Goal: Task Accomplishment & Management: Manage account settings

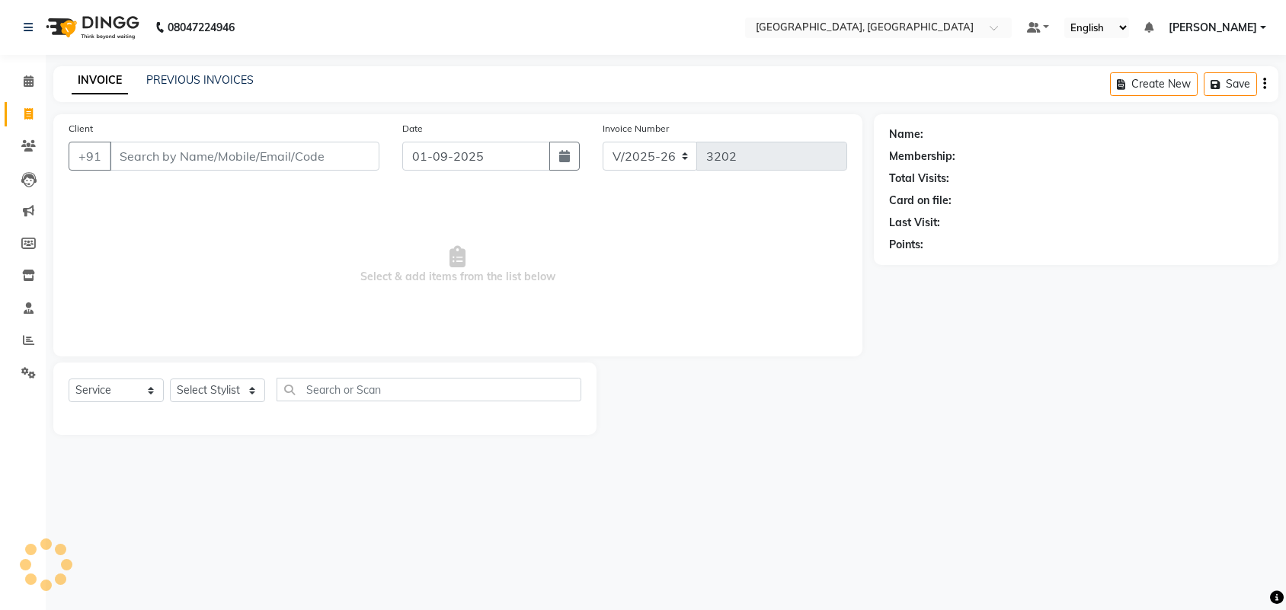
select select "4462"
select select "service"
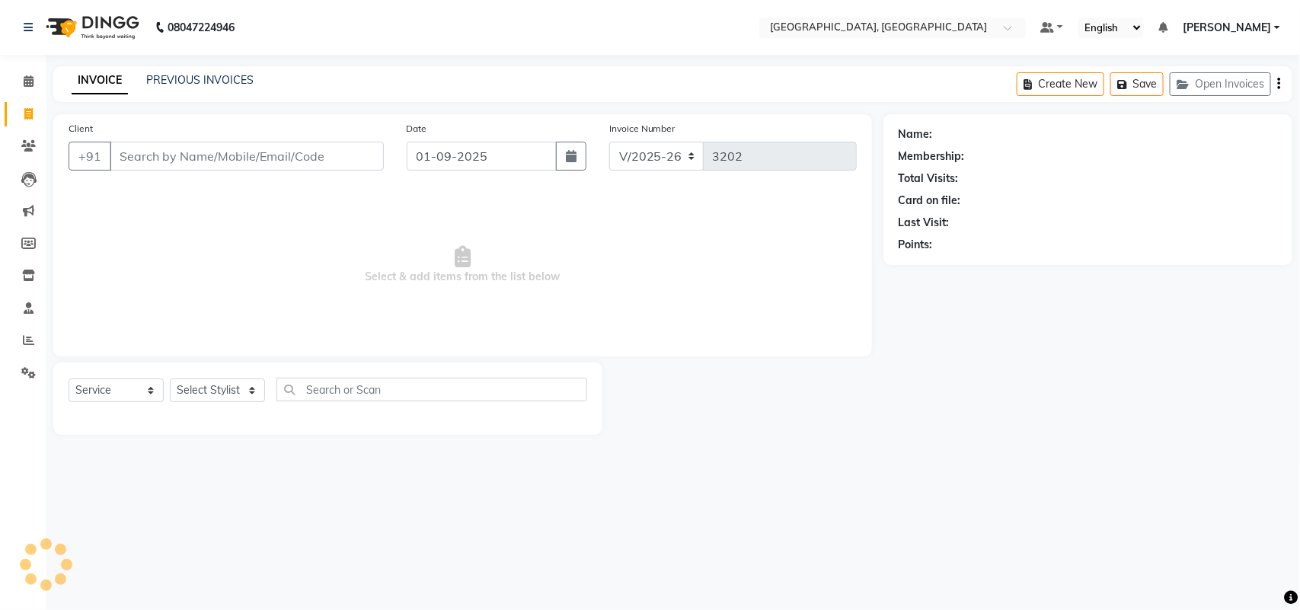
click at [301, 165] on input "Client" at bounding box center [247, 156] width 274 height 29
click at [309, 171] on input "Client" at bounding box center [247, 156] width 274 height 29
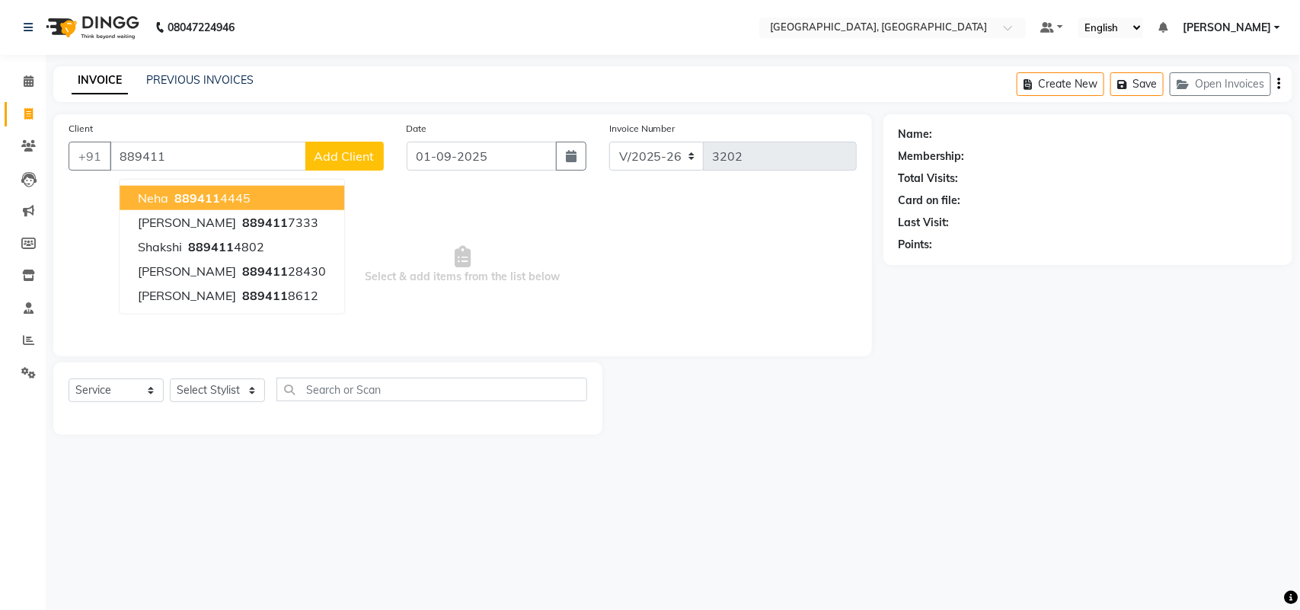
click at [272, 210] on button "neha 889411 4445" at bounding box center [232, 198] width 225 height 24
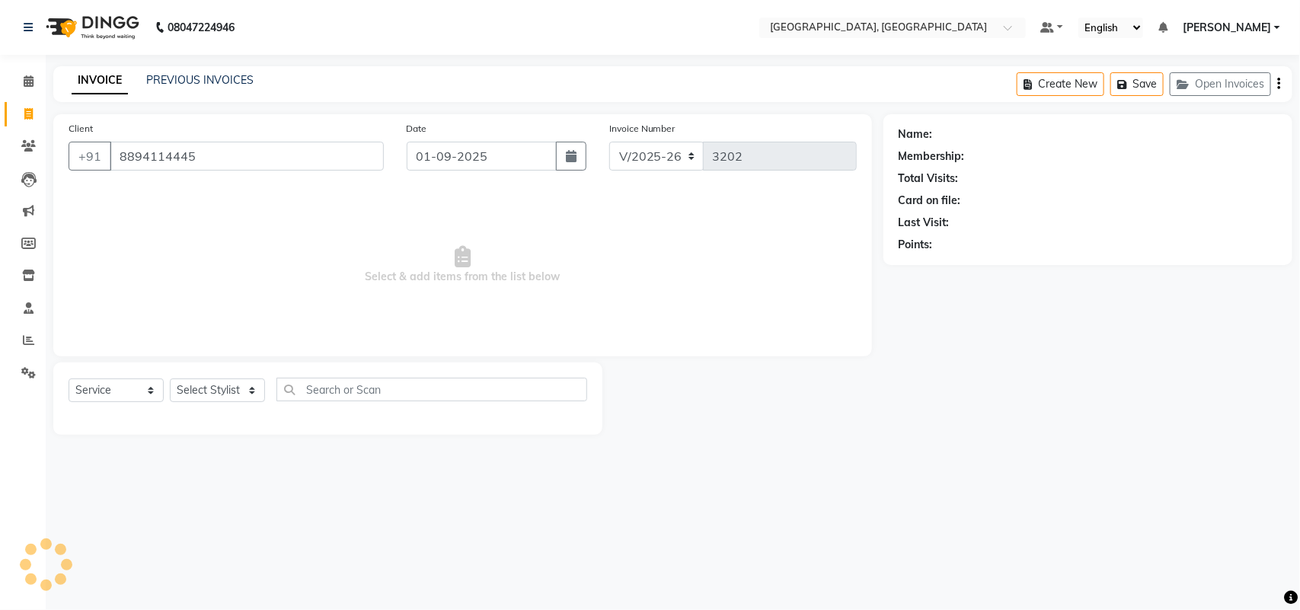
type input "8894114445"
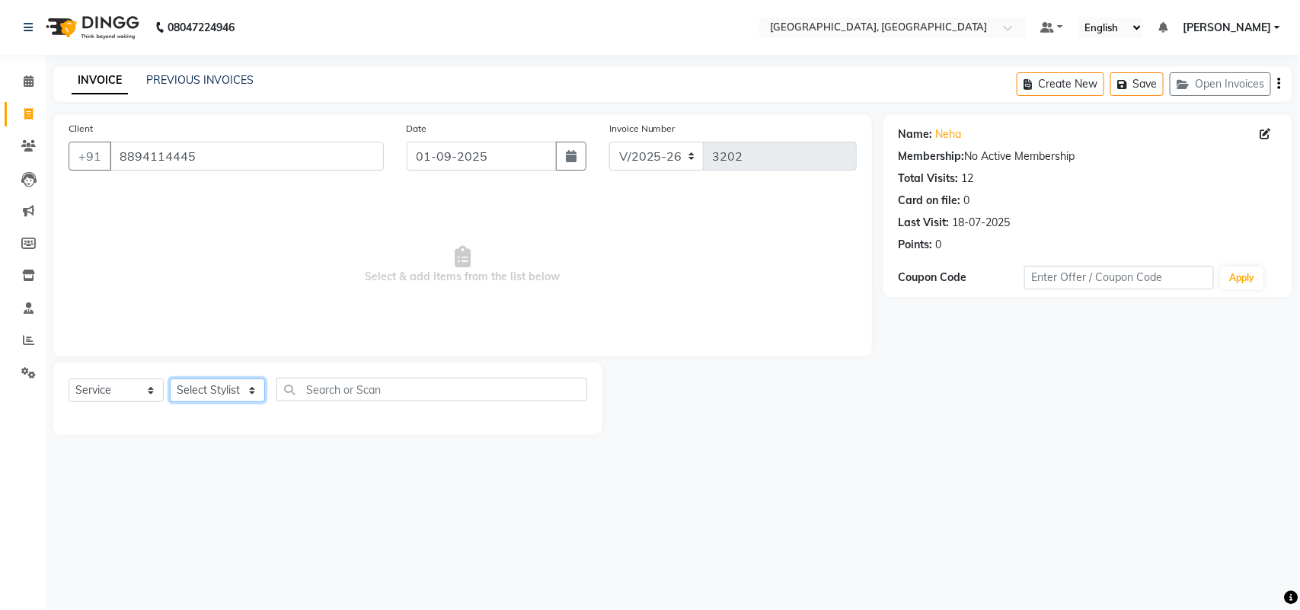
click at [202, 402] on select "Select Stylist admin Ajay (Aju) anil anku Ashish Balwinder singh Client Deepak …" at bounding box center [217, 391] width 95 height 24
select select "29611"
click at [175, 402] on select "Select Stylist admin Ajay (Aju) anil anku Ashish Balwinder singh Client Deepak …" at bounding box center [217, 391] width 95 height 24
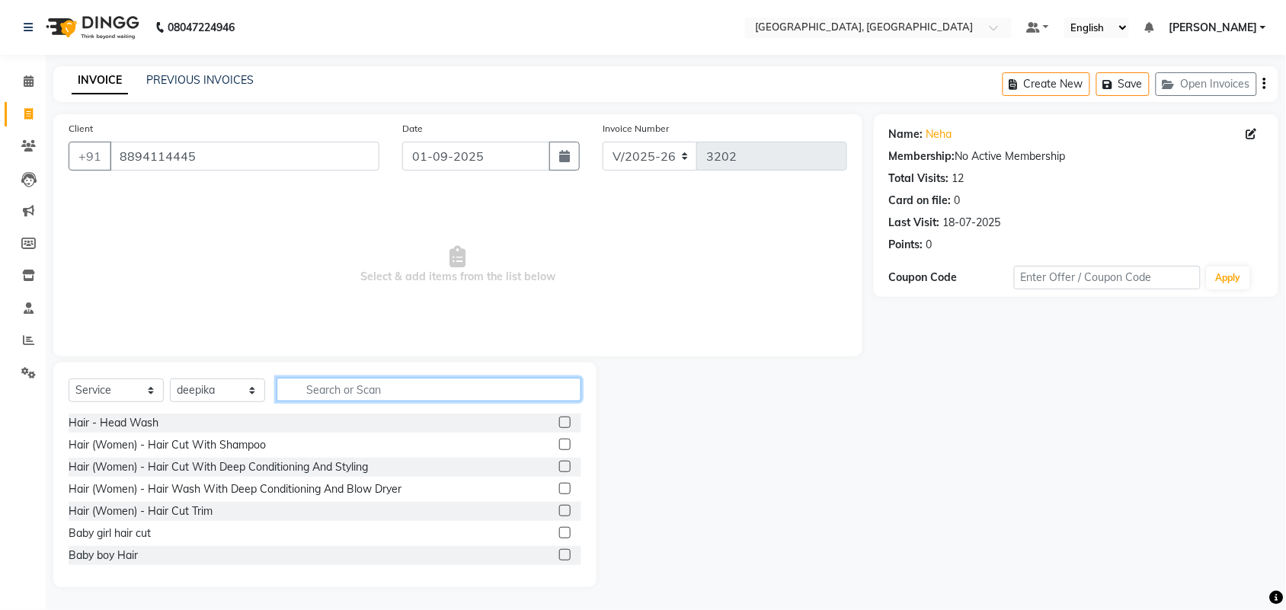
click at [372, 401] on input "text" at bounding box center [428, 390] width 305 height 24
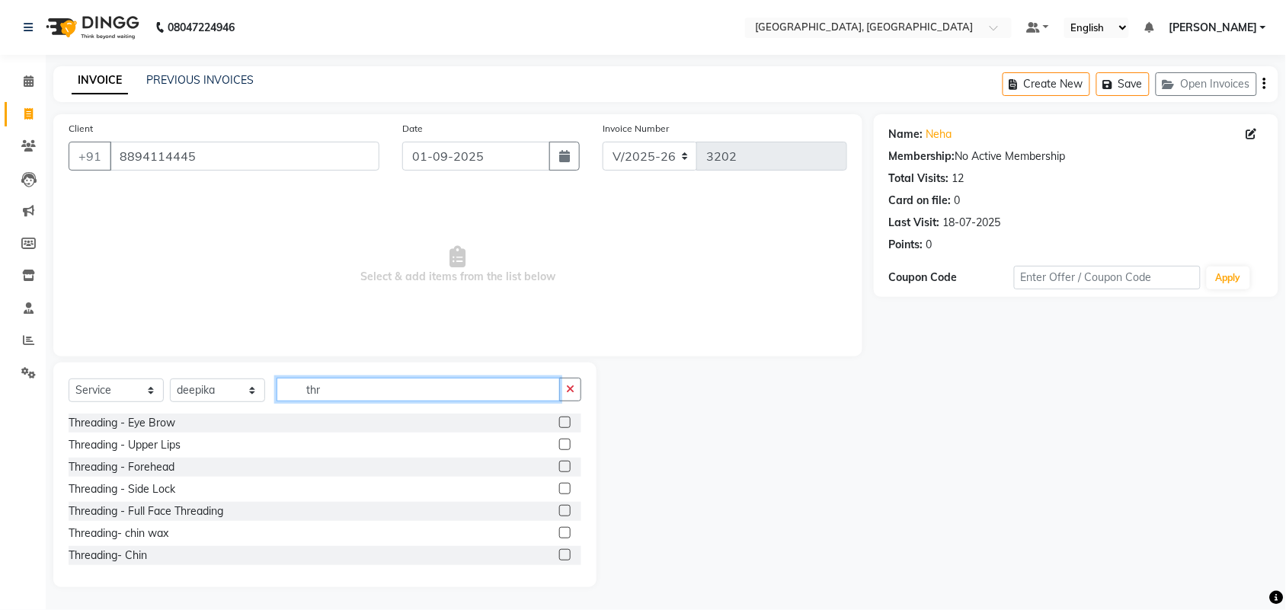
type input "thr"
click at [559, 428] on label at bounding box center [564, 422] width 11 height 11
click at [559, 428] on input "checkbox" at bounding box center [564, 423] width 10 height 10
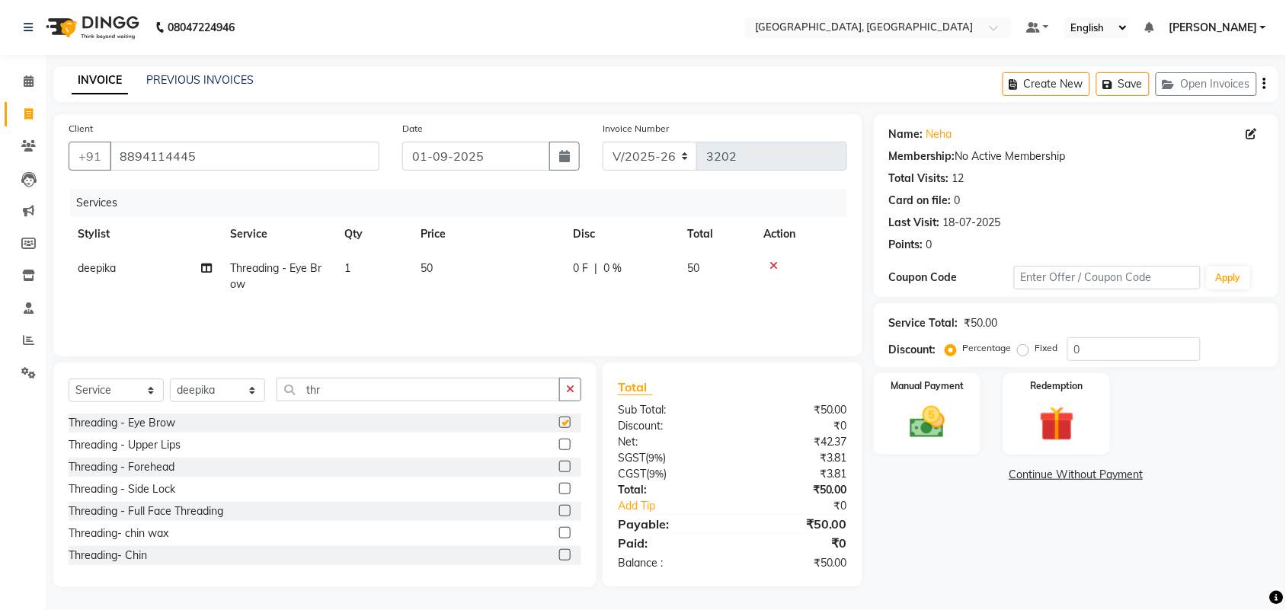
checkbox input "false"
click at [559, 450] on label at bounding box center [564, 444] width 11 height 11
click at [559, 450] on input "checkbox" at bounding box center [564, 445] width 10 height 10
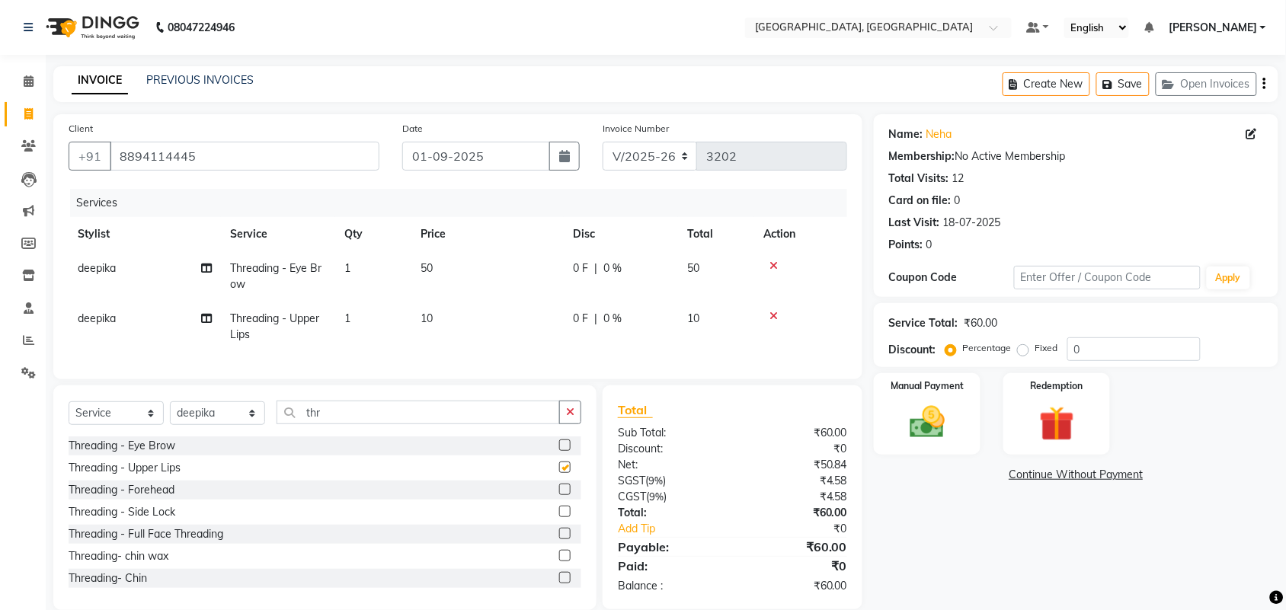
checkbox input "false"
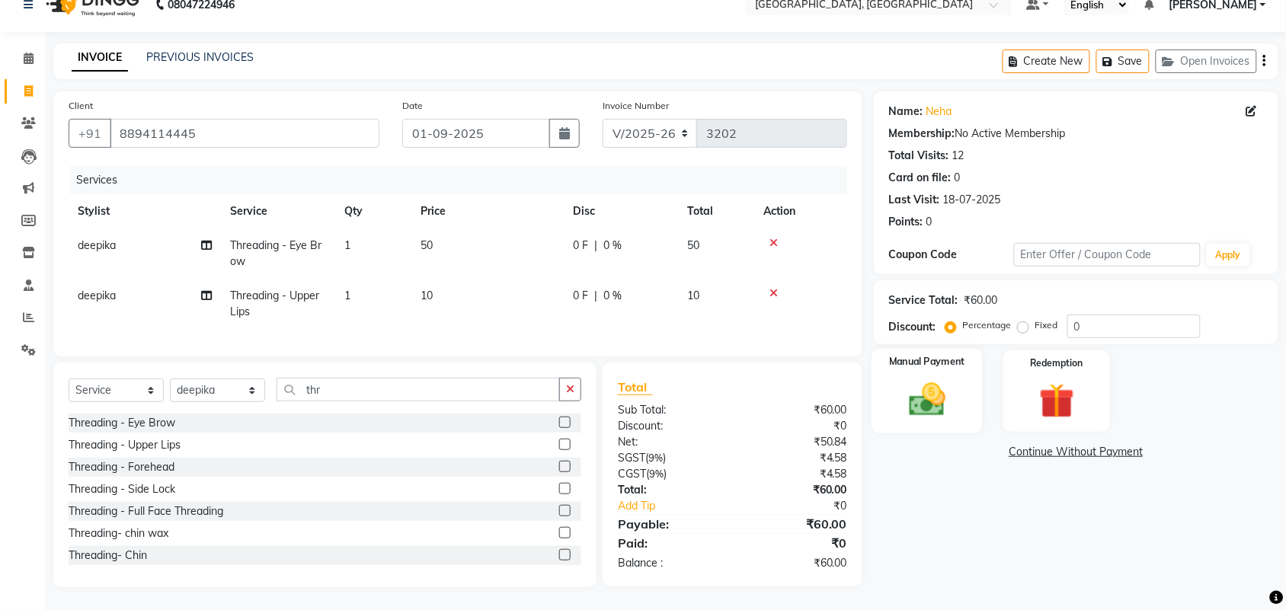
click at [929, 379] on img at bounding box center [926, 400] width 59 height 42
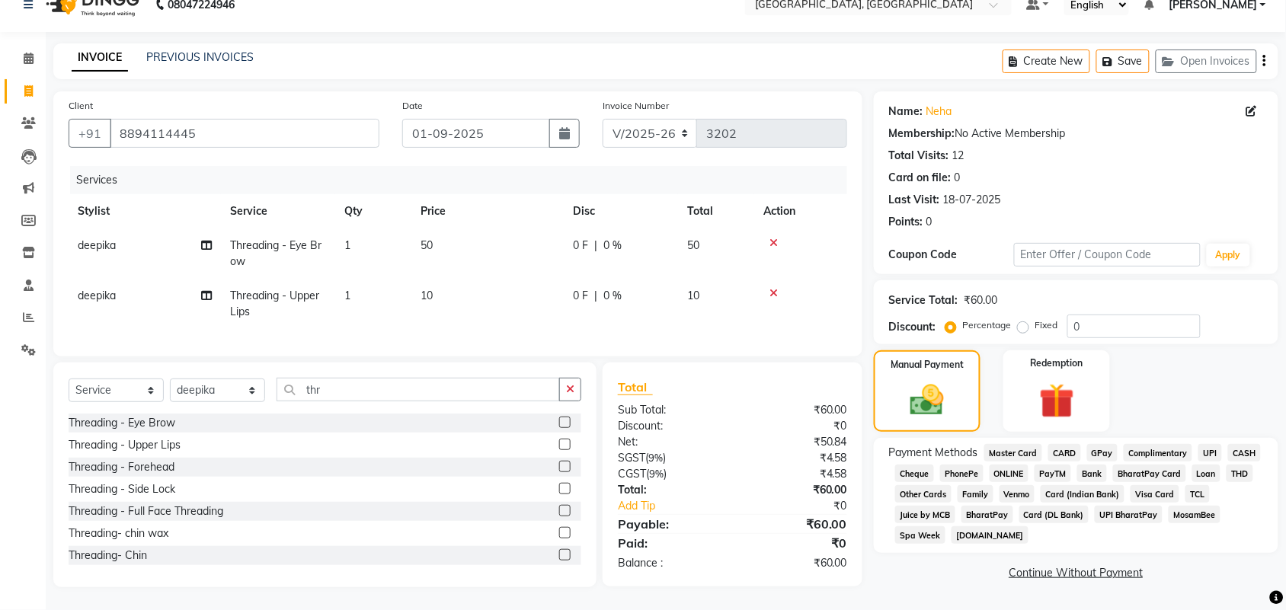
click at [1198, 444] on span "UPI" at bounding box center [1210, 453] width 24 height 18
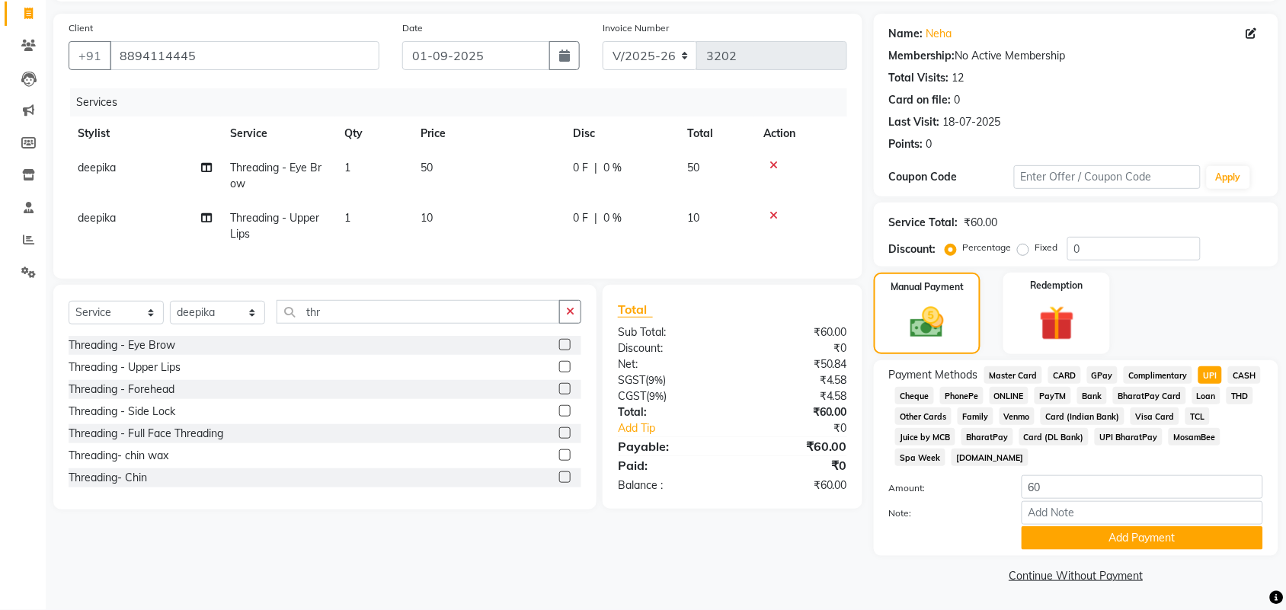
scroll to position [297, 0]
click at [1097, 526] on button "Add Payment" at bounding box center [1141, 538] width 241 height 24
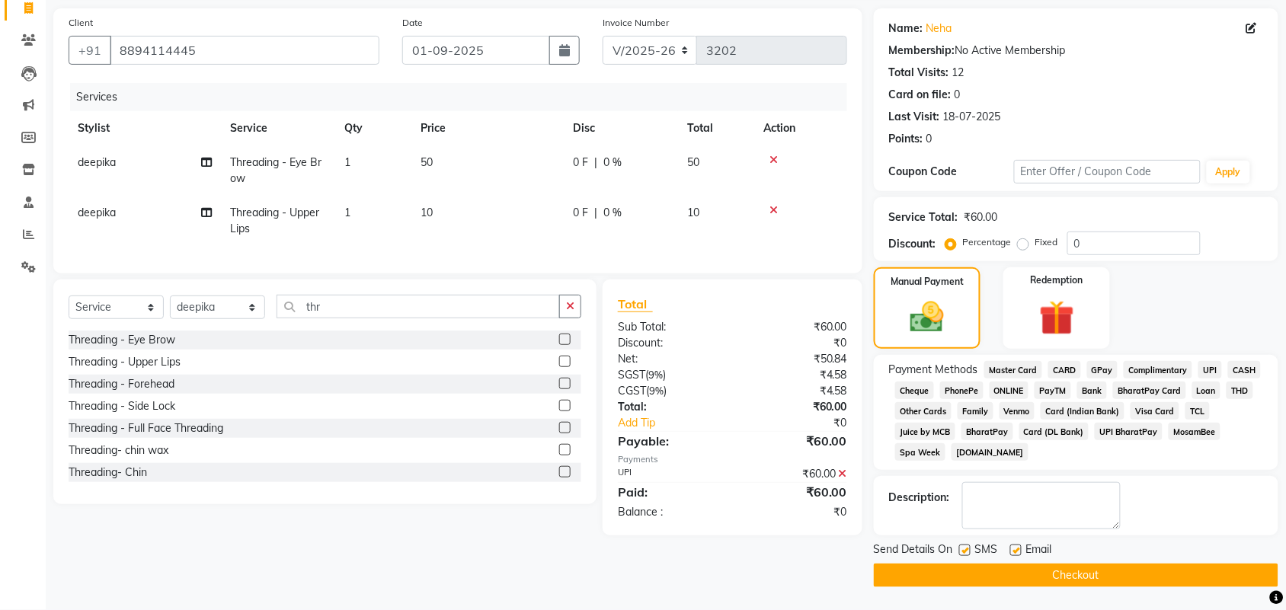
click at [1107, 577] on button "Checkout" at bounding box center [1076, 576] width 404 height 24
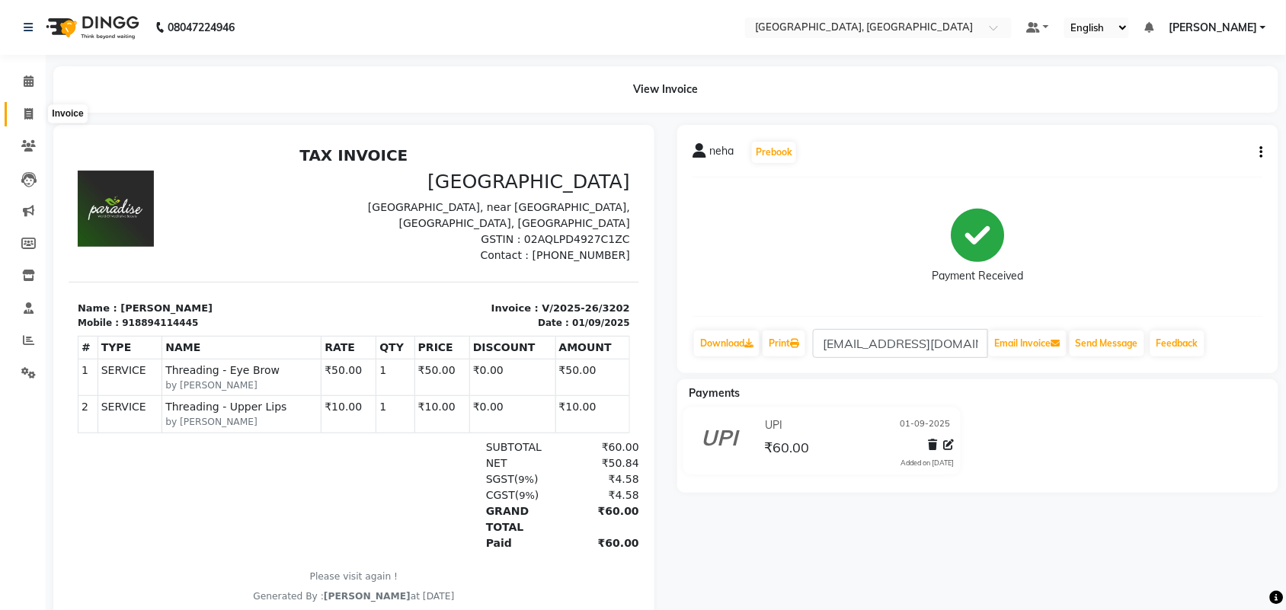
click at [27, 115] on icon at bounding box center [28, 113] width 8 height 11
select select "service"
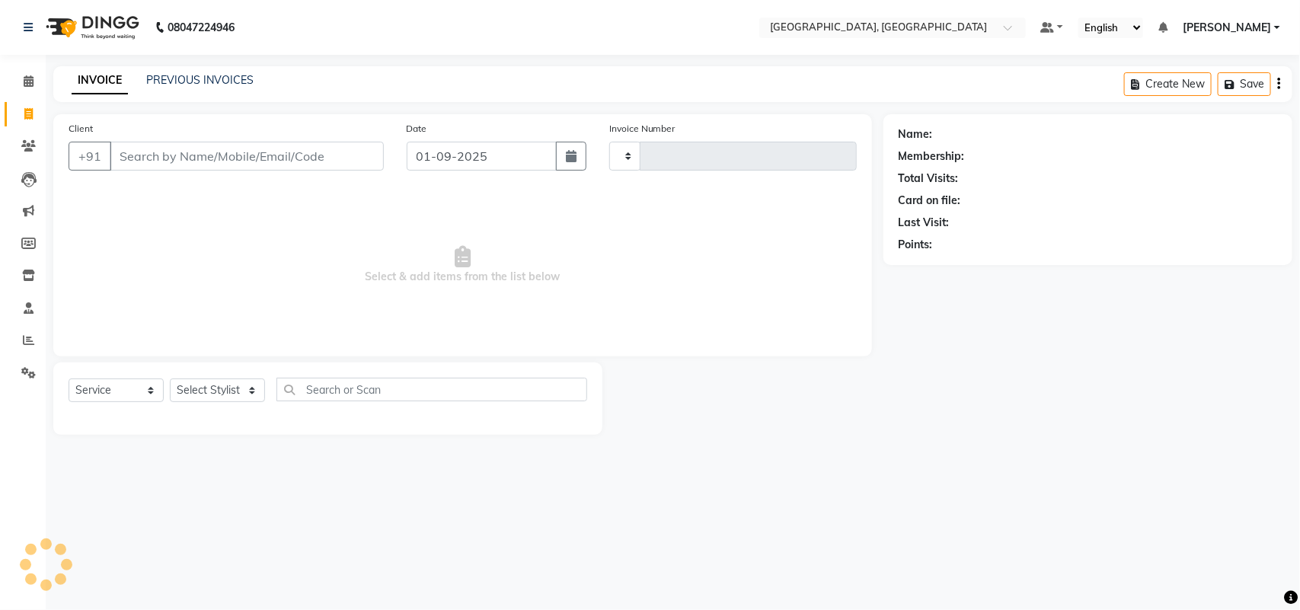
type input "3203"
select select "4462"
click at [147, 171] on input "Client" at bounding box center [247, 156] width 274 height 29
type input "2"
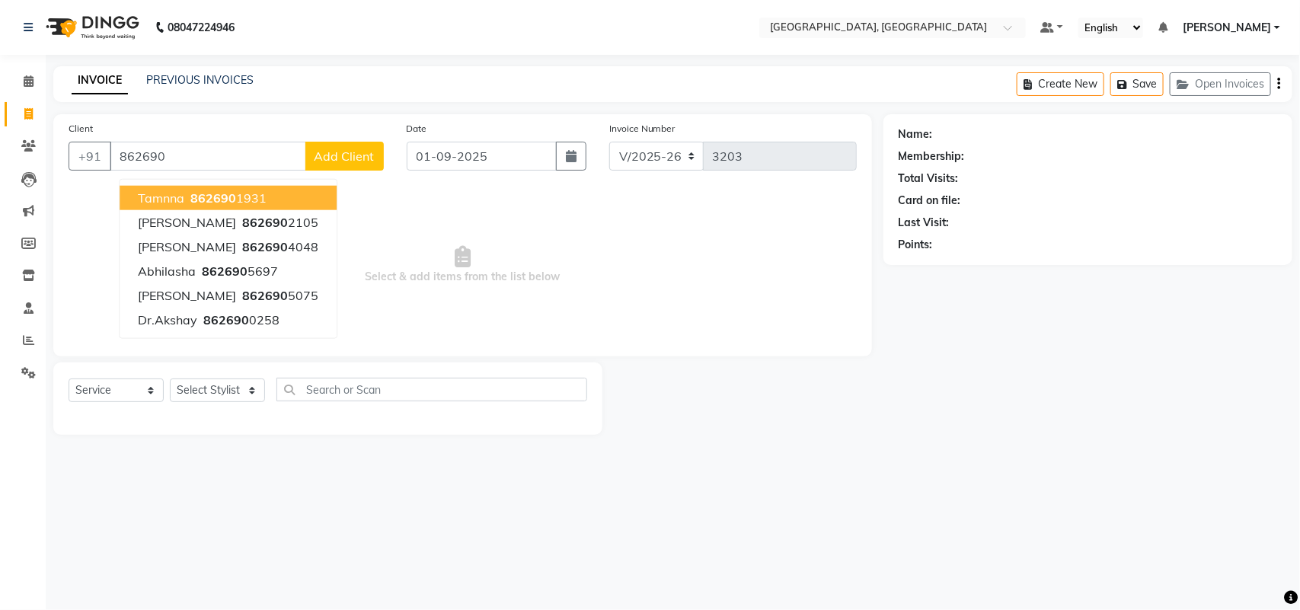
click at [267, 206] on ngb-highlight "862690 1931" at bounding box center [226, 197] width 79 height 15
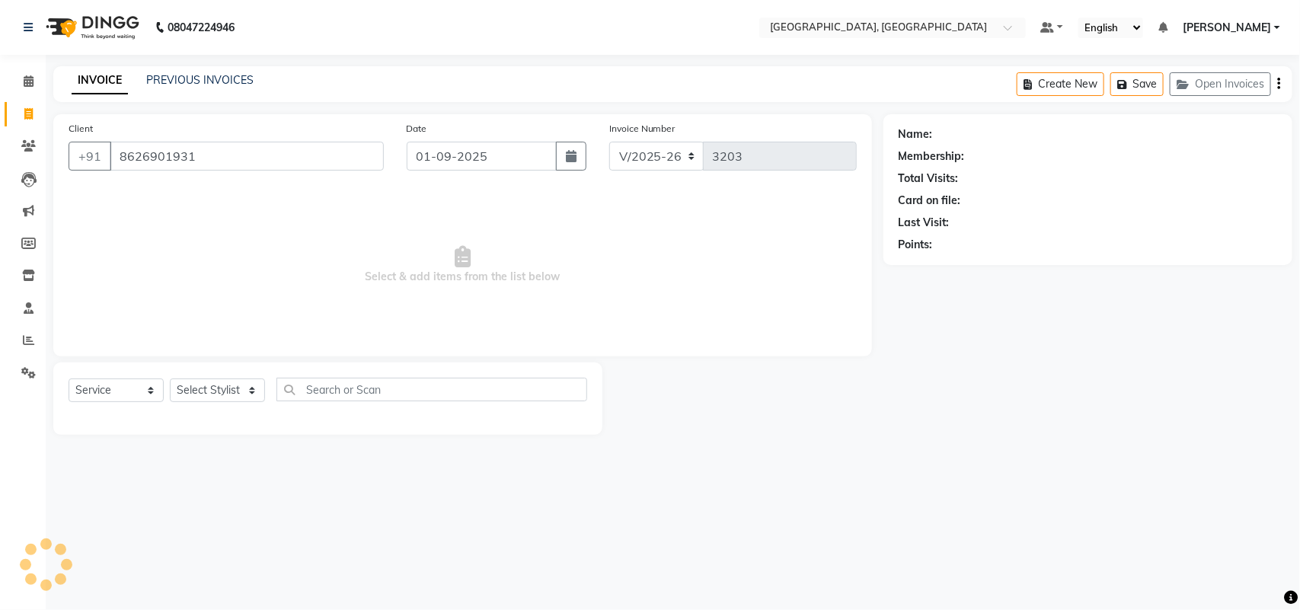
type input "8626901931"
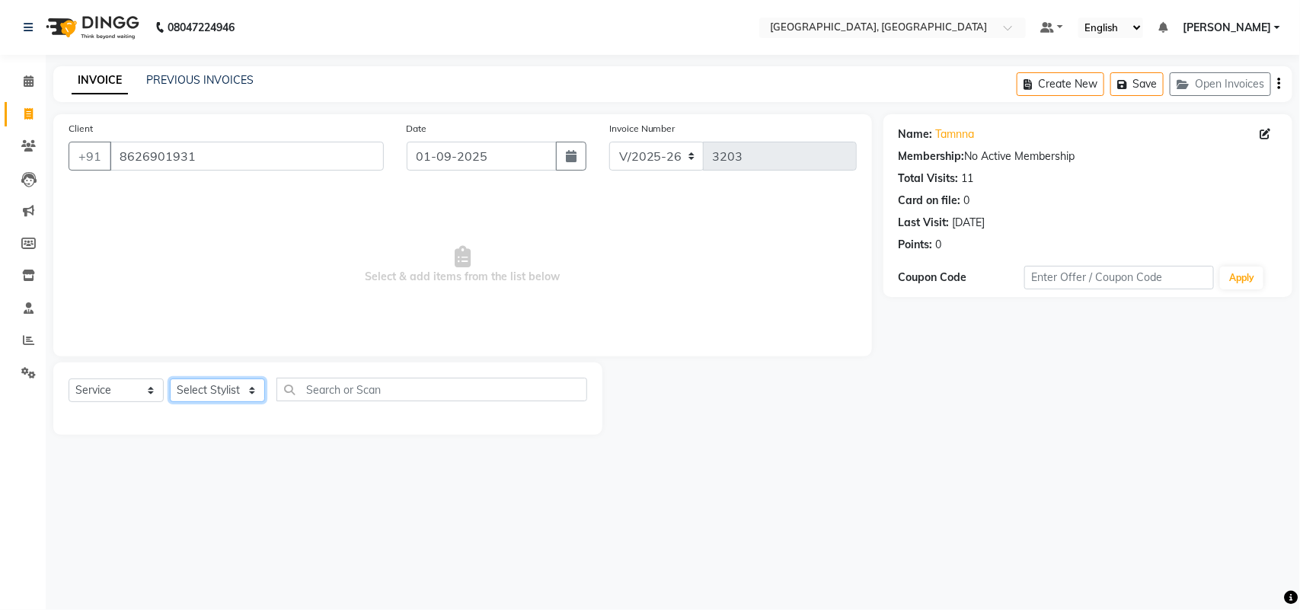
click at [226, 402] on select "Select Stylist admin Ajay (Aju) anil anku Ashish Balwinder singh Client Deepak …" at bounding box center [217, 391] width 95 height 24
select select "24999"
click at [175, 402] on select "Select Stylist admin Ajay (Aju) anil anku Ashish Balwinder singh Client Deepak …" at bounding box center [217, 391] width 95 height 24
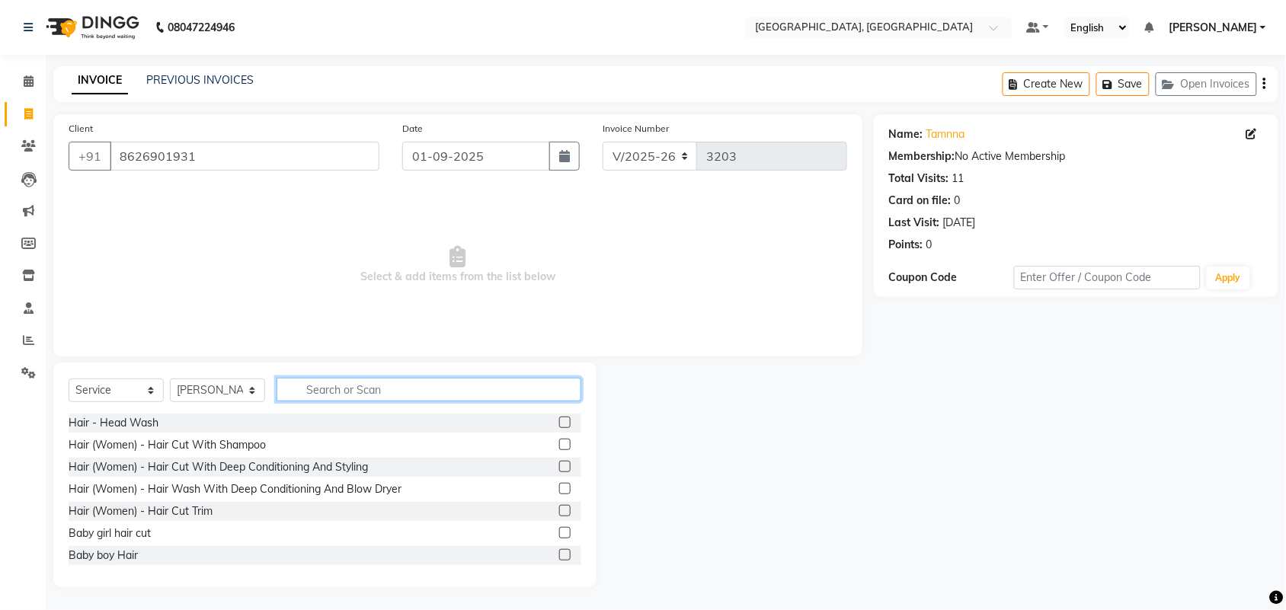
click at [366, 401] on input "text" at bounding box center [428, 390] width 305 height 24
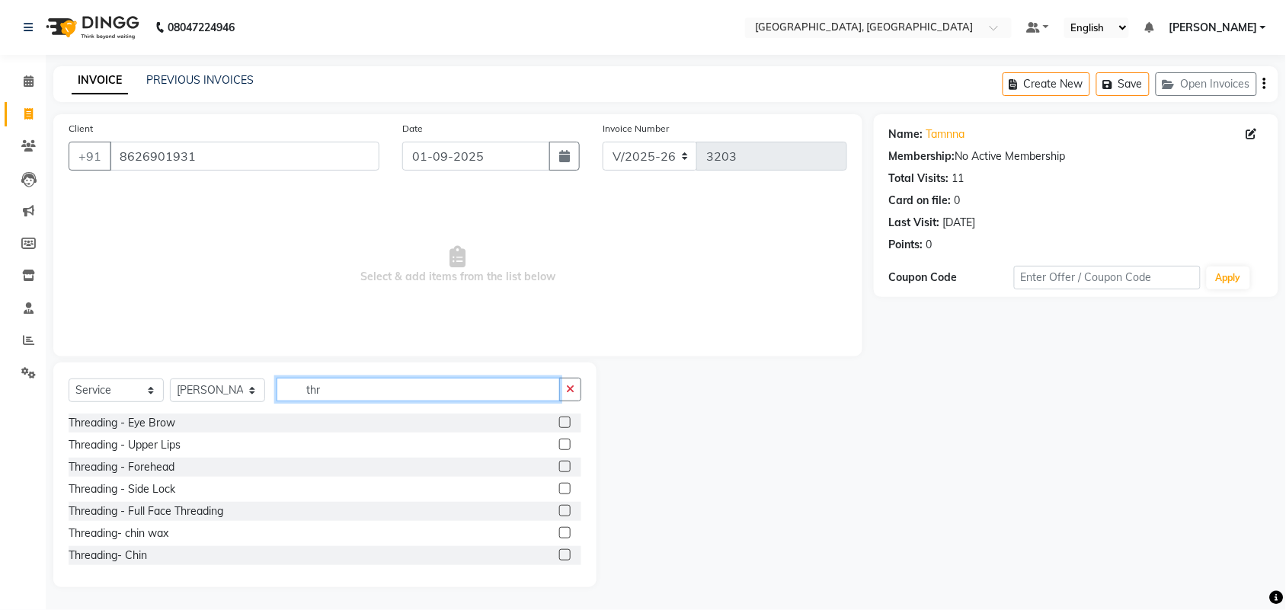
type input "thr"
click at [559, 428] on label at bounding box center [564, 422] width 11 height 11
click at [559, 428] on input "checkbox" at bounding box center [564, 423] width 10 height 10
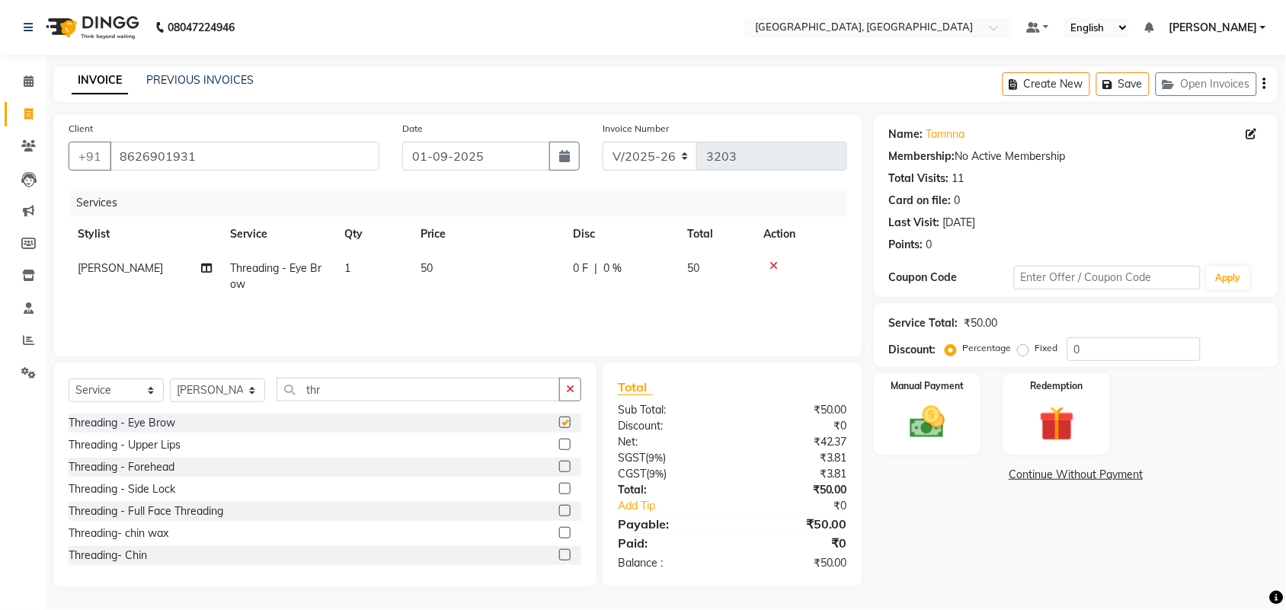
checkbox input "false"
click at [559, 450] on label at bounding box center [564, 444] width 11 height 11
click at [559, 450] on input "checkbox" at bounding box center [564, 445] width 10 height 10
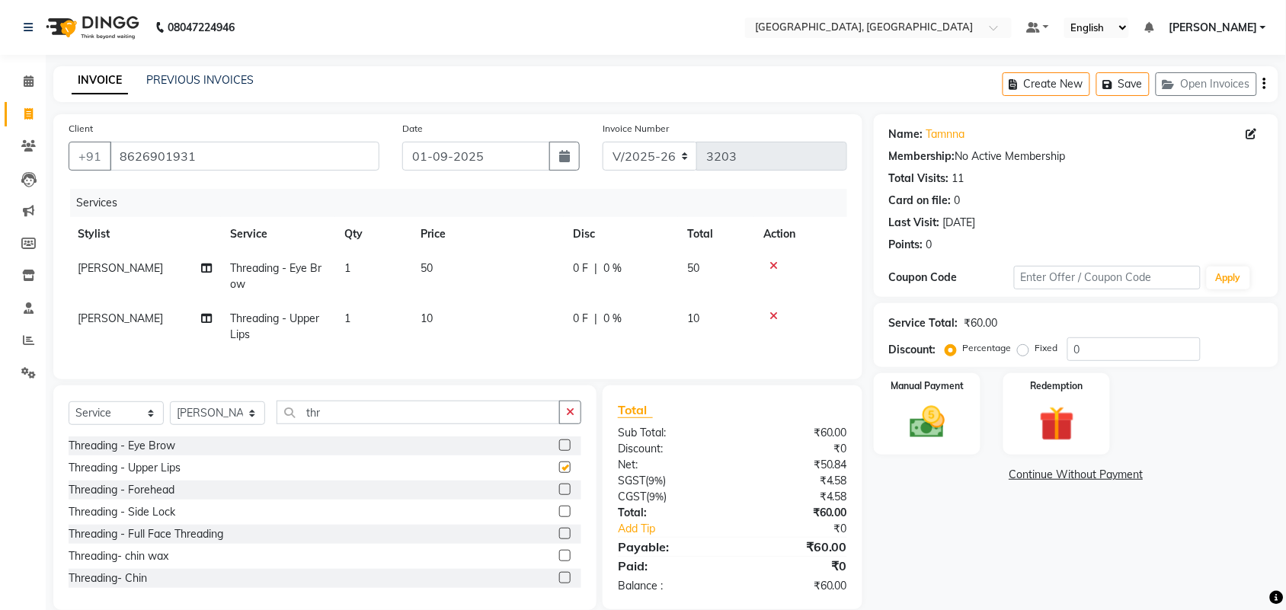
checkbox input "false"
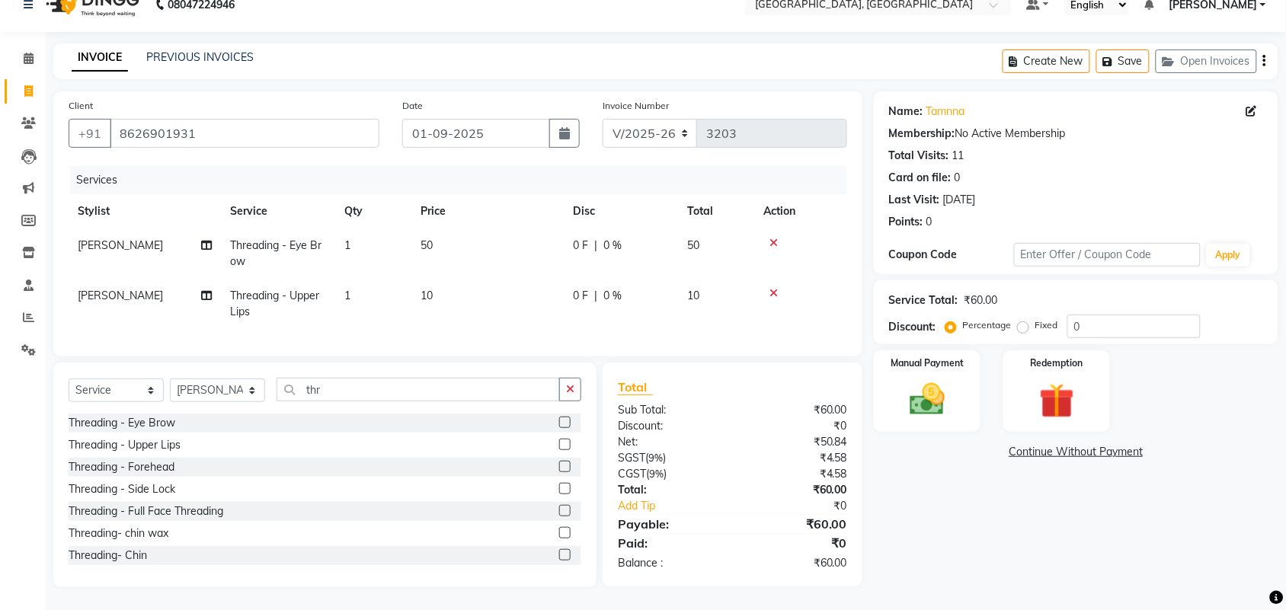
scroll to position [76, 0]
click at [559, 472] on label at bounding box center [564, 466] width 11 height 11
click at [559, 472] on input "checkbox" at bounding box center [564, 467] width 10 height 10
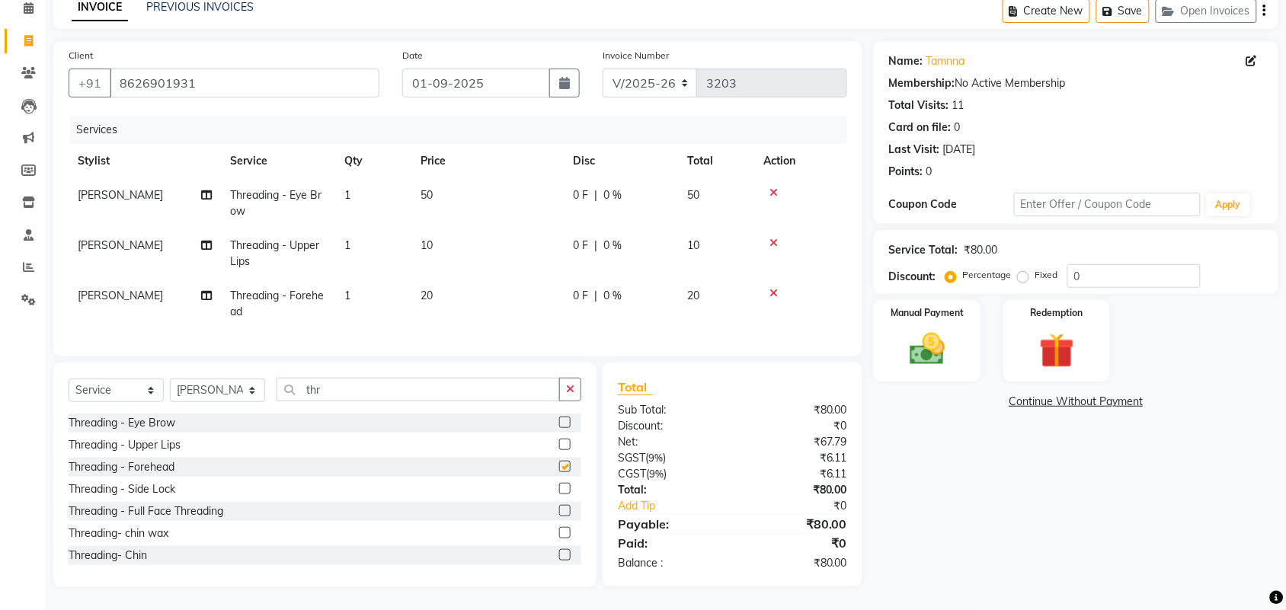
checkbox input "false"
click at [778, 248] on icon at bounding box center [773, 243] width 8 height 11
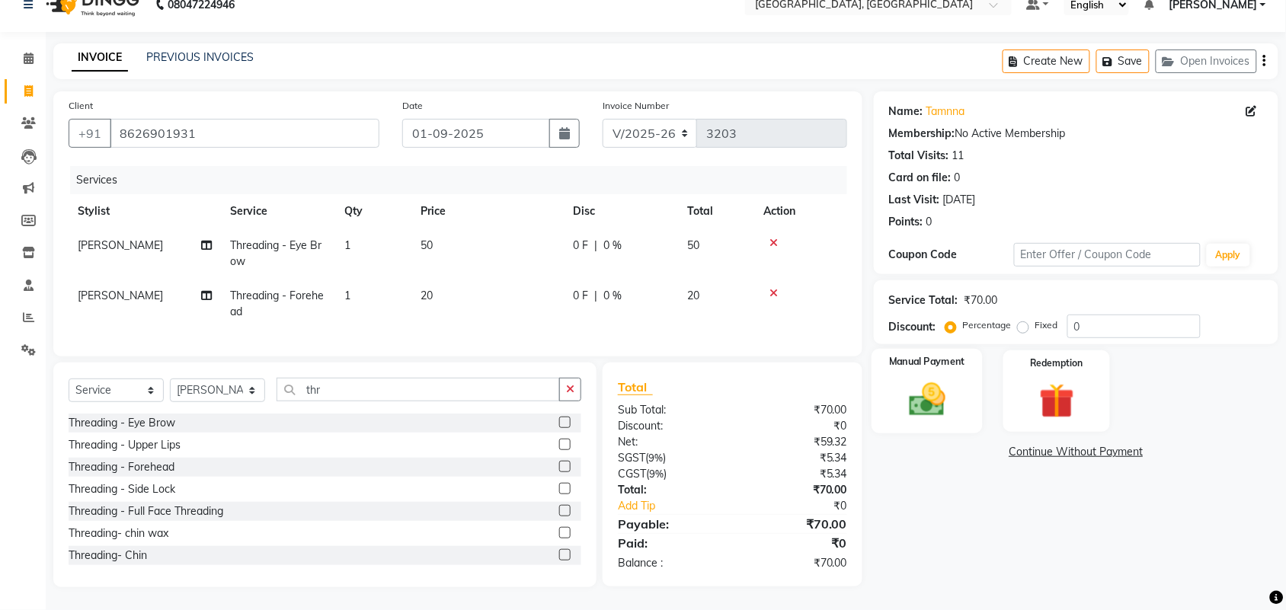
click at [925, 420] on img at bounding box center [926, 400] width 59 height 42
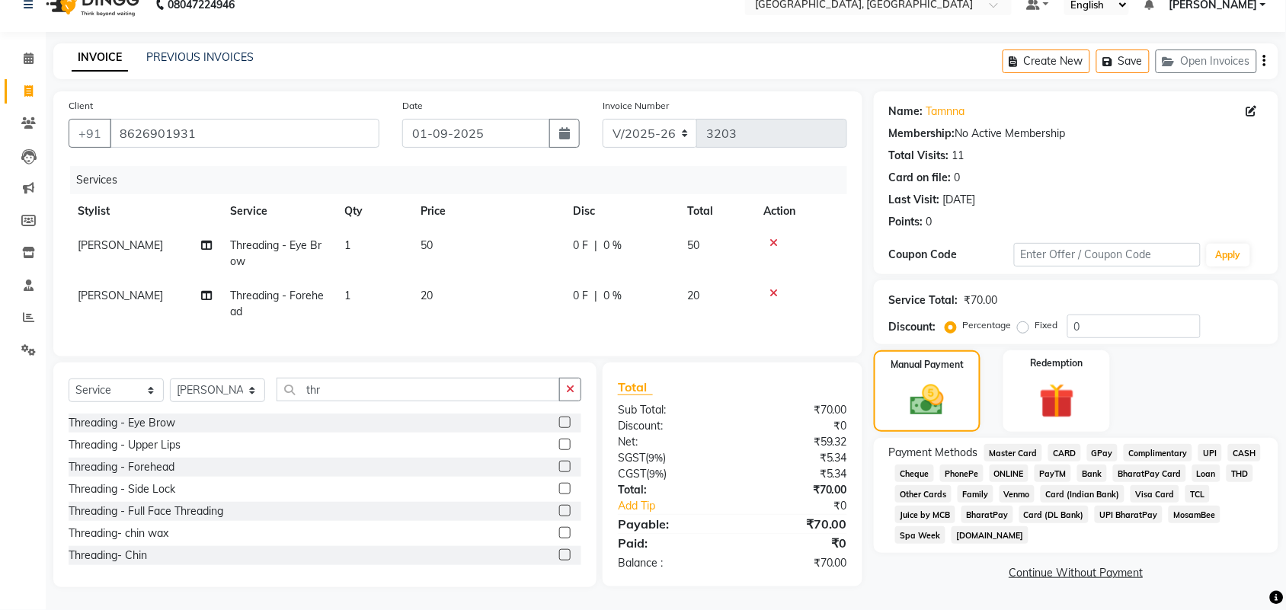
click at [1198, 462] on span "UPI" at bounding box center [1210, 453] width 24 height 18
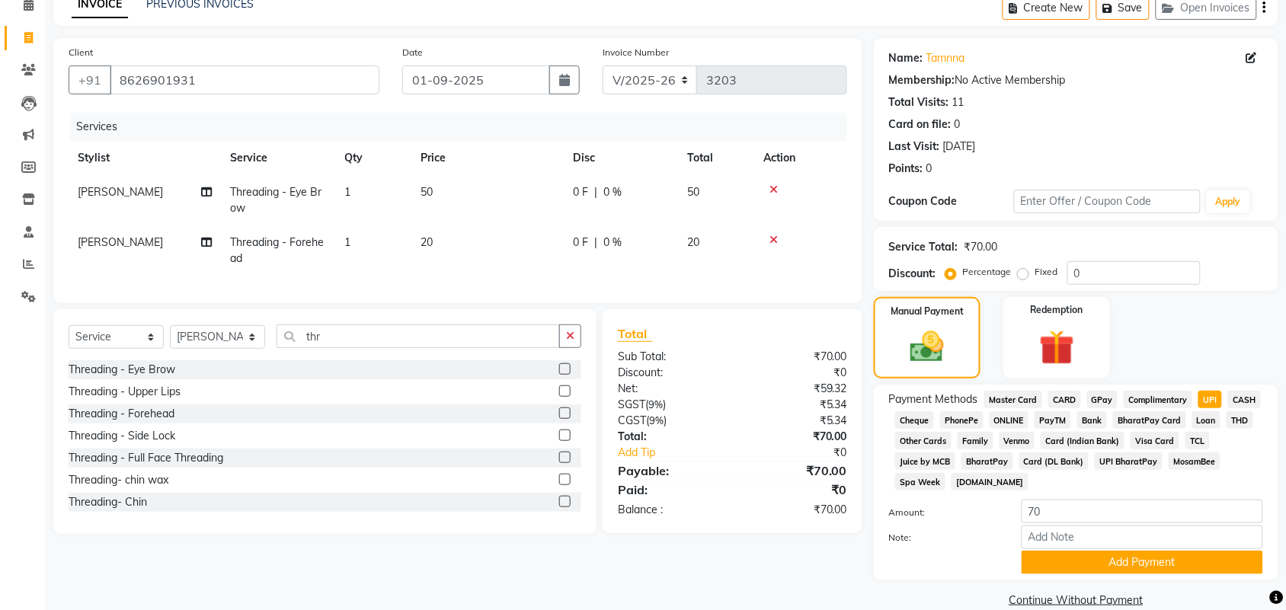
scroll to position [297, 0]
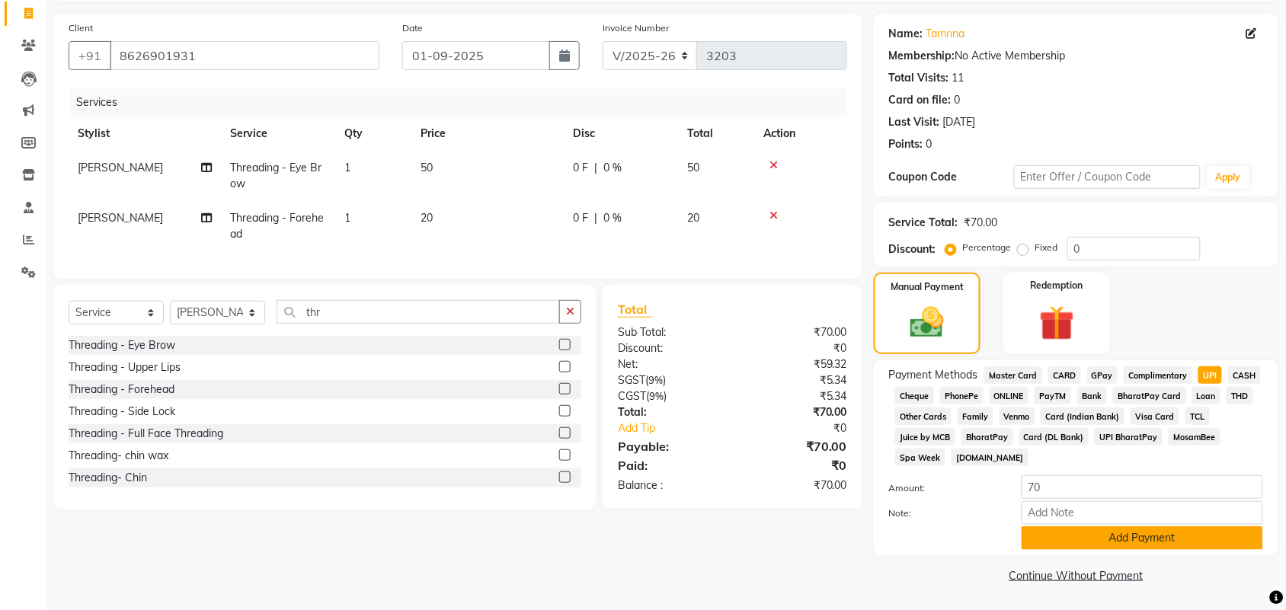
click at [1076, 526] on button "Add Payment" at bounding box center [1141, 538] width 241 height 24
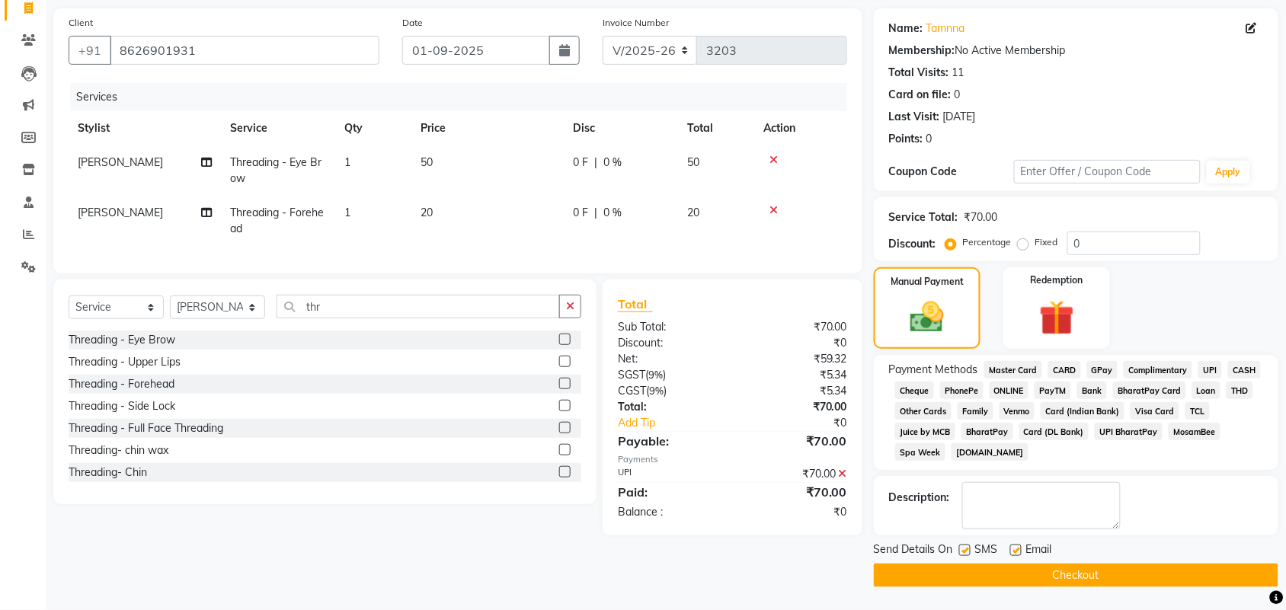
click at [1106, 575] on button "Checkout" at bounding box center [1076, 576] width 404 height 24
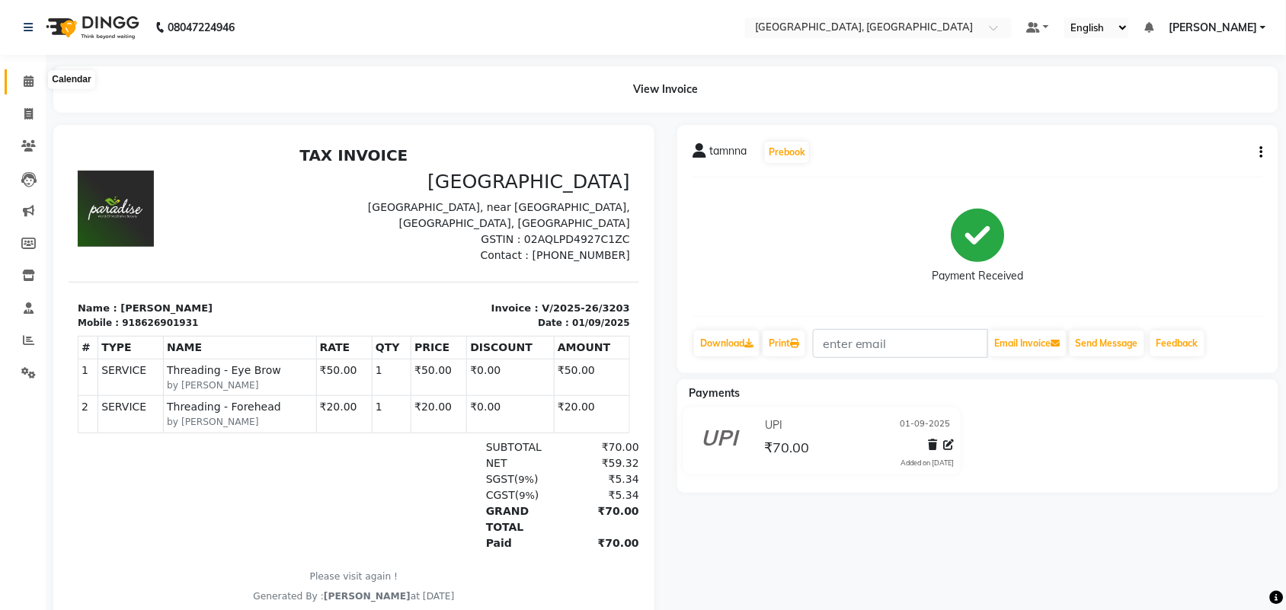
click at [29, 73] on span at bounding box center [28, 82] width 27 height 18
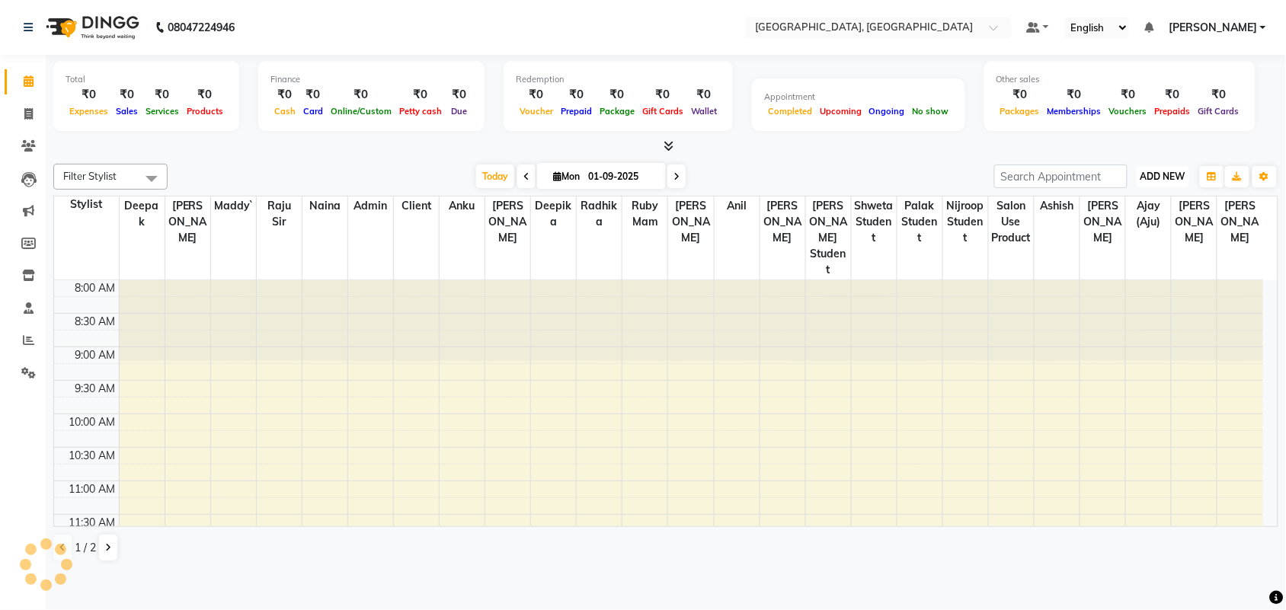
click at [1167, 182] on span "ADD NEW" at bounding box center [1162, 176] width 45 height 11
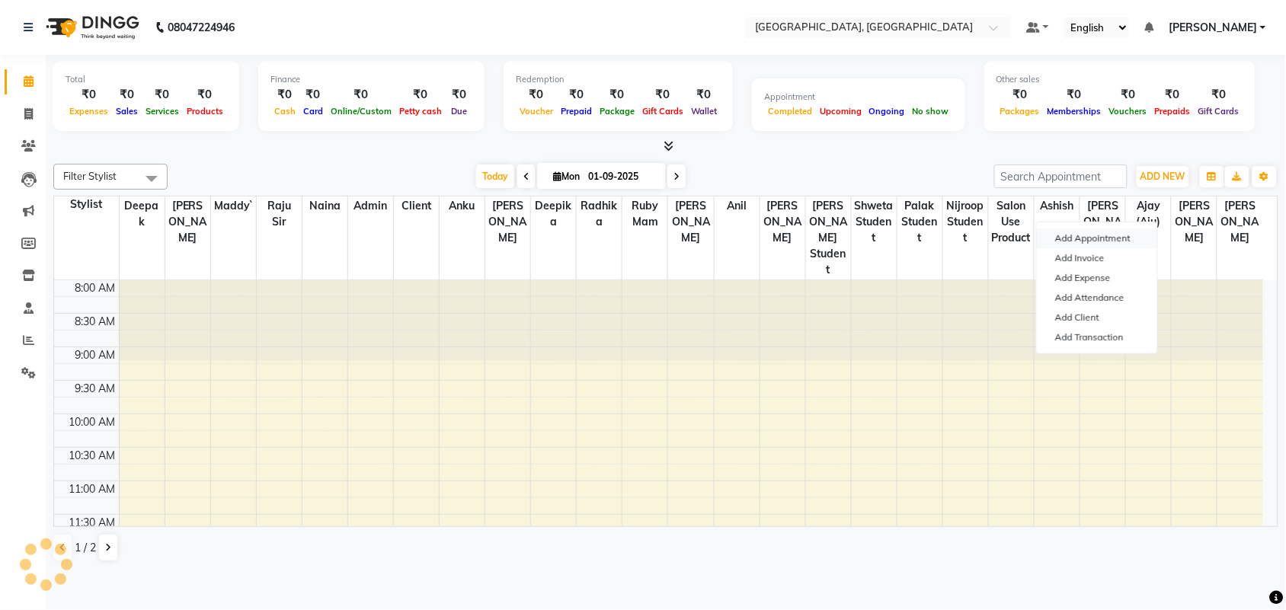
drag, startPoint x: 1109, startPoint y: 251, endPoint x: 1104, endPoint y: 264, distance: 13.0
click at [1110, 248] on button "Add Appointment" at bounding box center [1096, 238] width 120 height 20
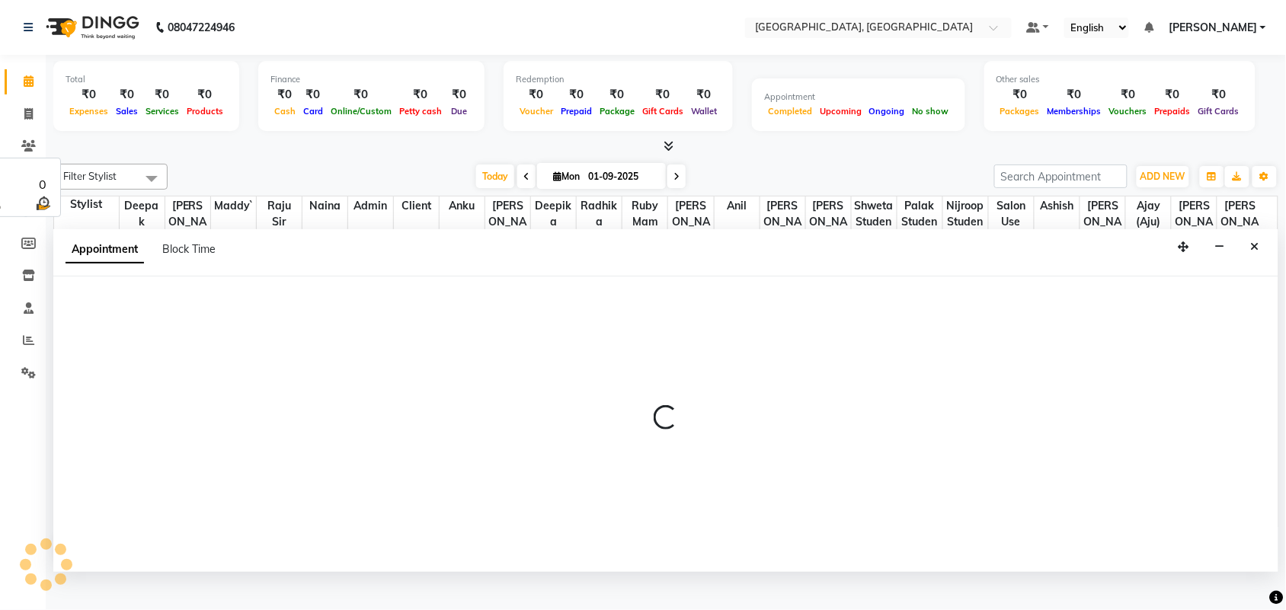
scroll to position [8, 0]
select select "tentative"
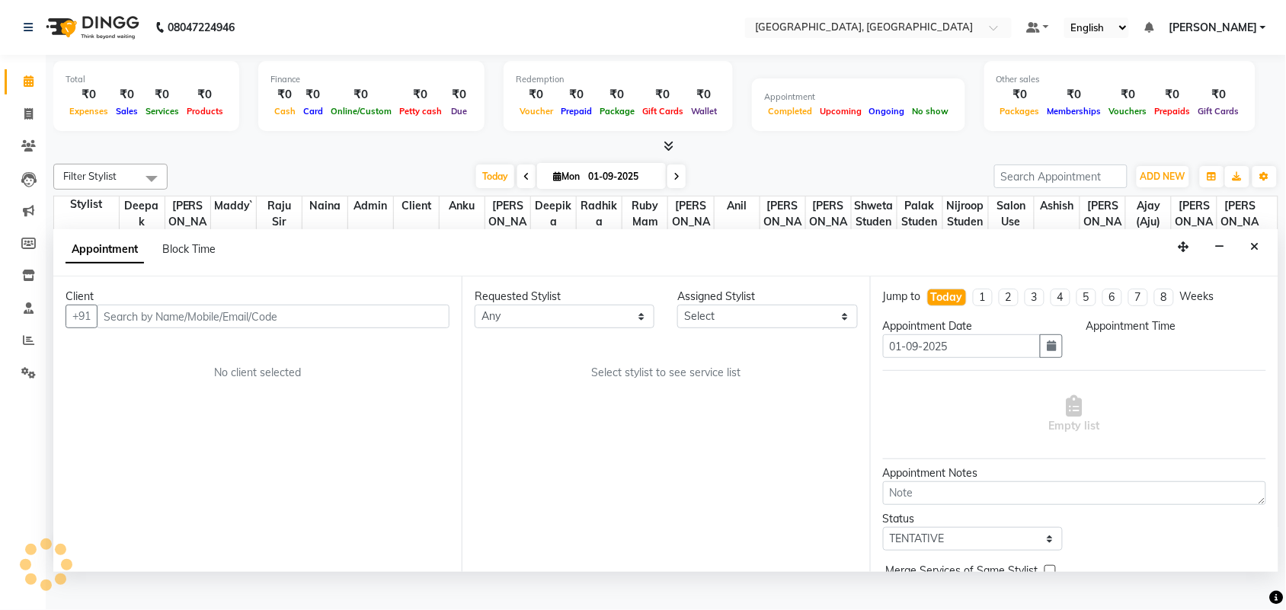
click at [160, 328] on input "text" at bounding box center [273, 317] width 353 height 24
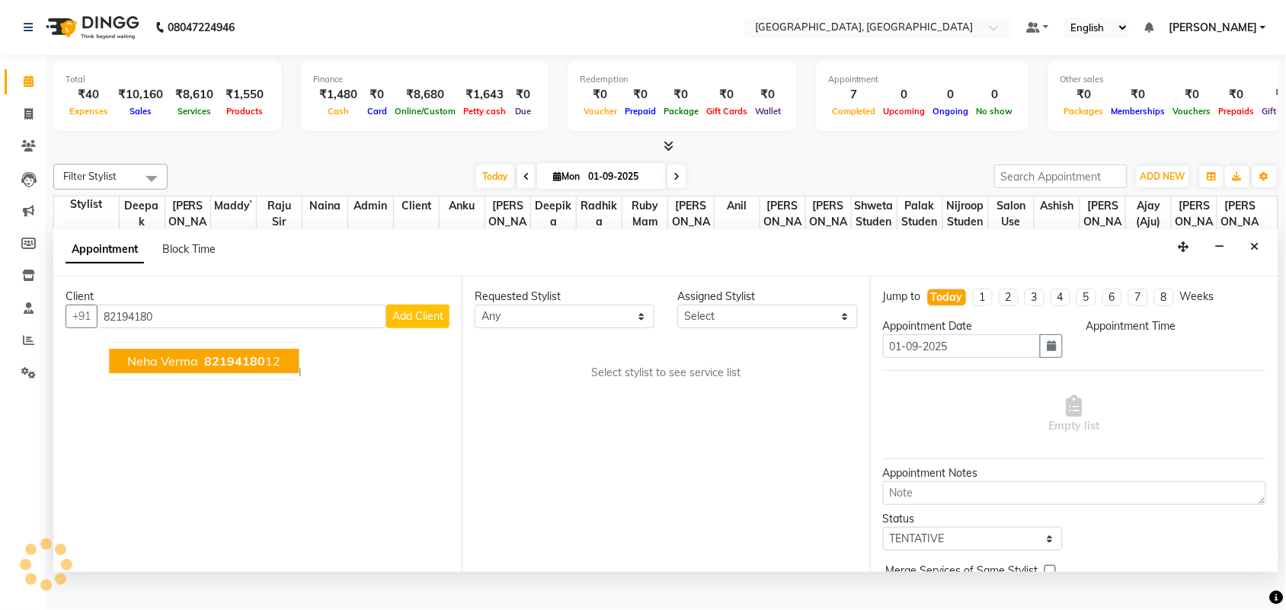
click at [199, 369] on span "neha verma" at bounding box center [163, 361] width 71 height 15
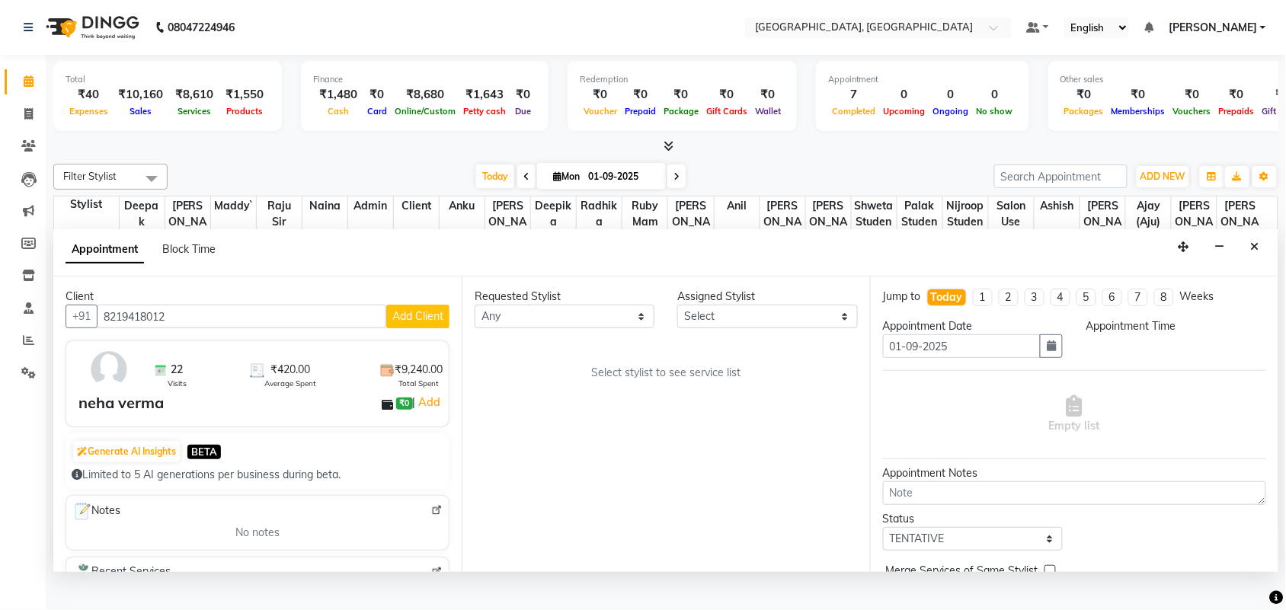
type input "8219418012"
click at [507, 328] on select "Any admin Ajay (Aju) anil anku Ashish Balwinder singh Client Deepak deepika HEE…" at bounding box center [564, 317] width 180 height 24
select select "24999"
click at [478, 328] on select "Any admin Ajay (Aju) anil anku Ashish Balwinder singh Client Deepak deepika HEE…" at bounding box center [564, 317] width 180 height 24
select select "24999"
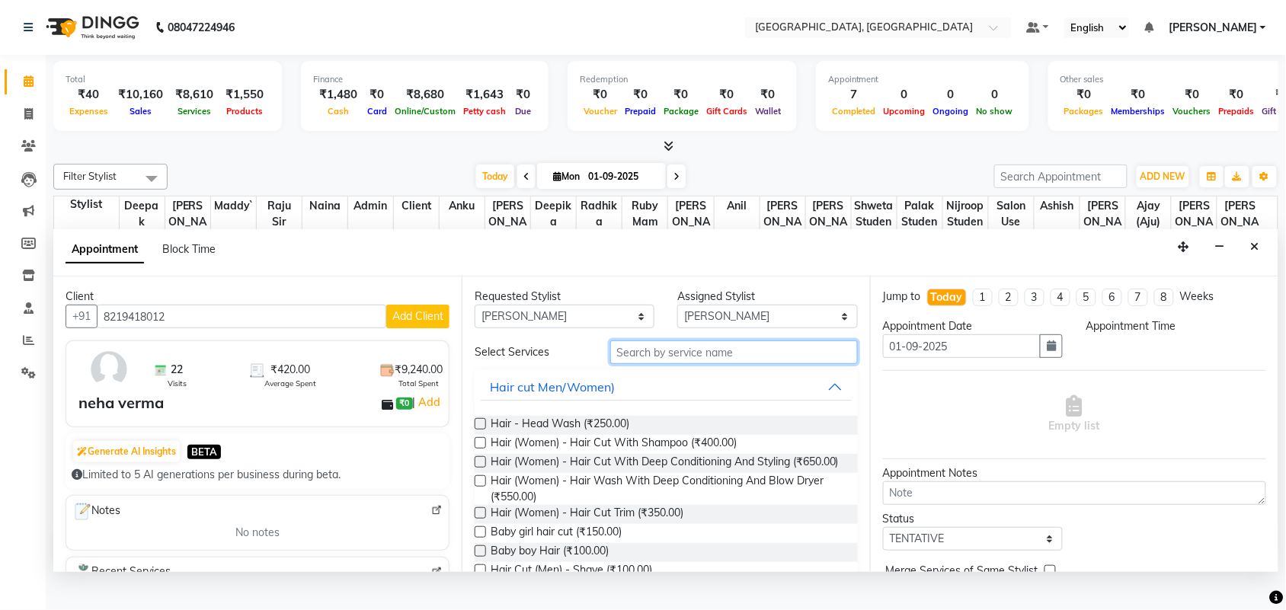
click at [627, 364] on input "text" at bounding box center [734, 352] width 248 height 24
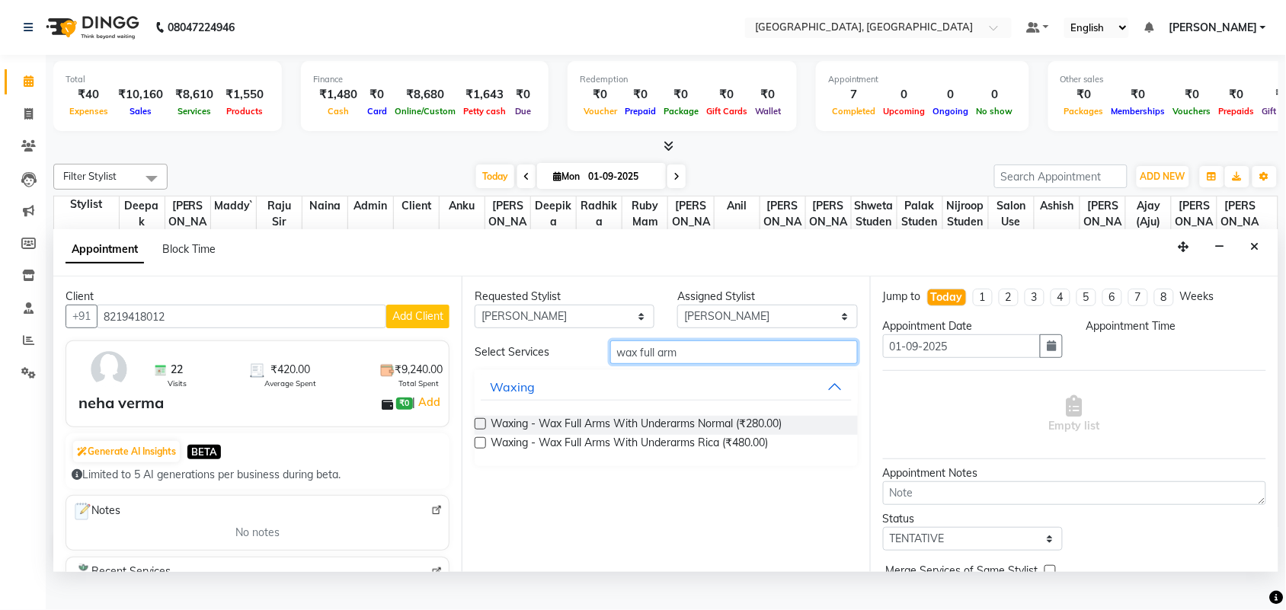
type input "wax full arm"
click at [486, 449] on label at bounding box center [479, 442] width 11 height 11
click at [484, 449] on input "checkbox" at bounding box center [479, 444] width 10 height 10
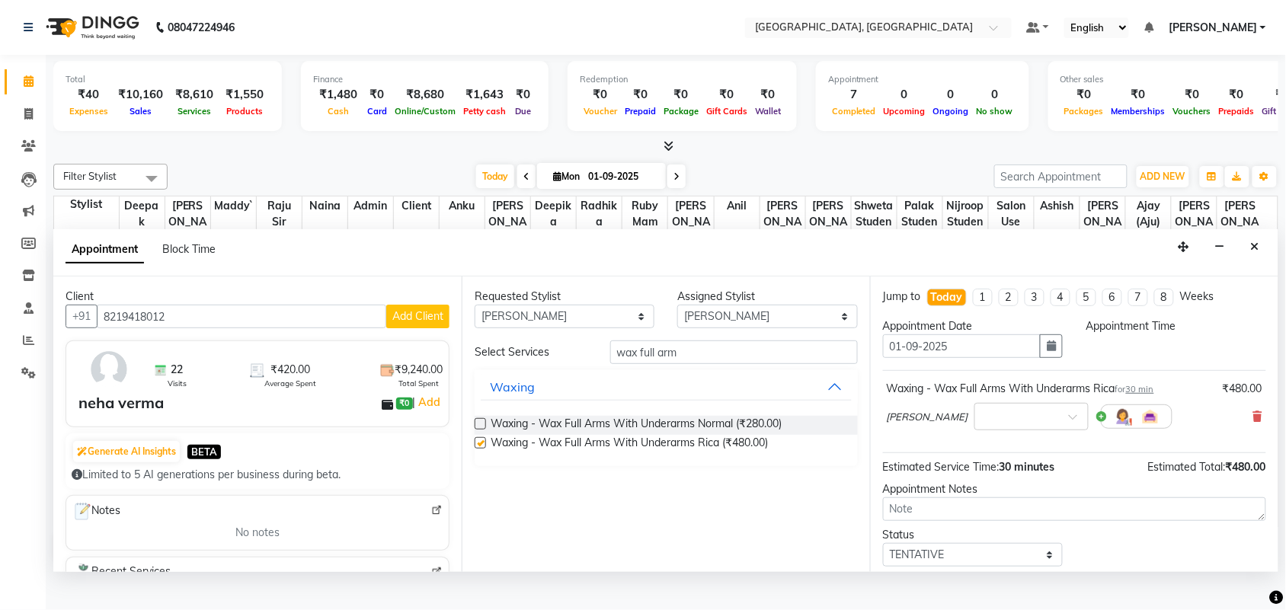
checkbox input "false"
click at [711, 364] on input "wax full arm" at bounding box center [734, 352] width 248 height 24
type input "wax half legs"
click at [486, 449] on label at bounding box center [479, 442] width 11 height 11
click at [484, 449] on input "checkbox" at bounding box center [479, 444] width 10 height 10
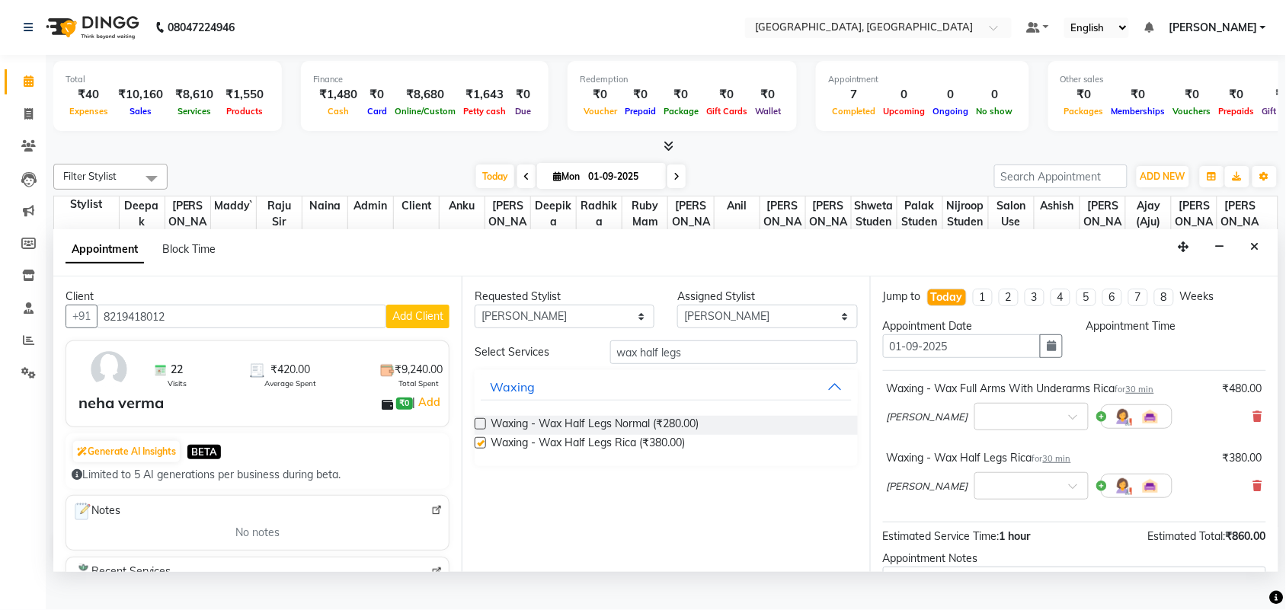
checkbox input "false"
click at [701, 364] on input "wax half legs" at bounding box center [734, 352] width 248 height 24
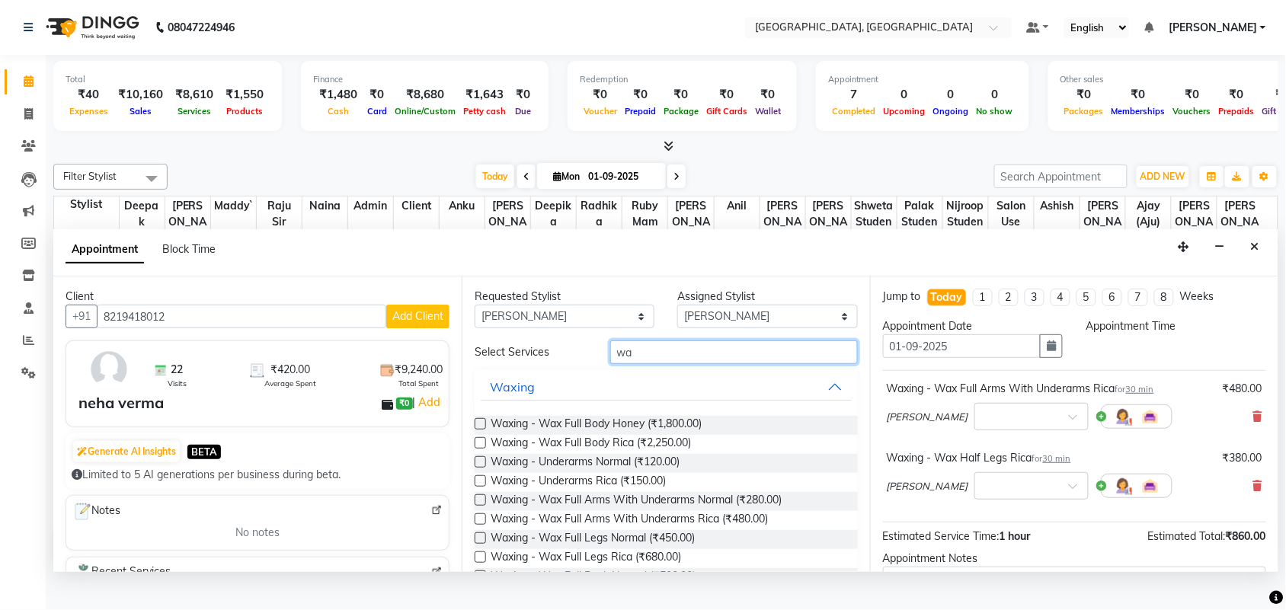
type input "w"
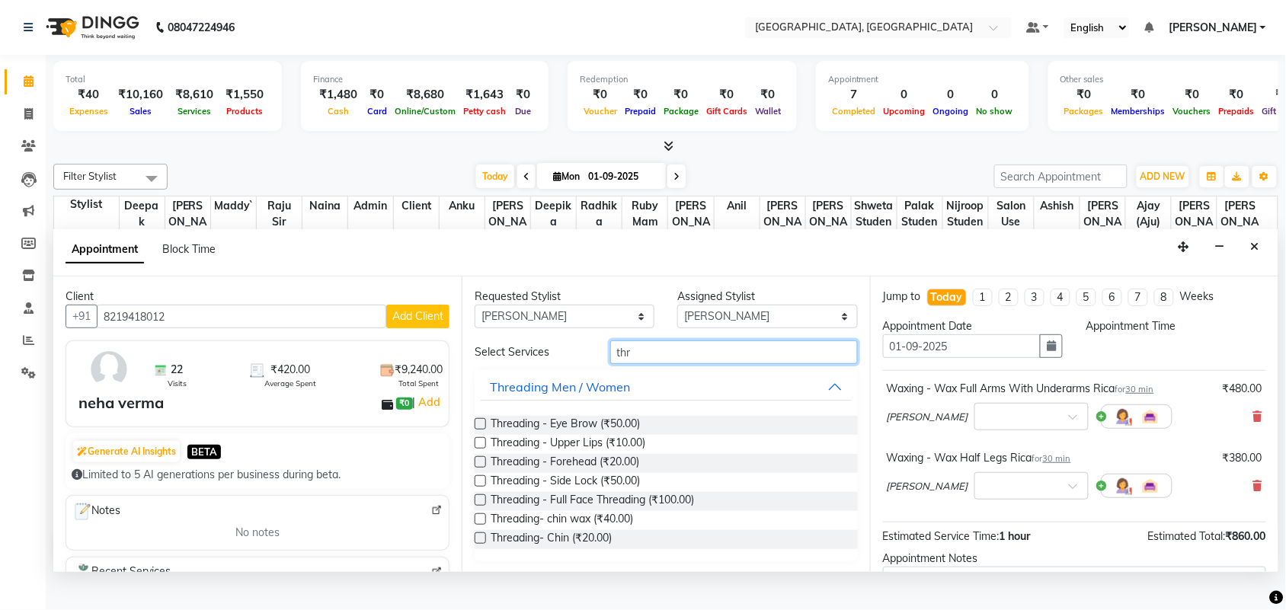
type input "thr"
click at [486, 430] on label at bounding box center [479, 423] width 11 height 11
click at [484, 430] on input "checkbox" at bounding box center [479, 425] width 10 height 10
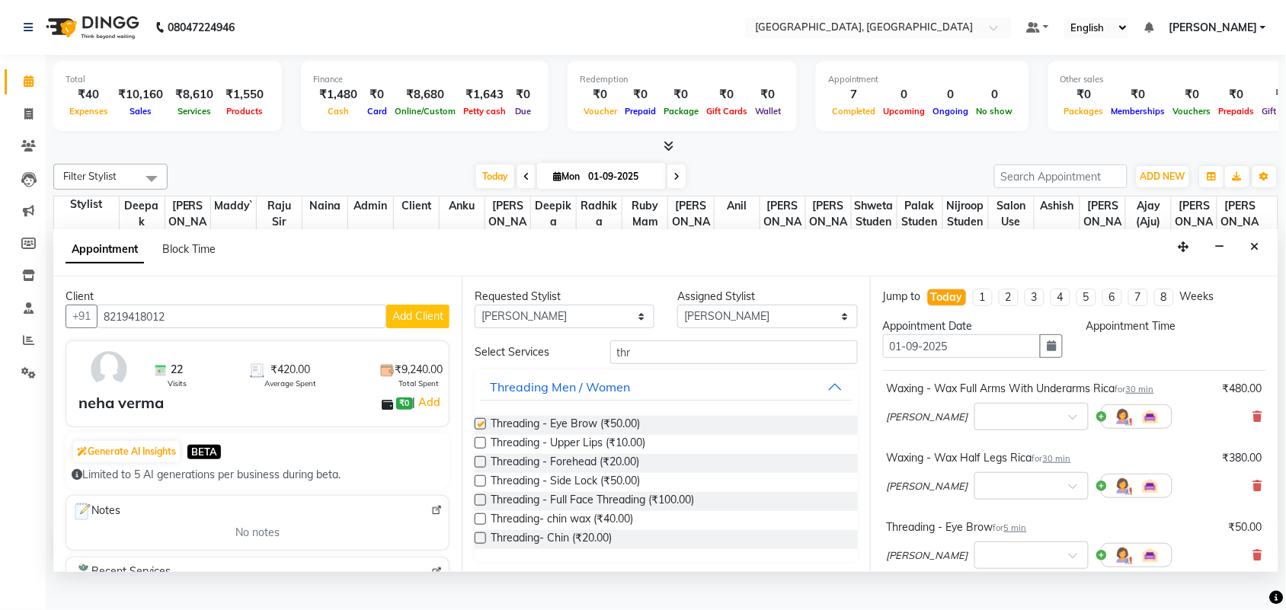
checkbox input "false"
click at [486, 449] on label at bounding box center [479, 442] width 11 height 11
click at [484, 449] on input "checkbox" at bounding box center [479, 444] width 10 height 10
checkbox input "false"
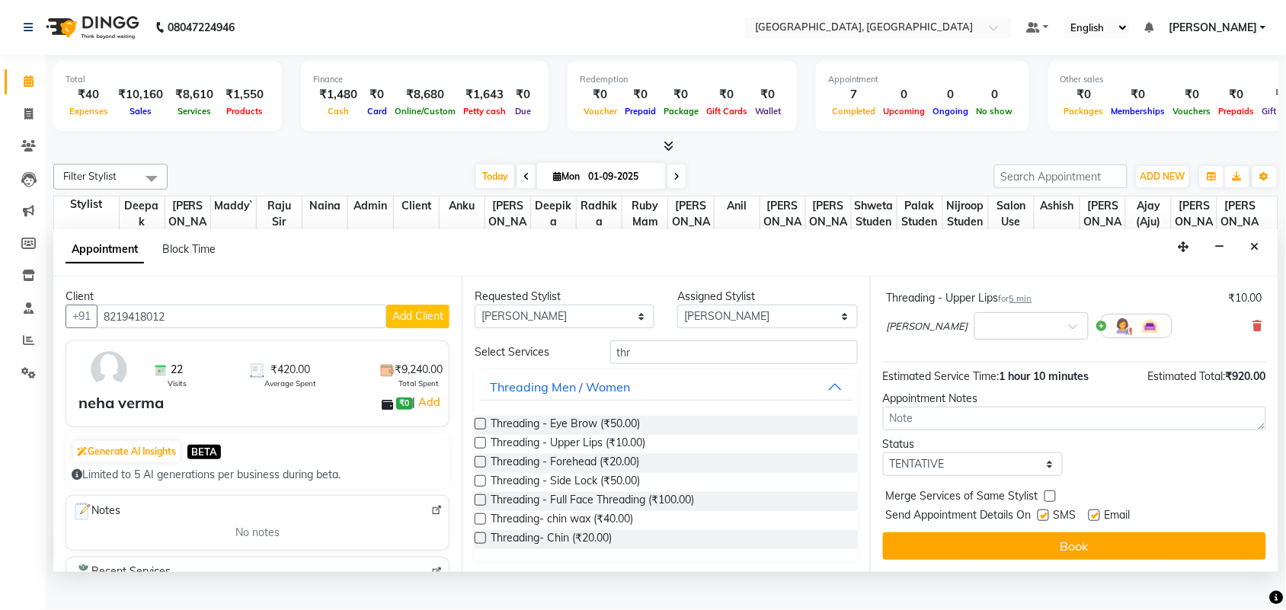
scroll to position [0, 0]
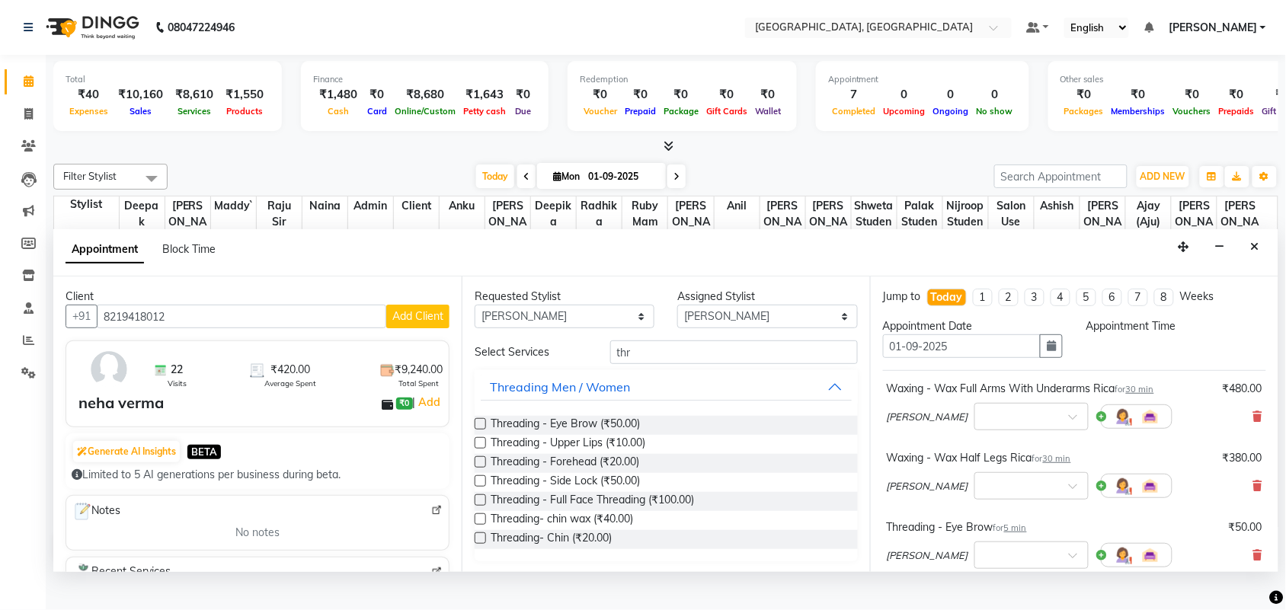
click at [1116, 370] on div "Appointment Time" at bounding box center [1175, 344] width 203 height 52
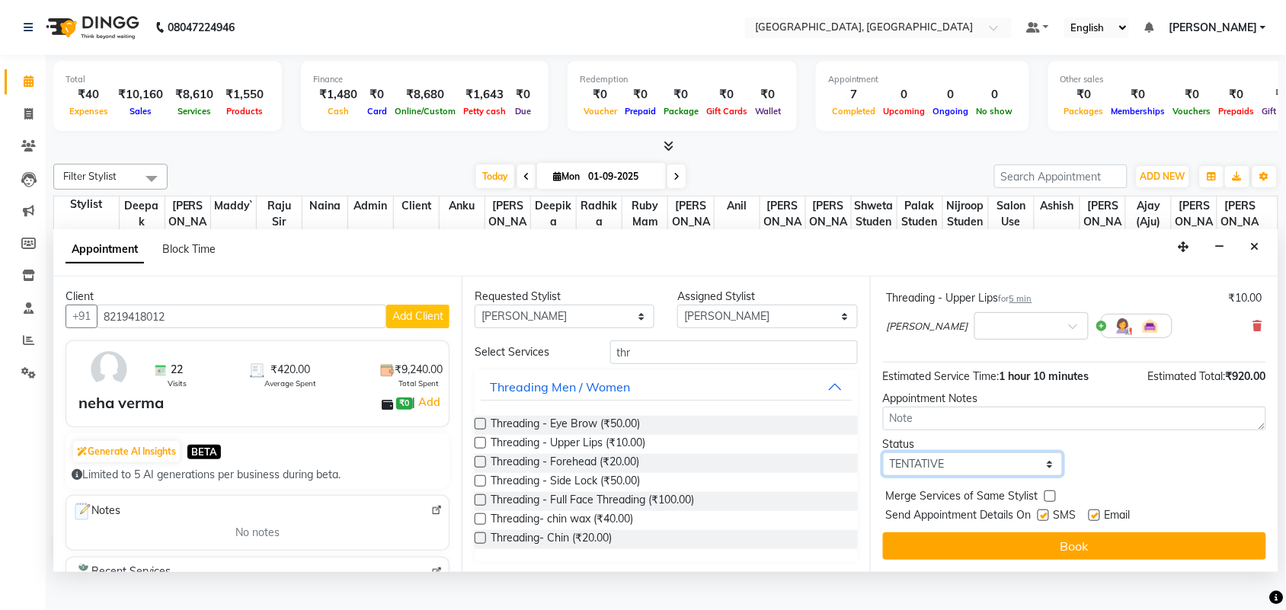
click at [979, 474] on select "Select TENTATIVE CONFIRM CHECK-IN UPCOMING" at bounding box center [973, 464] width 180 height 24
select select "check-in"
click at [886, 455] on select "Select TENTATIVE CONFIRM CHECK-IN UPCOMING" at bounding box center [973, 464] width 180 height 24
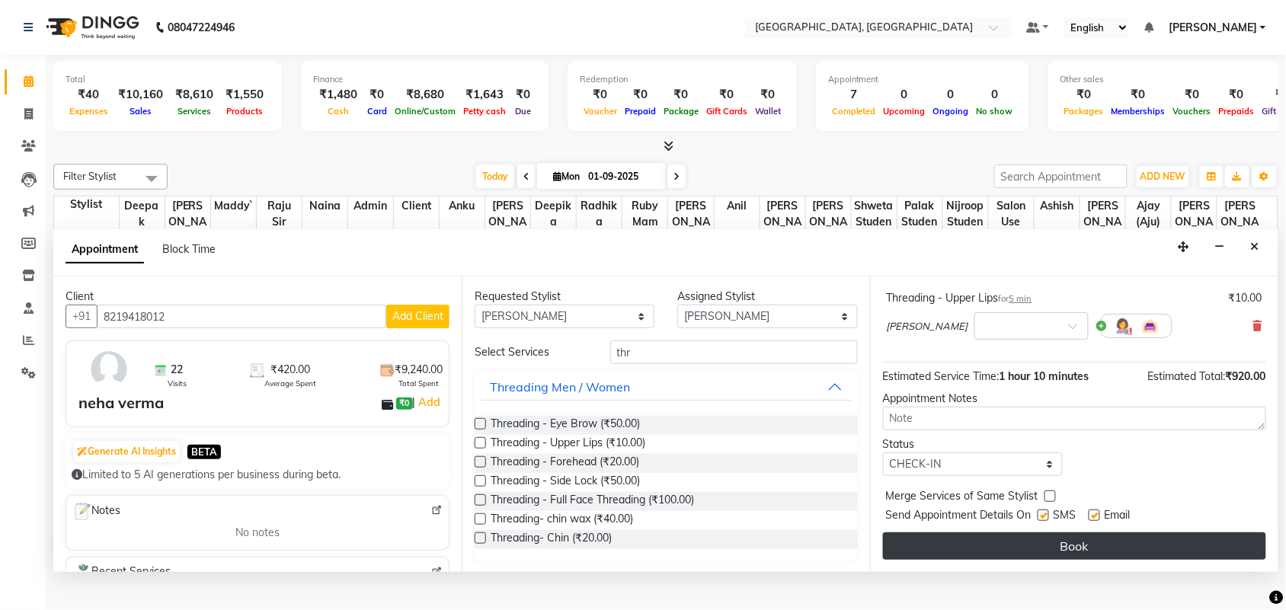
click at [1056, 554] on button "Book" at bounding box center [1074, 545] width 383 height 27
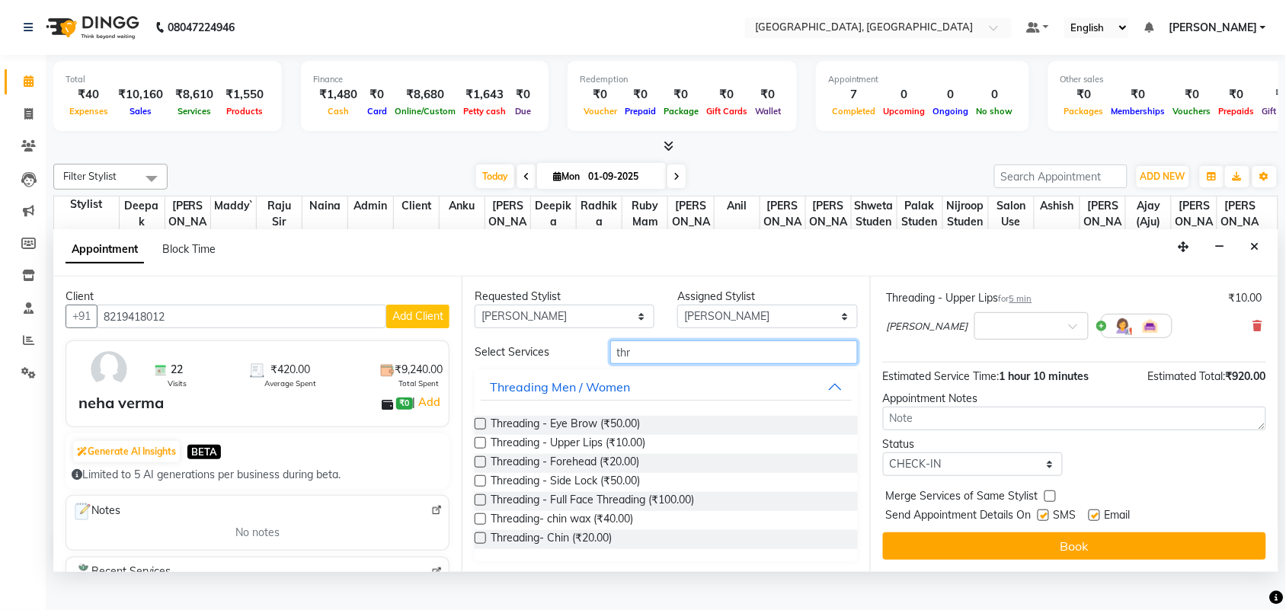
click at [665, 364] on input "thr" at bounding box center [734, 352] width 248 height 24
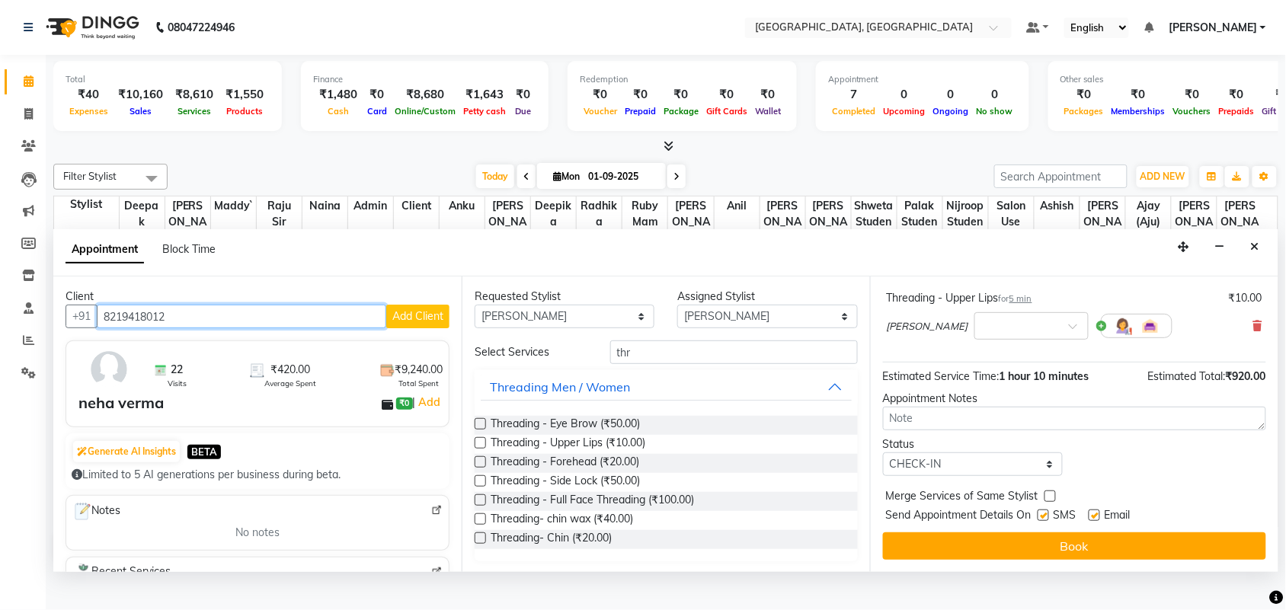
drag, startPoint x: 233, startPoint y: 381, endPoint x: 116, endPoint y: 373, distance: 117.5
click at [115, 328] on input "8219418012" at bounding box center [241, 317] width 289 height 24
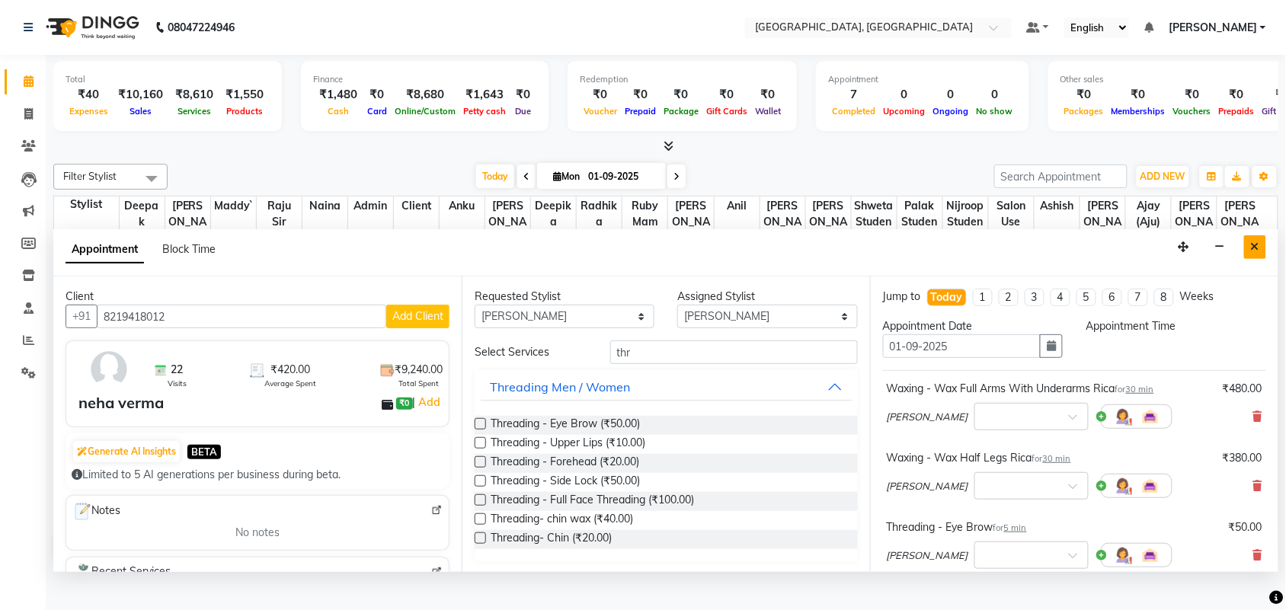
click at [1251, 252] on icon "Close" at bounding box center [1255, 246] width 8 height 11
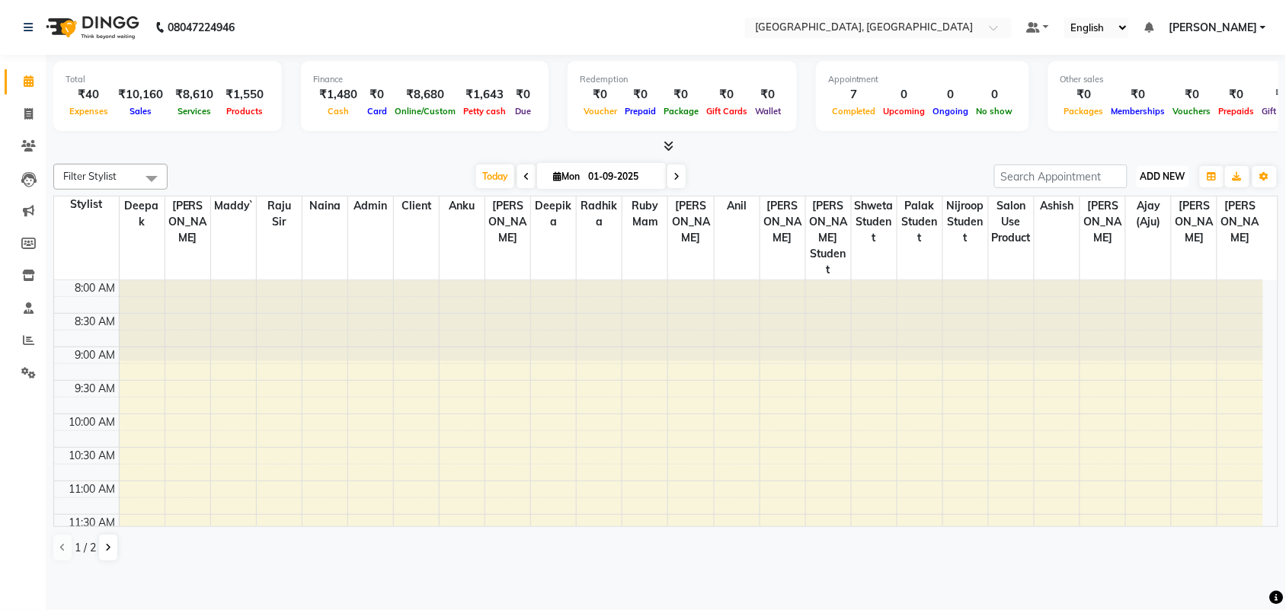
click at [1165, 182] on span "ADD NEW" at bounding box center [1162, 176] width 45 height 11
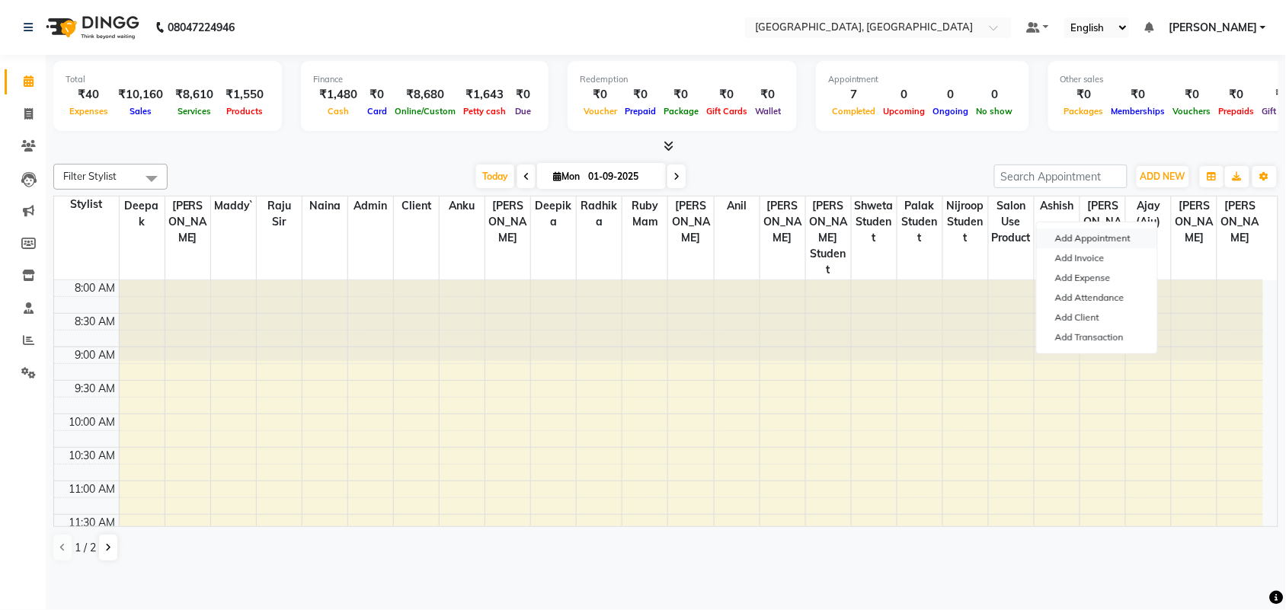
click at [1089, 241] on button "Add Appointment" at bounding box center [1096, 238] width 120 height 20
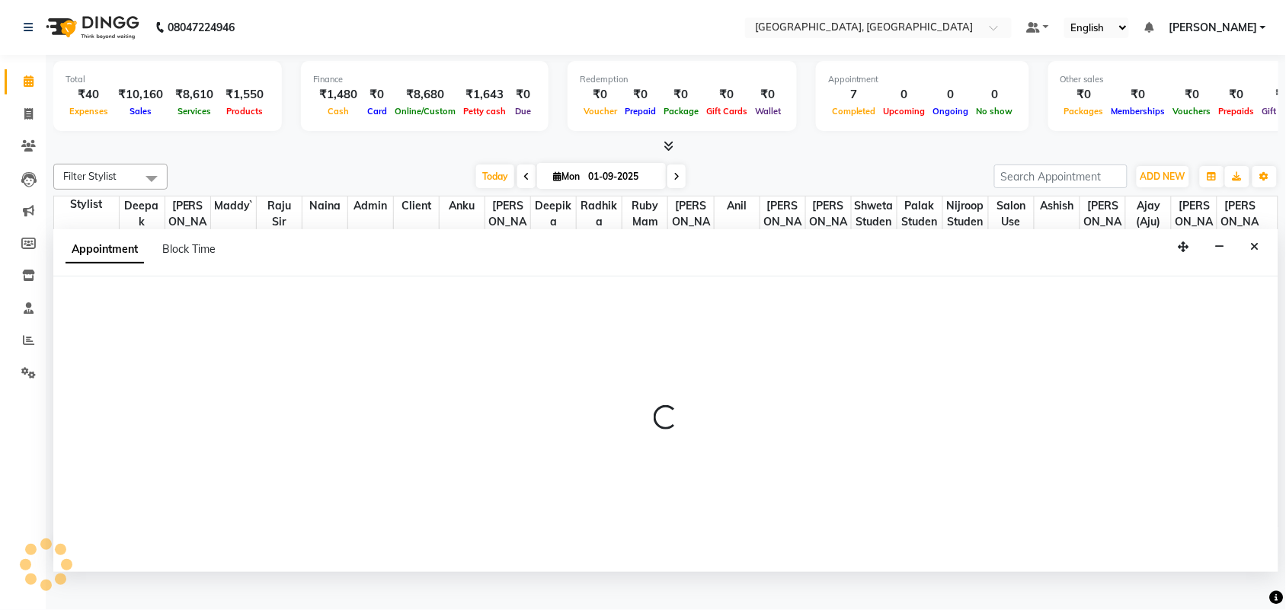
select select "tentative"
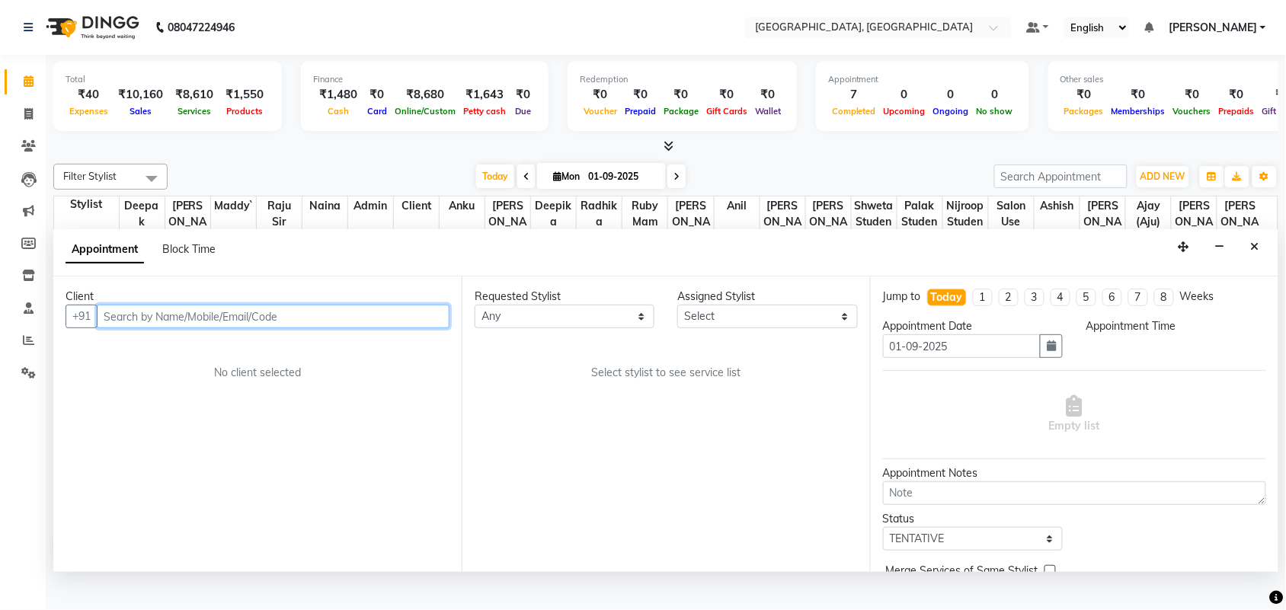
select select "540"
click at [166, 328] on input "text" at bounding box center [273, 317] width 353 height 24
paste input "8219418012"
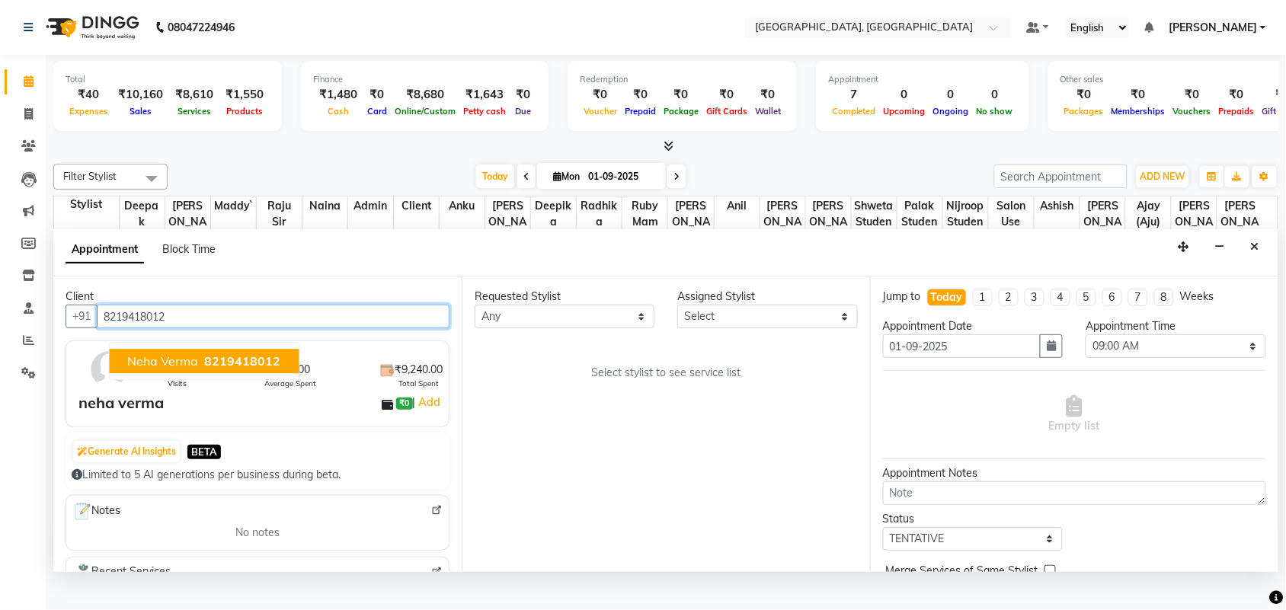
click at [188, 369] on span "neha verma" at bounding box center [163, 361] width 71 height 15
type input "8219418012"
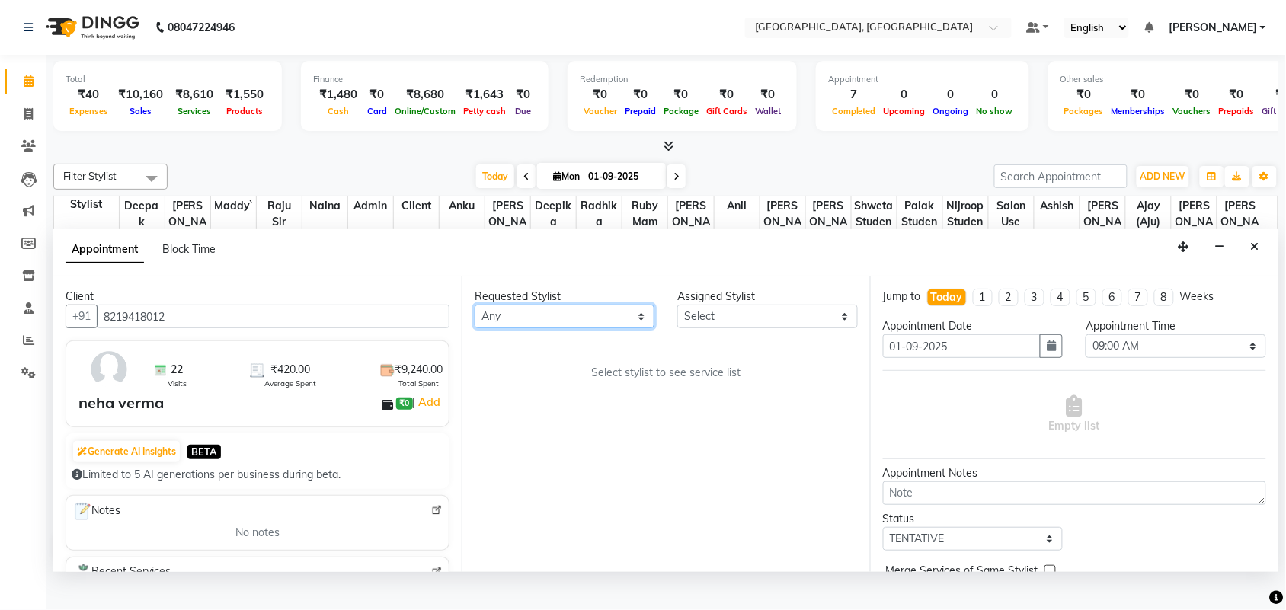
click at [541, 328] on select "Any admin Ajay (Aju) anil anku Ashish Balwinder singh Client Deepak deepika HEE…" at bounding box center [564, 317] width 180 height 24
select select "24999"
click at [478, 328] on select "Any admin Ajay (Aju) anil anku Ashish Balwinder singh Client Deepak deepika HEE…" at bounding box center [564, 317] width 180 height 24
select select "24999"
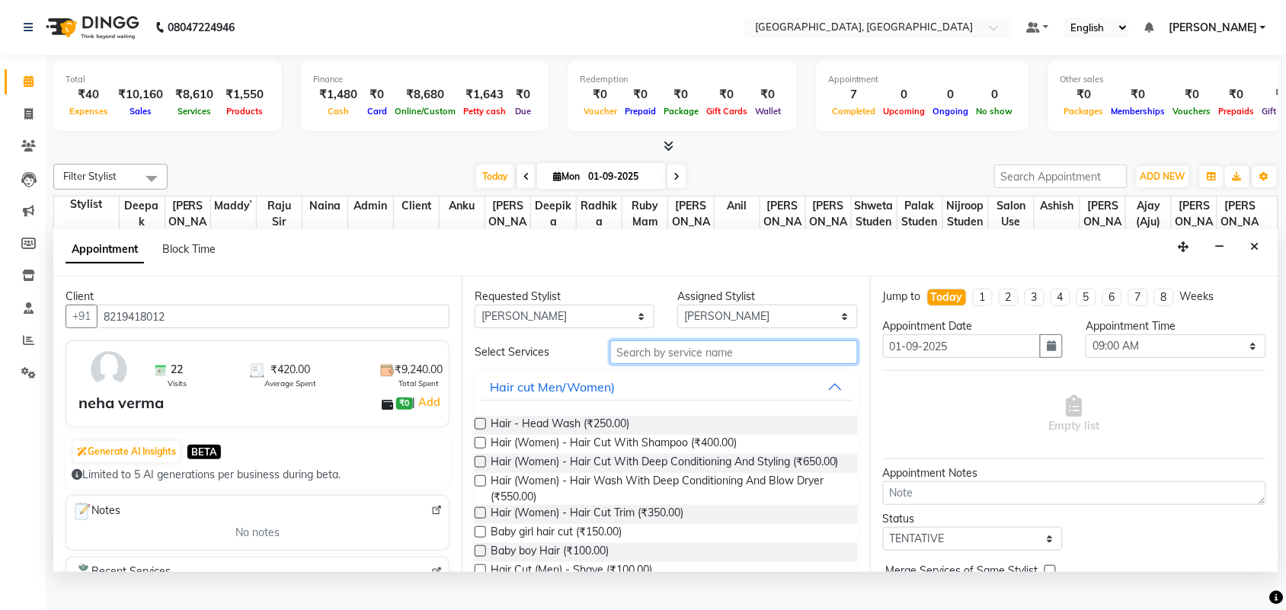
click at [660, 364] on input "text" at bounding box center [734, 352] width 248 height 24
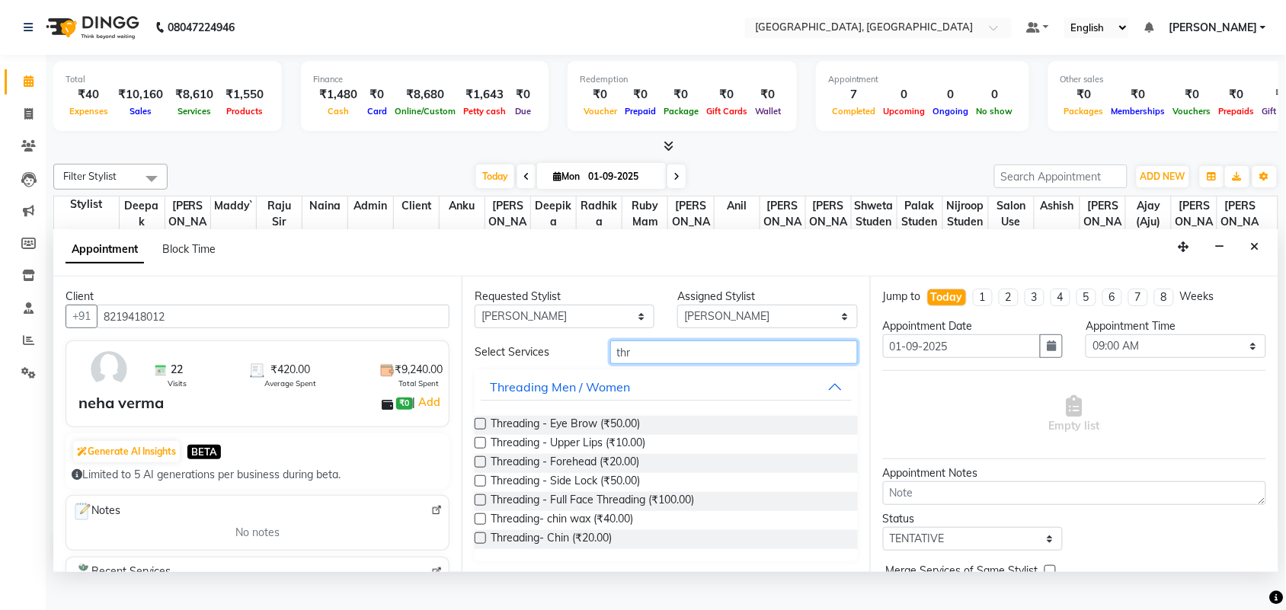
type input "thr"
click at [485, 430] on label at bounding box center [479, 423] width 11 height 11
click at [484, 430] on input "checkbox" at bounding box center [479, 425] width 10 height 10
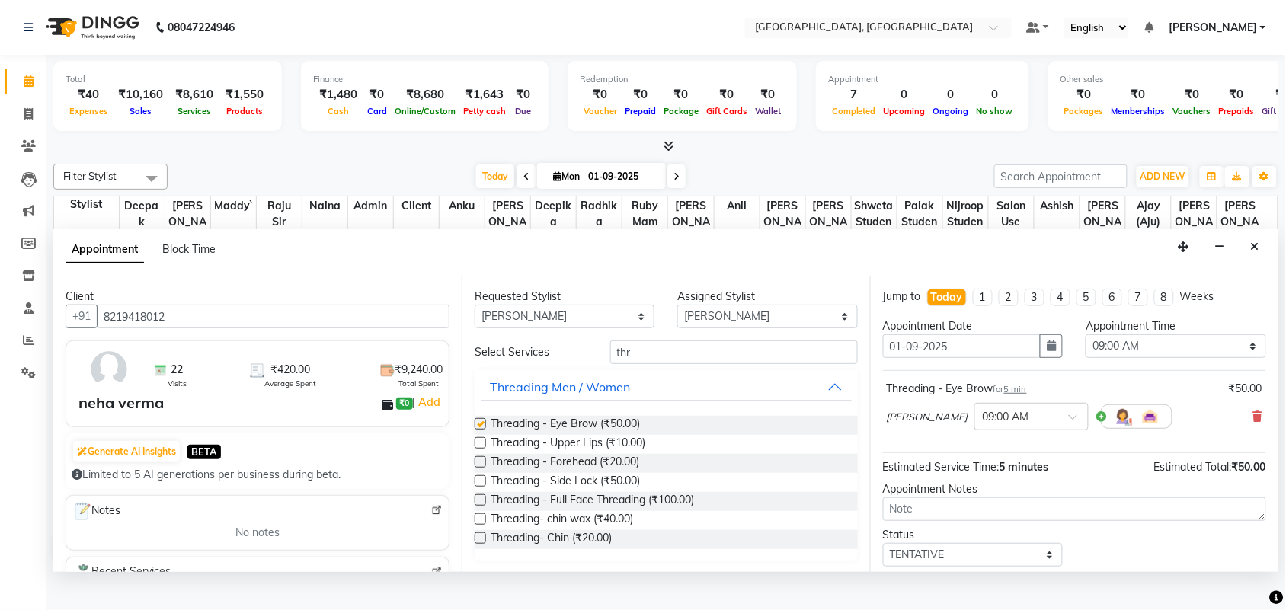
checkbox input "false"
click at [486, 449] on label at bounding box center [479, 442] width 11 height 11
click at [484, 449] on input "checkbox" at bounding box center [479, 444] width 10 height 10
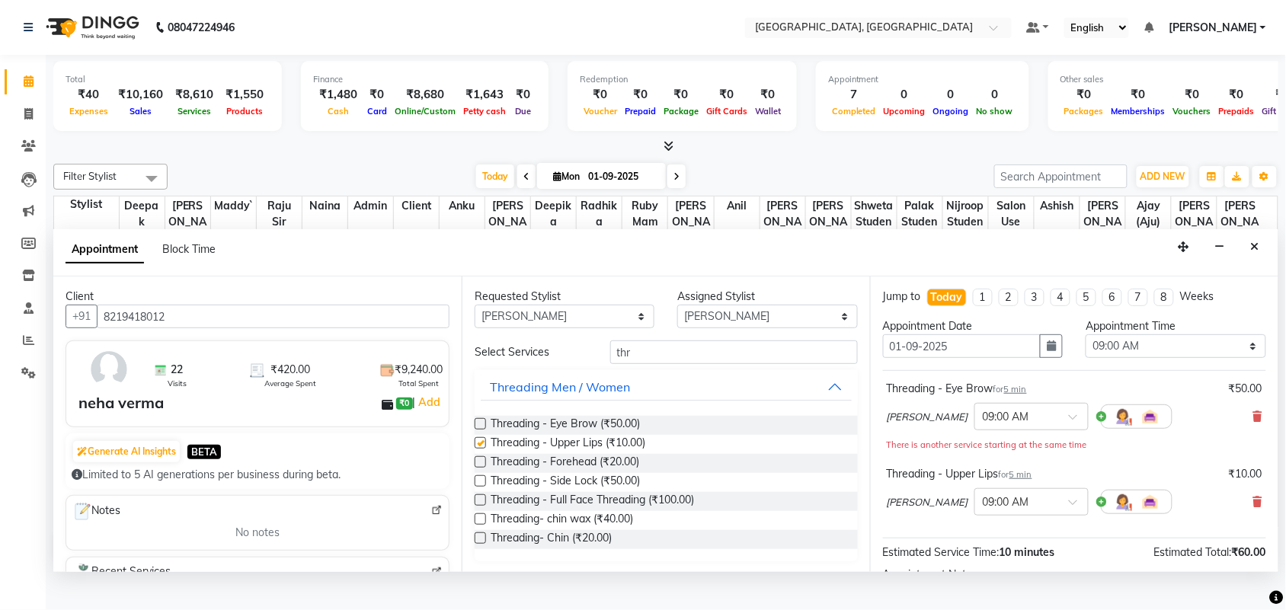
checkbox input "false"
click at [663, 364] on input "thr" at bounding box center [734, 352] width 248 height 24
type input "t"
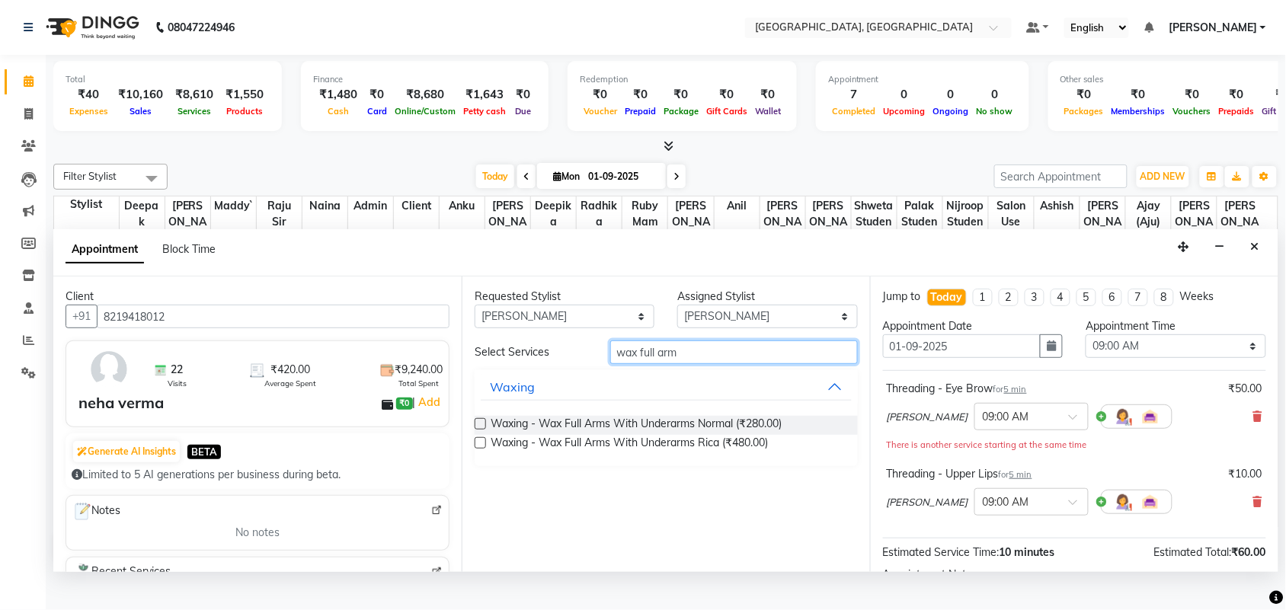
type input "wax full arm"
click at [485, 449] on label at bounding box center [479, 442] width 11 height 11
click at [484, 449] on input "checkbox" at bounding box center [479, 444] width 10 height 10
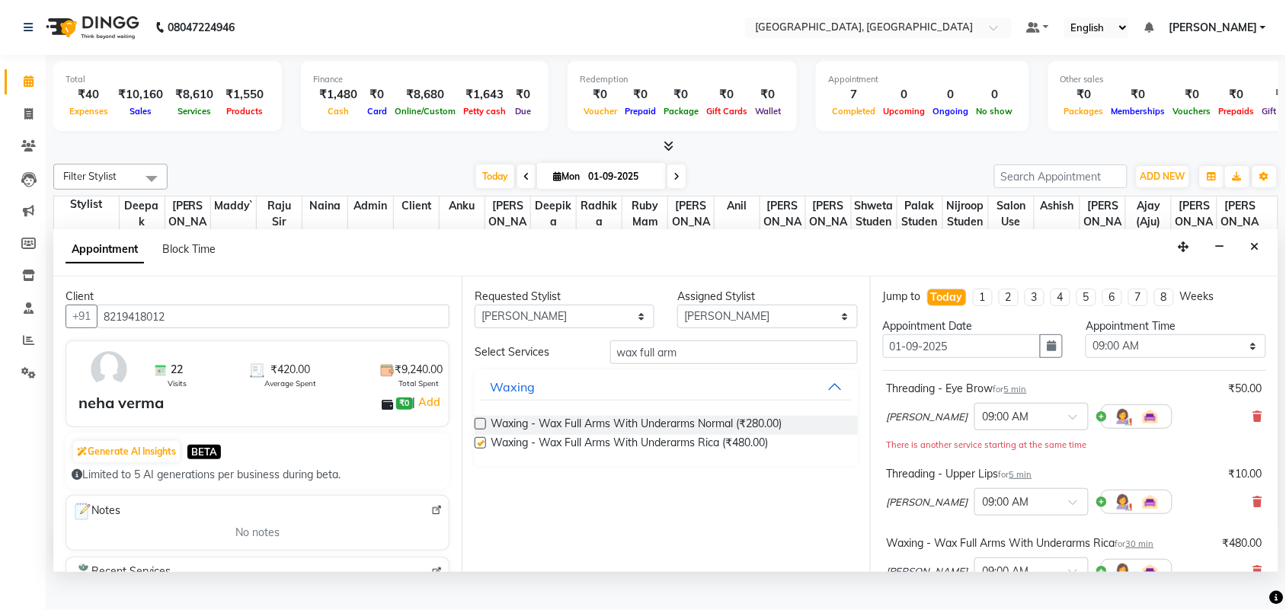
checkbox input "false"
click at [709, 364] on input "wax full arm" at bounding box center [734, 352] width 248 height 24
type input "wax half legs"
click at [486, 449] on label at bounding box center [479, 442] width 11 height 11
click at [484, 449] on input "checkbox" at bounding box center [479, 444] width 10 height 10
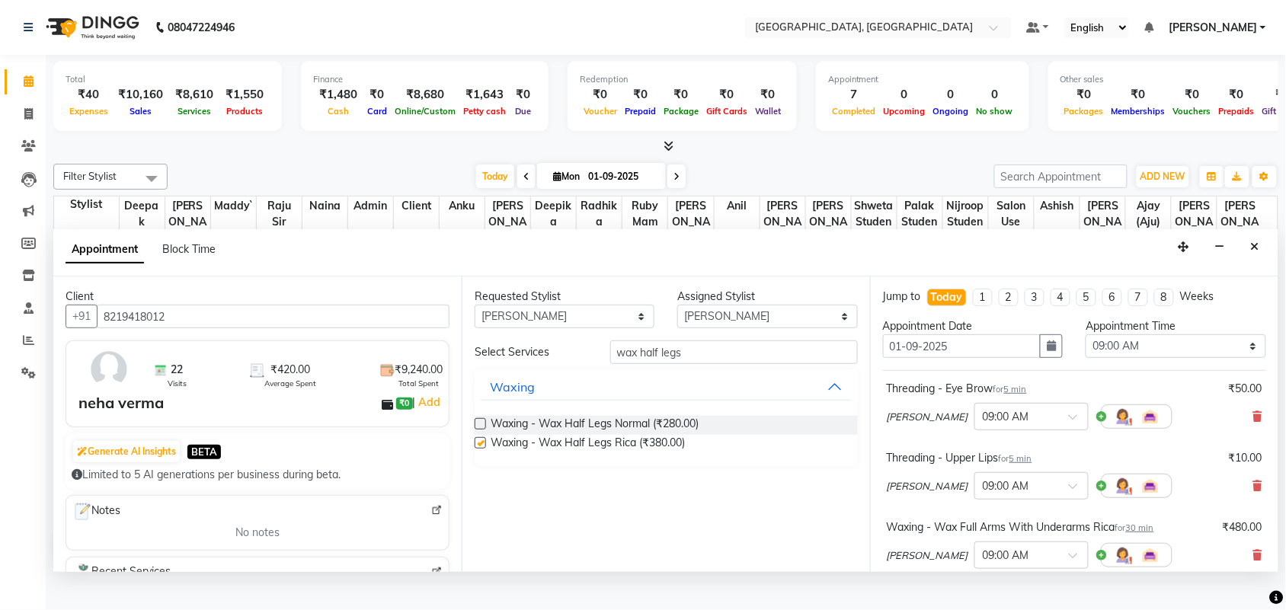
checkbox input "false"
click at [1120, 358] on select "Select 09:00 AM 09:15 AM 09:30 AM 09:45 AM 10:00 AM 10:15 AM 10:30 AM 10:45 AM …" at bounding box center [1175, 346] width 180 height 24
select select "1065"
click at [1085, 358] on select "Select 09:00 AM 09:15 AM 09:30 AM 09:45 AM 10:00 AM 10:15 AM 10:30 AM 10:45 AM …" at bounding box center [1175, 346] width 180 height 24
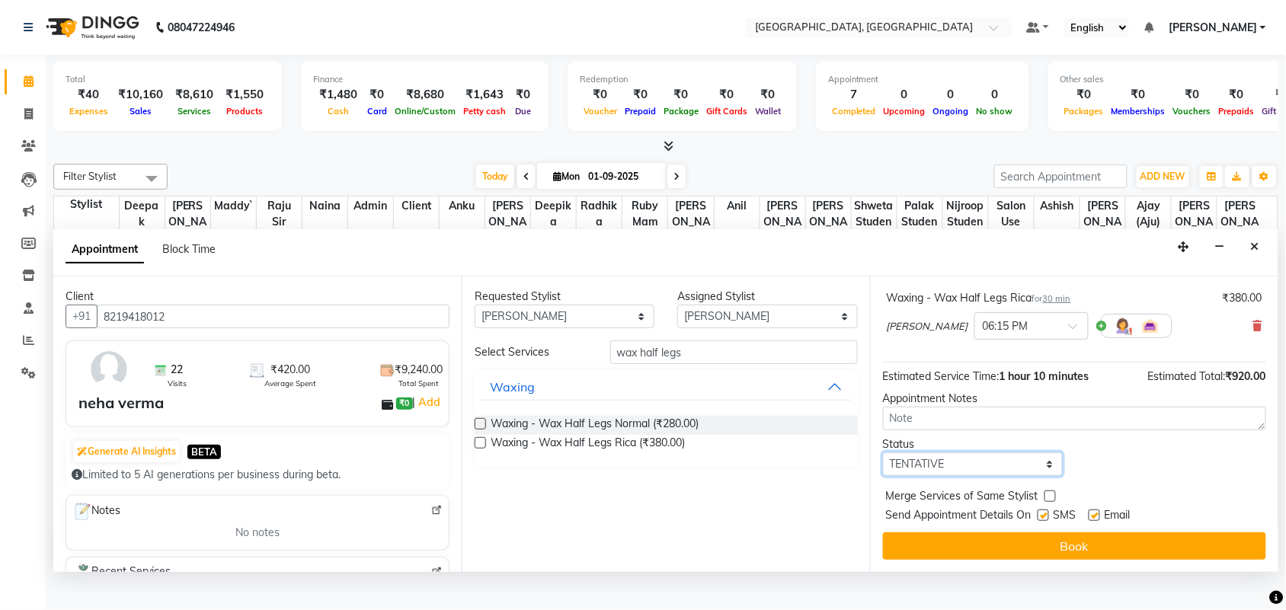
drag, startPoint x: 967, startPoint y: 458, endPoint x: 986, endPoint y: 449, distance: 20.8
click at [967, 458] on select "Select TENTATIVE CONFIRM CHECK-IN UPCOMING" at bounding box center [973, 464] width 180 height 24
select select "check-in"
click at [886, 452] on select "Select TENTATIVE CONFIRM CHECK-IN UPCOMING" at bounding box center [973, 464] width 180 height 24
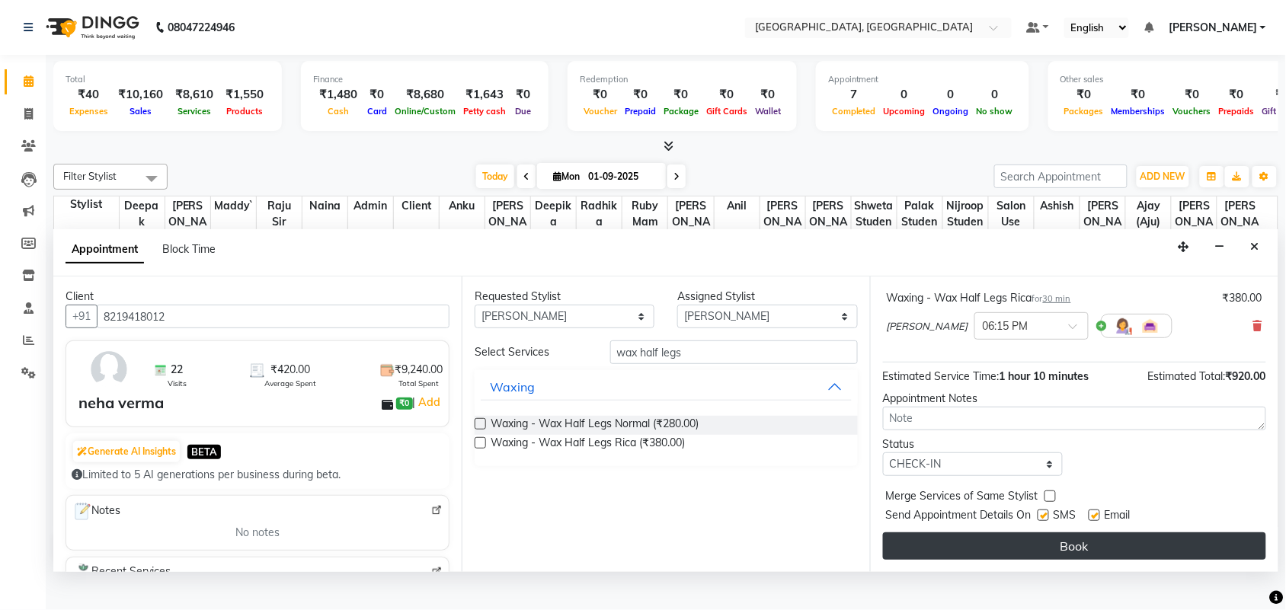
click at [1081, 557] on button "Book" at bounding box center [1074, 545] width 383 height 27
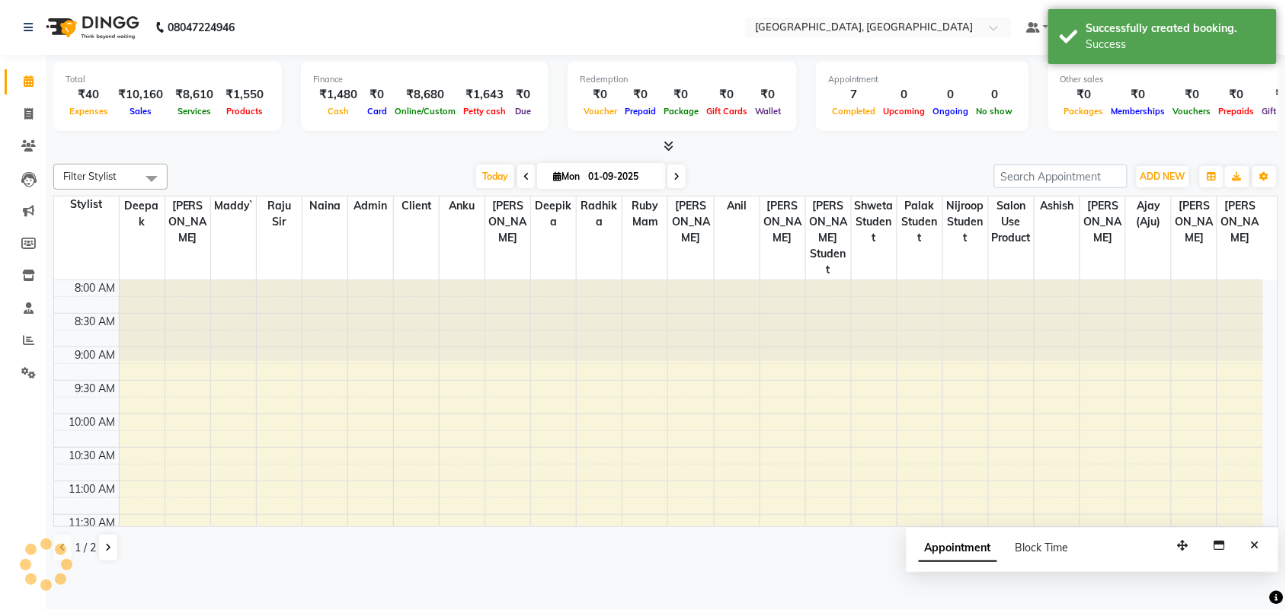
scroll to position [0, 0]
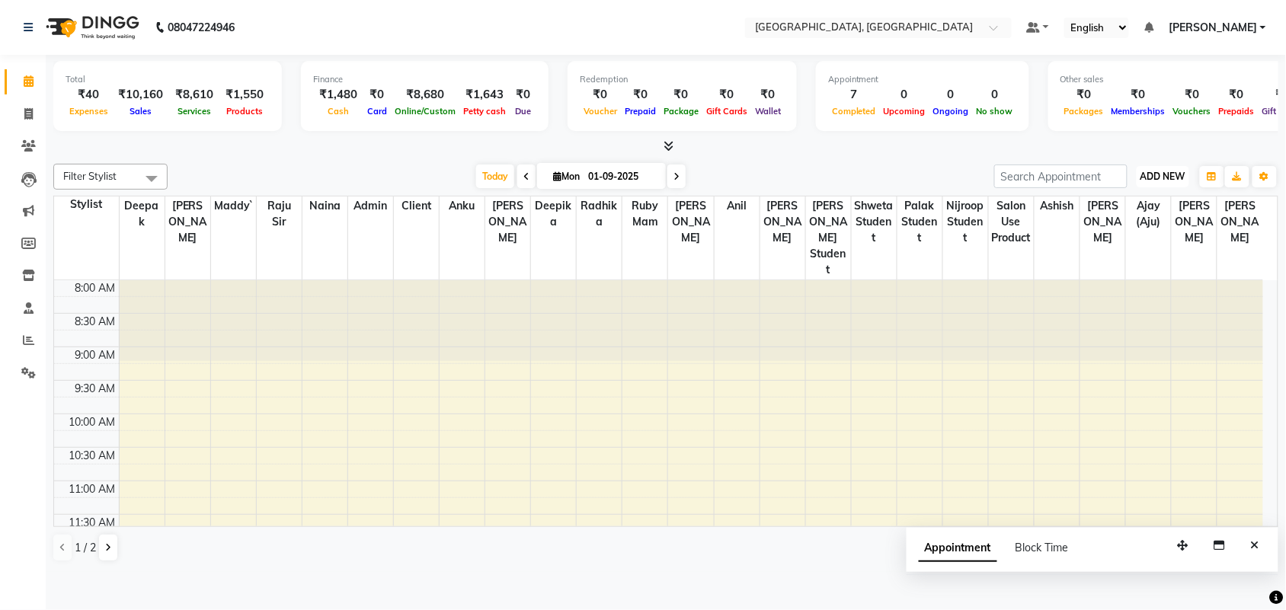
click at [1155, 182] on span "ADD NEW" at bounding box center [1162, 176] width 45 height 11
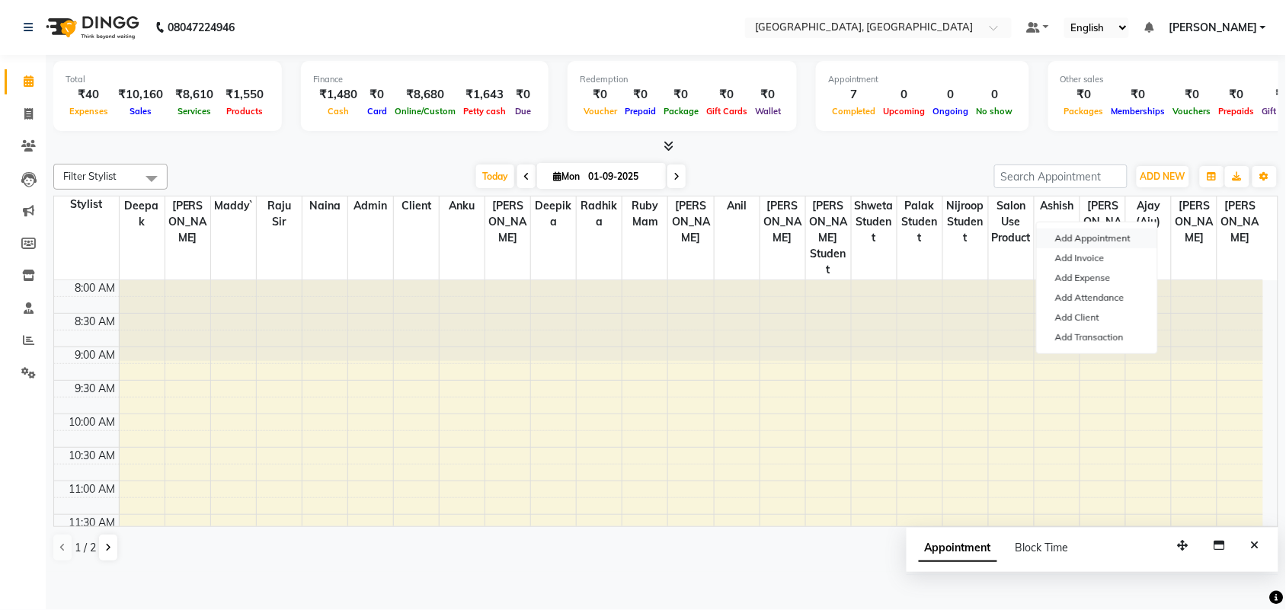
click at [1129, 248] on button "Add Appointment" at bounding box center [1096, 238] width 120 height 20
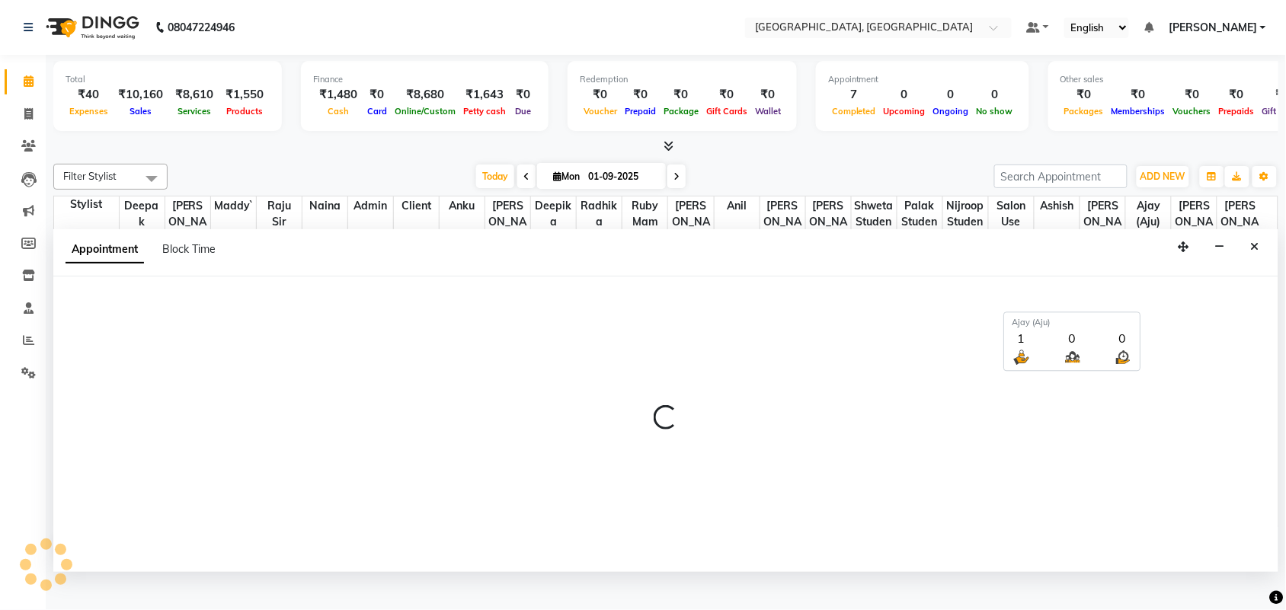
select select "tentative"
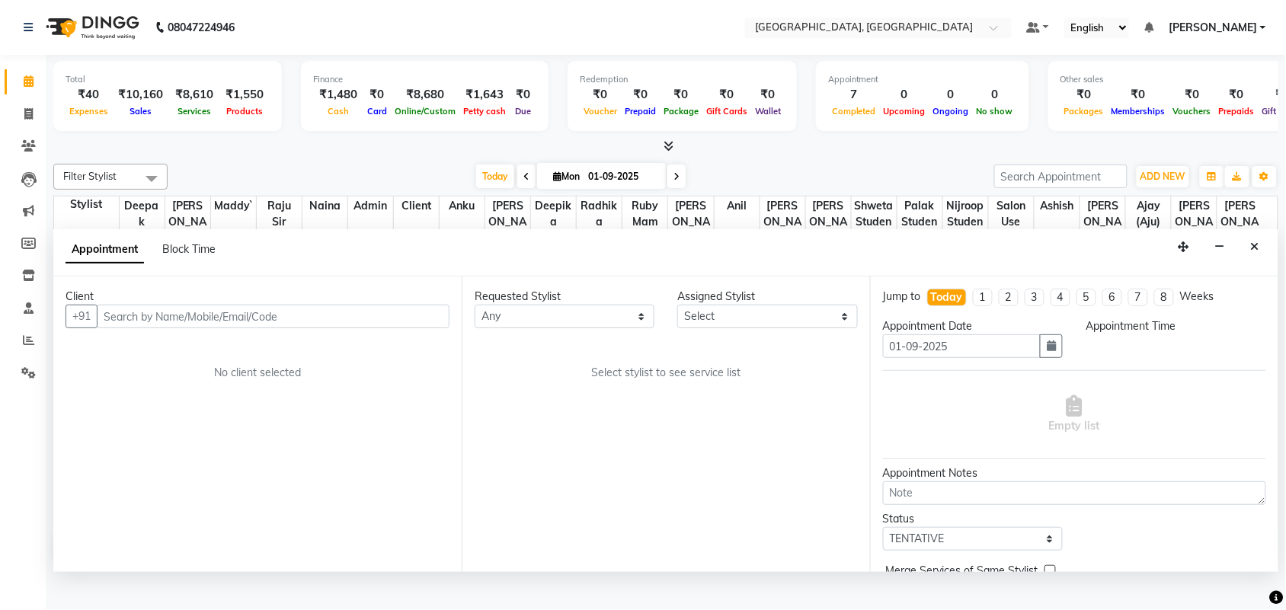
scroll to position [8, 0]
select select "540"
click at [194, 328] on input "text" at bounding box center [273, 317] width 353 height 24
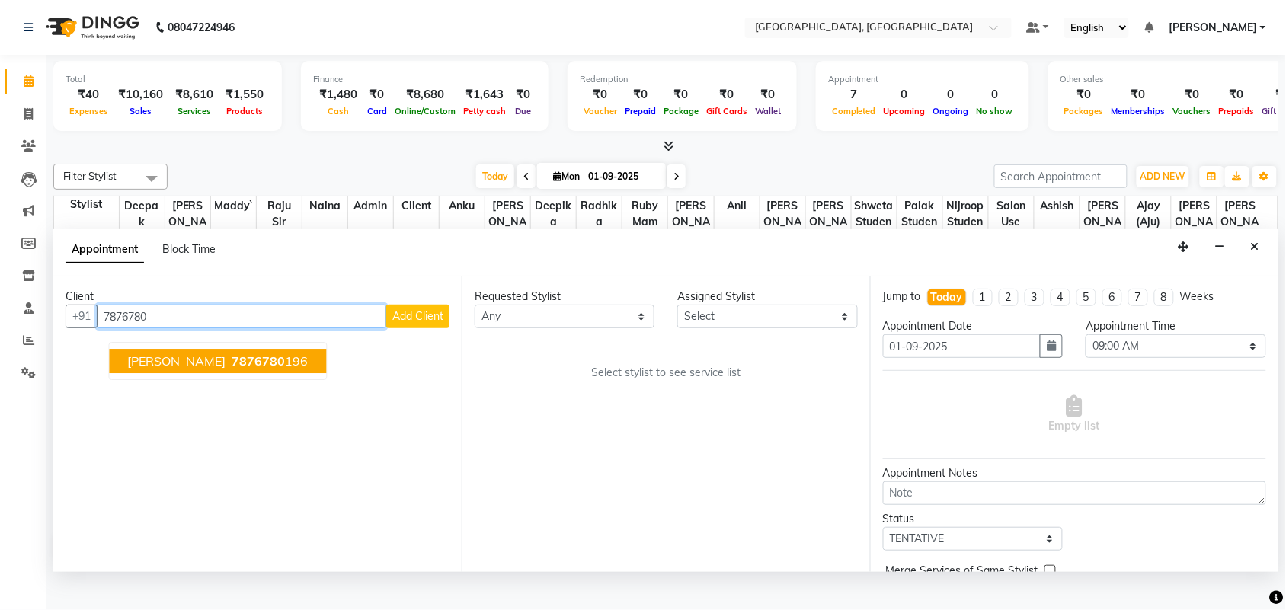
click at [189, 369] on span "shivali saini" at bounding box center [177, 361] width 98 height 15
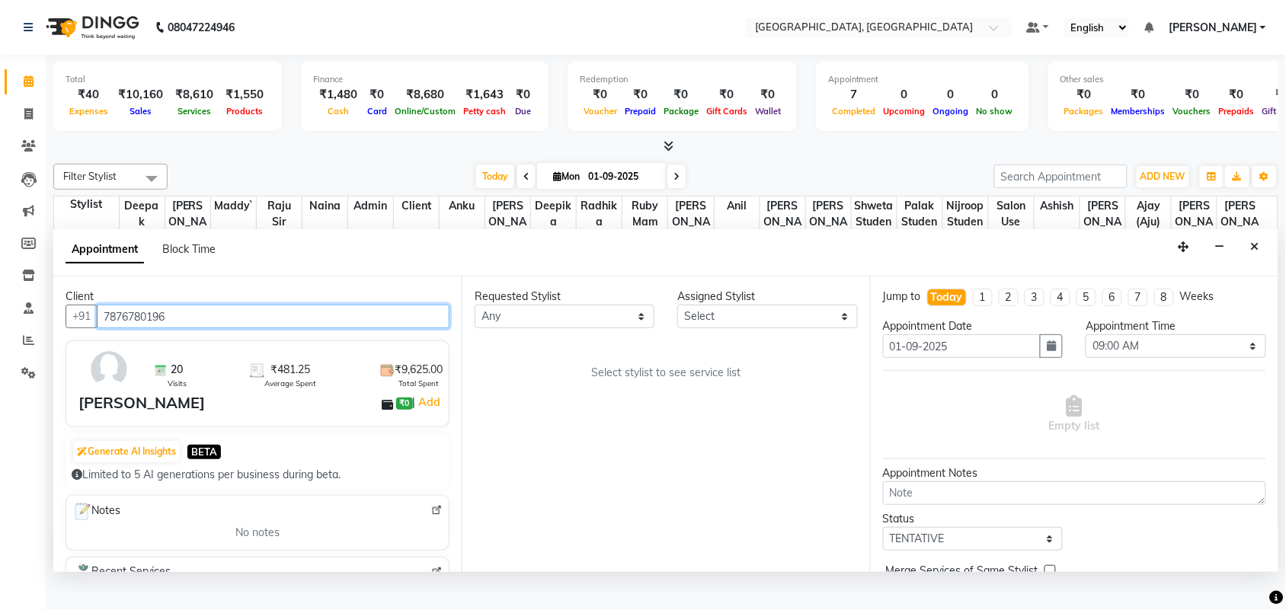
type input "7876780196"
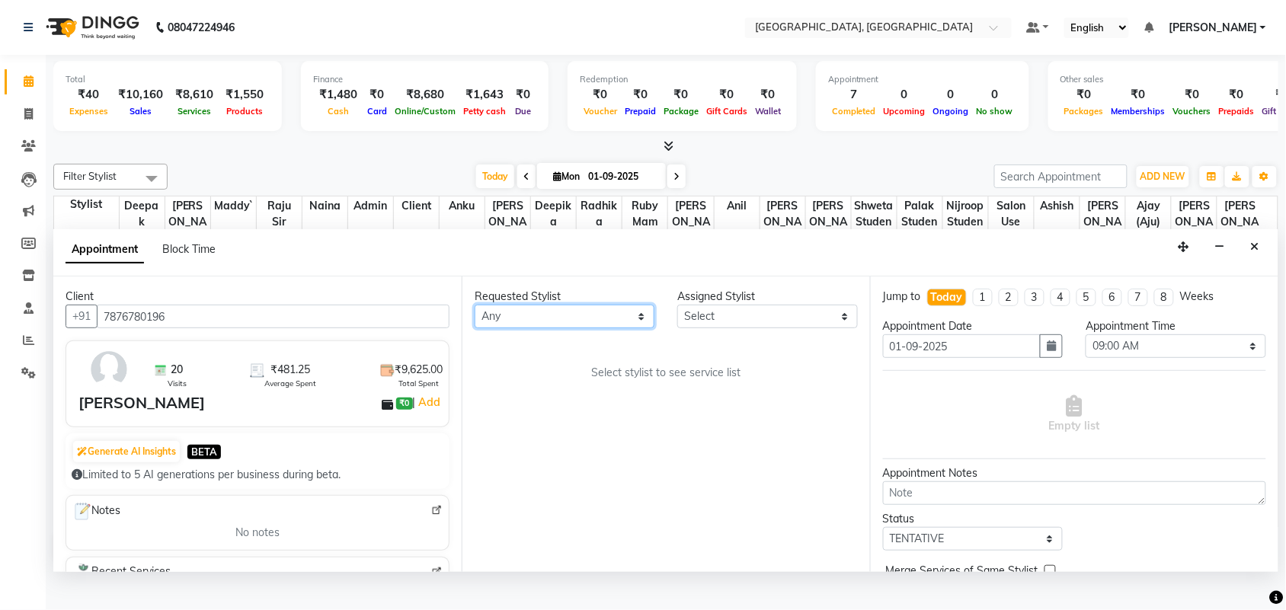
click at [520, 328] on select "Any admin Ajay (Aju) anil anku Ashish Balwinder singh Client Deepak deepika HEE…" at bounding box center [564, 317] width 180 height 24
select select "29611"
click at [478, 328] on select "Any admin Ajay (Aju) anil anku Ashish Balwinder singh Client Deepak deepika HEE…" at bounding box center [564, 317] width 180 height 24
select select "29611"
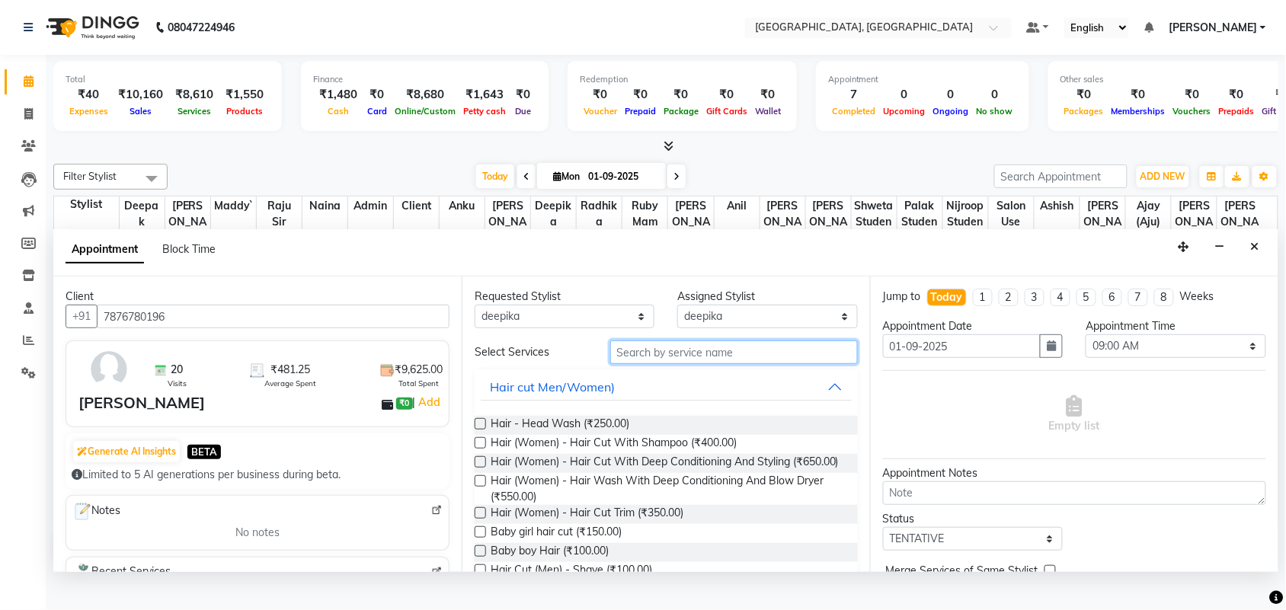
click at [692, 364] on input "text" at bounding box center [734, 352] width 248 height 24
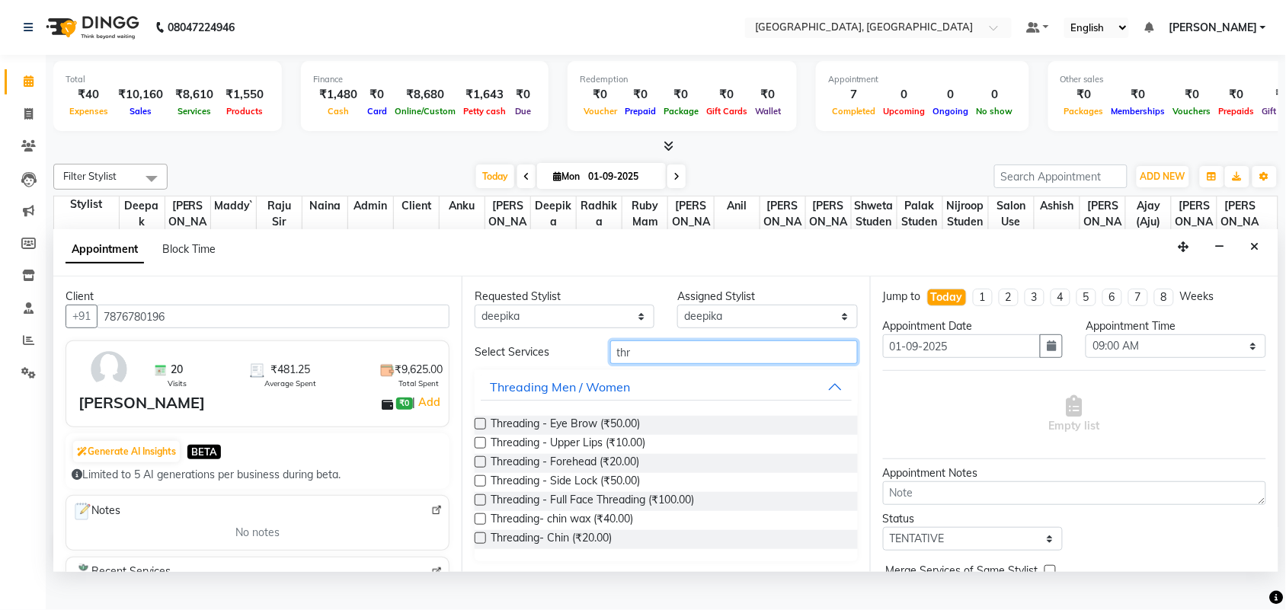
type input "thr"
click at [484, 430] on label at bounding box center [479, 423] width 11 height 11
click at [484, 430] on input "checkbox" at bounding box center [479, 425] width 10 height 10
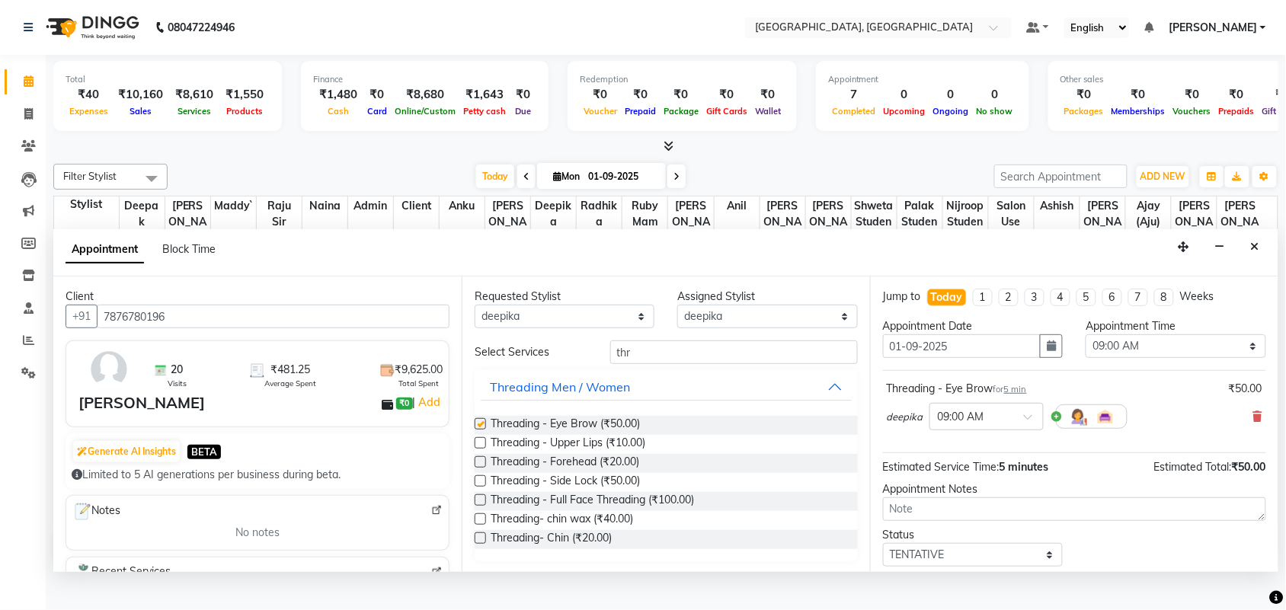
checkbox input "false"
click at [1136, 358] on select "Select 09:00 AM 09:15 AM 09:30 AM 09:45 AM 10:00 AM 10:15 AM 10:30 AM 10:45 AM …" at bounding box center [1175, 346] width 180 height 24
select select "1080"
click at [1085, 358] on select "Select 09:00 AM 09:15 AM 09:30 AM 09:45 AM 10:00 AM 10:15 AM 10:30 AM 10:45 AM …" at bounding box center [1175, 346] width 180 height 24
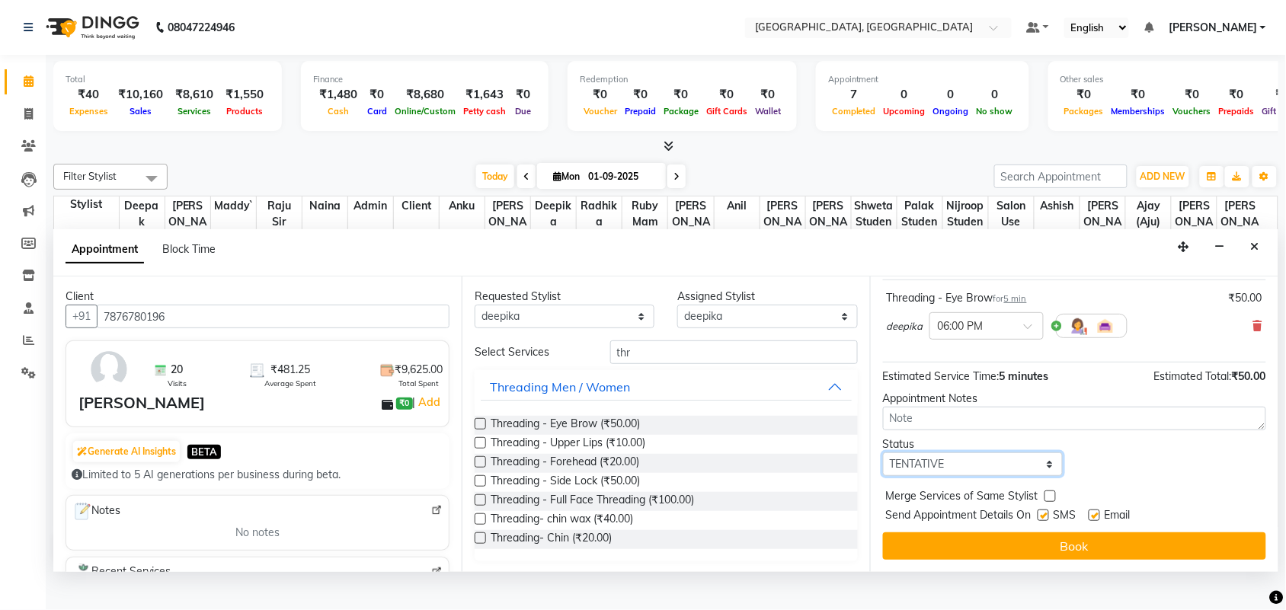
click at [976, 473] on select "Select TENTATIVE CONFIRM CHECK-IN UPCOMING" at bounding box center [973, 464] width 180 height 24
select select "check-in"
click at [886, 452] on select "Select TENTATIVE CONFIRM CHECK-IN UPCOMING" at bounding box center [973, 464] width 180 height 24
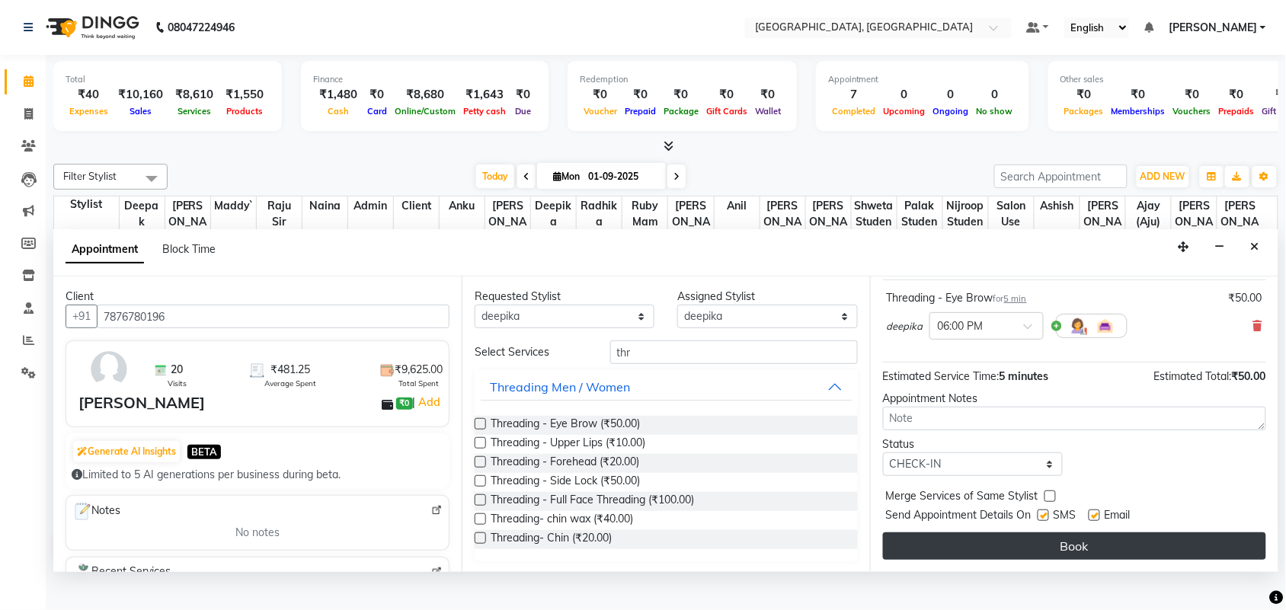
click at [1066, 553] on button "Book" at bounding box center [1074, 545] width 383 height 27
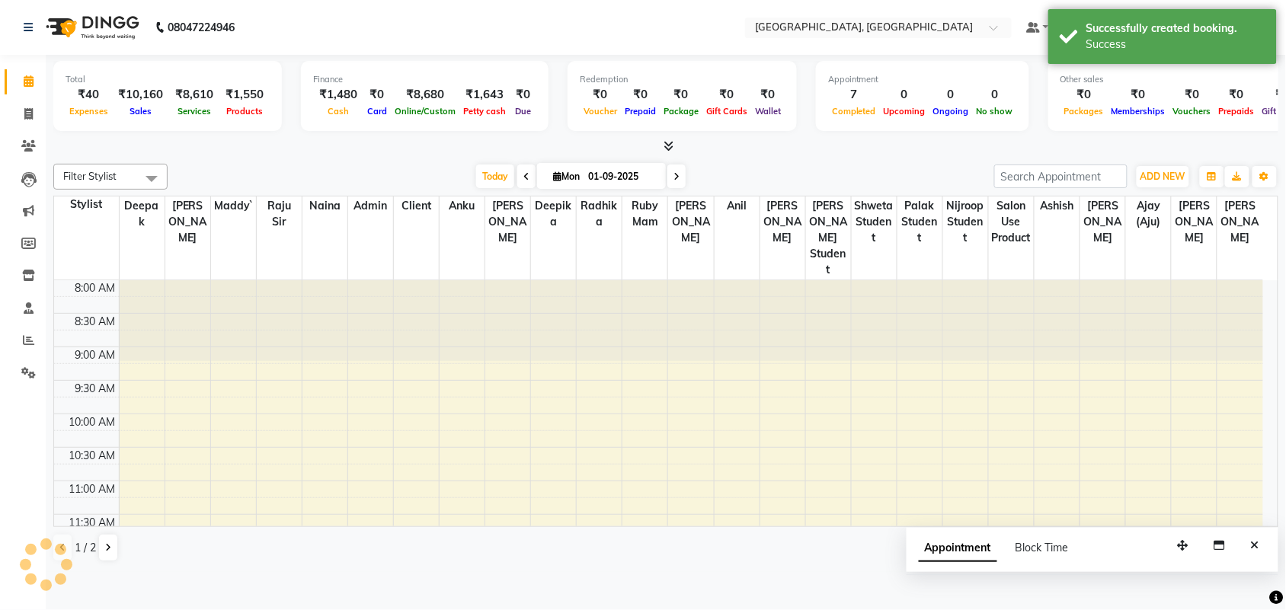
scroll to position [0, 0]
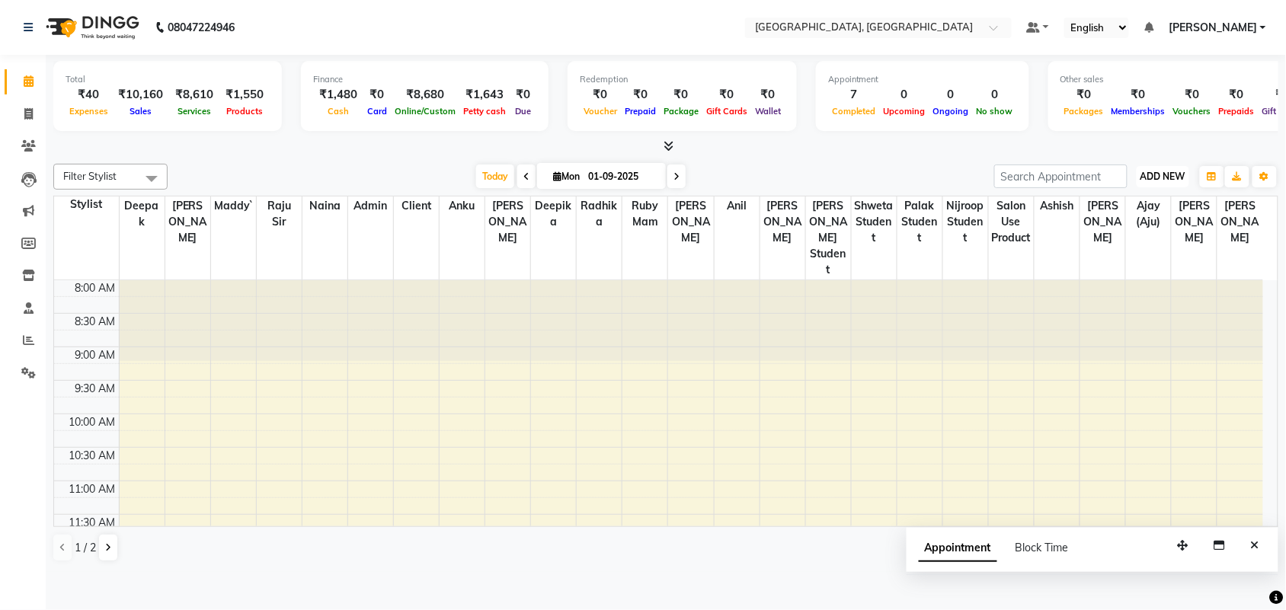
click at [1158, 182] on span "ADD NEW" at bounding box center [1162, 176] width 45 height 11
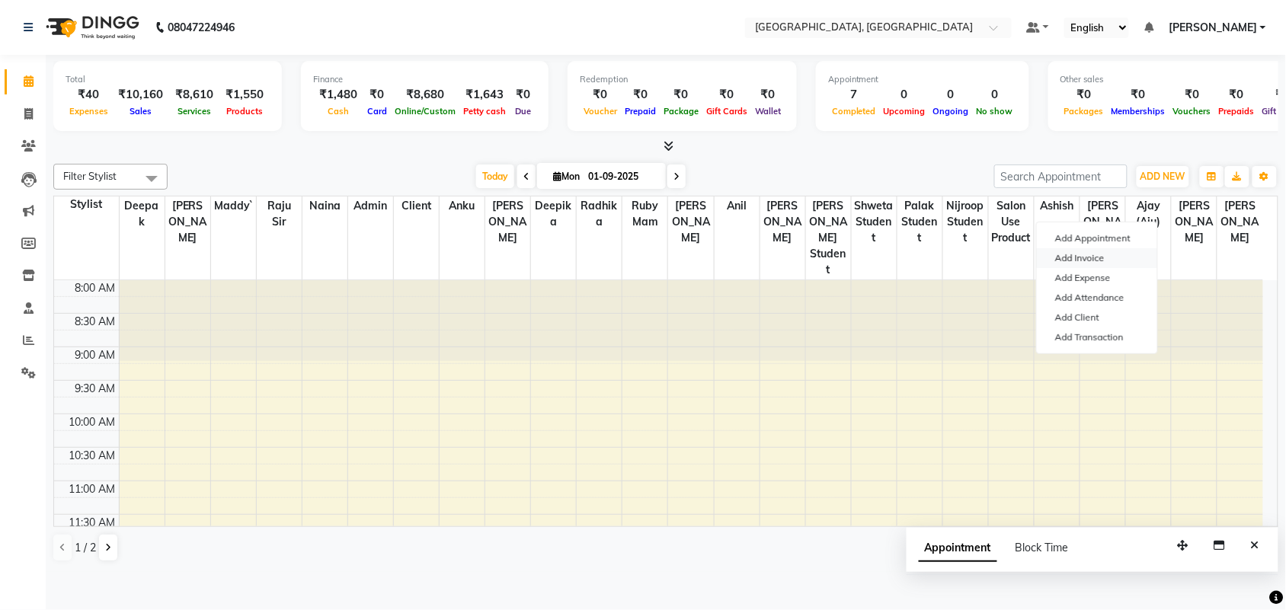
click at [1123, 268] on link "Add Invoice" at bounding box center [1096, 258] width 120 height 20
select select "4462"
select select "service"
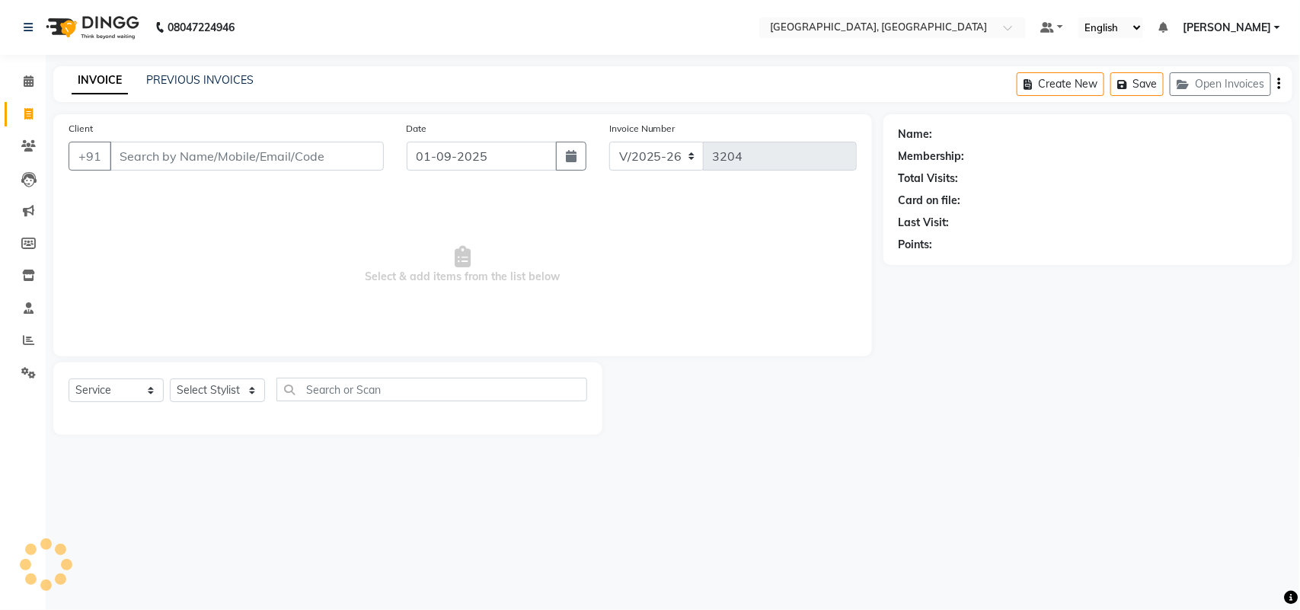
click at [231, 171] on input "Client" at bounding box center [247, 156] width 274 height 29
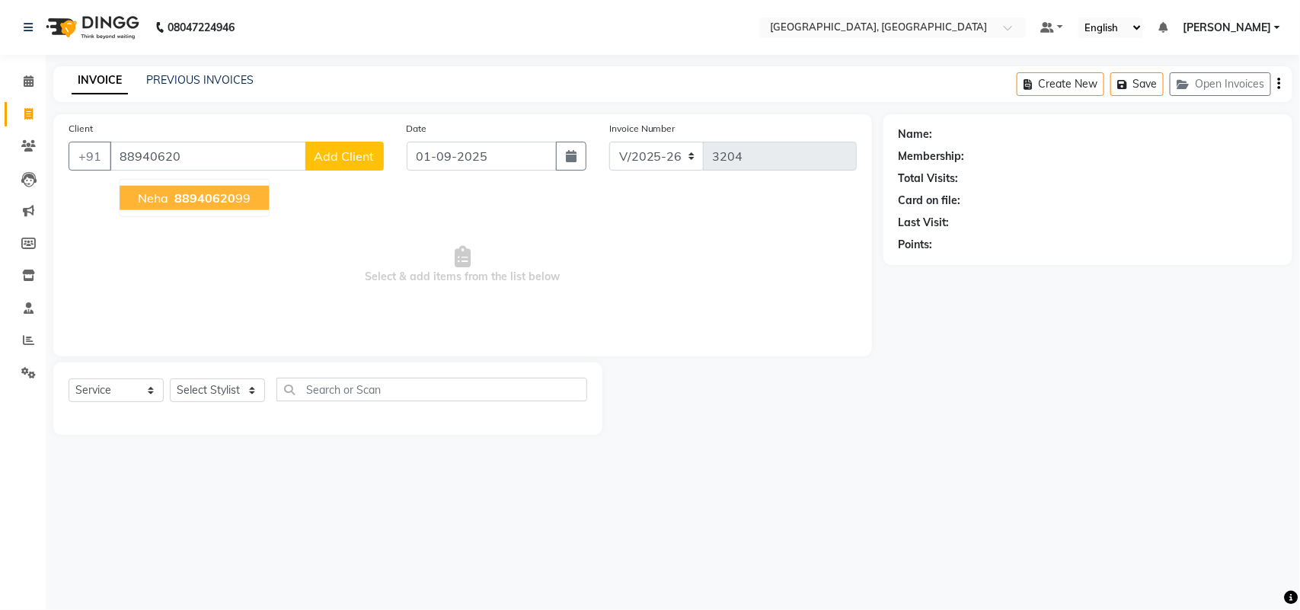
click at [213, 206] on span "88940620" at bounding box center [204, 197] width 61 height 15
type input "8894062099"
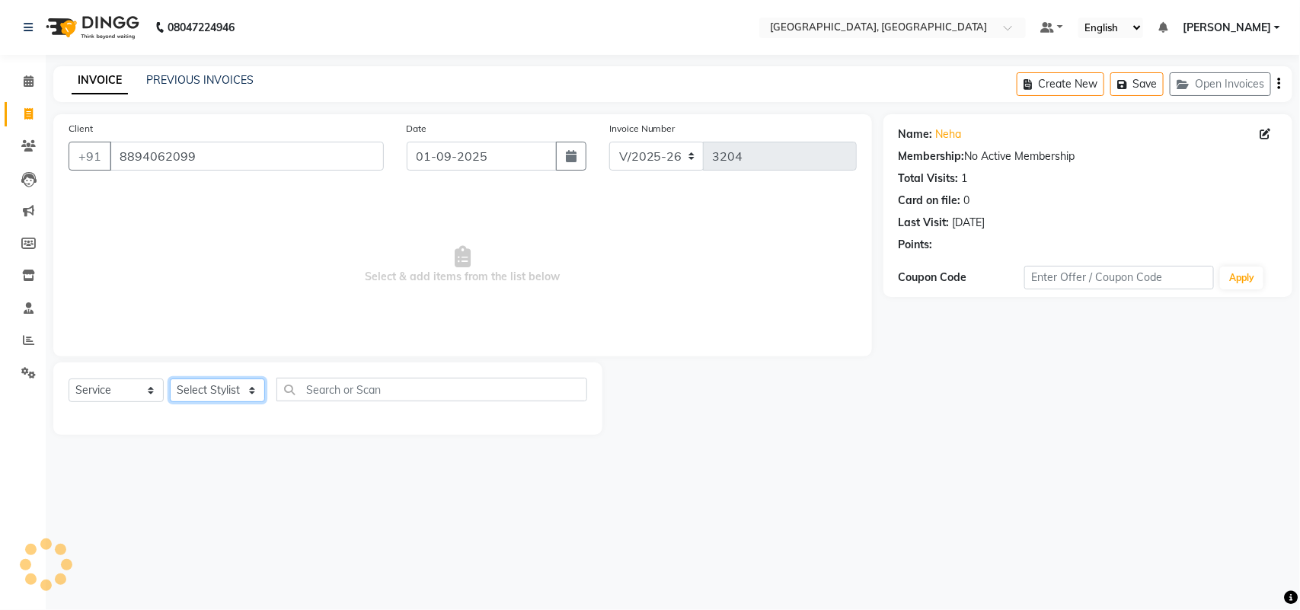
click at [214, 402] on select "Select Stylist admin Ajay (Aju) anil anku Ashish Balwinder singh Client Deepak …" at bounding box center [217, 391] width 95 height 24
select select "29611"
click at [175, 402] on select "Select Stylist admin Ajay (Aju) anil anku Ashish Balwinder singh Client Deepak …" at bounding box center [217, 391] width 95 height 24
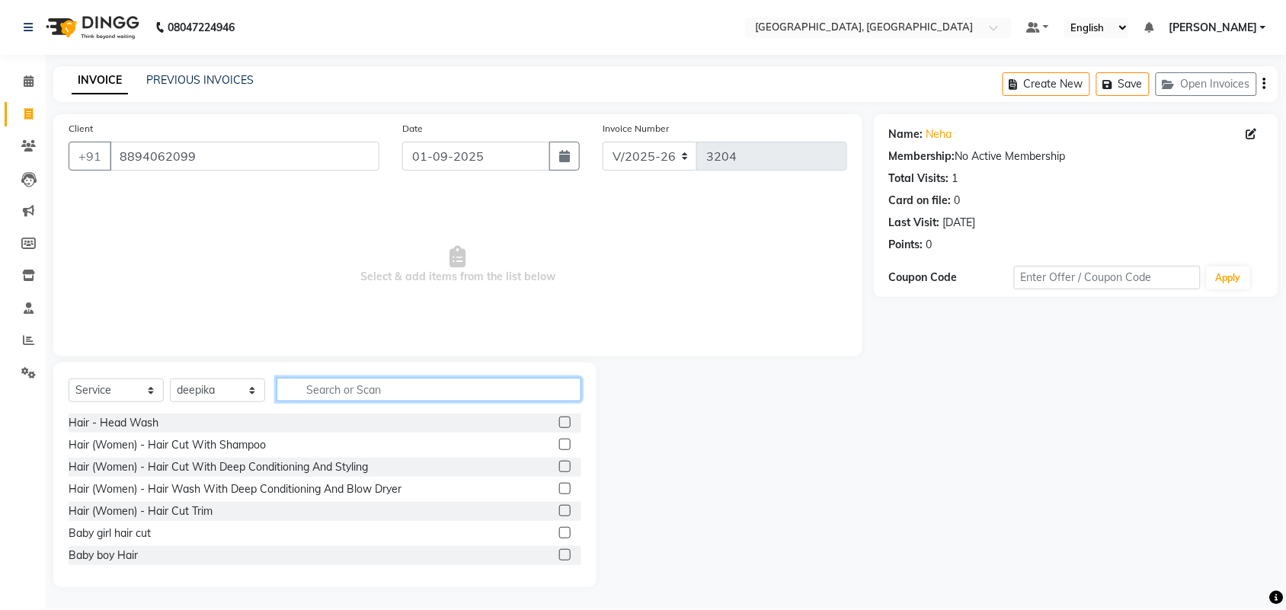
click at [383, 401] on input "text" at bounding box center [428, 390] width 305 height 24
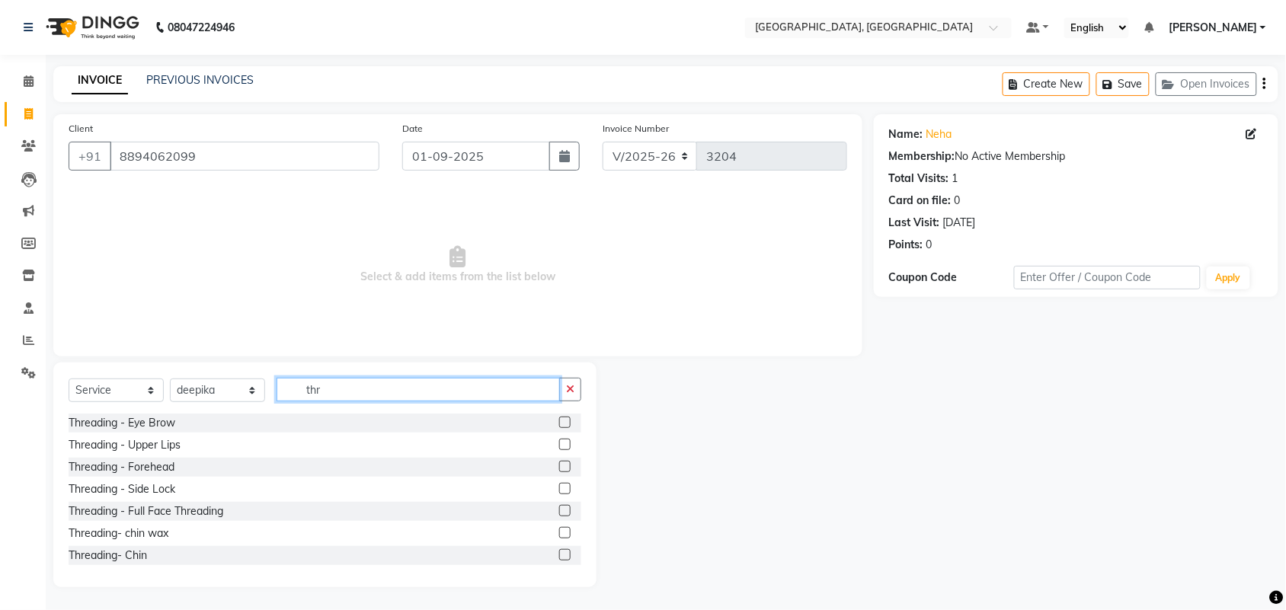
type input "thr"
click at [559, 428] on label at bounding box center [564, 422] width 11 height 11
click at [559, 428] on input "checkbox" at bounding box center [564, 423] width 10 height 10
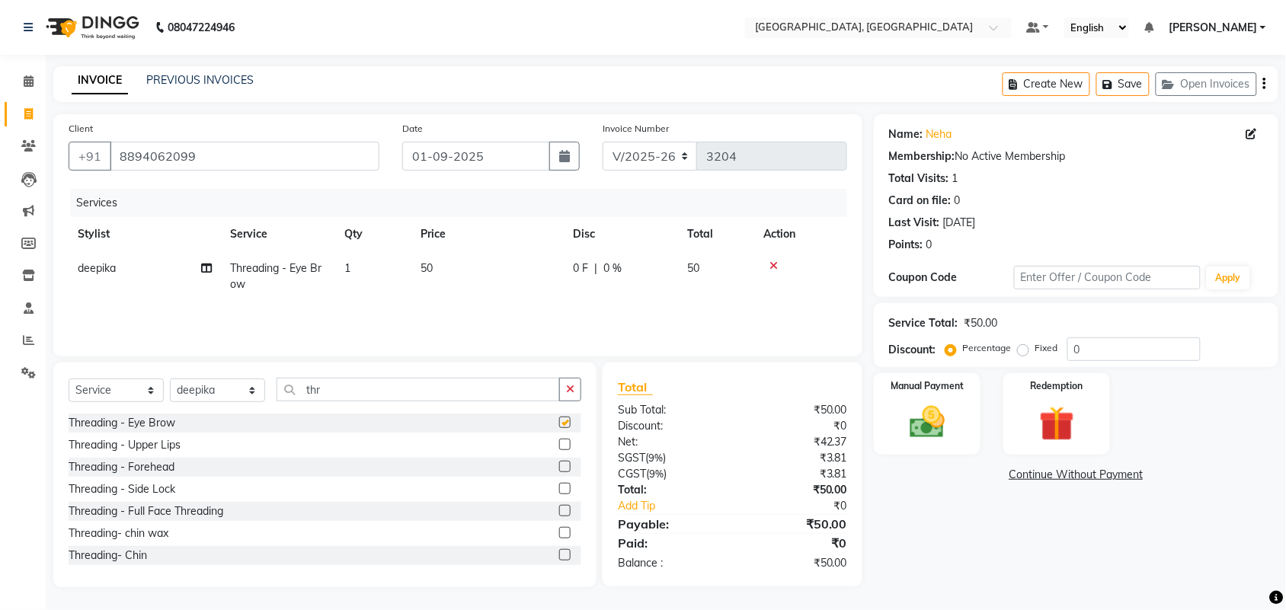
checkbox input "false"
click at [559, 450] on label at bounding box center [564, 444] width 11 height 11
click at [559, 450] on input "checkbox" at bounding box center [564, 445] width 10 height 10
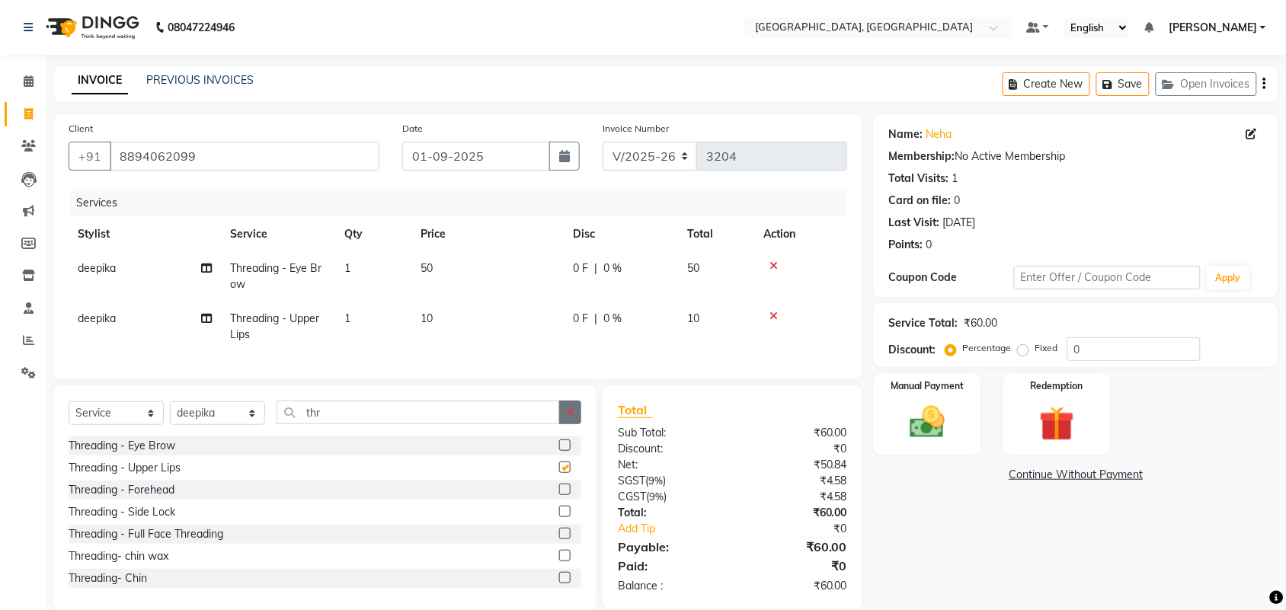
checkbox input "false"
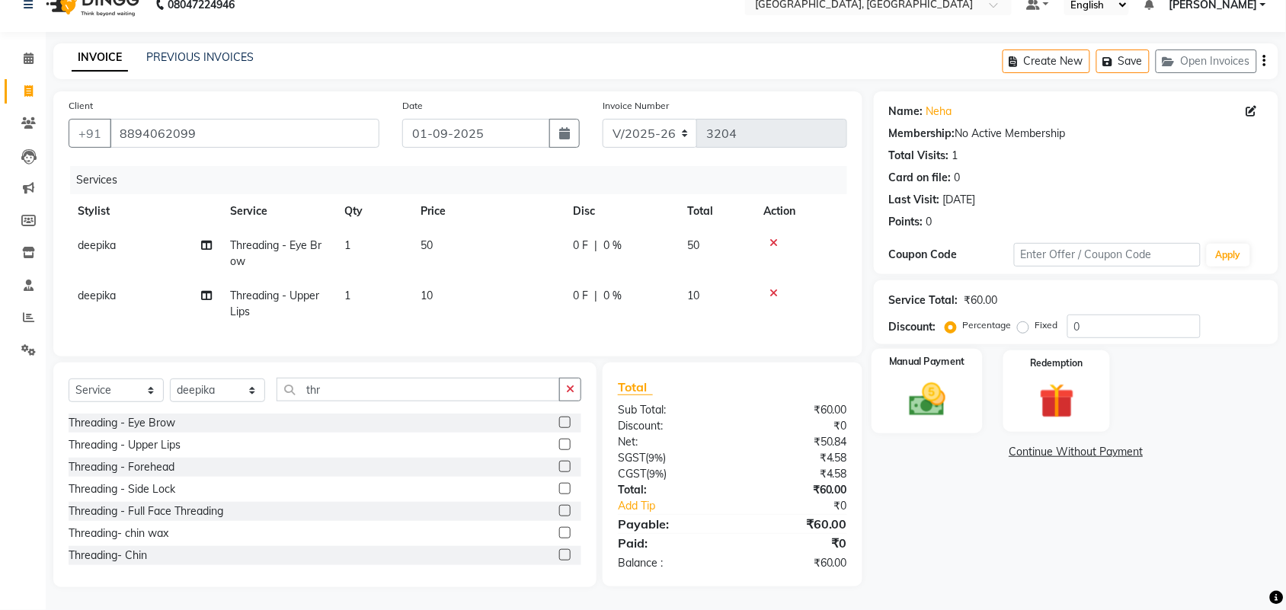
click at [939, 379] on img at bounding box center [926, 400] width 59 height 42
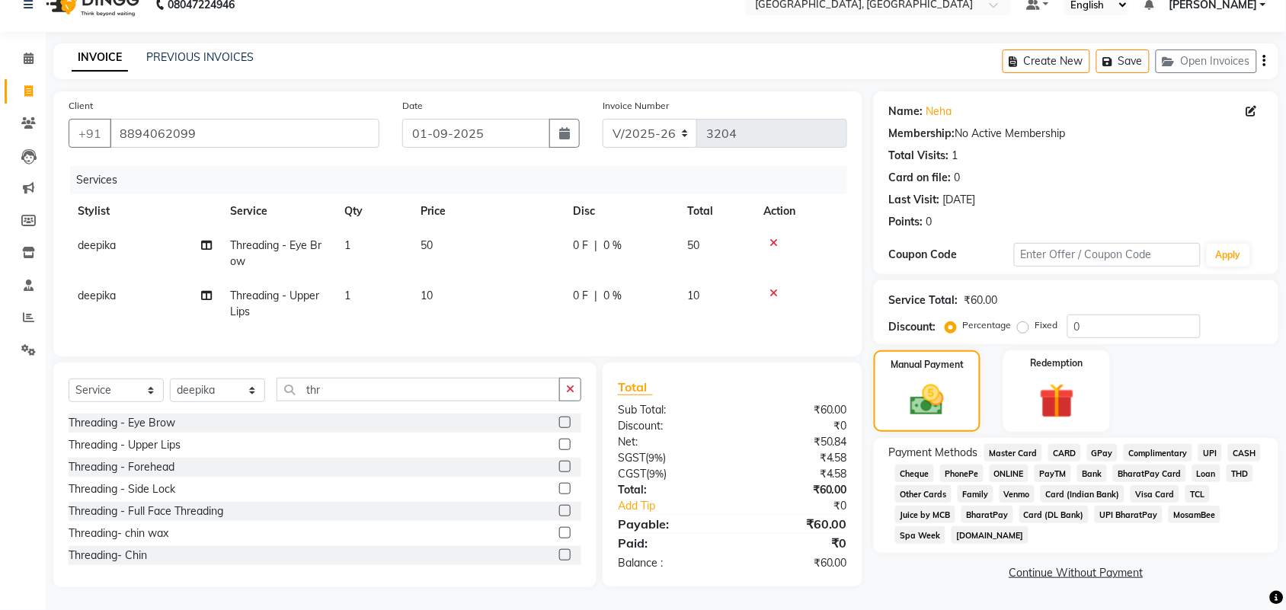
click at [1198, 449] on span "UPI" at bounding box center [1210, 453] width 24 height 18
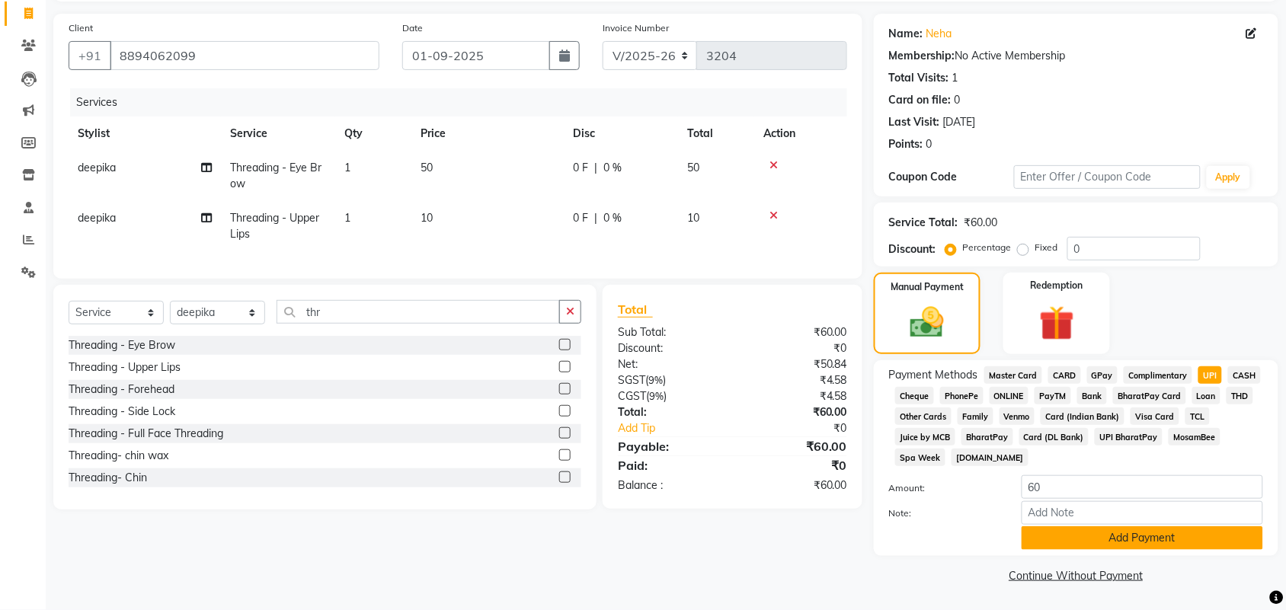
scroll to position [297, 0]
click at [1099, 526] on button "Add Payment" at bounding box center [1141, 538] width 241 height 24
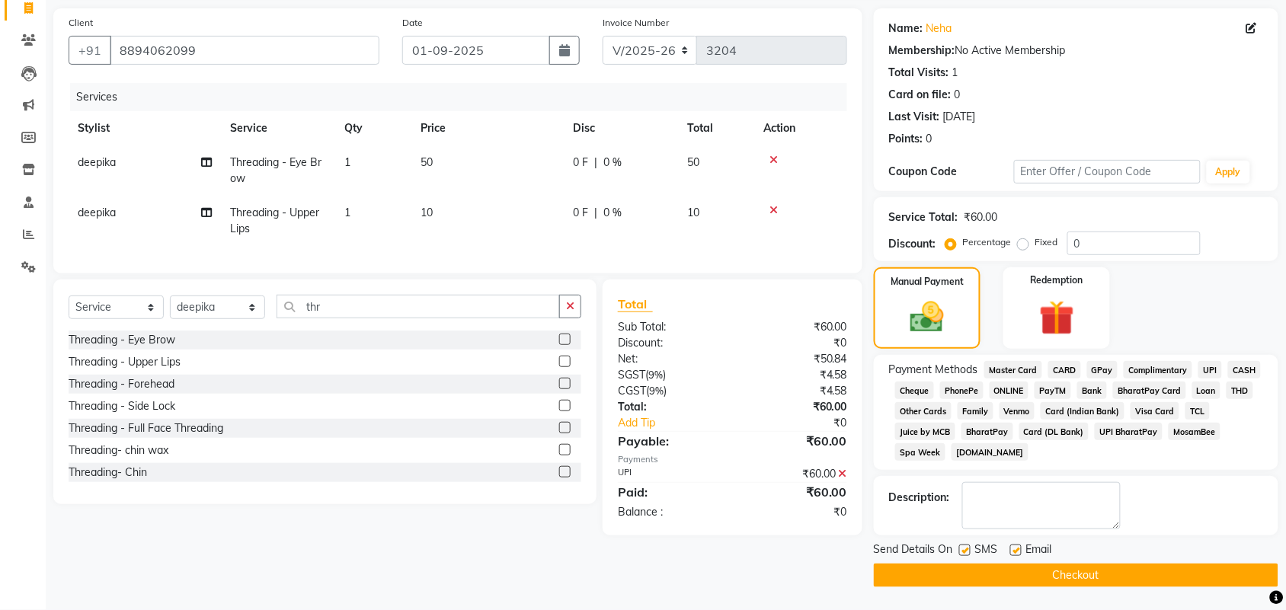
click at [1129, 572] on button "Checkout" at bounding box center [1076, 576] width 404 height 24
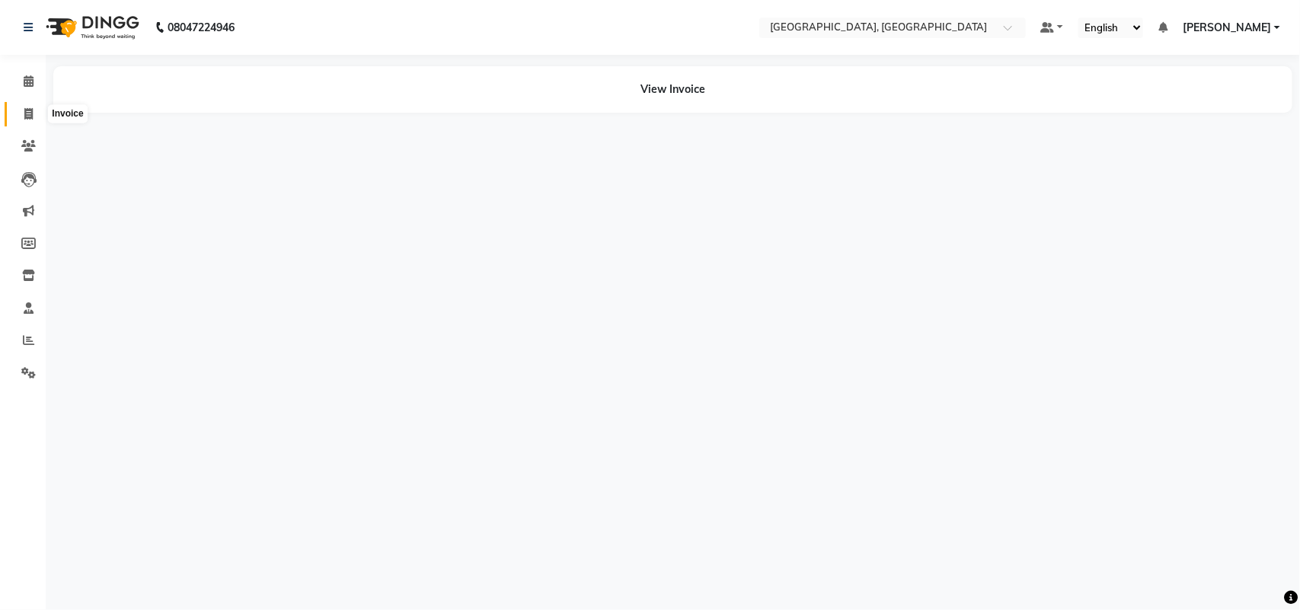
click at [32, 117] on icon at bounding box center [28, 113] width 8 height 11
select select "service"
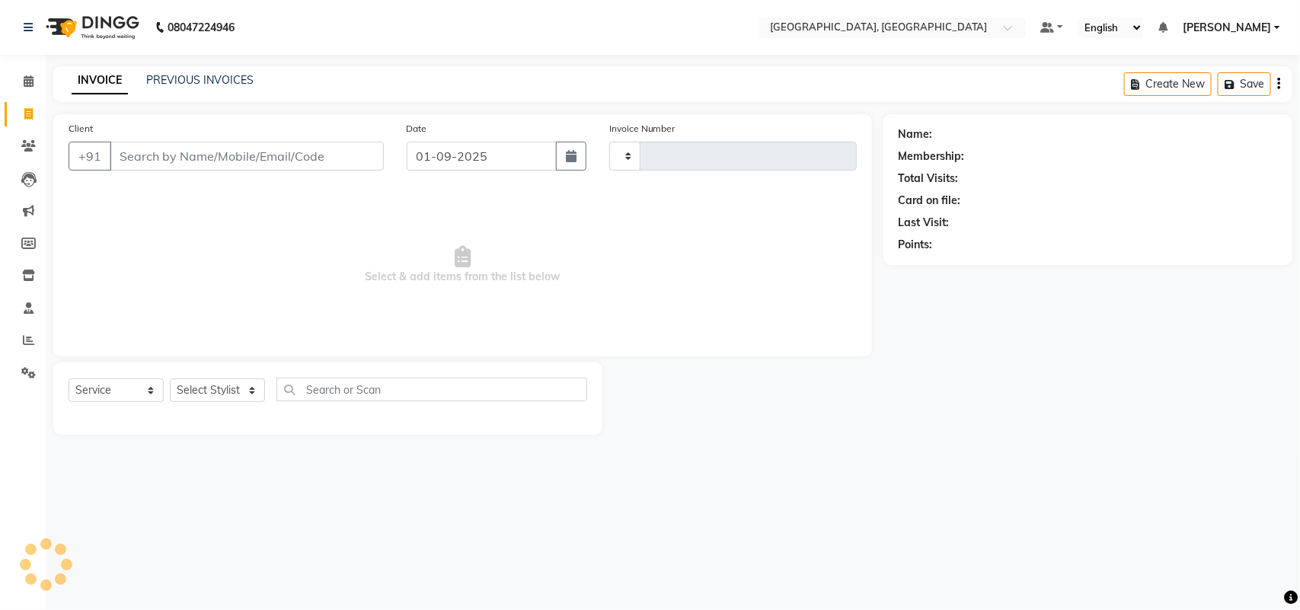
click at [225, 75] on div "INVOICE PREVIOUS INVOICES Create New Save" at bounding box center [672, 84] width 1239 height 36
click at [235, 86] on link "PREVIOUS INVOICES" at bounding box center [199, 80] width 107 height 14
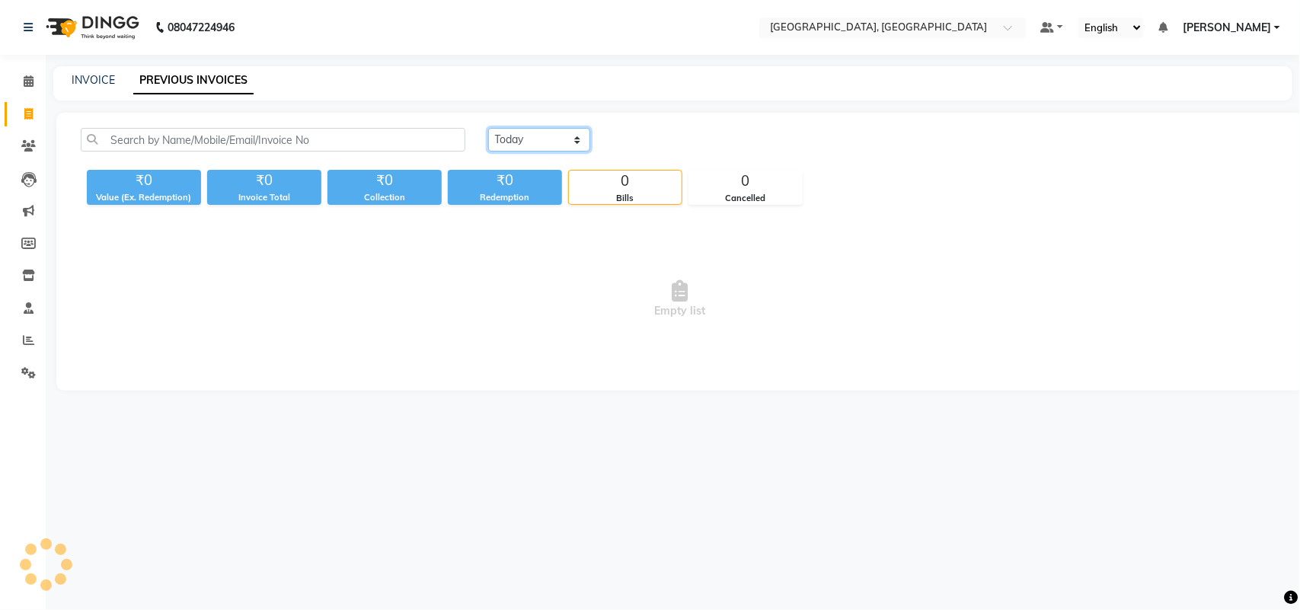
click at [541, 152] on select "[DATE] [DATE] Custom Range" at bounding box center [539, 140] width 102 height 24
click at [549, 152] on select "[DATE] [DATE] Custom Range" at bounding box center [539, 140] width 102 height 24
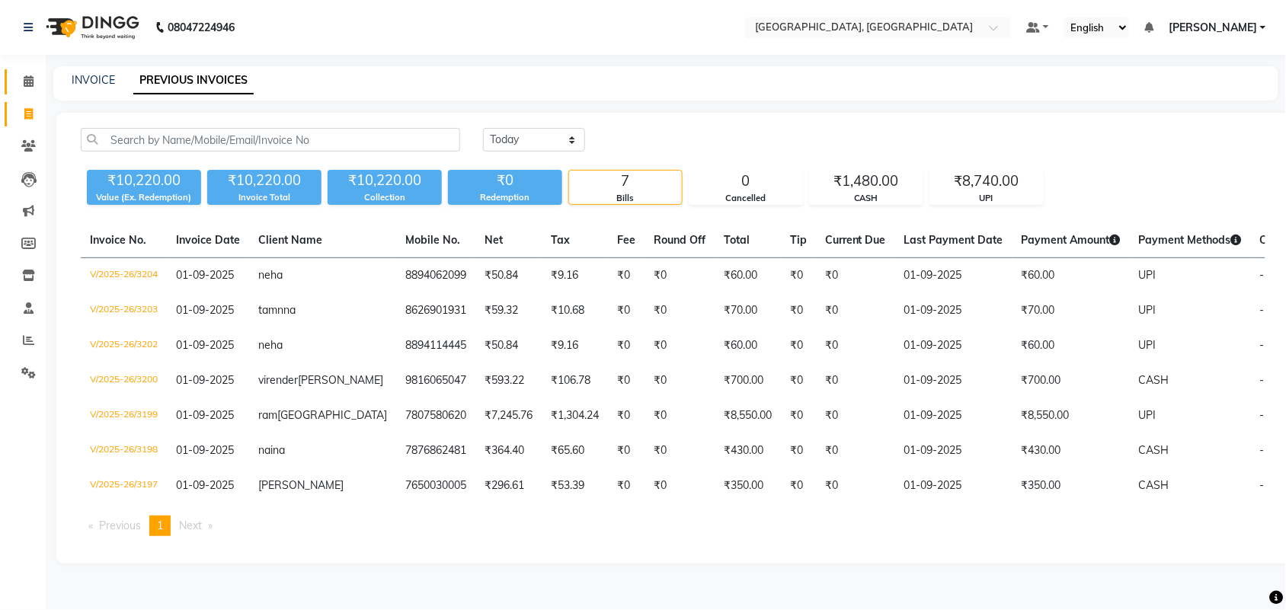
click at [24, 76] on icon at bounding box center [29, 80] width 10 height 11
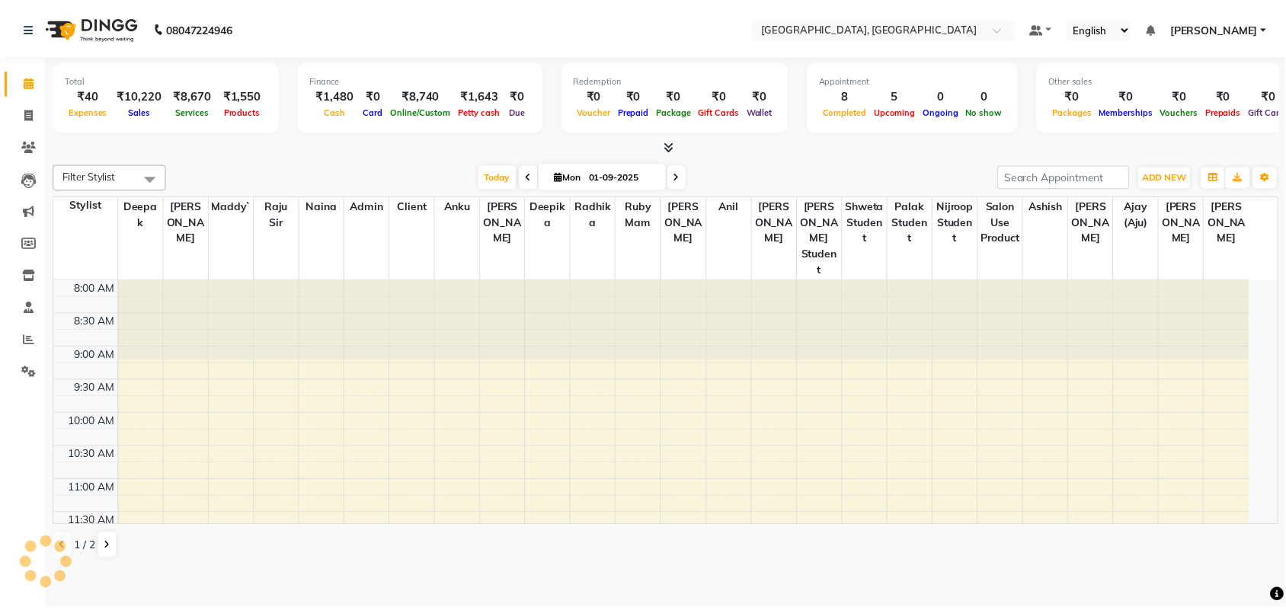
scroll to position [775, 0]
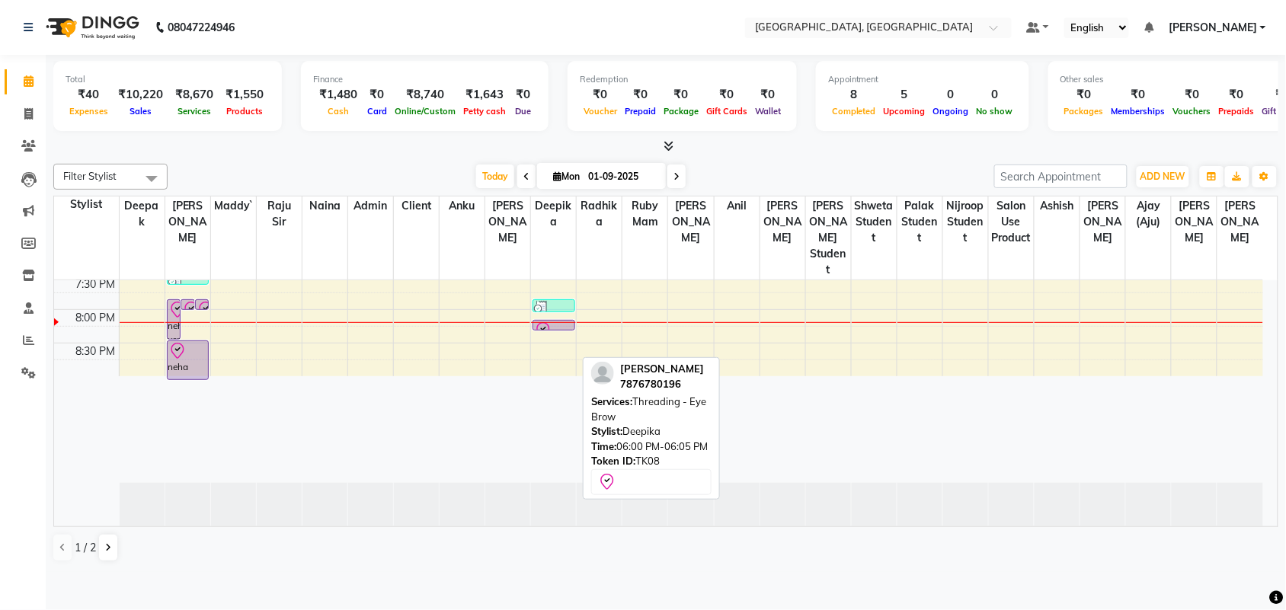
click at [556, 340] on div at bounding box center [554, 330] width 40 height 18
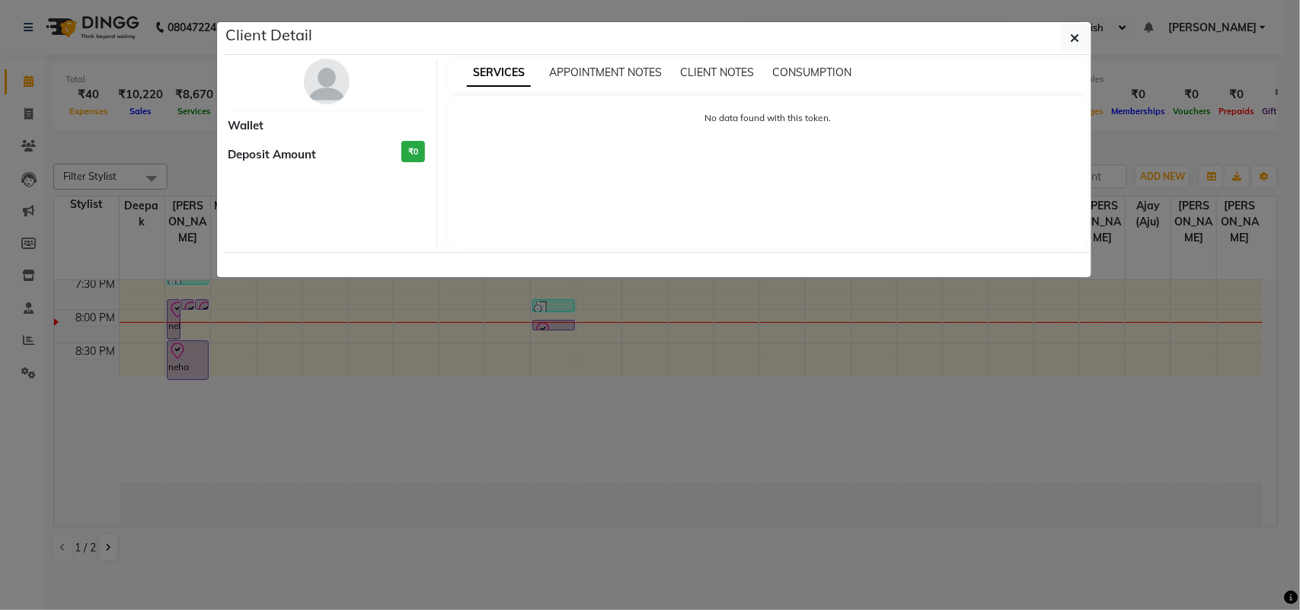
select select "8"
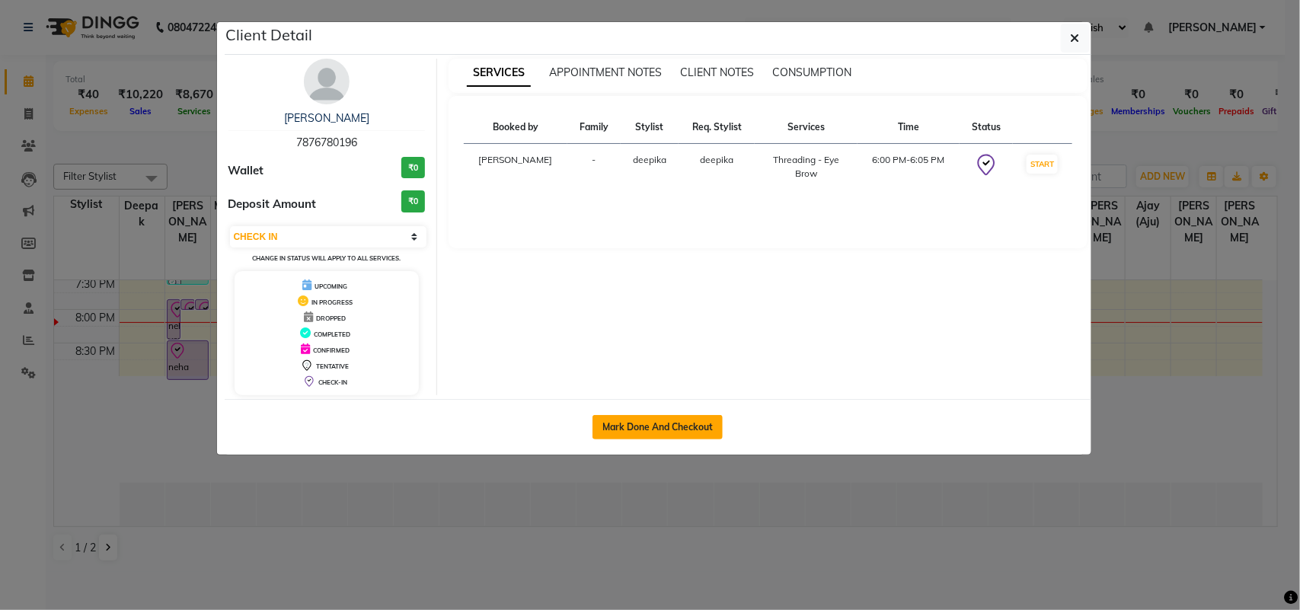
click at [615, 455] on div "Mark Done And Checkout" at bounding box center [658, 427] width 867 height 56
click at [615, 439] on button "Mark Done And Checkout" at bounding box center [658, 427] width 130 height 24
select select "service"
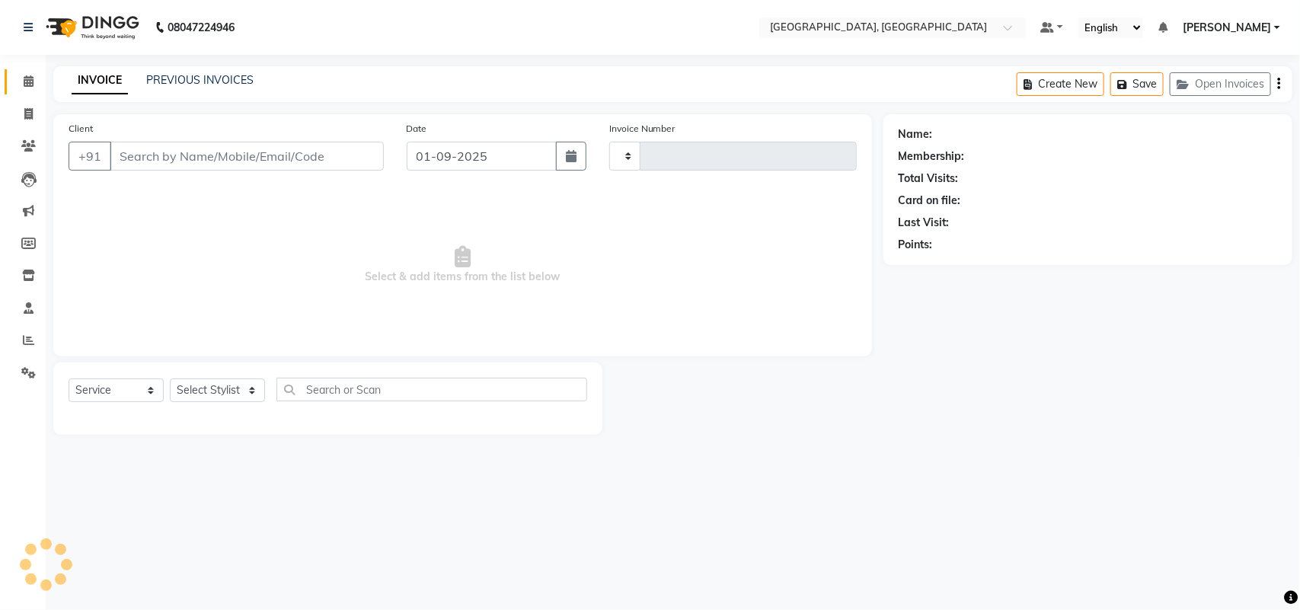
type input "3205"
select select "4462"
type input "7876780196"
select select "29611"
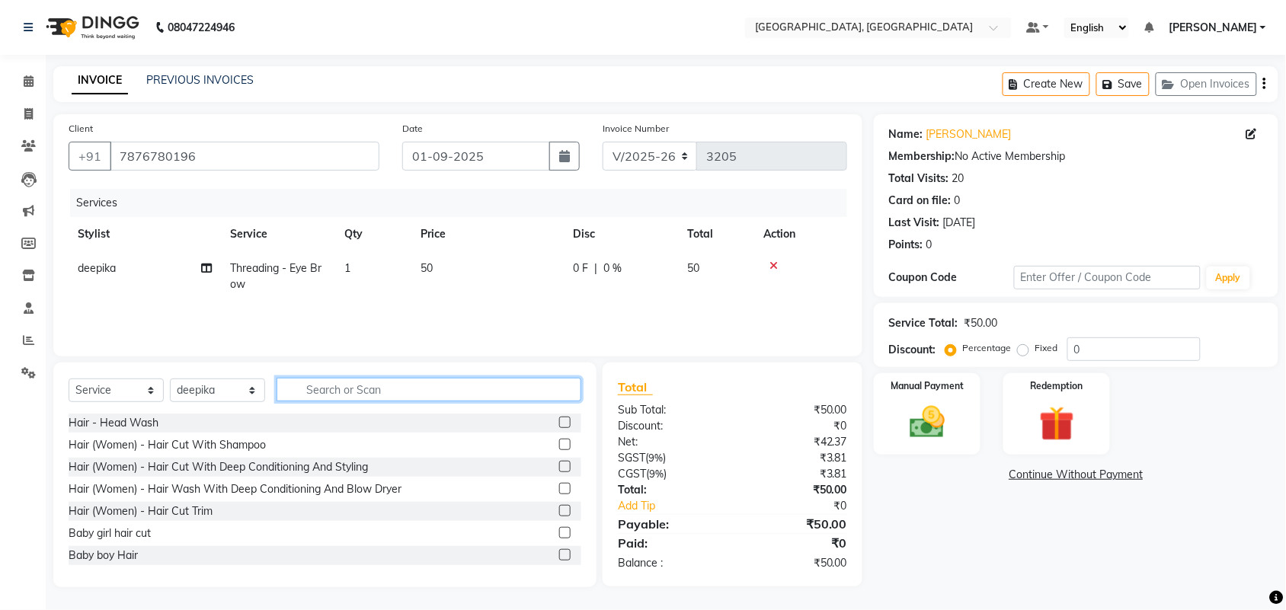
click at [390, 401] on input "text" at bounding box center [428, 390] width 305 height 24
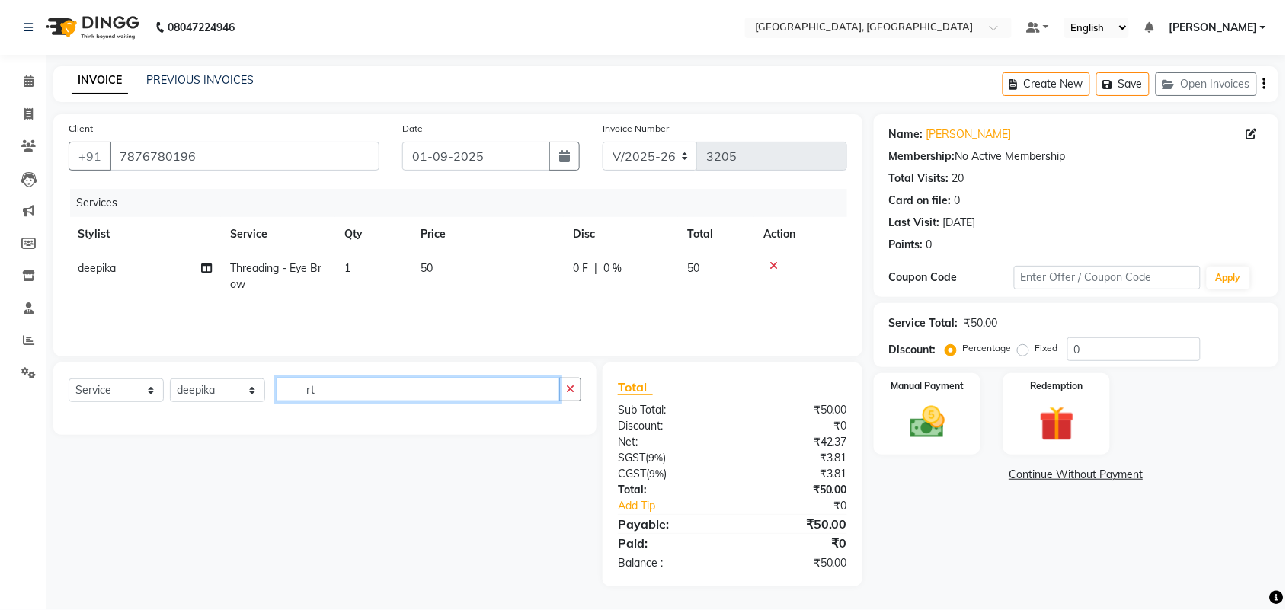
type input "r"
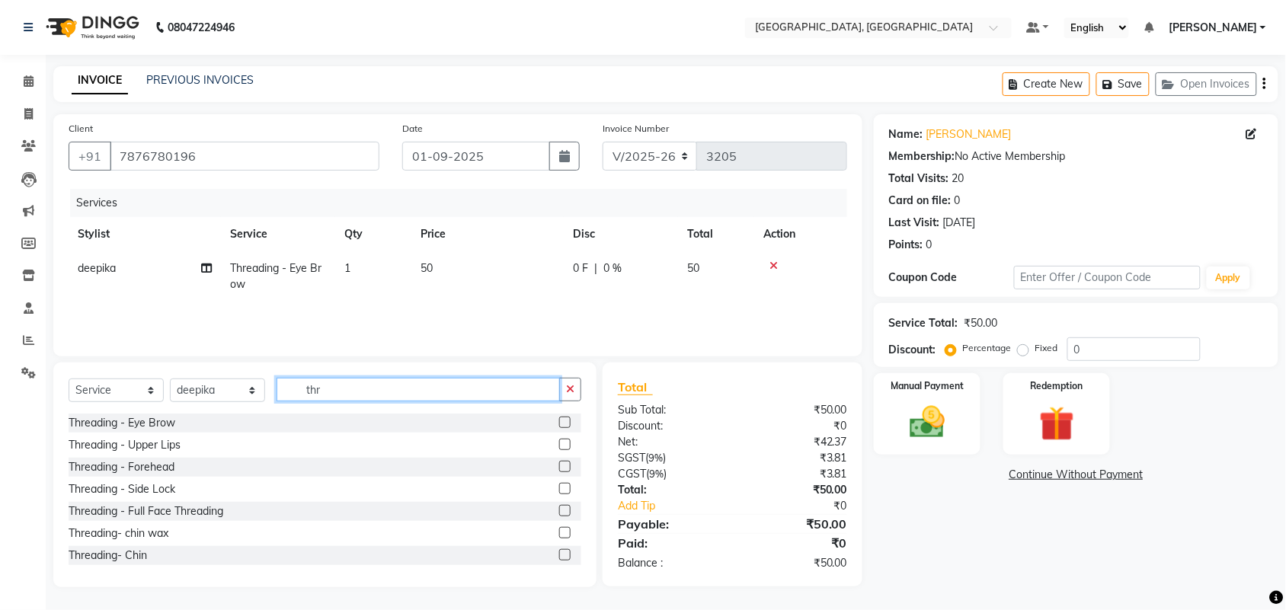
type input "thr"
click at [559, 428] on label at bounding box center [564, 422] width 11 height 11
click at [559, 428] on input "checkbox" at bounding box center [564, 423] width 10 height 10
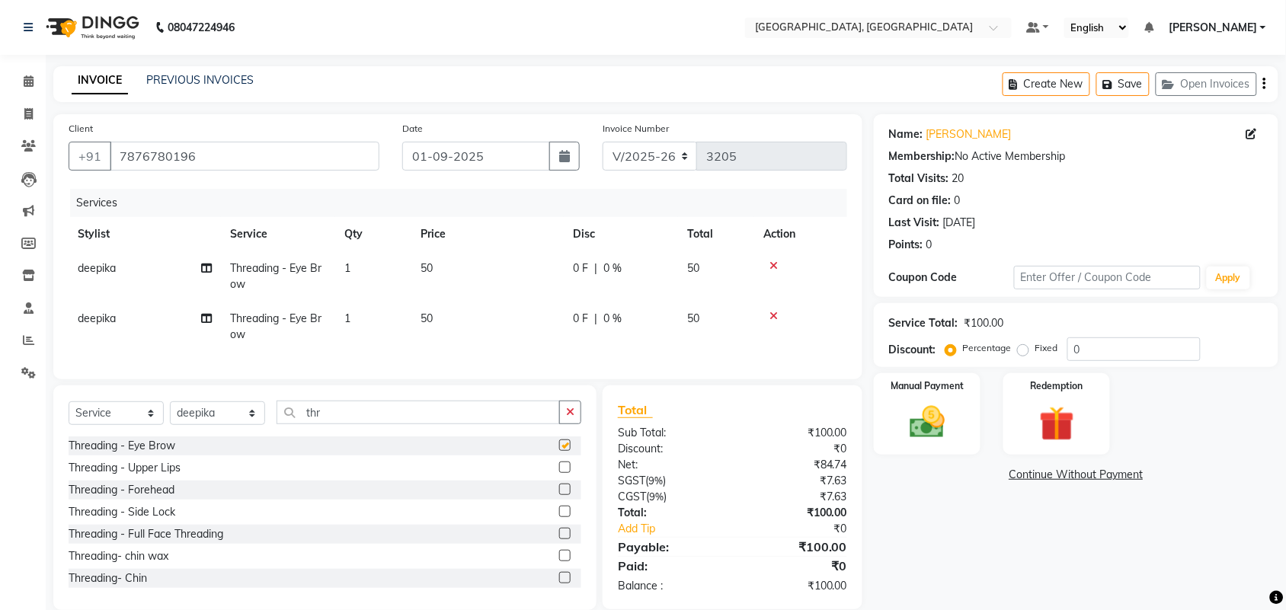
checkbox input "false"
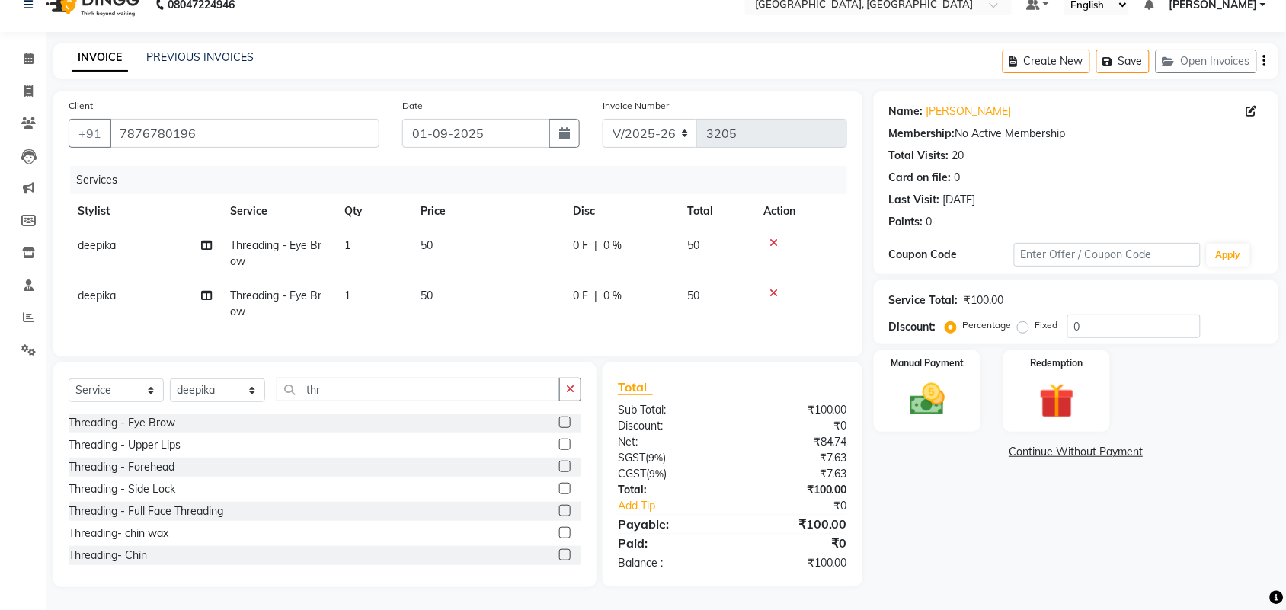
click at [778, 288] on icon at bounding box center [773, 293] width 8 height 11
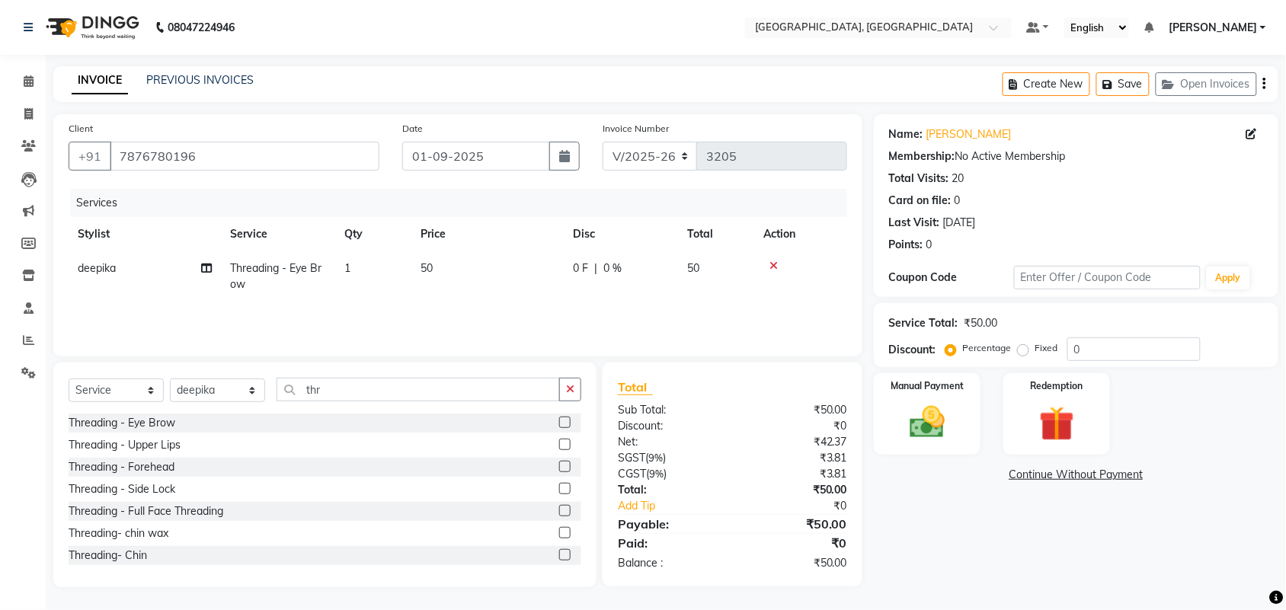
scroll to position [104, 0]
click at [915, 421] on img at bounding box center [926, 422] width 59 height 42
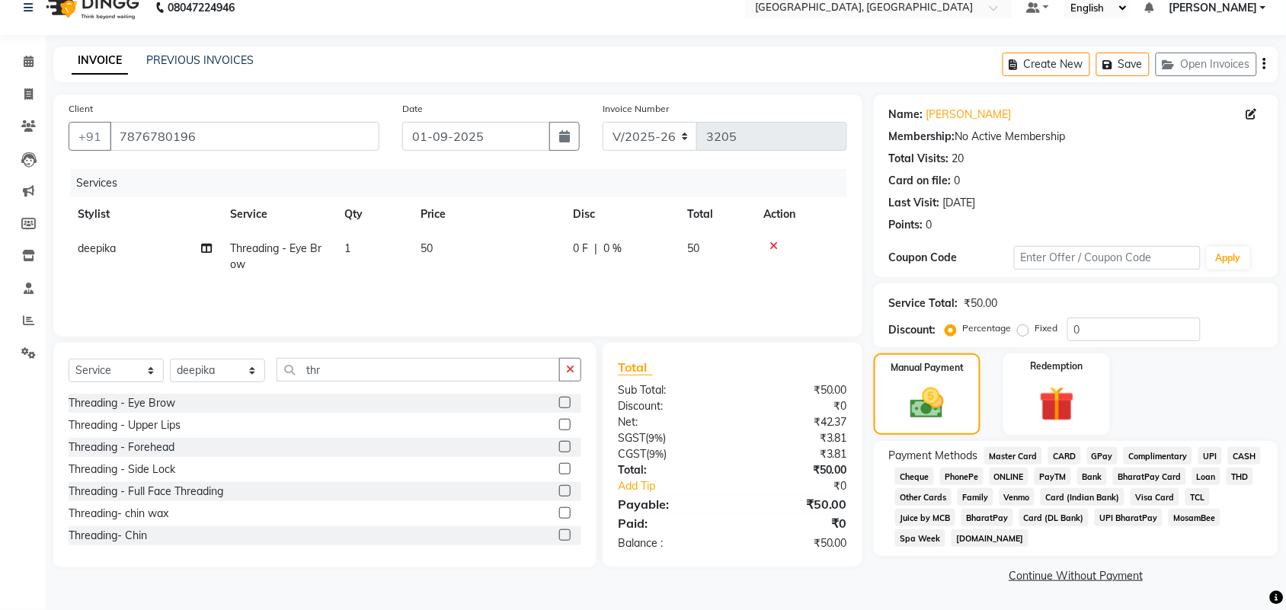
scroll to position [165, 0]
click at [1198, 447] on span "UPI" at bounding box center [1210, 456] width 24 height 18
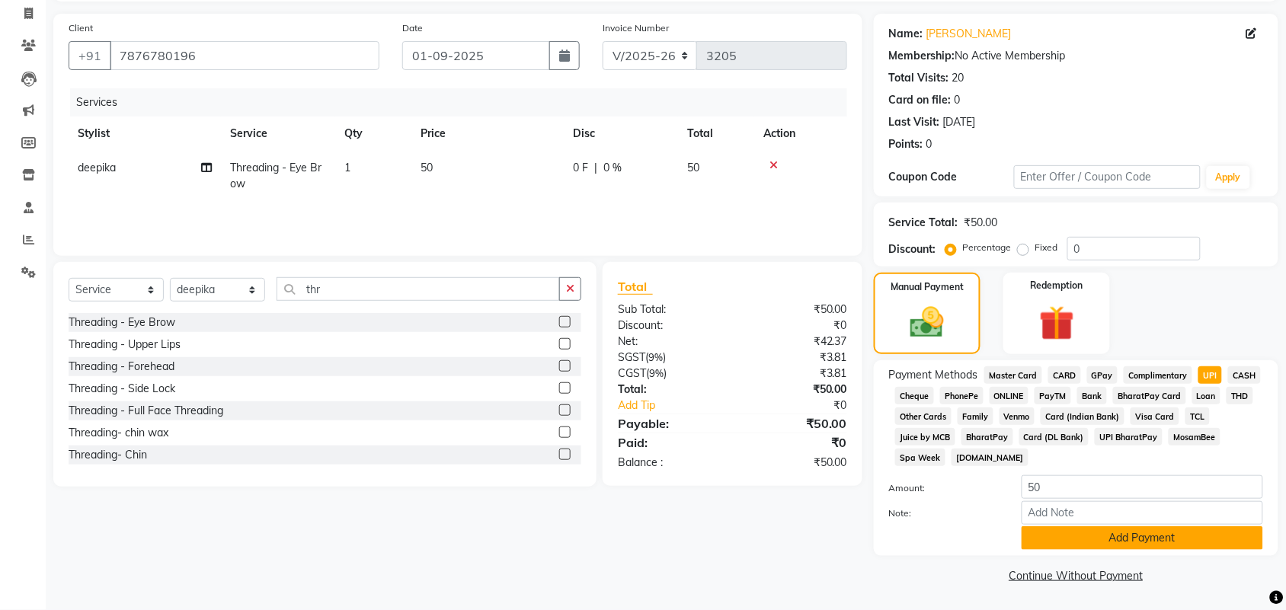
scroll to position [297, 0]
click at [1121, 532] on button "Add Payment" at bounding box center [1141, 538] width 241 height 24
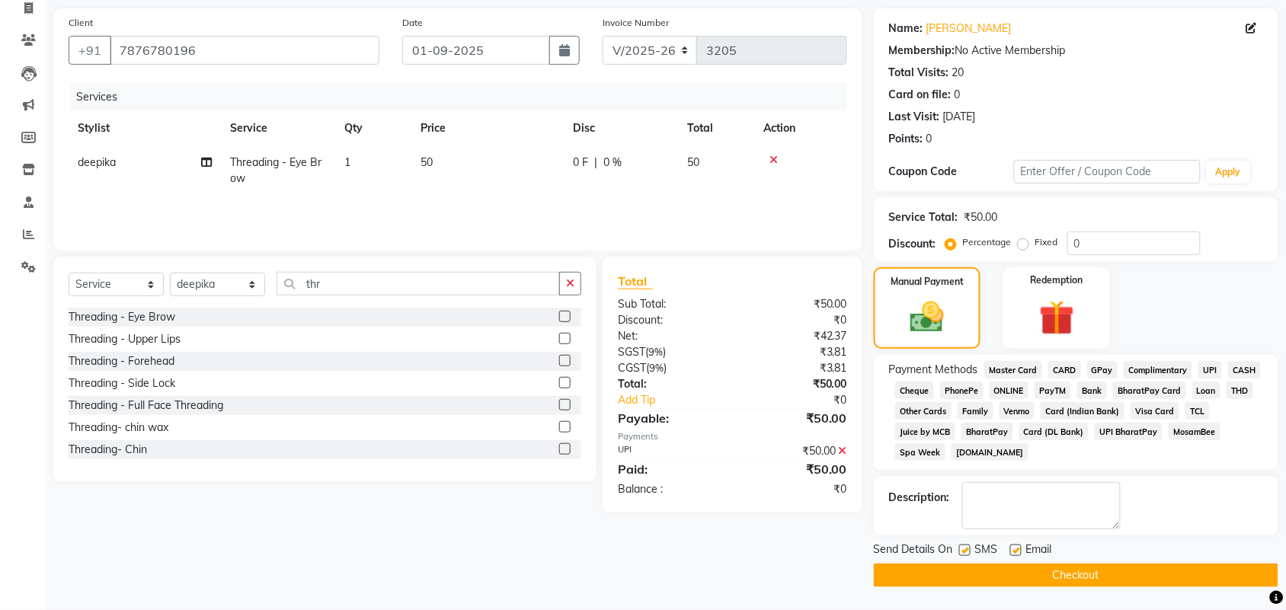
click at [1124, 583] on button "Checkout" at bounding box center [1076, 576] width 404 height 24
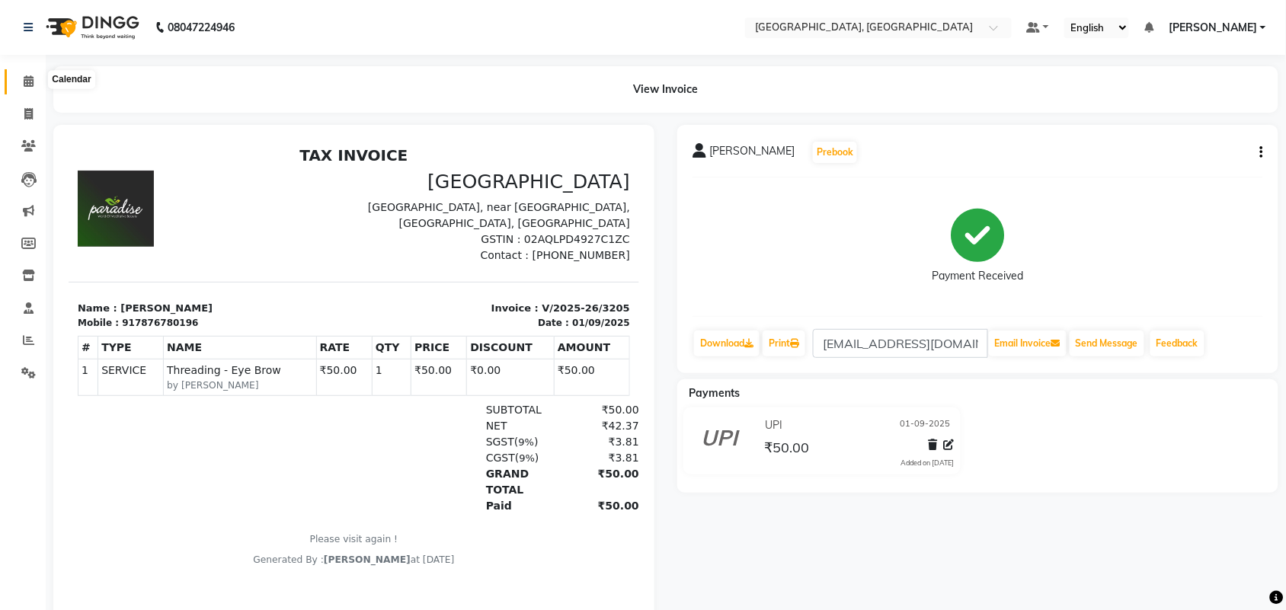
click at [28, 81] on icon at bounding box center [29, 80] width 10 height 11
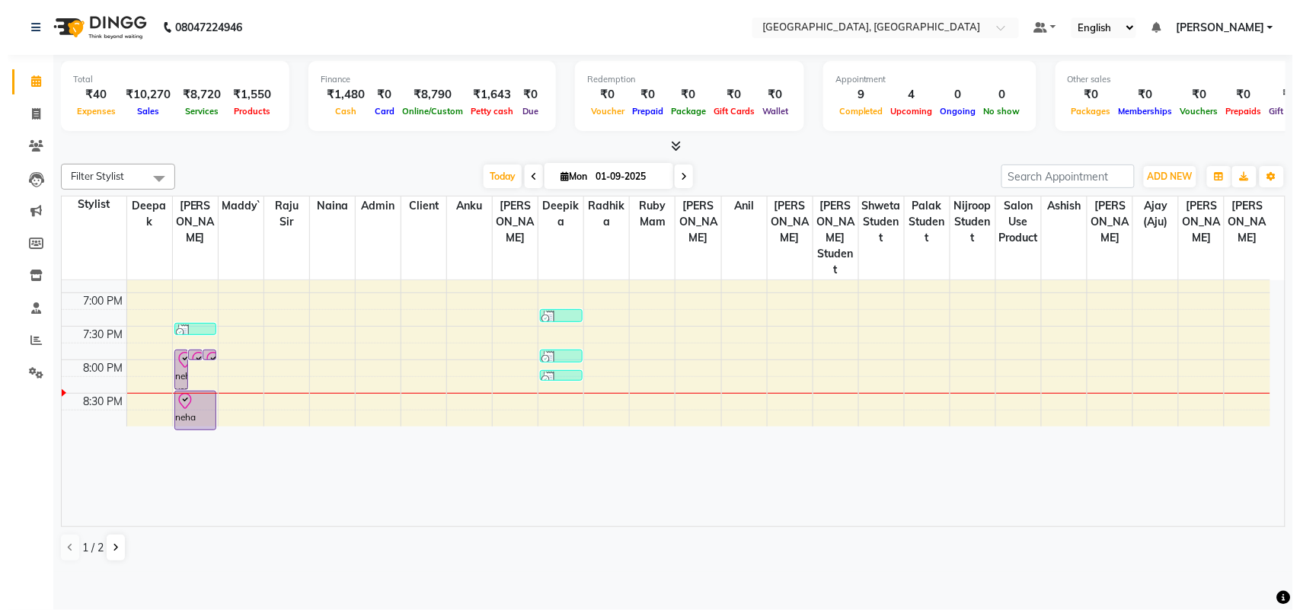
scroll to position [809, 0]
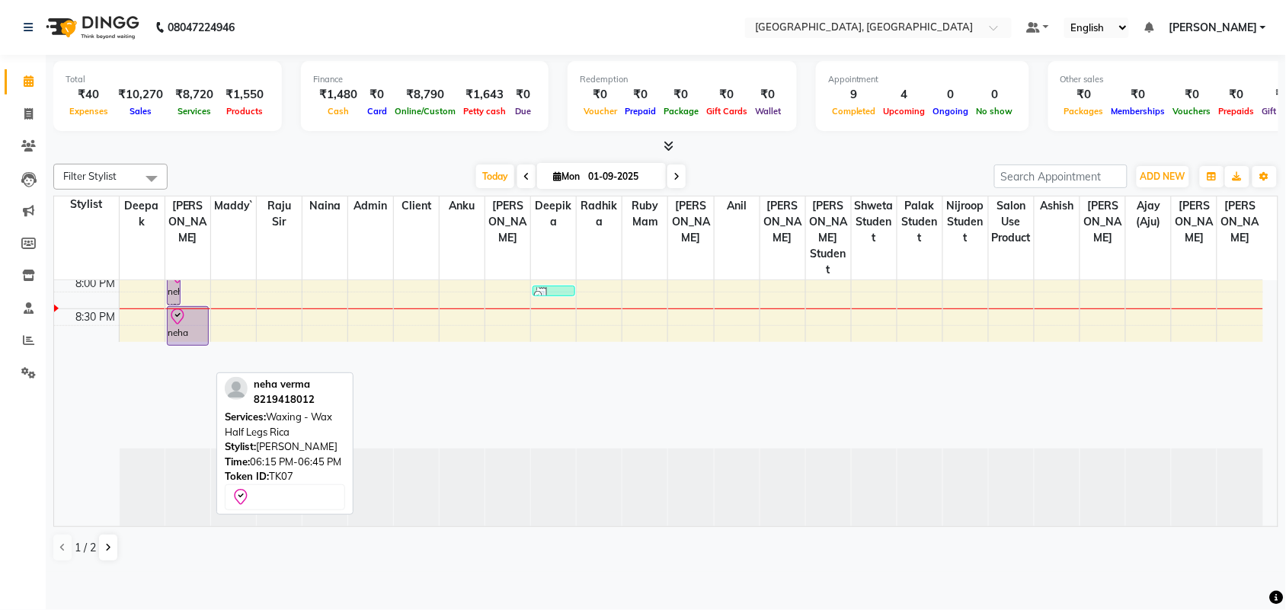
click at [177, 345] on div "neha verma, TK07, 06:15 PM-06:45 PM, Waxing - Wax Half Legs Rica" at bounding box center [188, 326] width 41 height 38
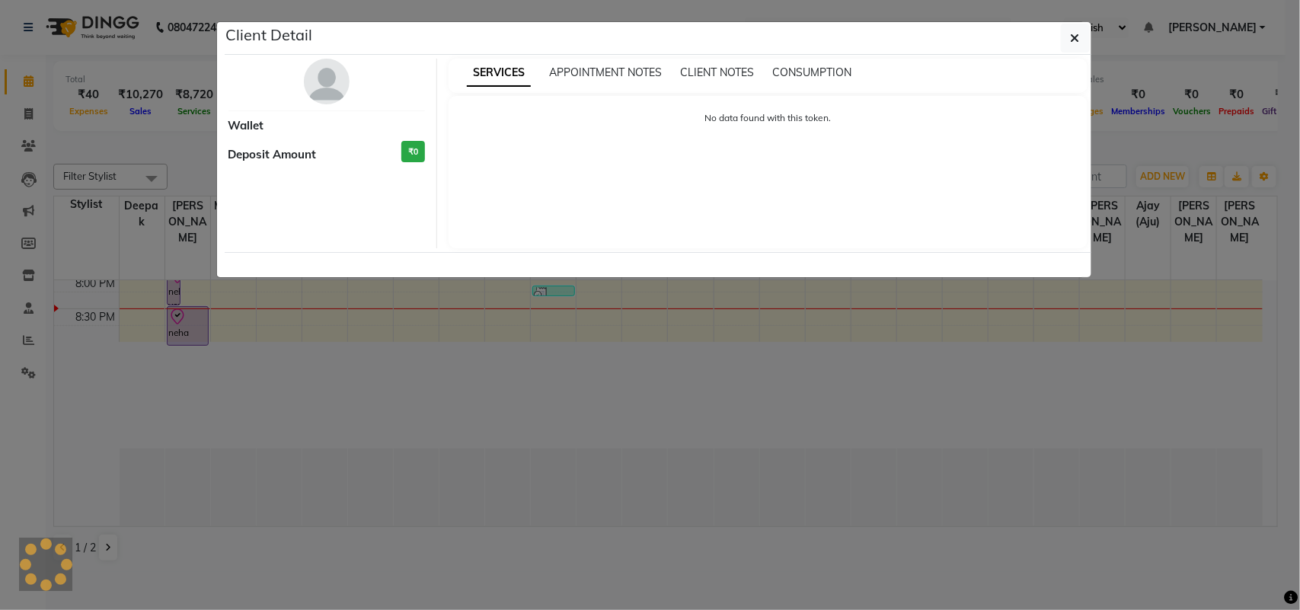
select select "8"
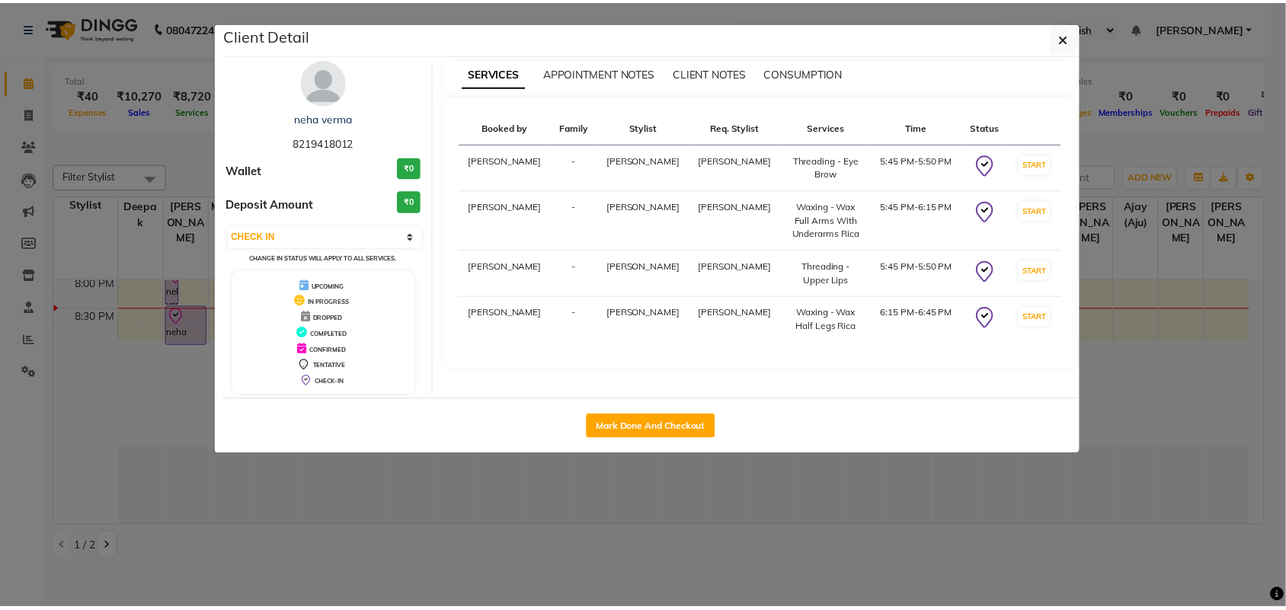
scroll to position [73, 0]
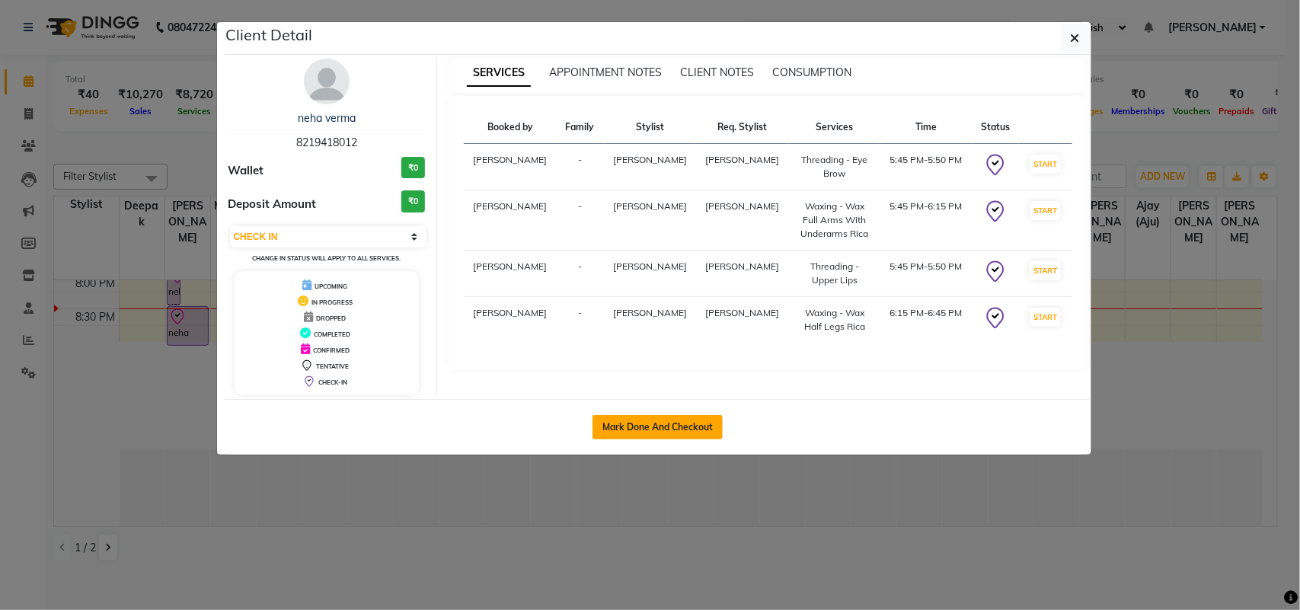
click at [678, 439] on button "Mark Done And Checkout" at bounding box center [658, 427] width 130 height 24
select select "service"
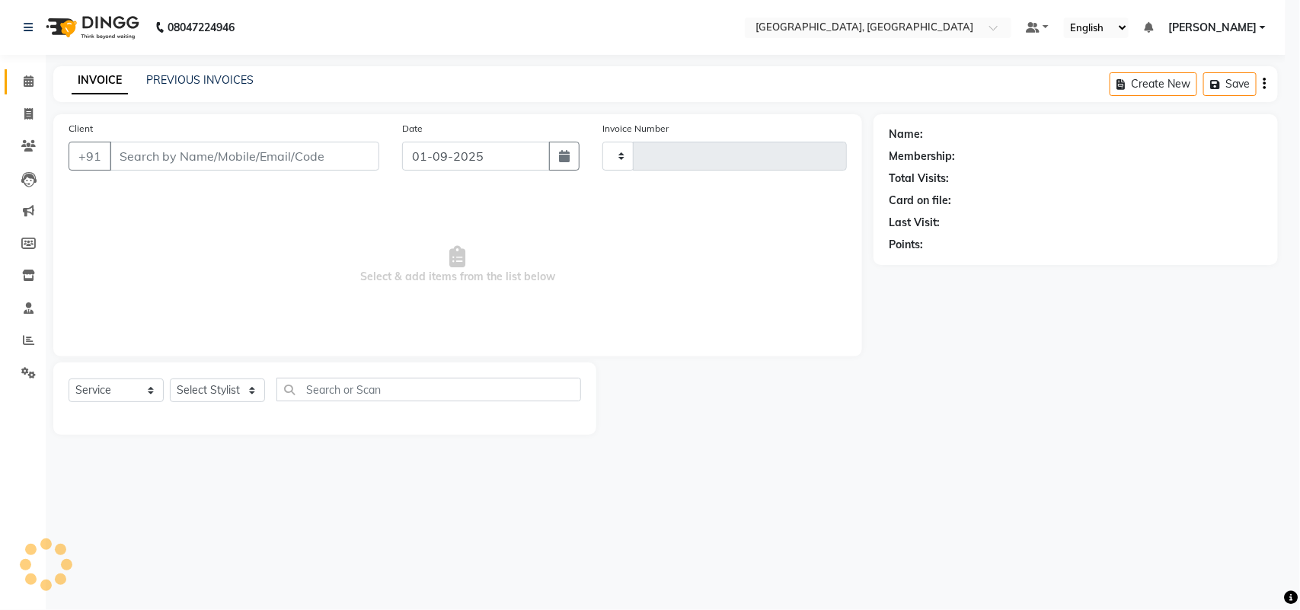
type input "3206"
select select "4462"
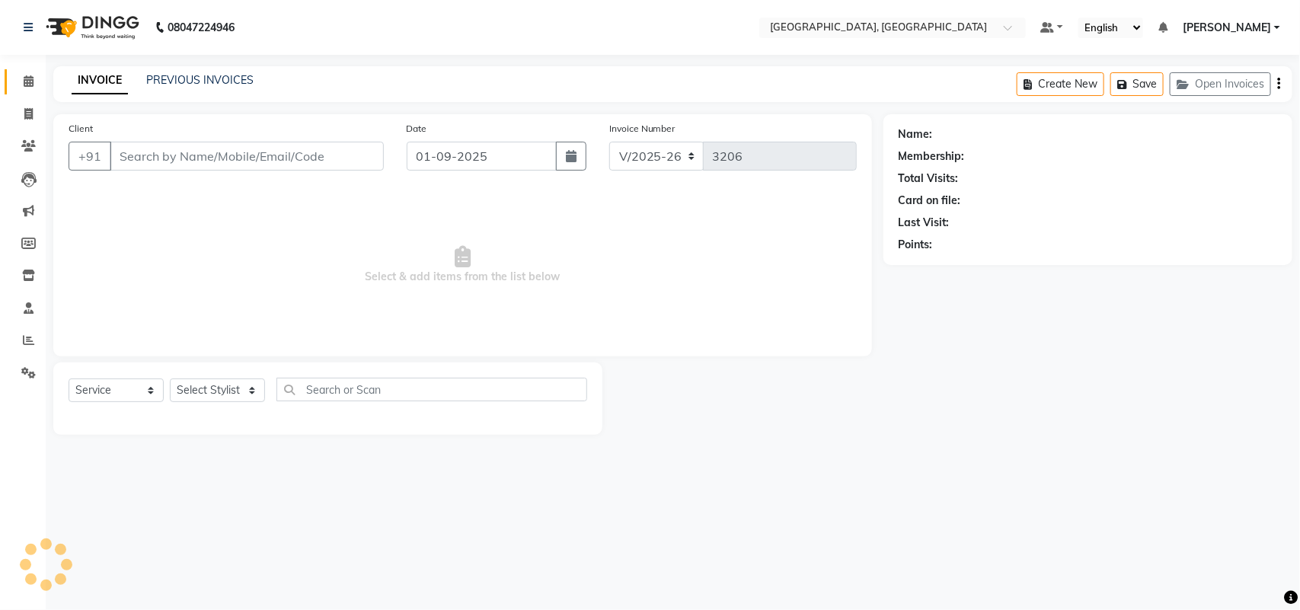
type input "8219418012"
select select "24999"
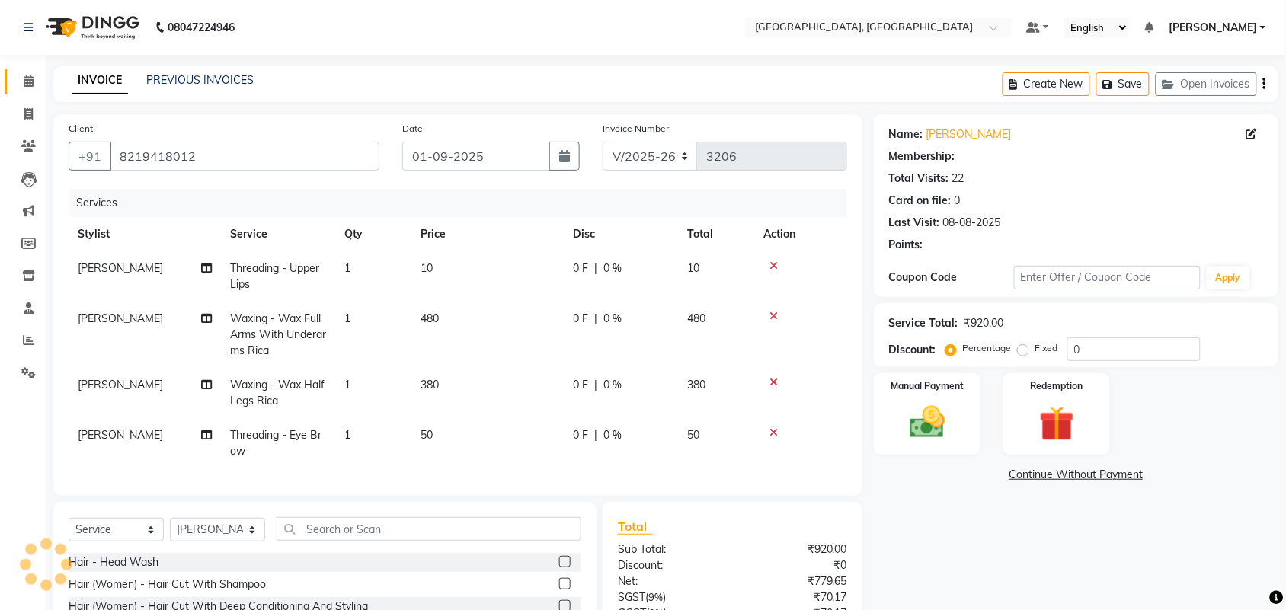
select select "1: Object"
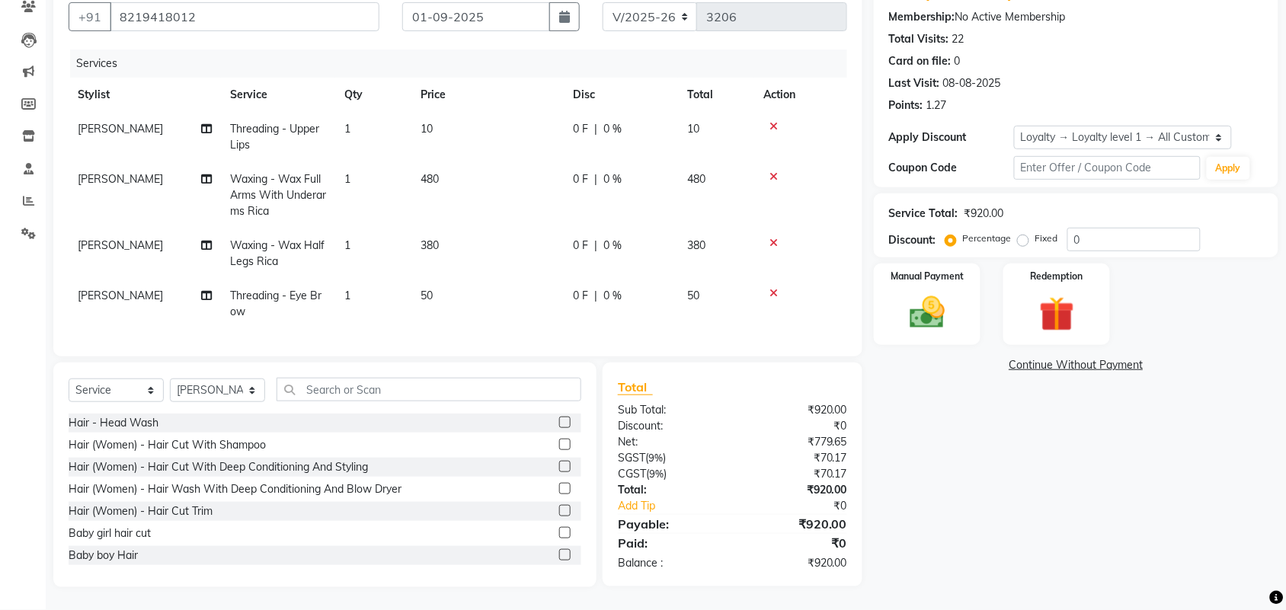
scroll to position [161, 0]
click at [206, 184] on icon at bounding box center [206, 179] width 11 height 11
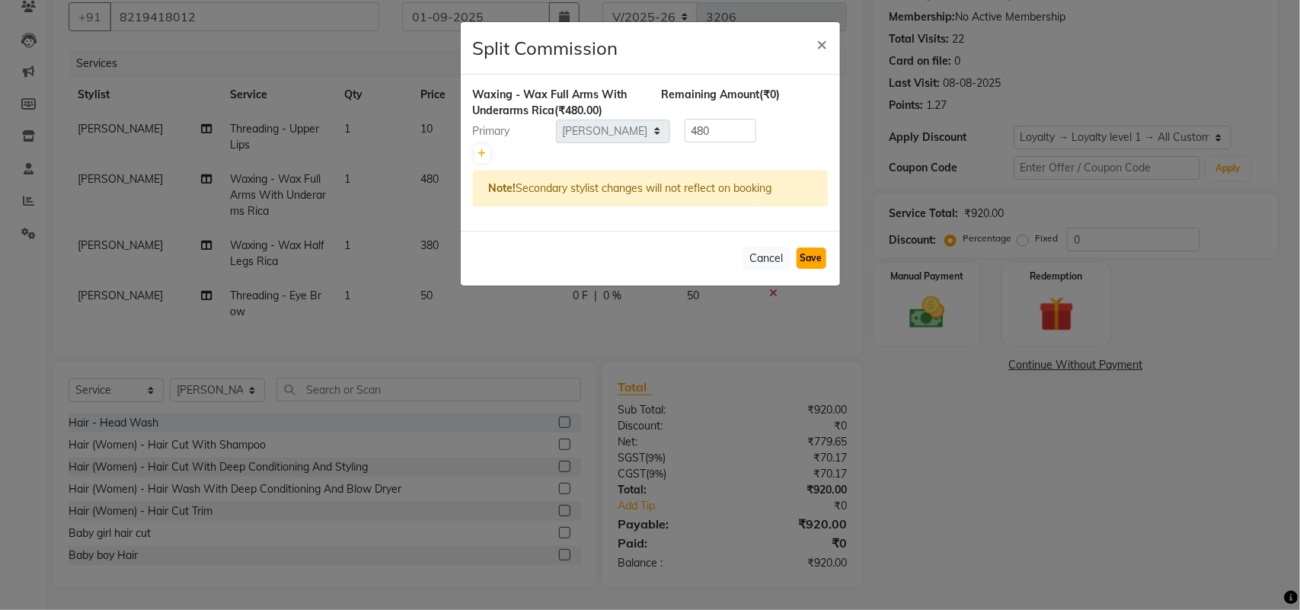
click at [813, 269] on button "Save" at bounding box center [812, 258] width 30 height 21
select select "Select"
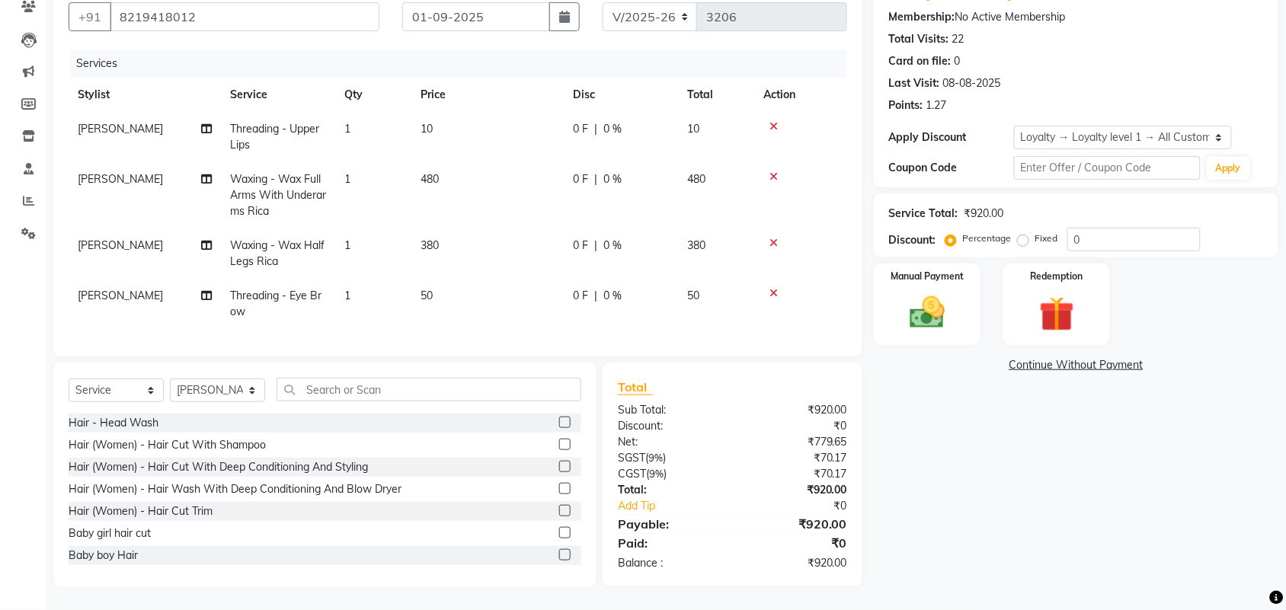
scroll to position [313, 0]
click at [202, 174] on icon at bounding box center [206, 179] width 11 height 11
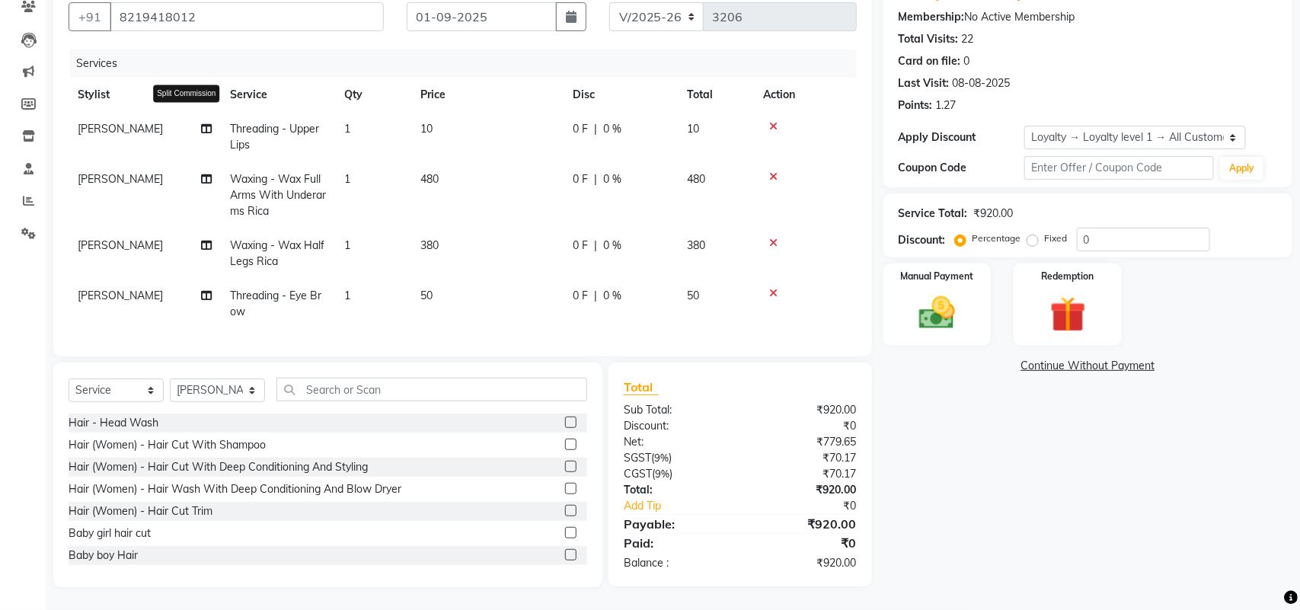
select select "24999"
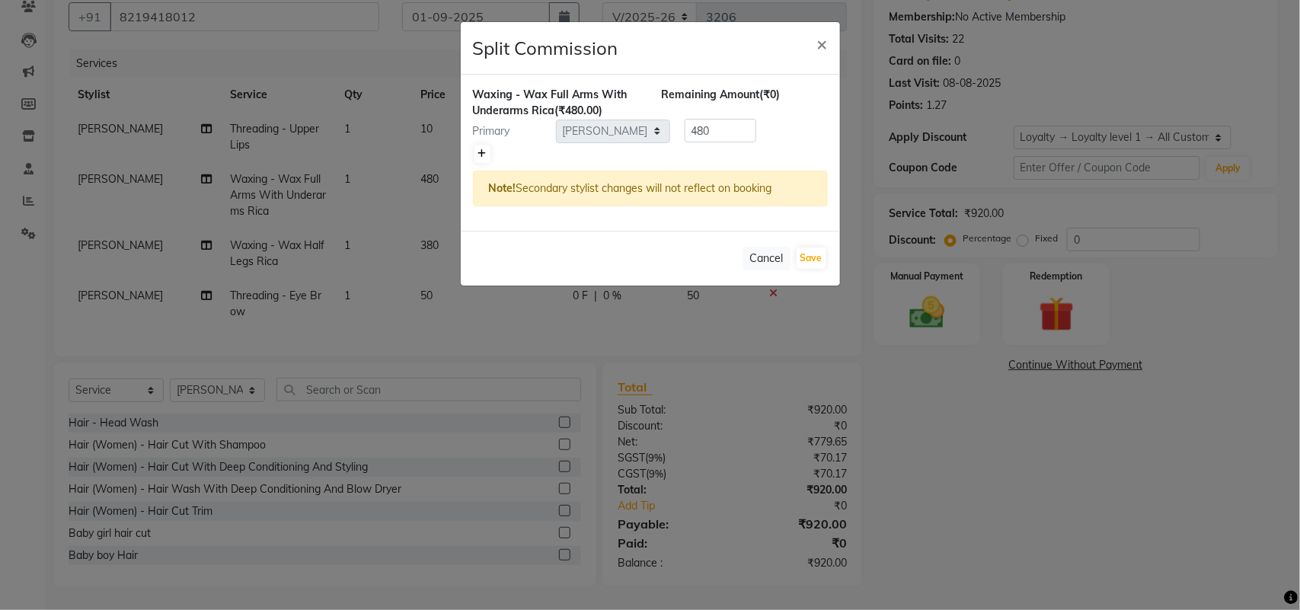
click at [484, 158] on icon at bounding box center [482, 153] width 8 height 9
type input "240"
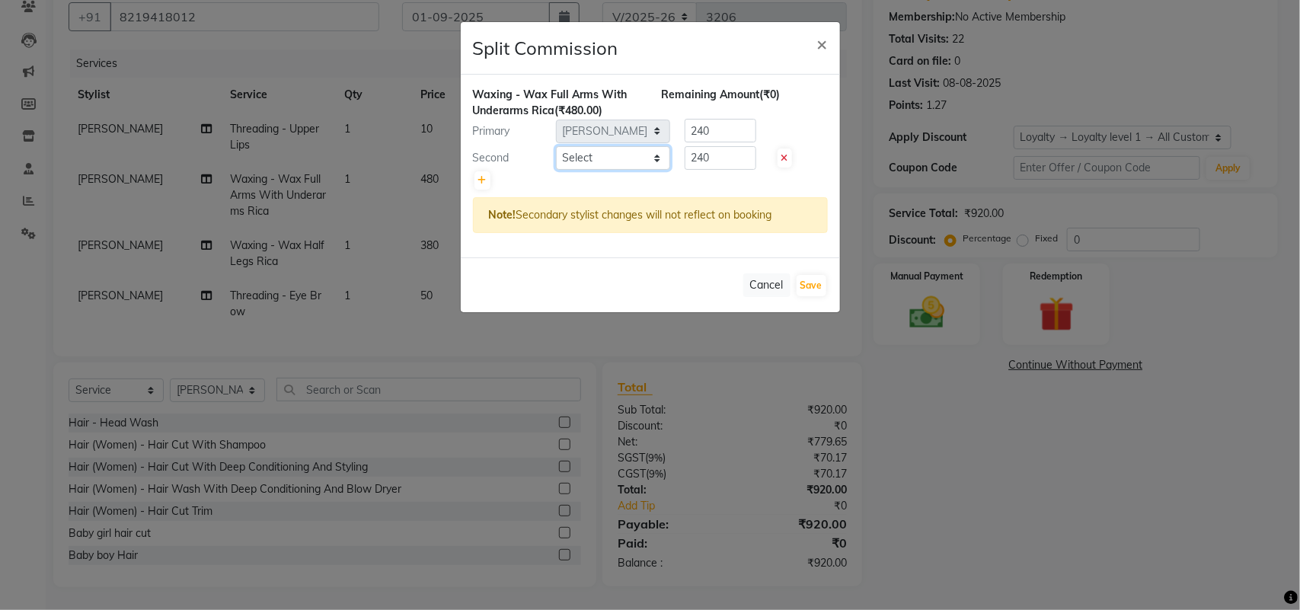
drag, startPoint x: 484, startPoint y: 209, endPoint x: 611, endPoint y: 219, distance: 126.8
click at [611, 170] on select "Select admin Ajay (Aju) anil anku Ashish Balwinder singh Client Deepak deepika …" at bounding box center [613, 158] width 114 height 24
select select "58224"
click at [557, 170] on select "Select admin Ajay (Aju) anil anku Ashish Balwinder singh Client Deepak deepika …" at bounding box center [613, 158] width 114 height 24
click at [800, 296] on button "Save" at bounding box center [812, 285] width 30 height 21
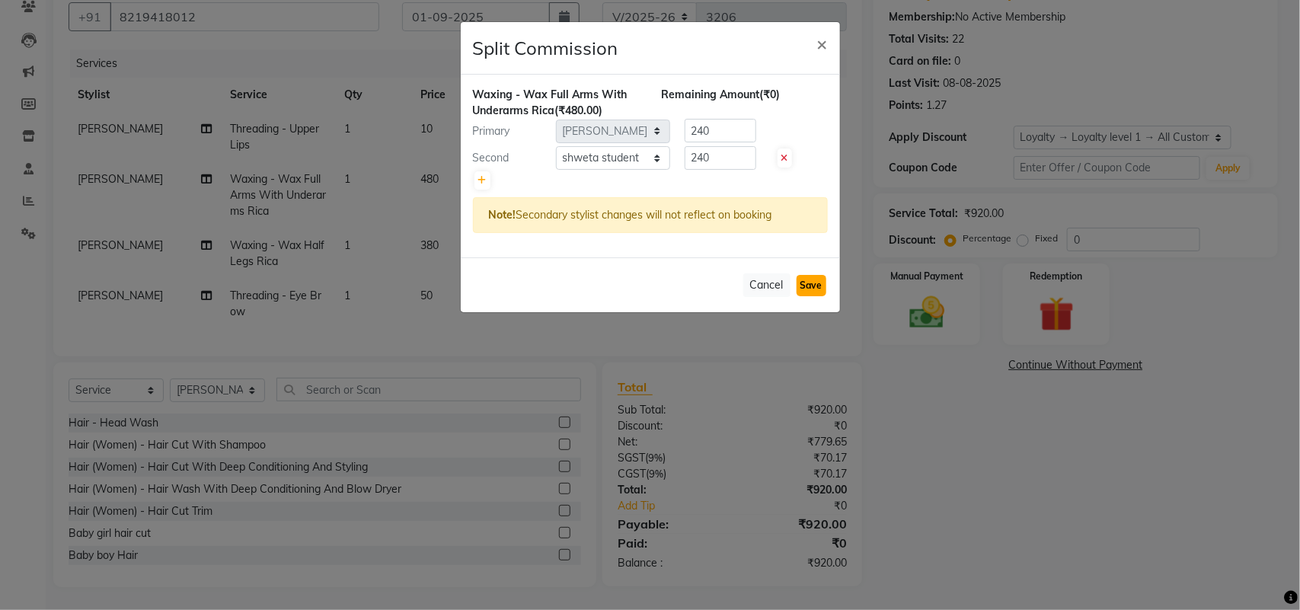
select select "Select"
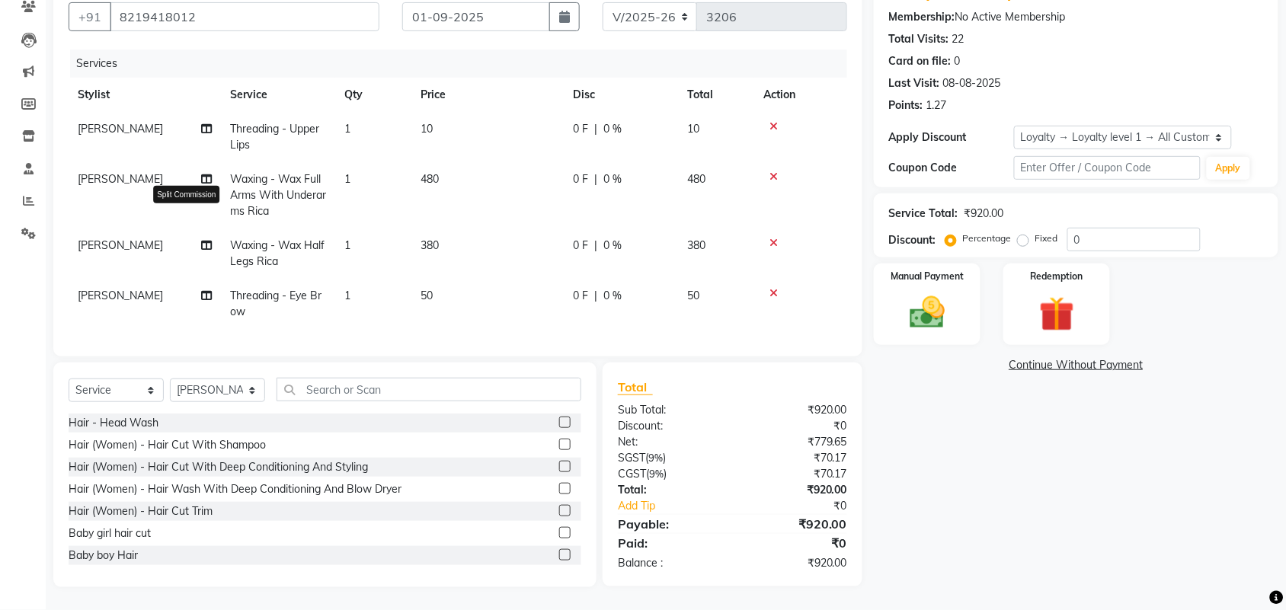
click at [212, 240] on icon at bounding box center [206, 245] width 11 height 11
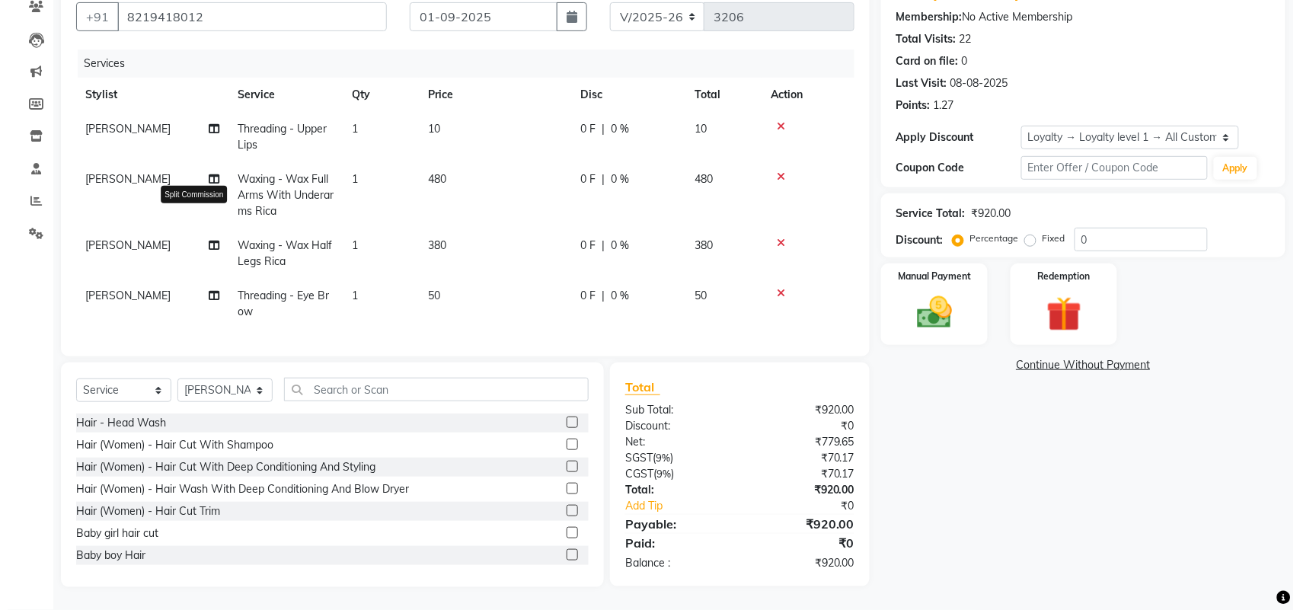
select select "24999"
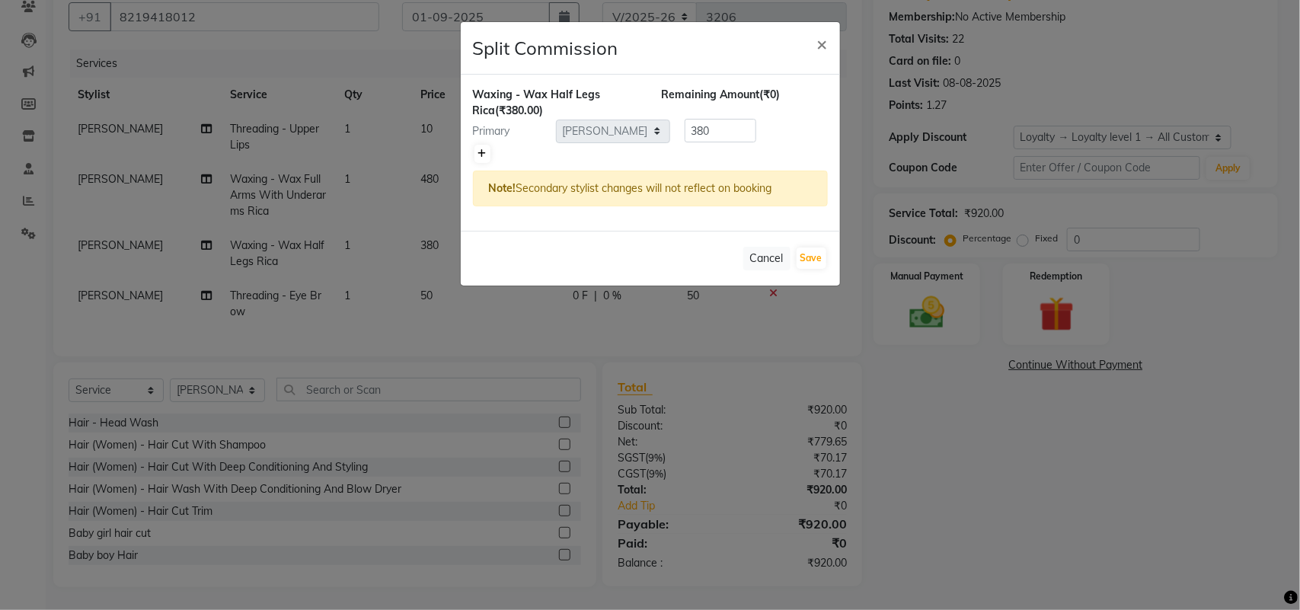
click at [487, 158] on icon at bounding box center [482, 153] width 8 height 9
type input "190"
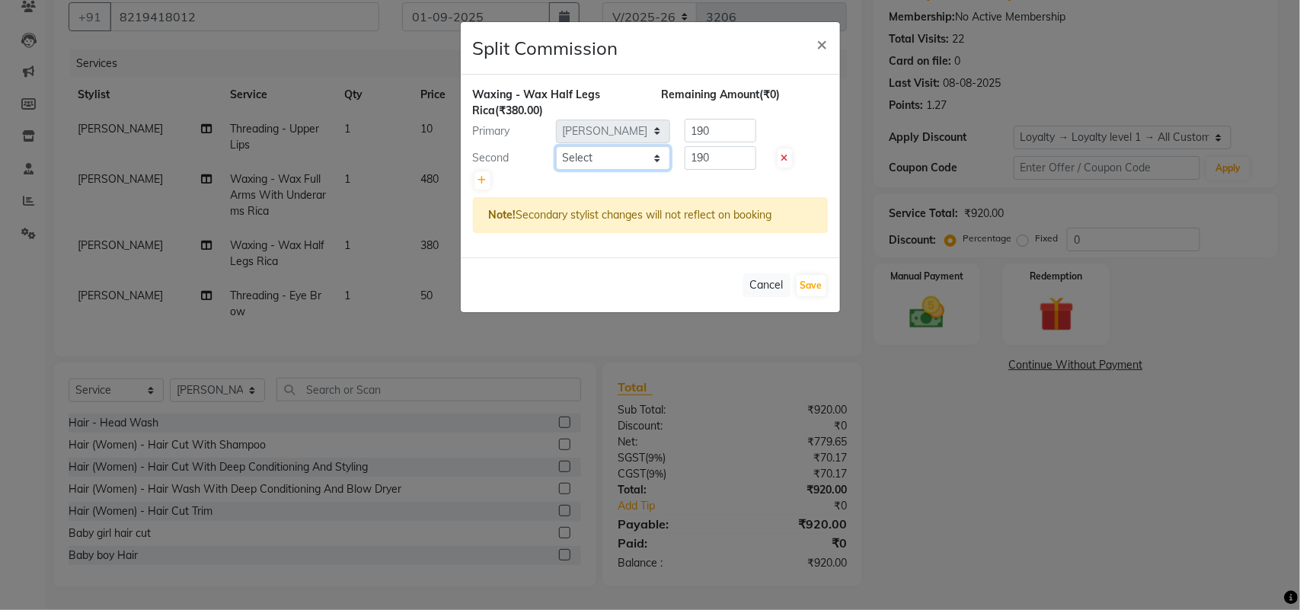
click at [570, 170] on select "Select admin Ajay (Aju) anil anku Ashish Balwinder singh Client Deepak deepika …" at bounding box center [613, 158] width 114 height 24
select select "58224"
click at [557, 170] on select "Select admin Ajay (Aju) anil anku Ashish Balwinder singh Client Deepak deepika …" at bounding box center [613, 158] width 114 height 24
click at [797, 296] on button "Save" at bounding box center [812, 285] width 30 height 21
select select "Select"
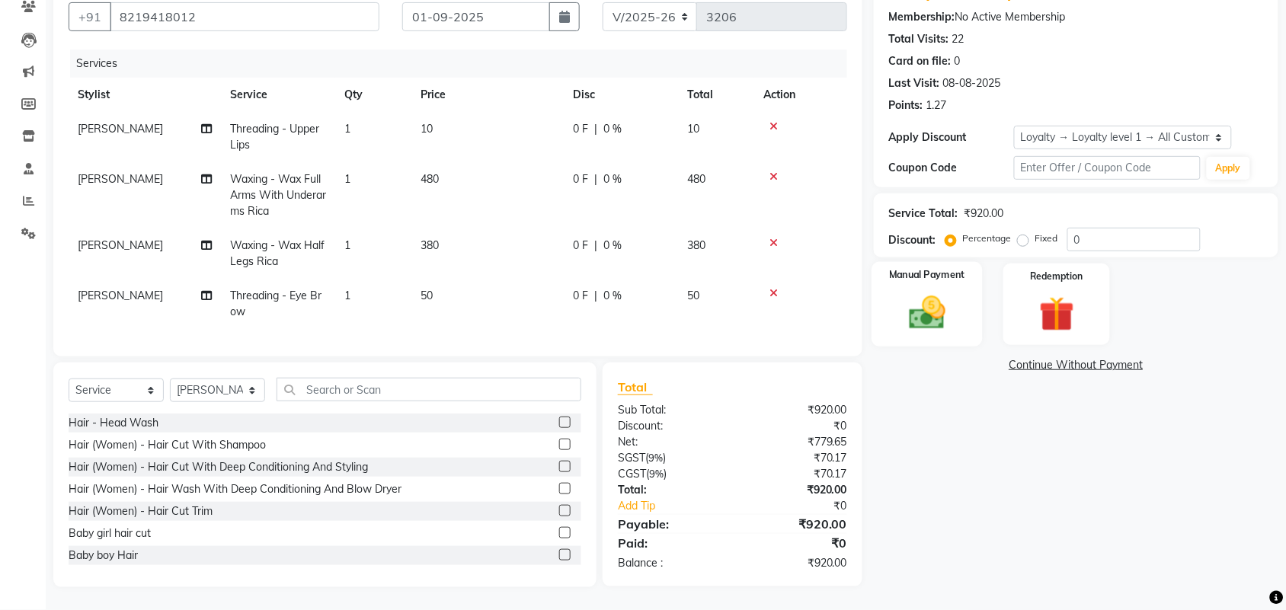
click at [931, 292] on img at bounding box center [926, 313] width 59 height 42
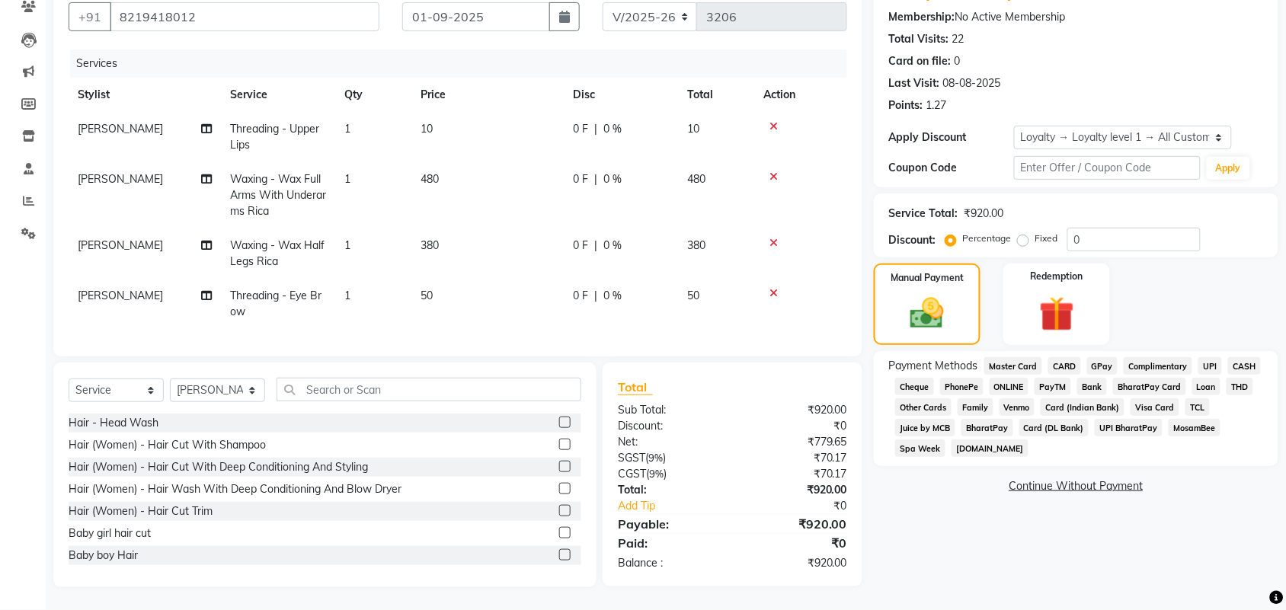
click at [1222, 357] on div "CASH" at bounding box center [1241, 367] width 39 height 21
click at [1198, 357] on span "UPI" at bounding box center [1210, 366] width 24 height 18
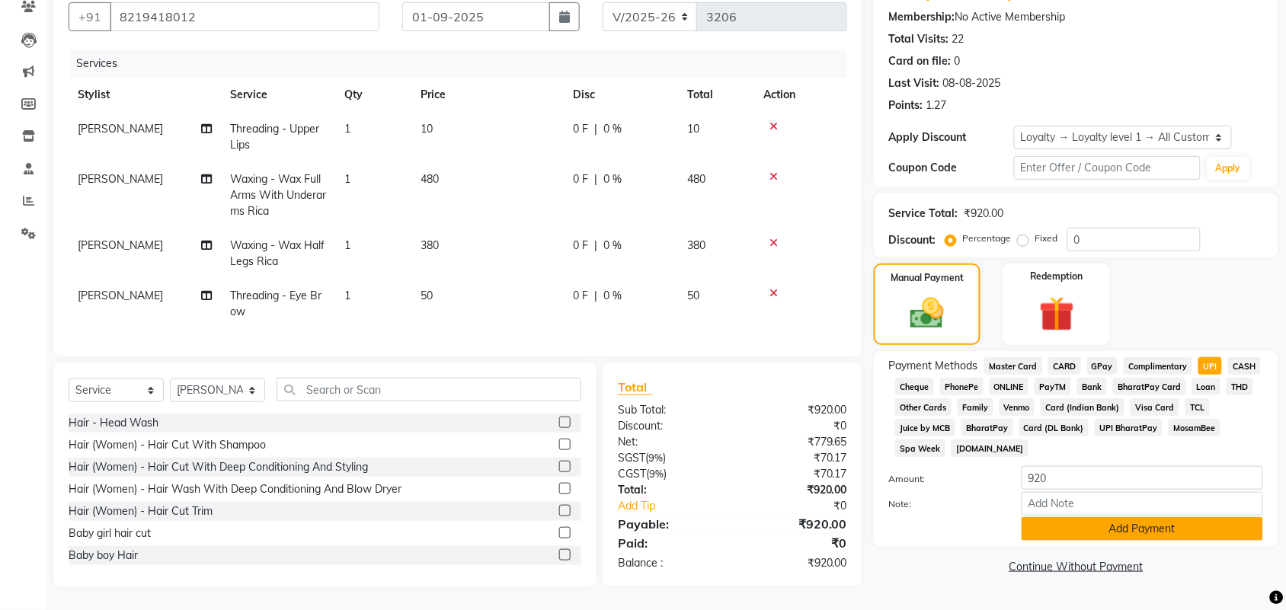
click at [1148, 541] on button "Add Payment" at bounding box center [1141, 529] width 241 height 24
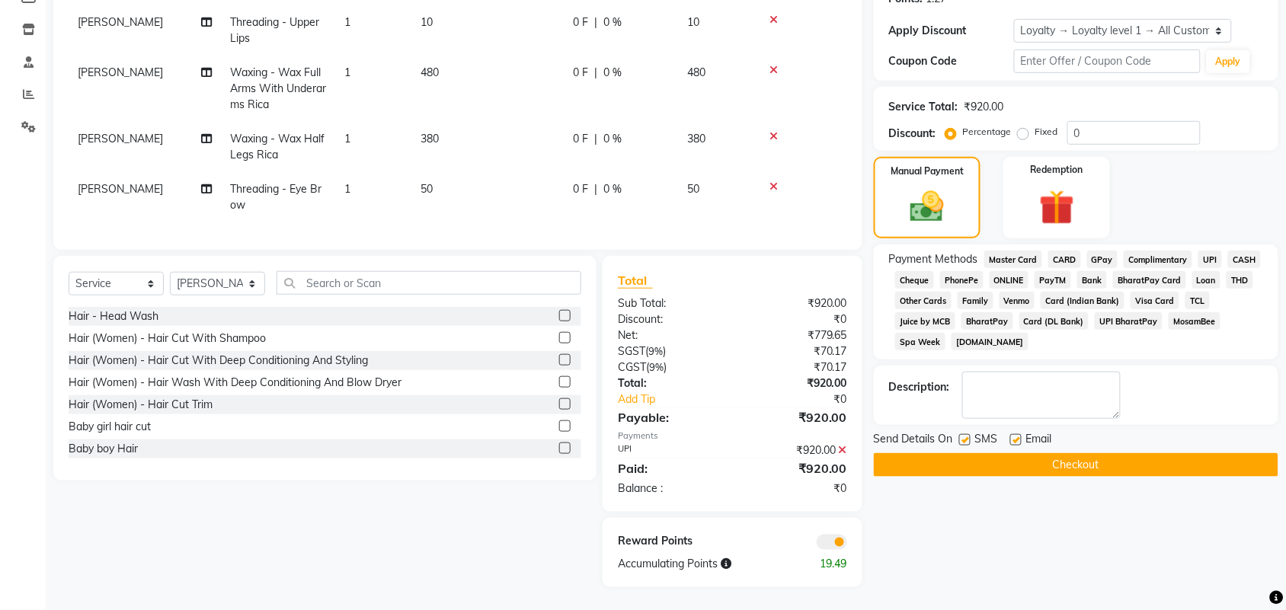
click at [1152, 477] on button "Checkout" at bounding box center [1076, 465] width 404 height 24
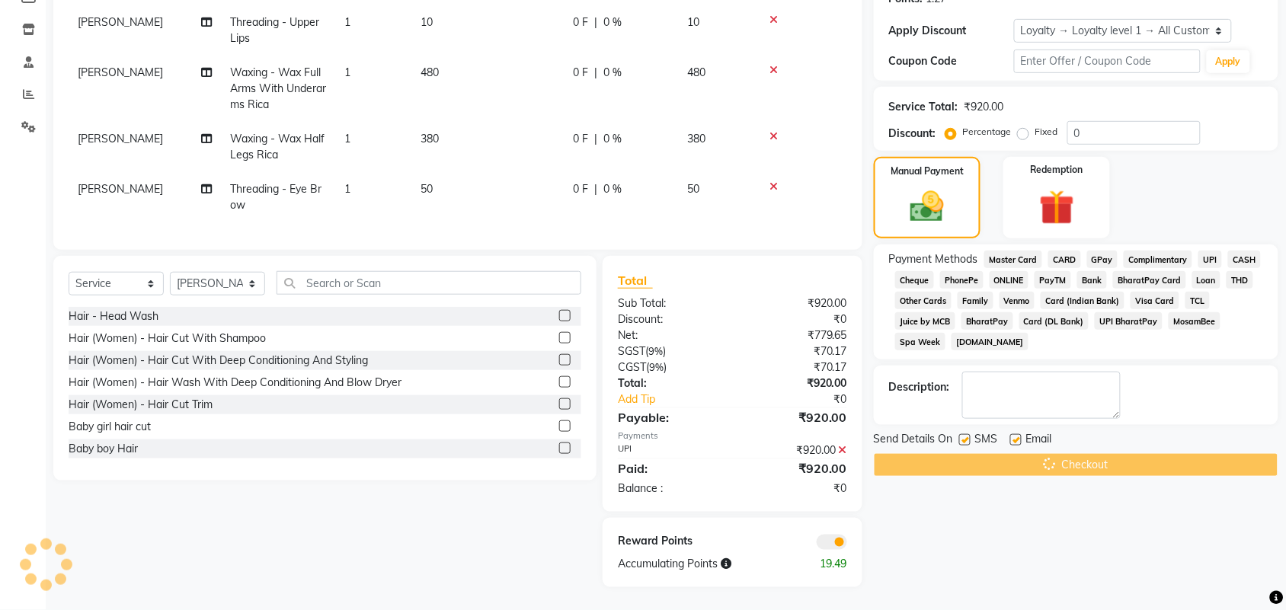
click at [1152, 477] on div "Checkout" at bounding box center [1076, 465] width 404 height 24
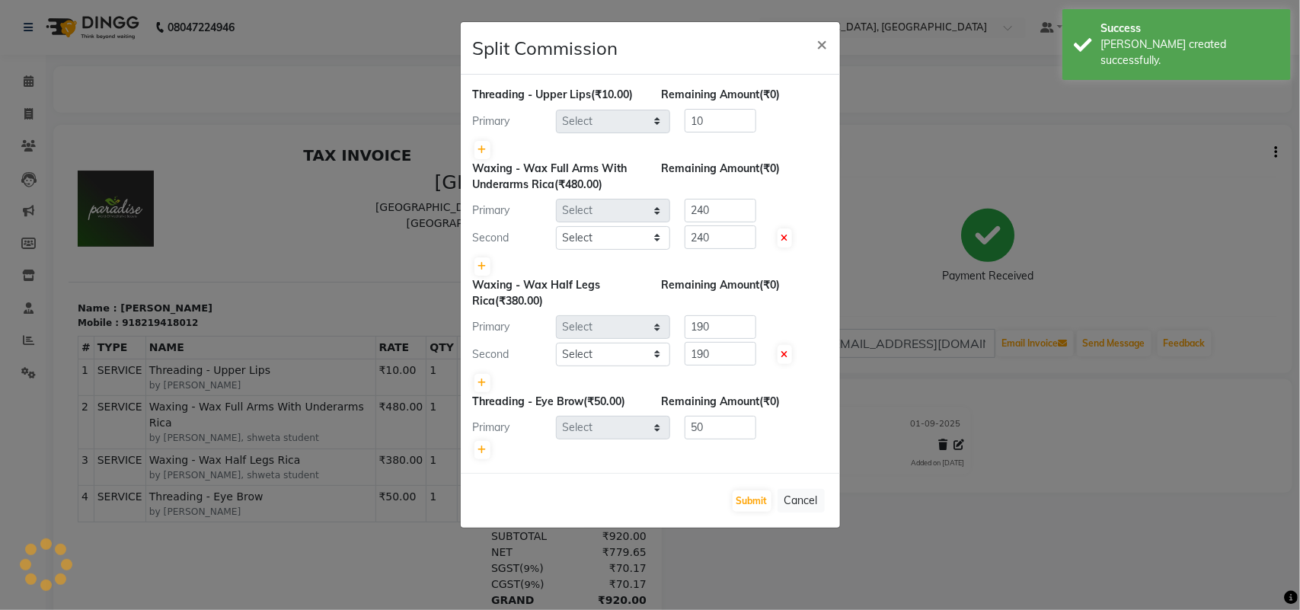
select select "24999"
select select "58224"
select select "24999"
select select "58224"
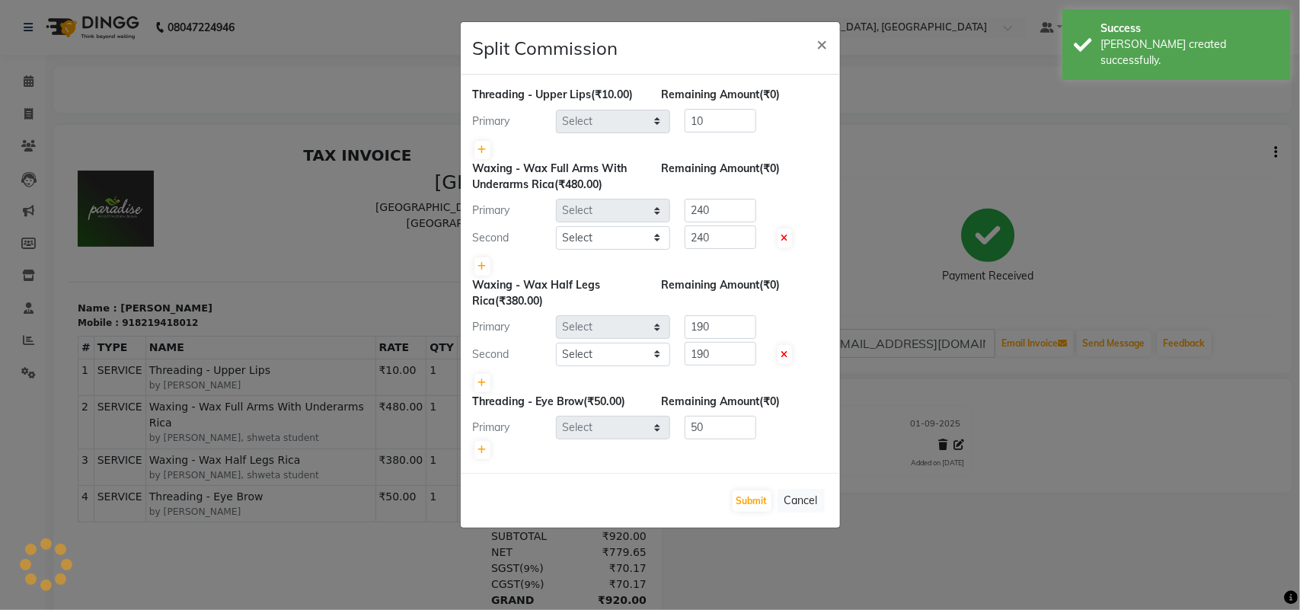
select select "24999"
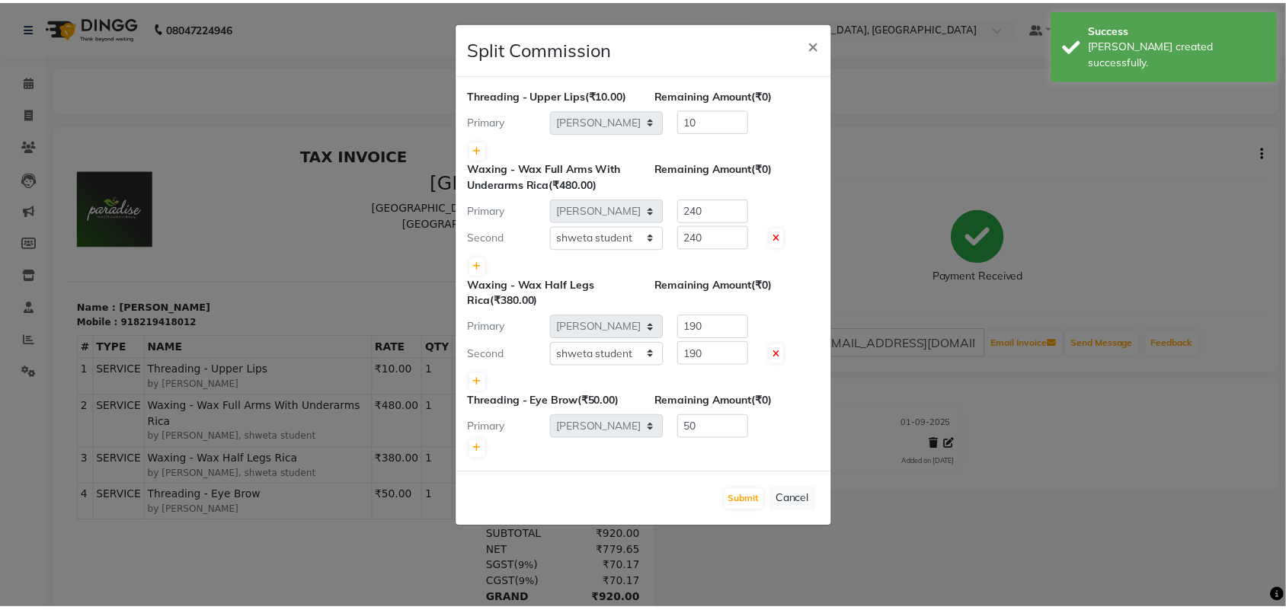
scroll to position [129, 0]
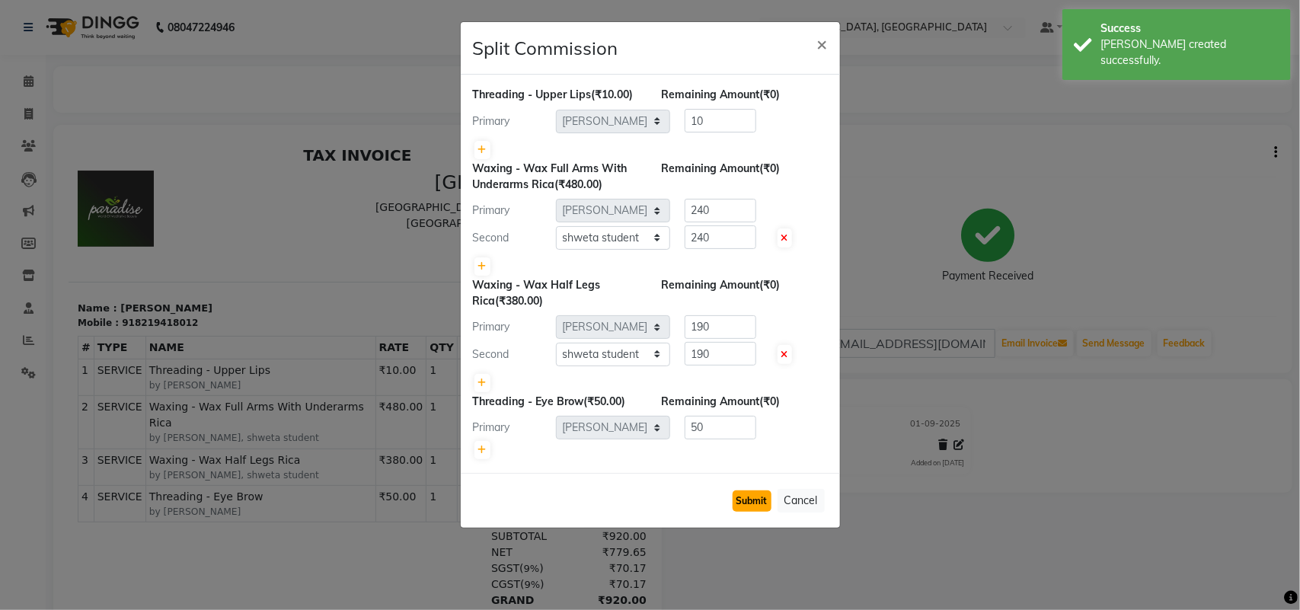
click at [733, 512] on button "Submit" at bounding box center [752, 500] width 39 height 21
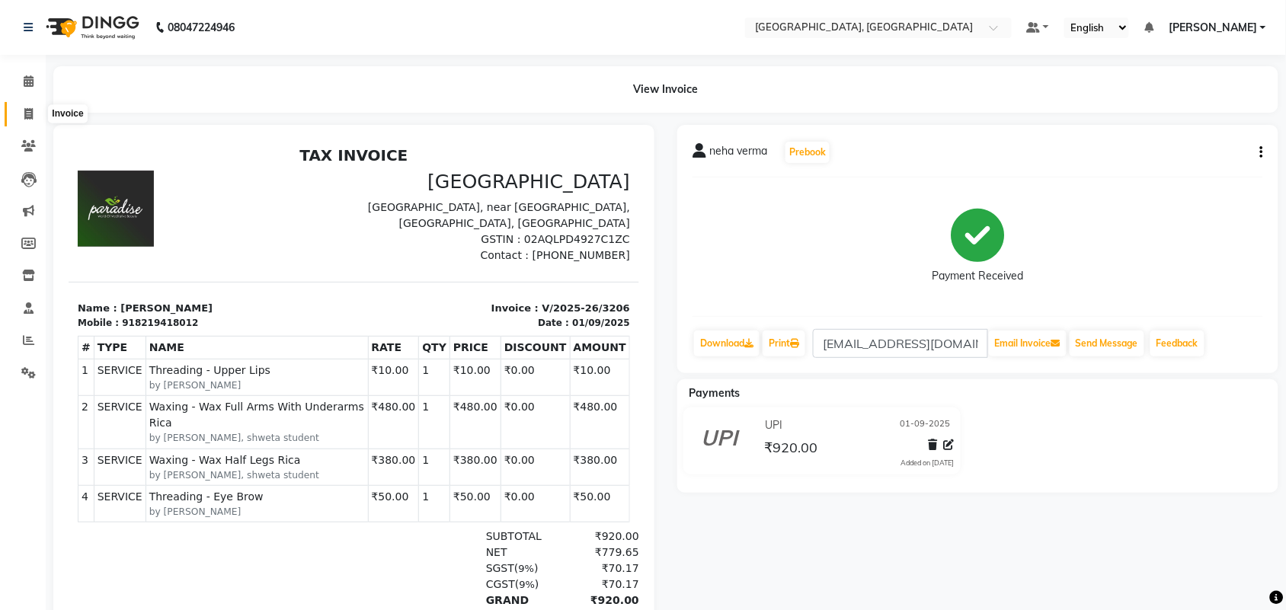
click at [27, 116] on icon at bounding box center [28, 113] width 8 height 11
select select "service"
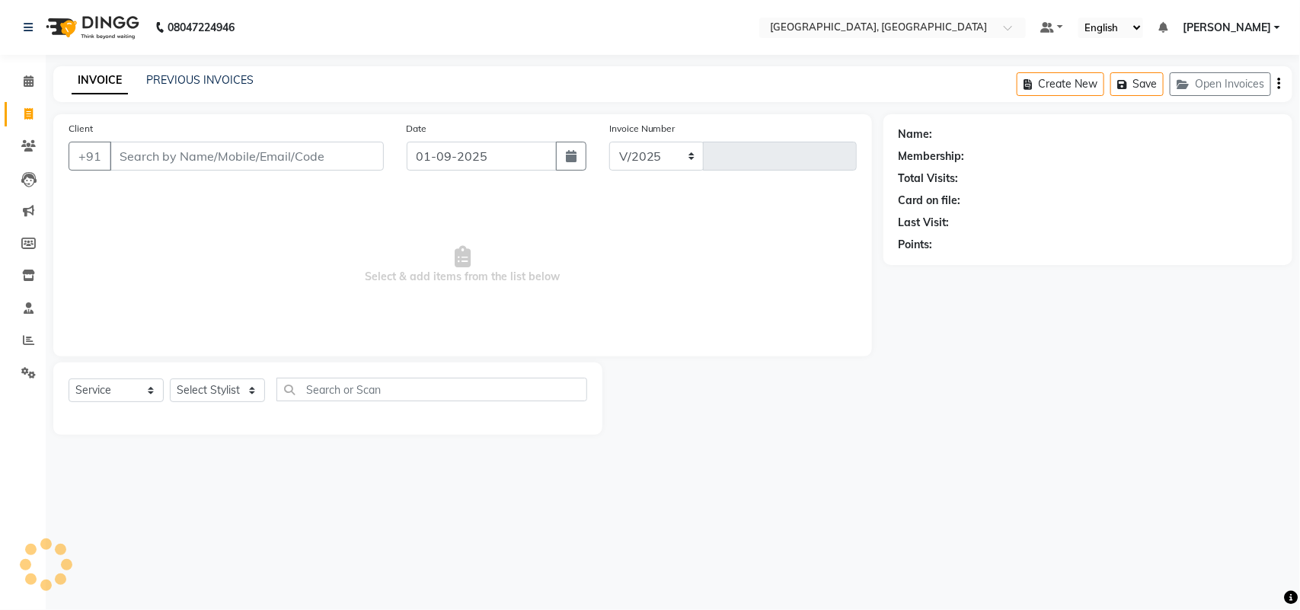
select select "4462"
type input "3207"
click at [24, 81] on icon at bounding box center [29, 80] width 10 height 11
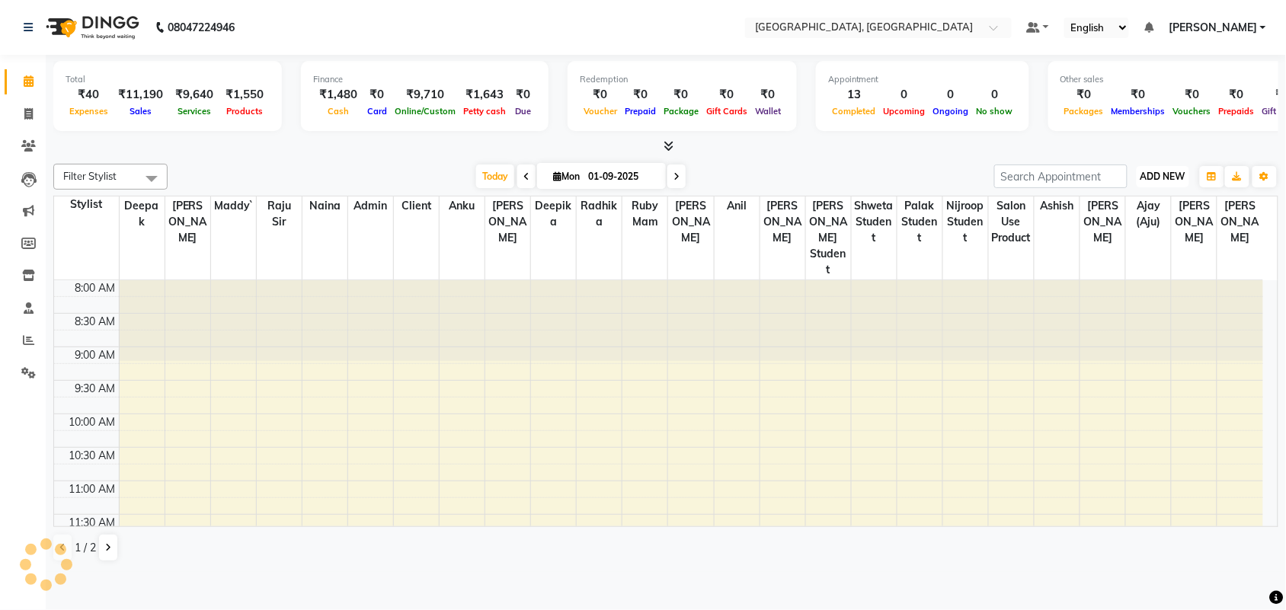
click at [1154, 182] on span "ADD NEW" at bounding box center [1162, 176] width 45 height 11
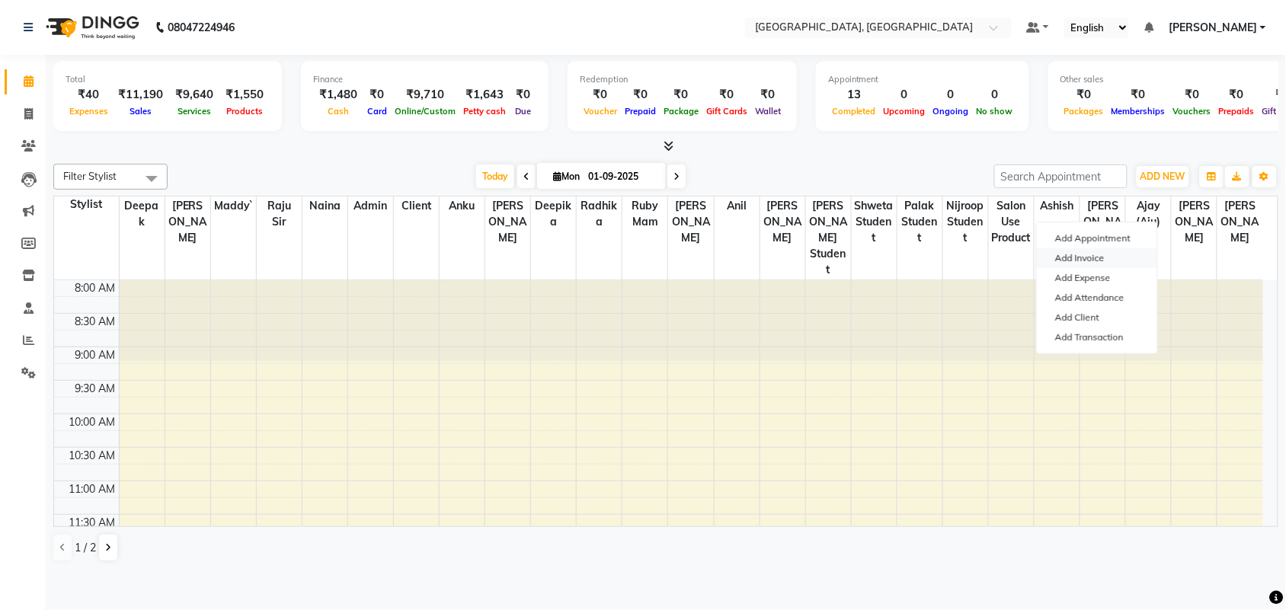
click at [1135, 268] on link "Add Invoice" at bounding box center [1096, 258] width 120 height 20
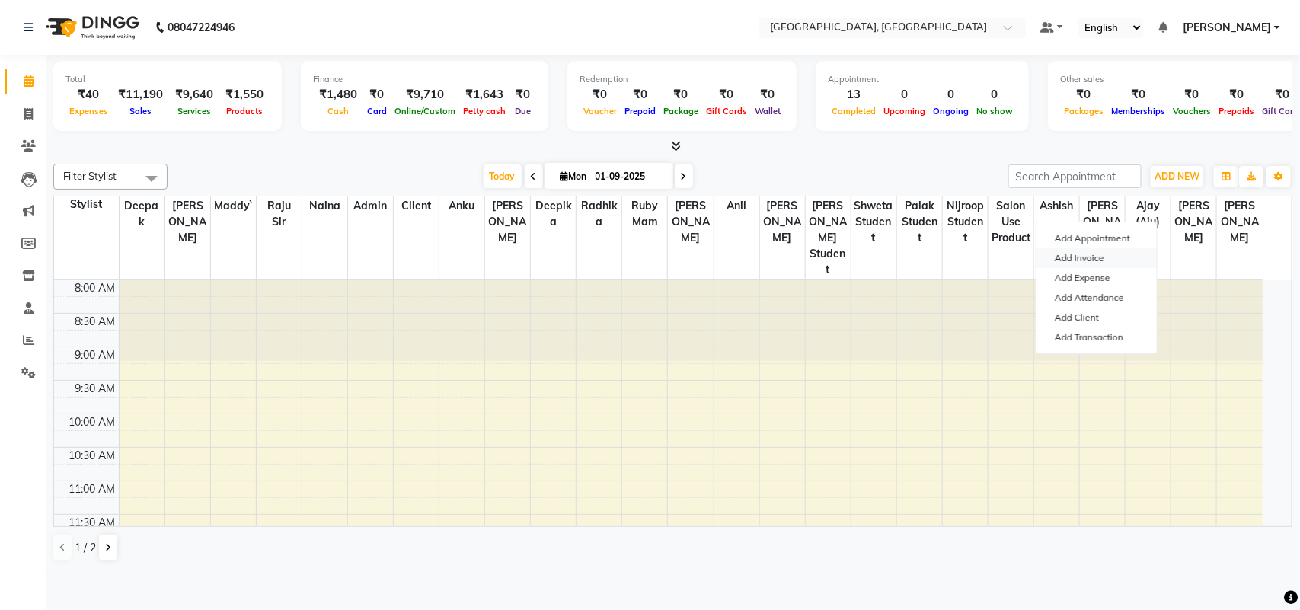
select select "service"
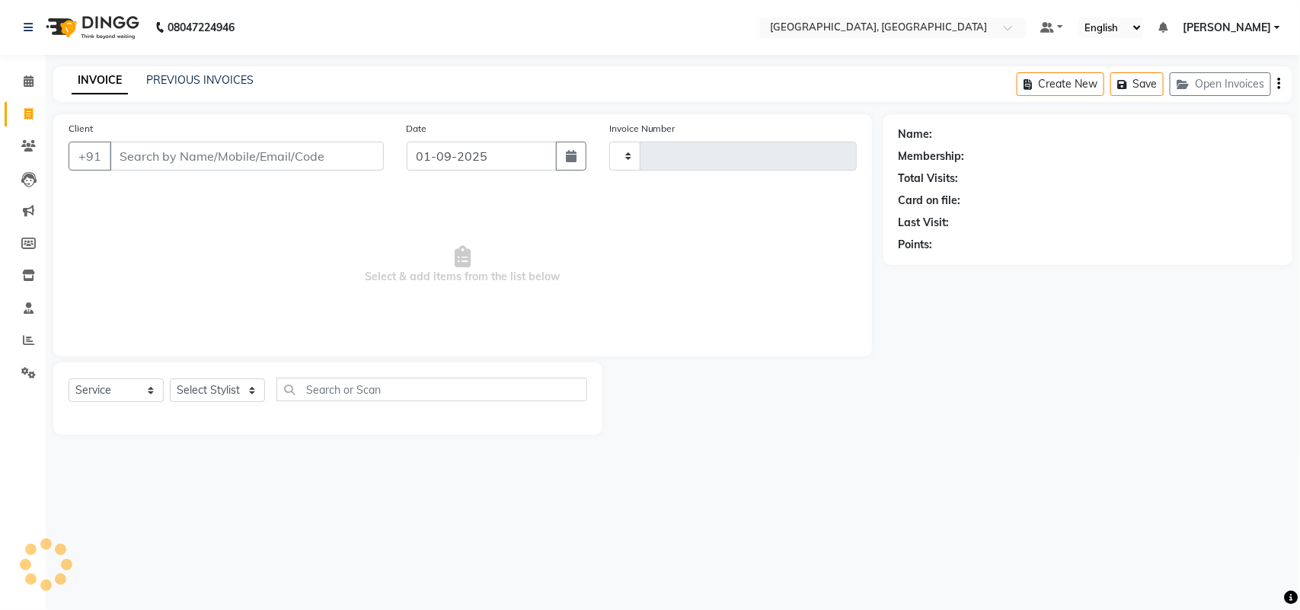
type input "3207"
select select "4462"
click at [263, 171] on input "Client" at bounding box center [247, 156] width 274 height 29
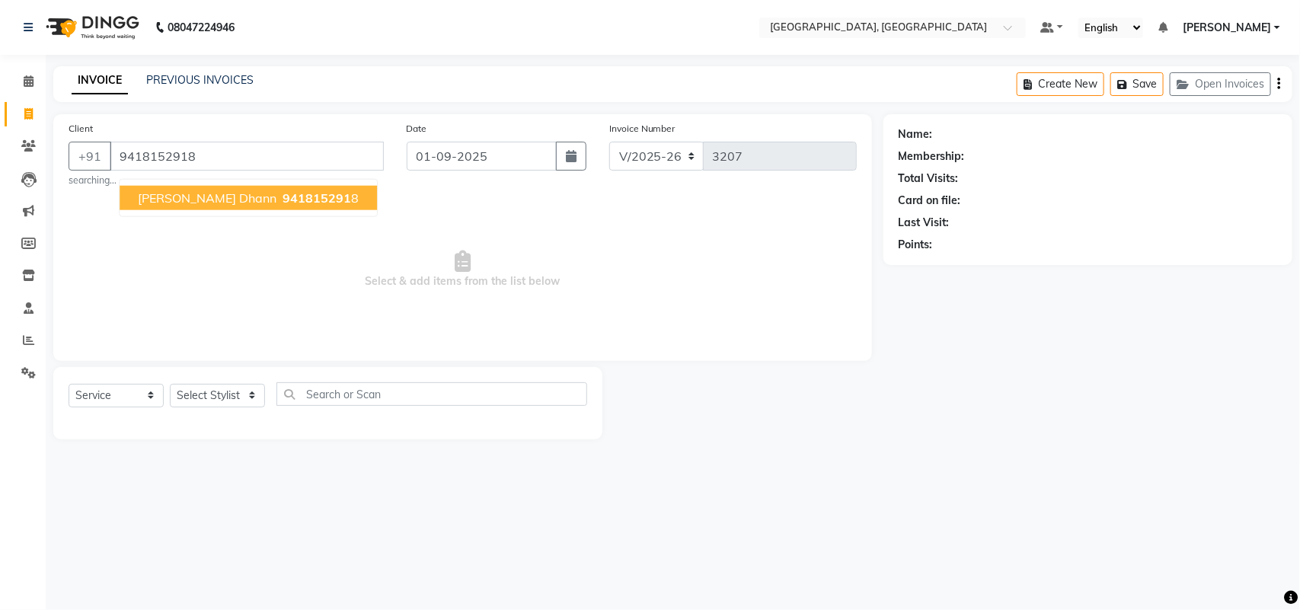
type input "9418152918"
select select "1: Object"
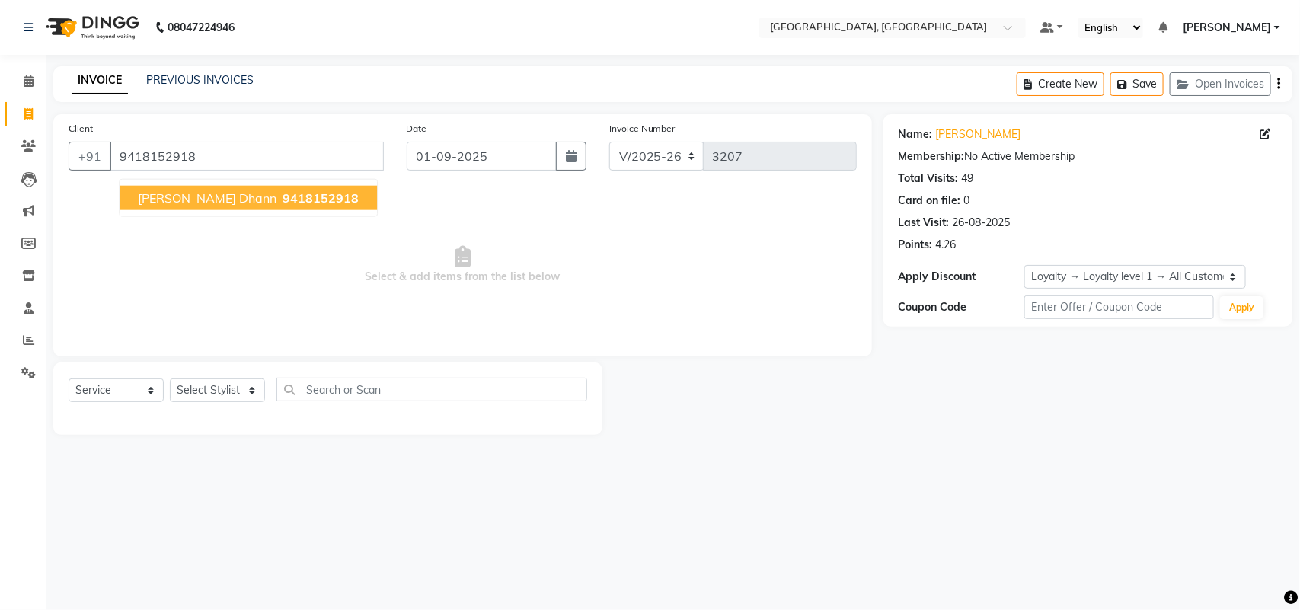
click at [283, 206] on span "9418152918" at bounding box center [321, 197] width 76 height 15
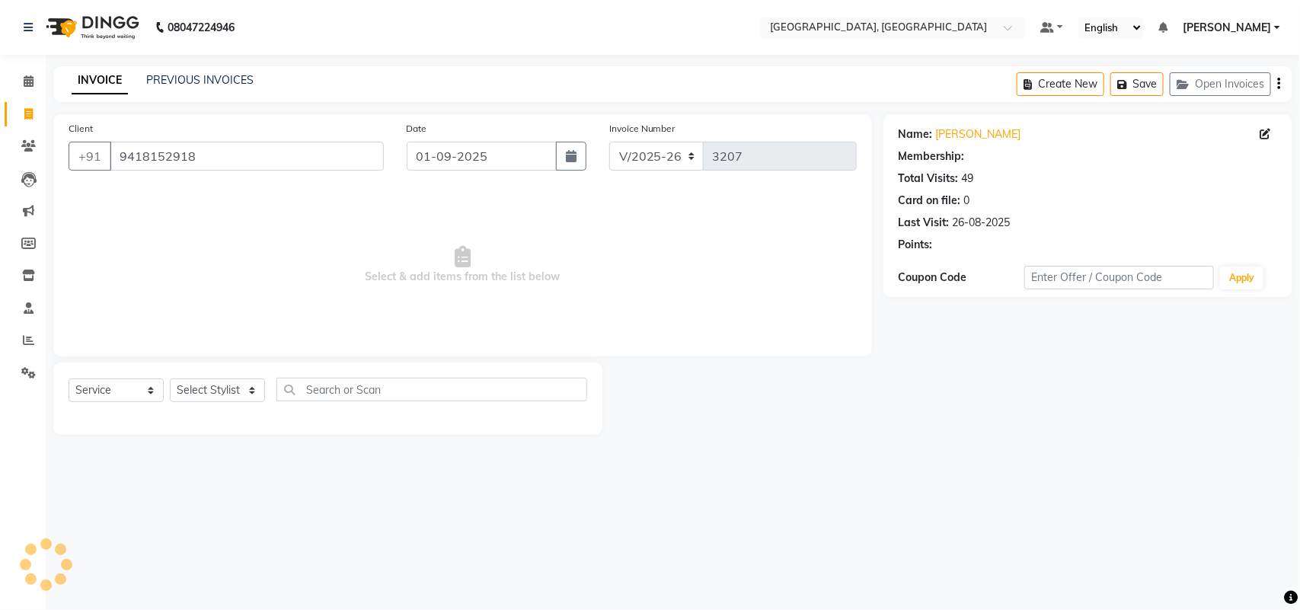
select select "1: Object"
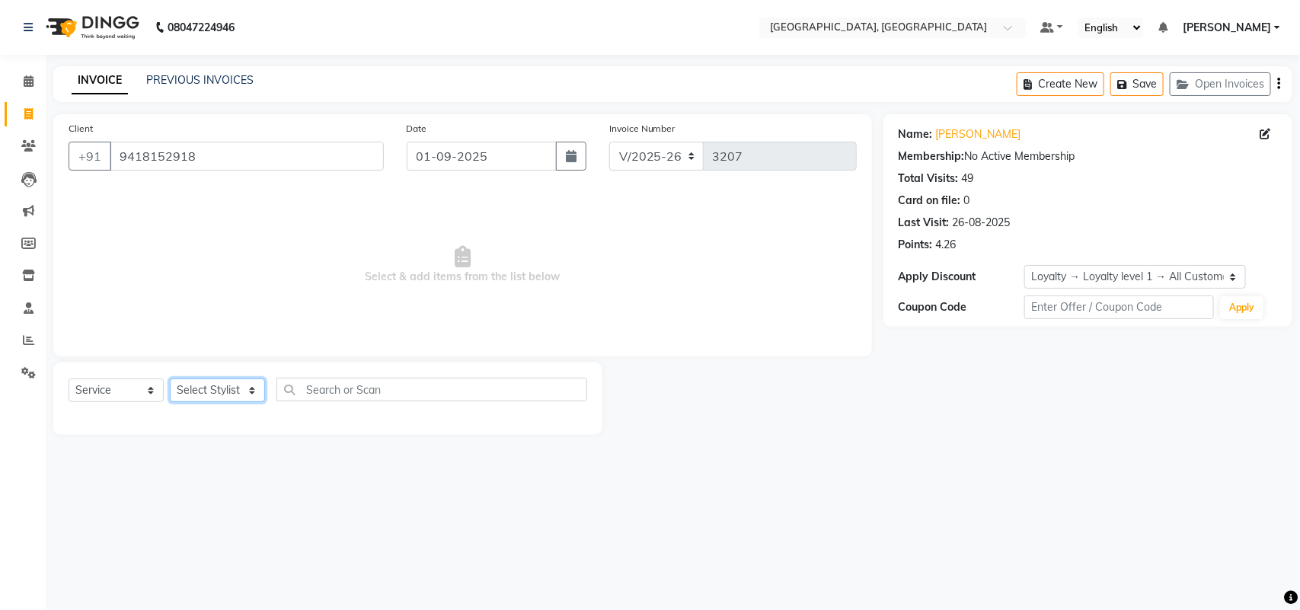
click at [221, 402] on select "Select Stylist admin Ajay (Aju) anil anku Ashish Balwinder singh Client Deepak …" at bounding box center [217, 391] width 95 height 24
select select "29611"
click at [175, 402] on select "Select Stylist admin Ajay (Aju) anil anku Ashish Balwinder singh Client Deepak …" at bounding box center [217, 391] width 95 height 24
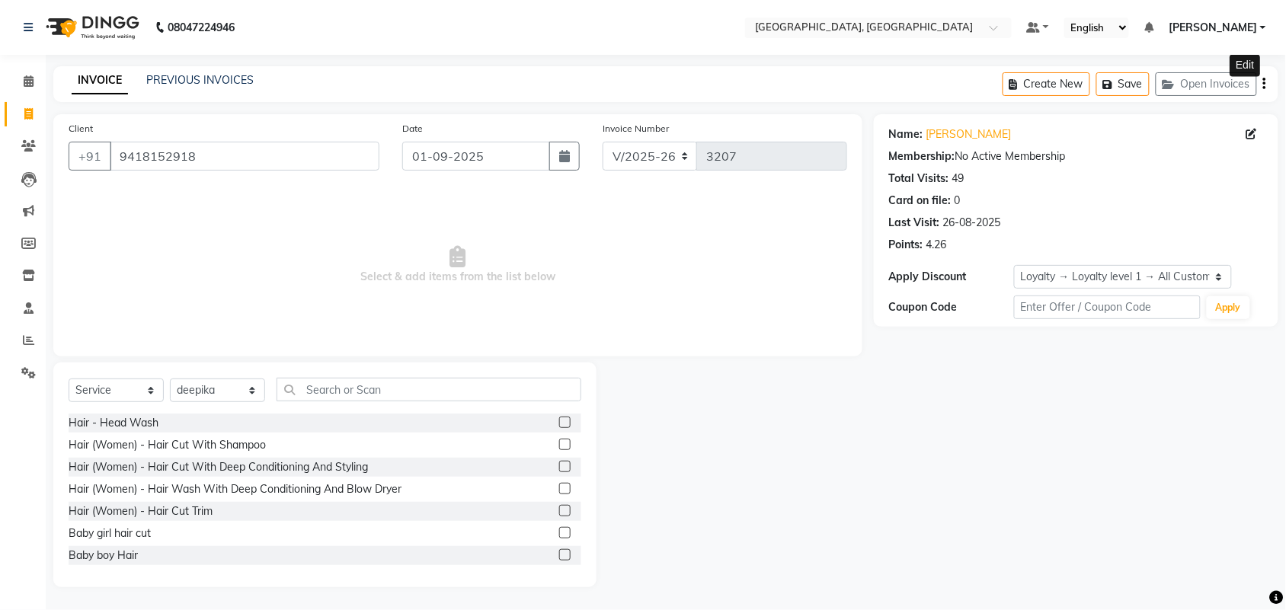
click at [1246, 139] on icon at bounding box center [1251, 134] width 11 height 11
select select "13"
select select "10"
select select "1974"
select select "14"
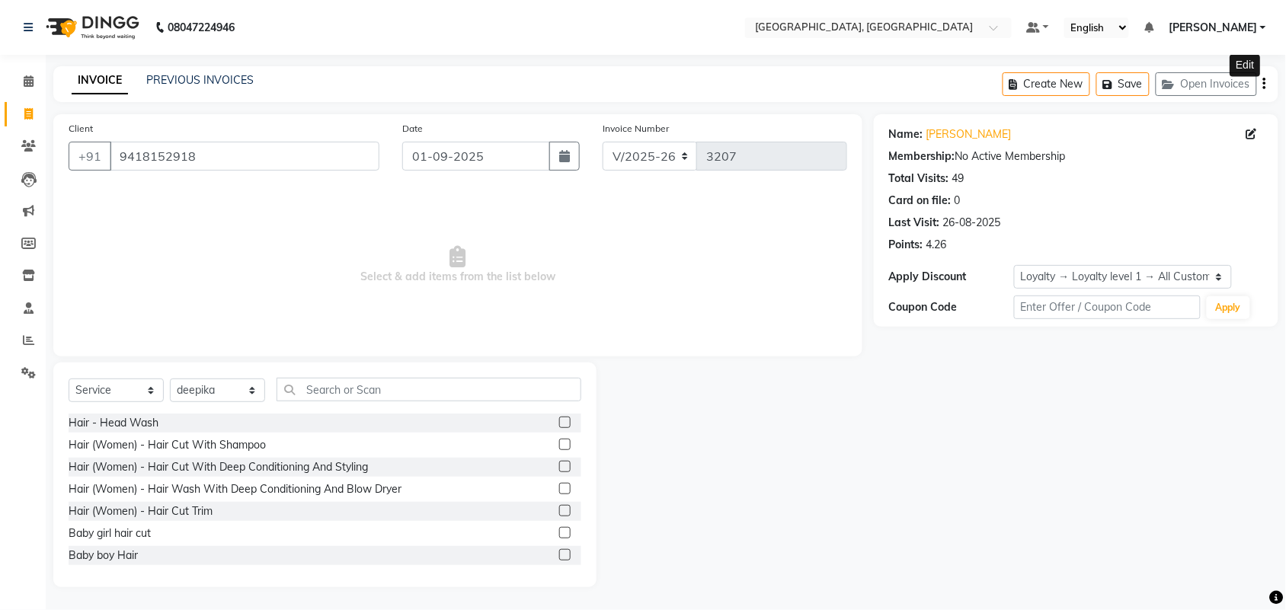
select select "female"
select select "14"
select select "01"
select select "1998"
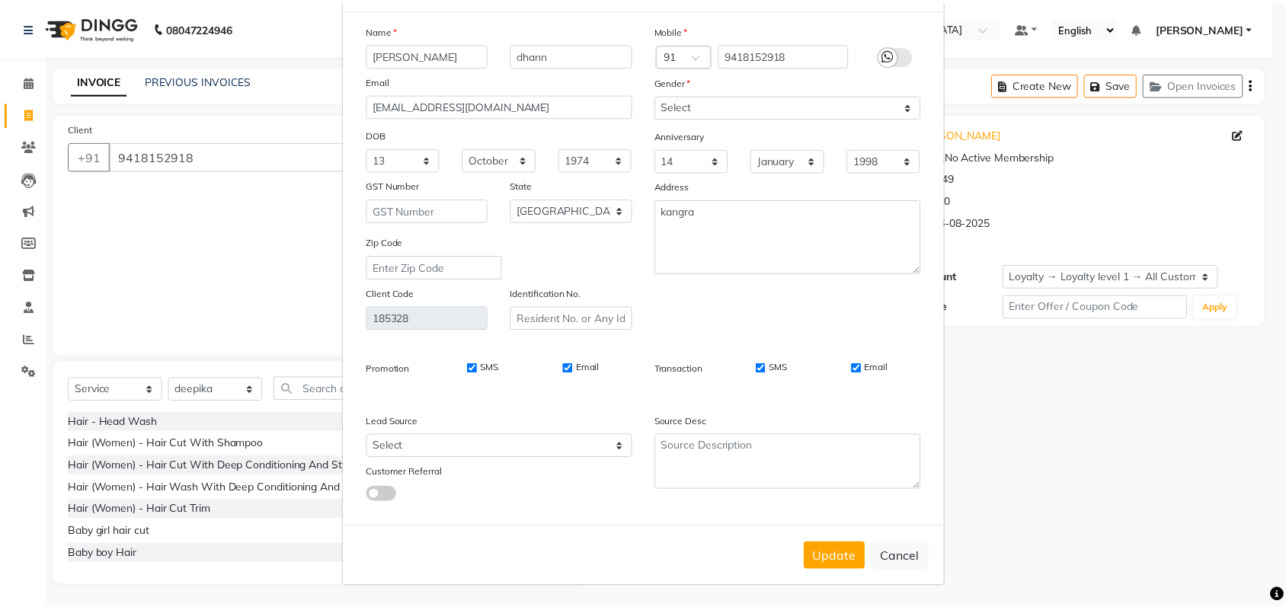
scroll to position [233, 0]
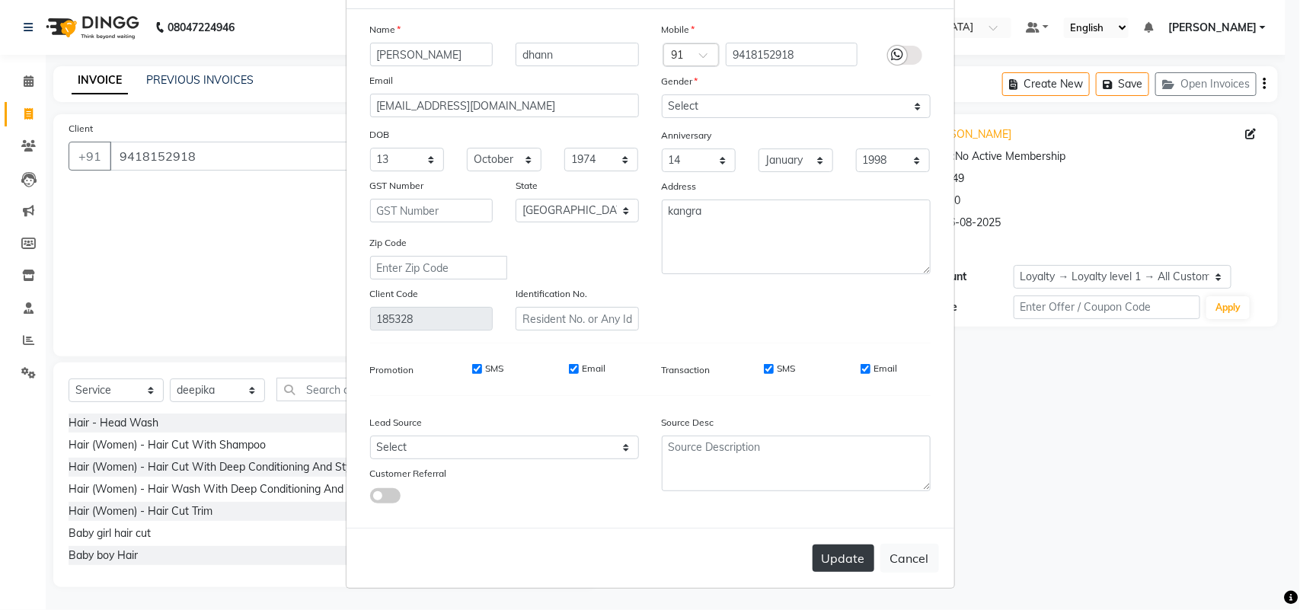
click at [813, 548] on button "Update" at bounding box center [844, 558] width 62 height 27
select select
select select "null"
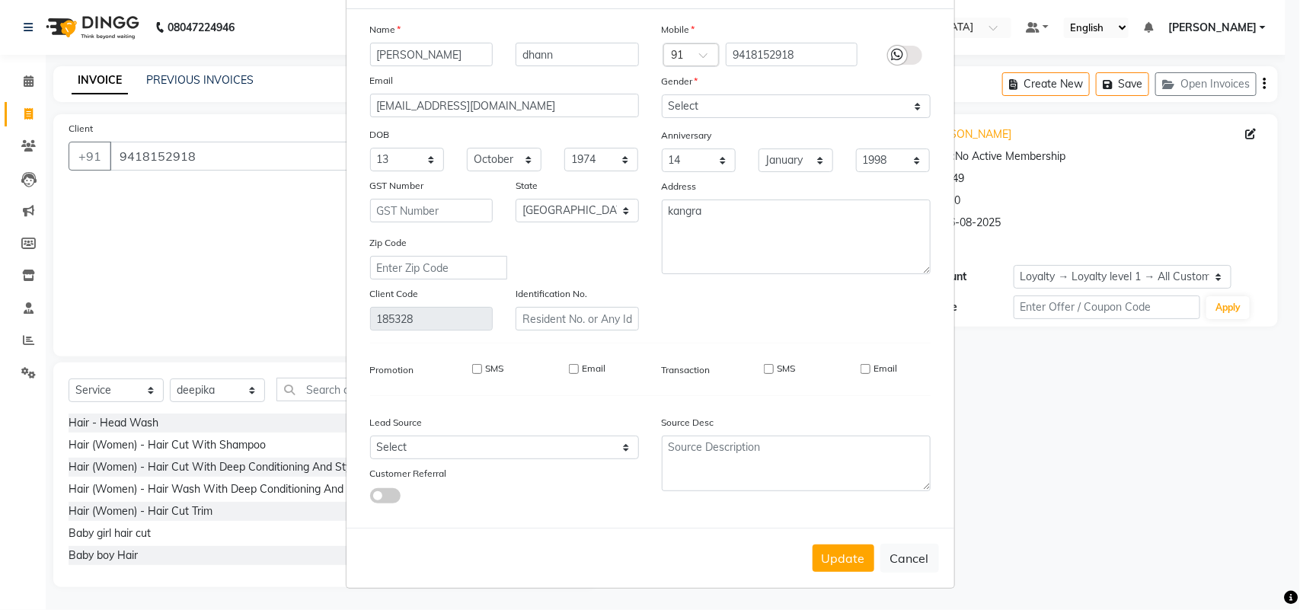
select select
checkbox input "false"
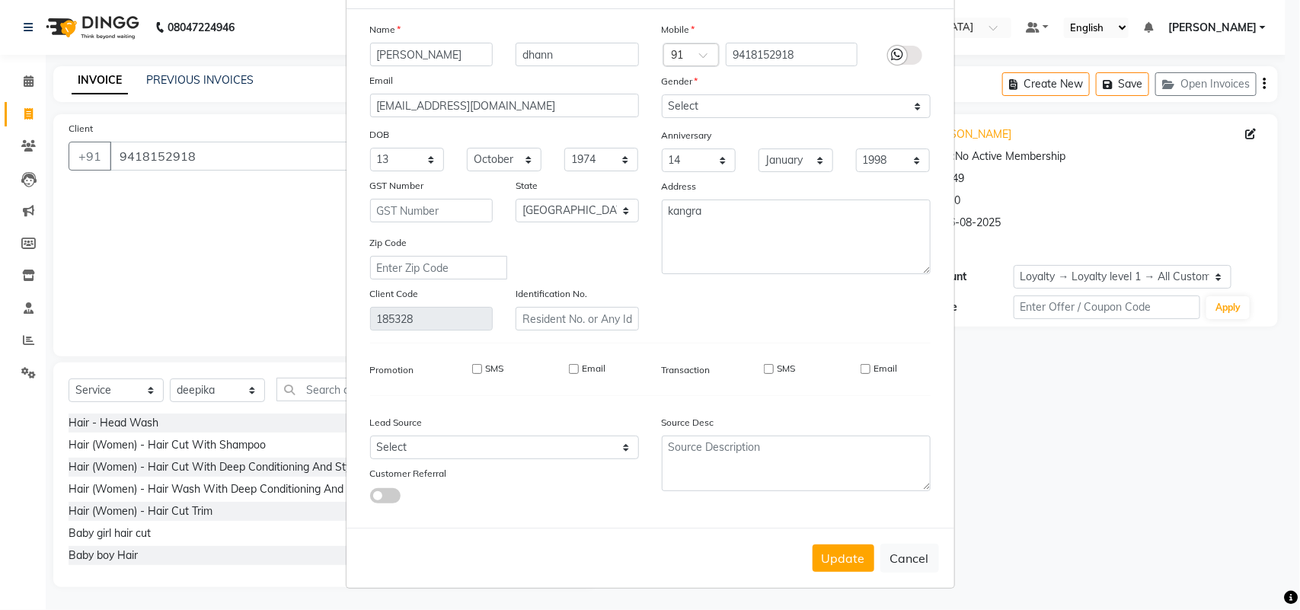
checkbox input "false"
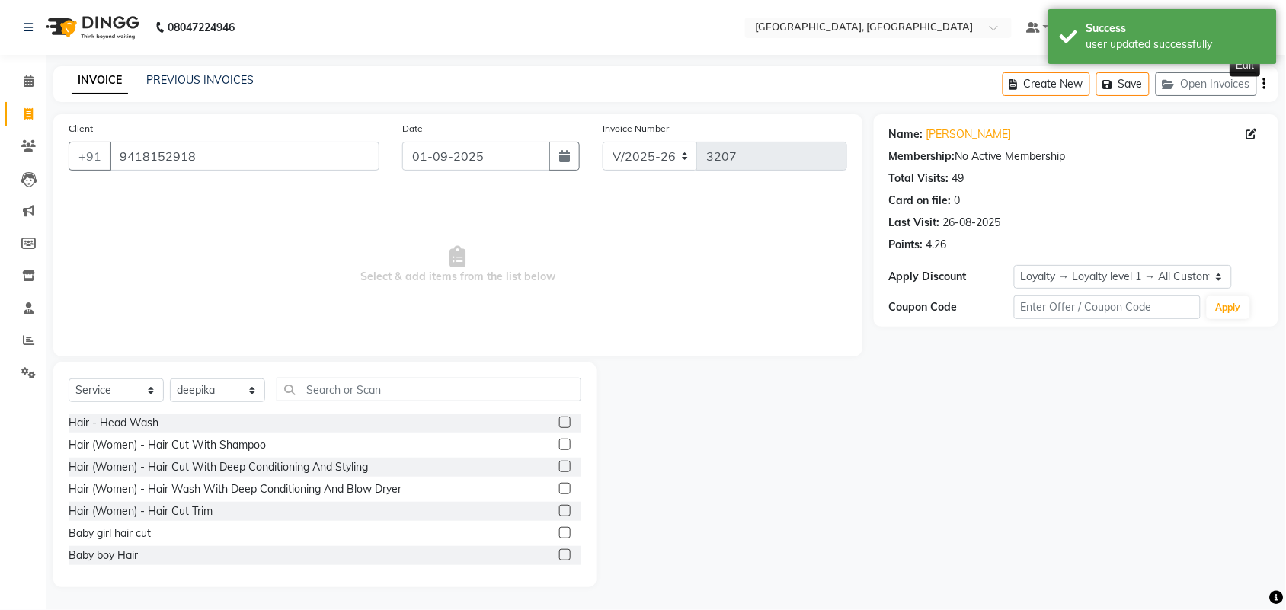
select select "1: Object"
click at [206, 402] on select "Select Stylist admin Ajay (Aju) anil anku Ashish Balwinder singh Client Deepak …" at bounding box center [217, 391] width 95 height 24
click at [420, 401] on input "text" at bounding box center [428, 390] width 305 height 24
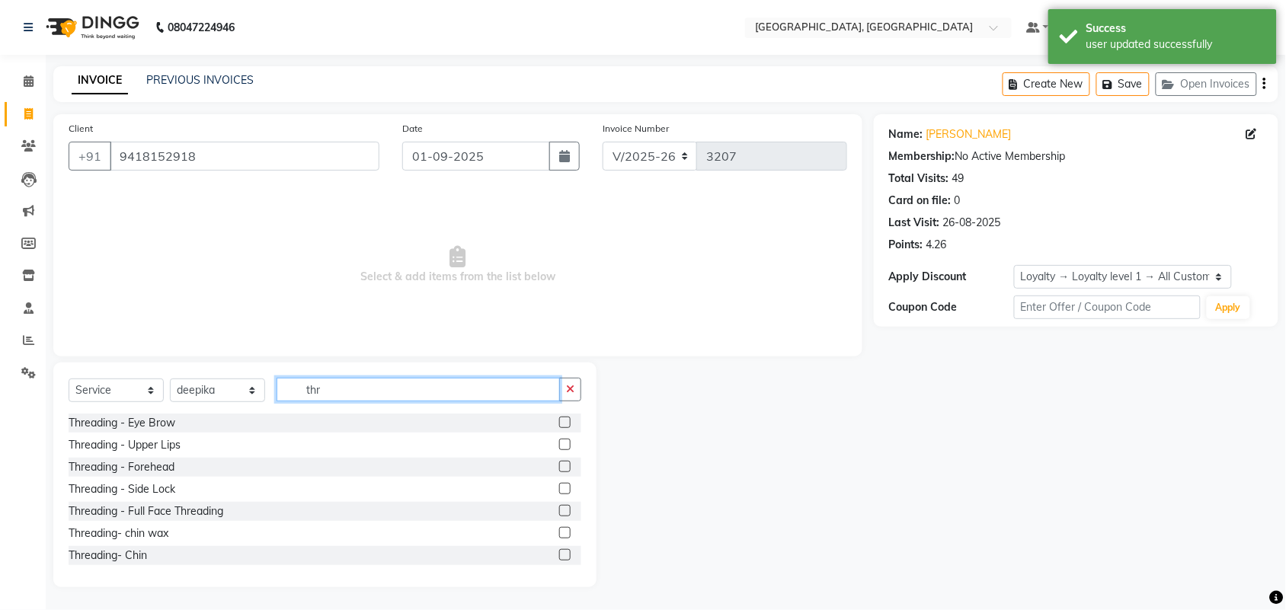
type input "thr"
click at [559, 428] on label at bounding box center [564, 422] width 11 height 11
click at [559, 428] on input "checkbox" at bounding box center [564, 423] width 10 height 10
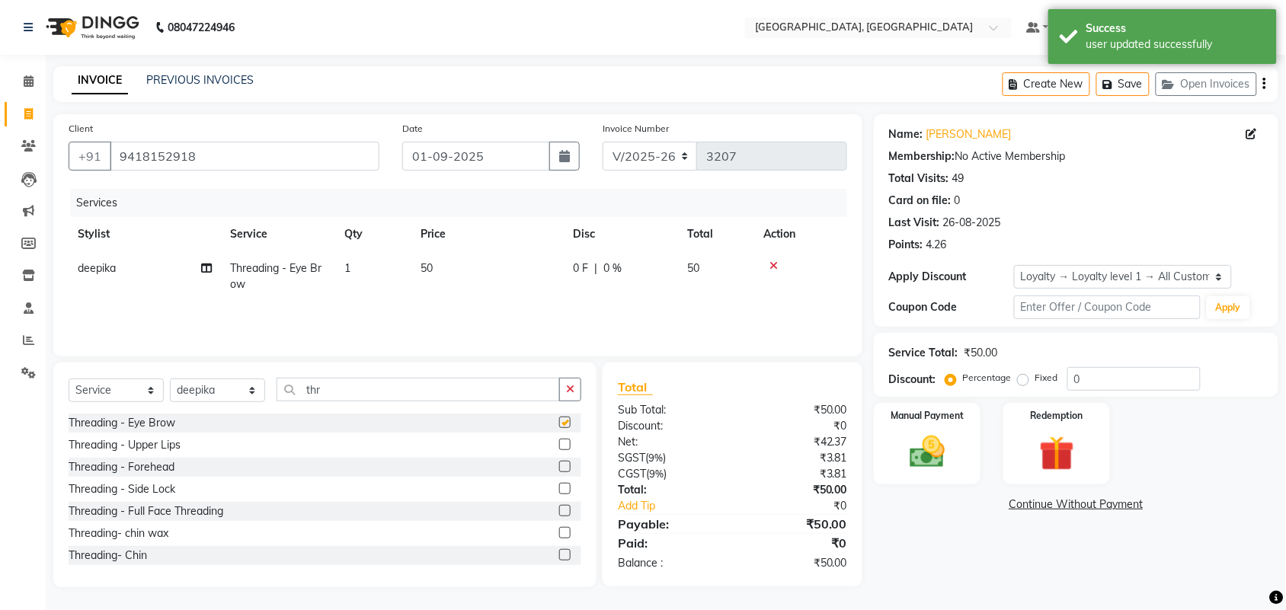
checkbox input "false"
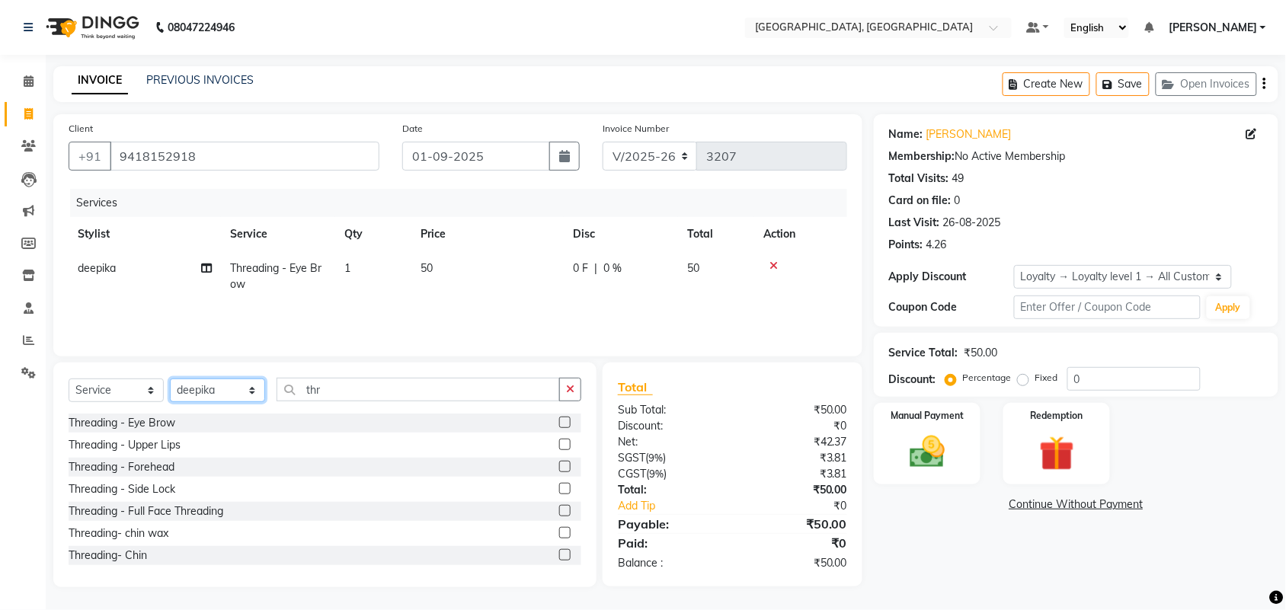
click at [206, 379] on select "Select Stylist admin Ajay (Aju) anil anku Ashish Balwinder singh Client Deepak …" at bounding box center [217, 391] width 95 height 24
select select "58223"
click at [175, 379] on select "Select Stylist admin Ajay (Aju) anil anku Ashish Balwinder singh Client Deepak …" at bounding box center [217, 391] width 95 height 24
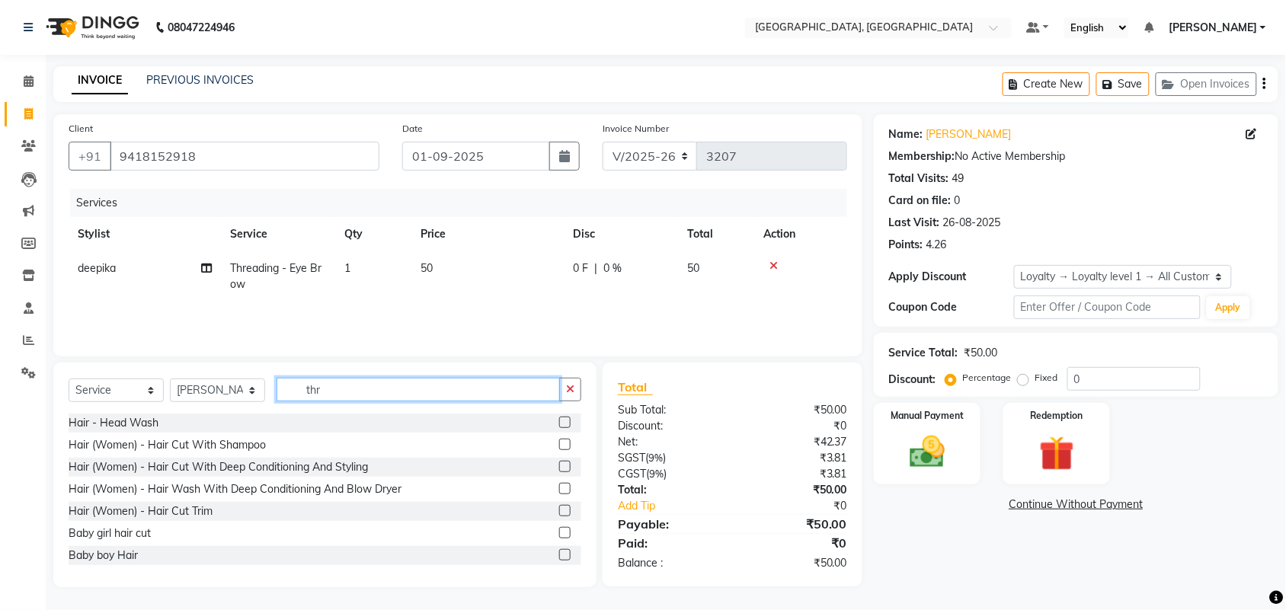
click at [392, 378] on input "thr" at bounding box center [417, 390] width 283 height 24
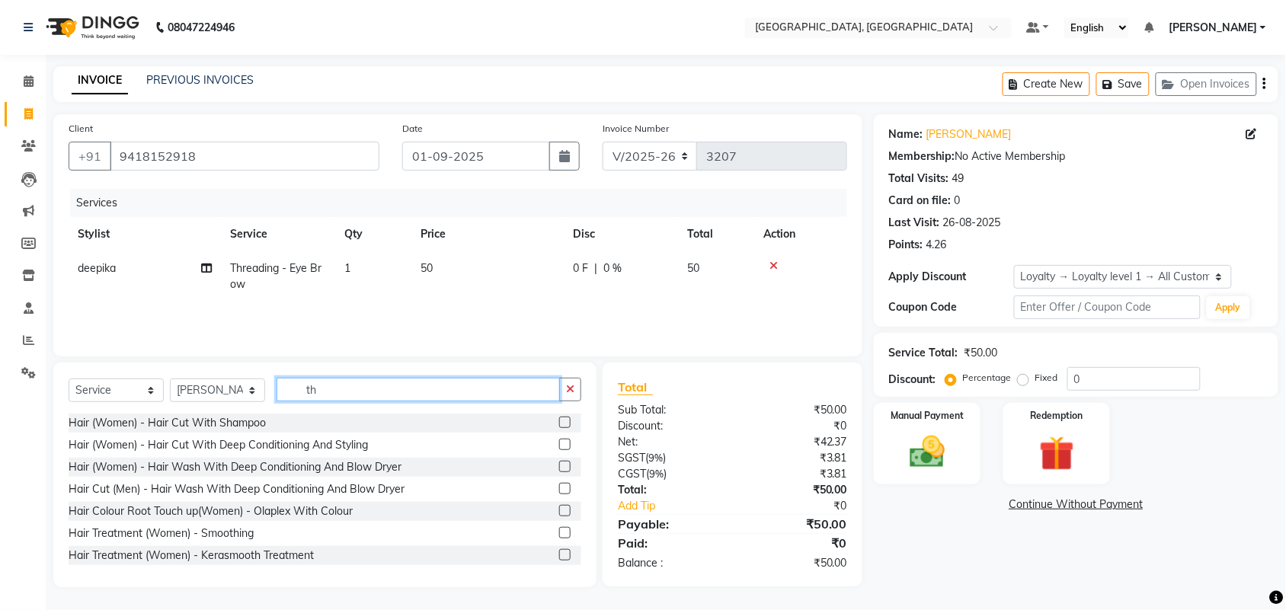
type input "thr"
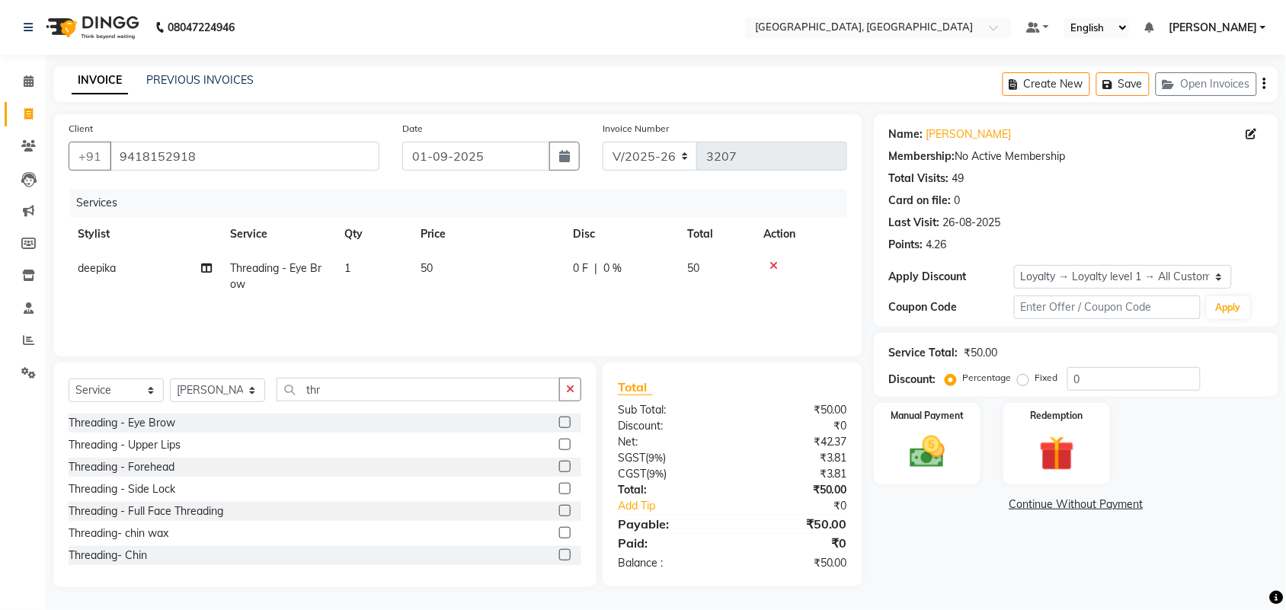
click at [559, 439] on label at bounding box center [564, 444] width 11 height 11
click at [559, 440] on input "checkbox" at bounding box center [564, 445] width 10 height 10
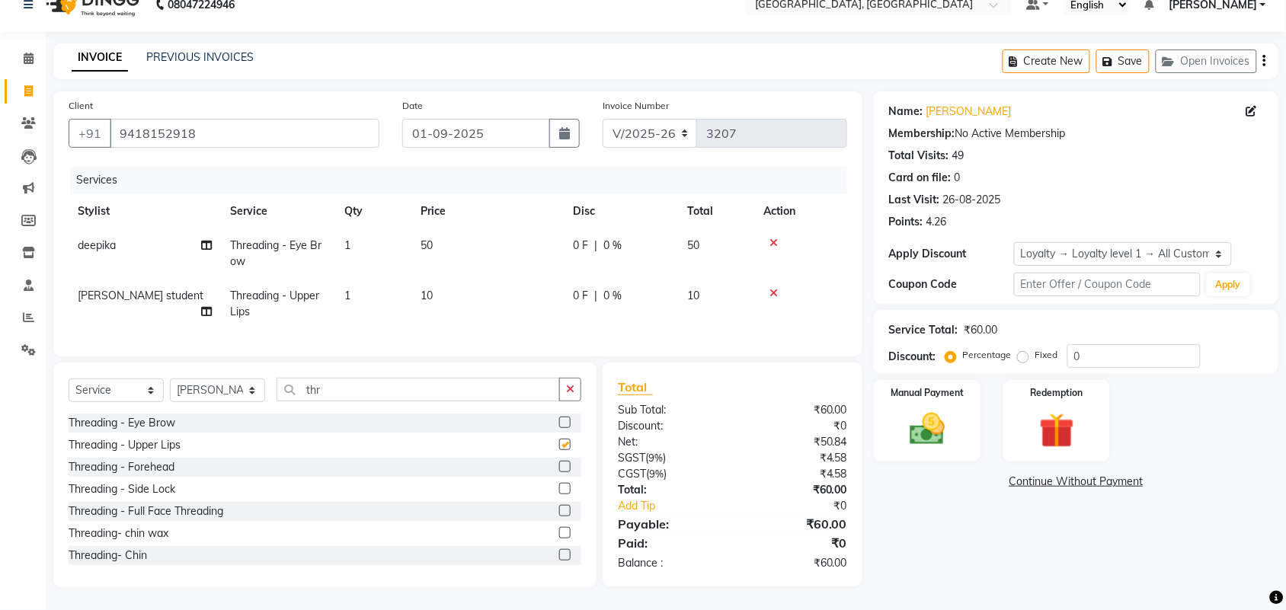
checkbox input "false"
click at [559, 547] on label at bounding box center [564, 552] width 11 height 11
click at [559, 548] on input "checkbox" at bounding box center [564, 553] width 10 height 10
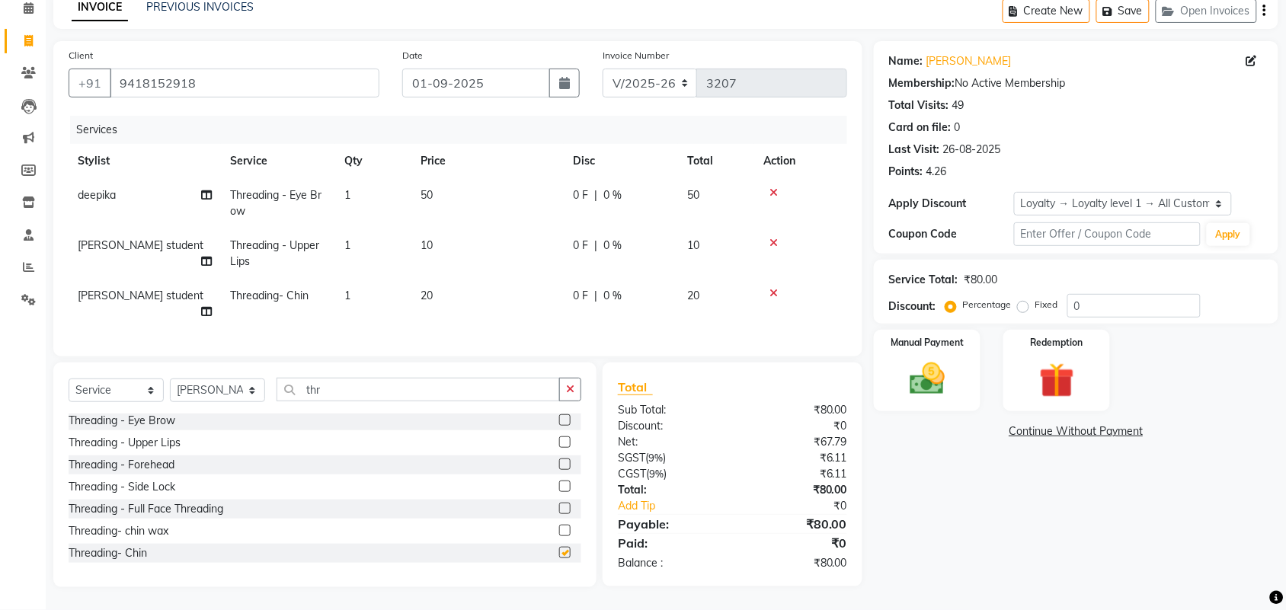
checkbox input "false"
click at [934, 358] on img at bounding box center [926, 379] width 59 height 42
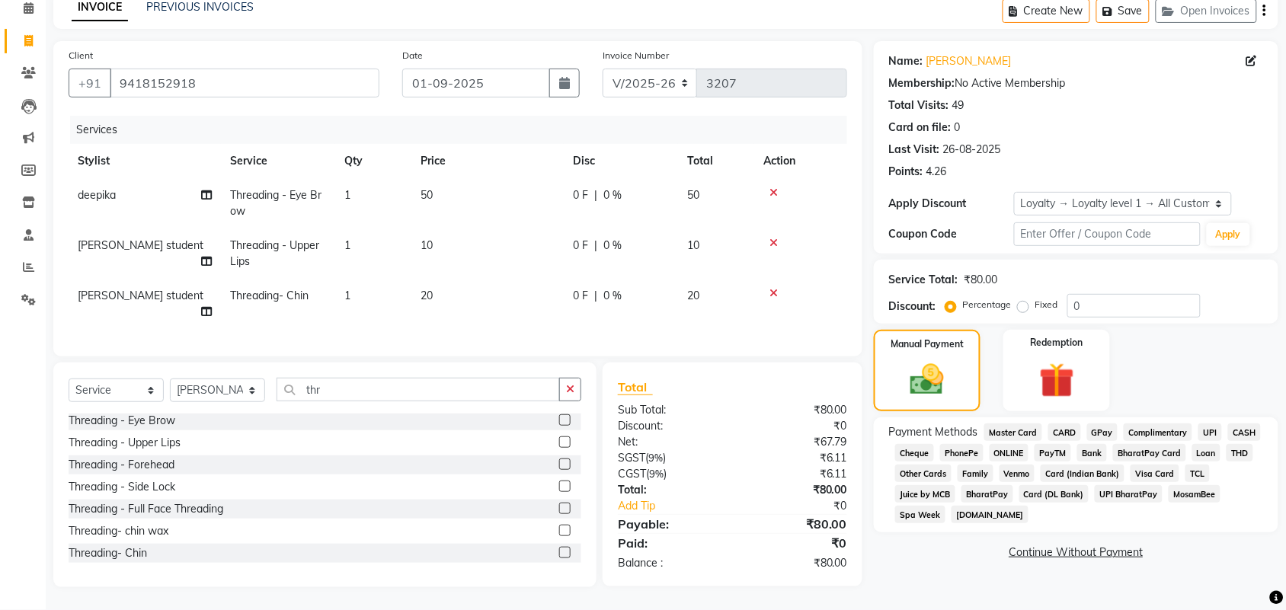
click at [1228, 425] on span "CASH" at bounding box center [1244, 432] width 33 height 18
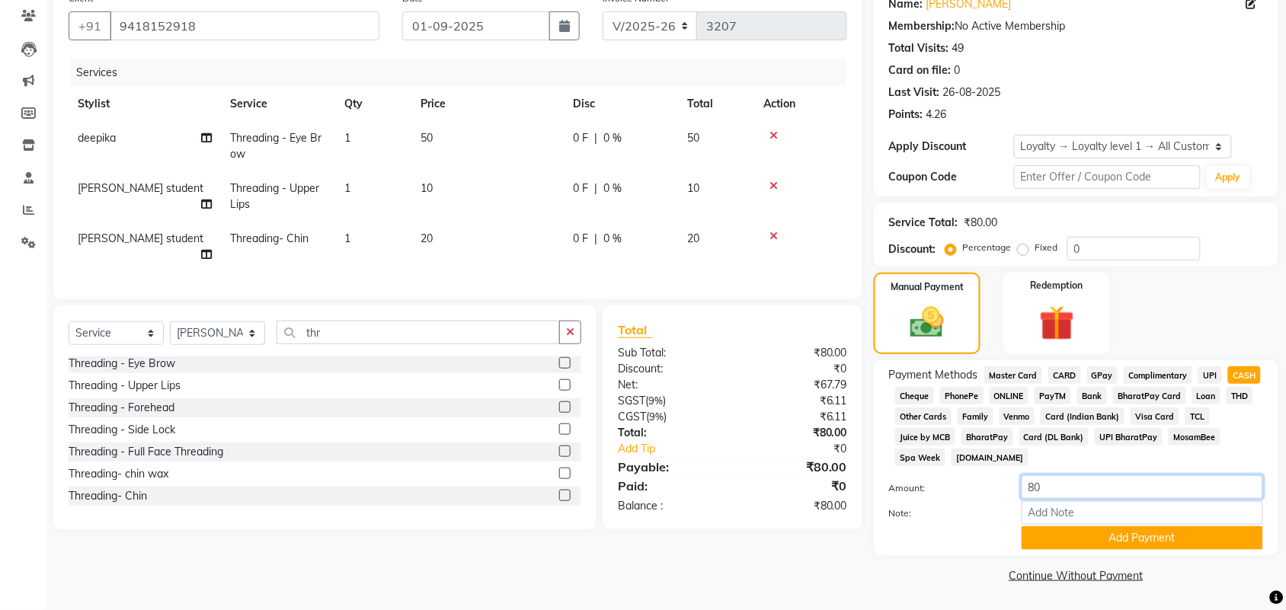
click at [1083, 499] on input "80" at bounding box center [1141, 487] width 241 height 24
type input "8"
type input "0"
click at [1127, 535] on button "Add Payment" at bounding box center [1141, 538] width 241 height 24
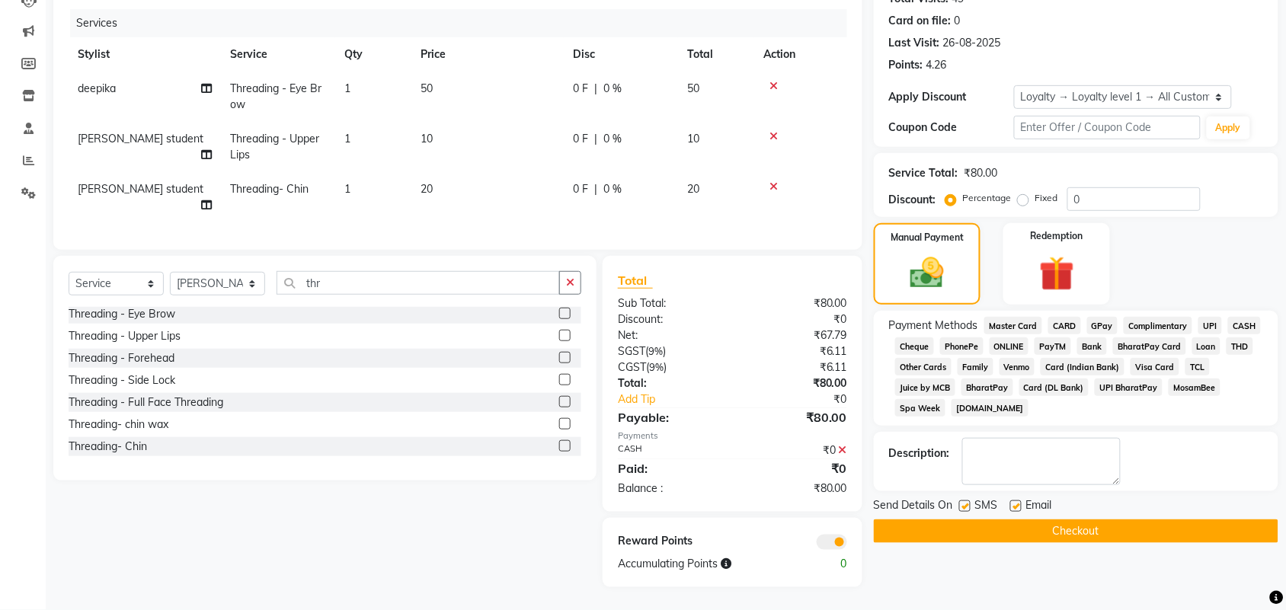
click at [1114, 543] on button "Checkout" at bounding box center [1076, 531] width 404 height 24
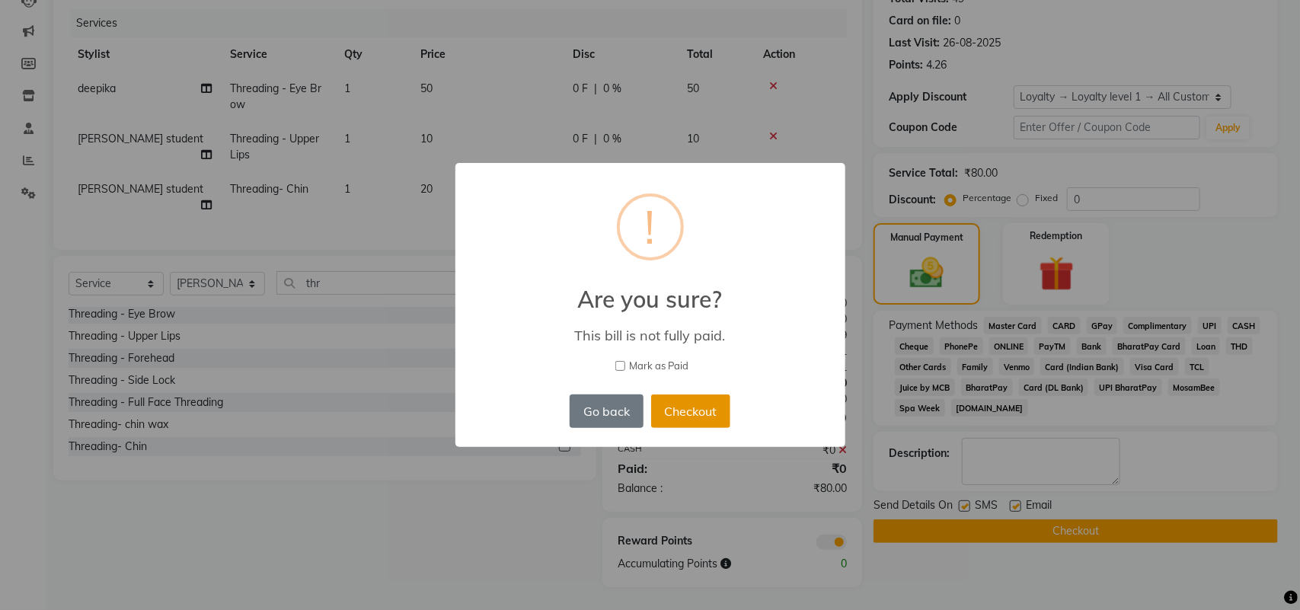
click at [688, 428] on button "Checkout" at bounding box center [690, 411] width 79 height 34
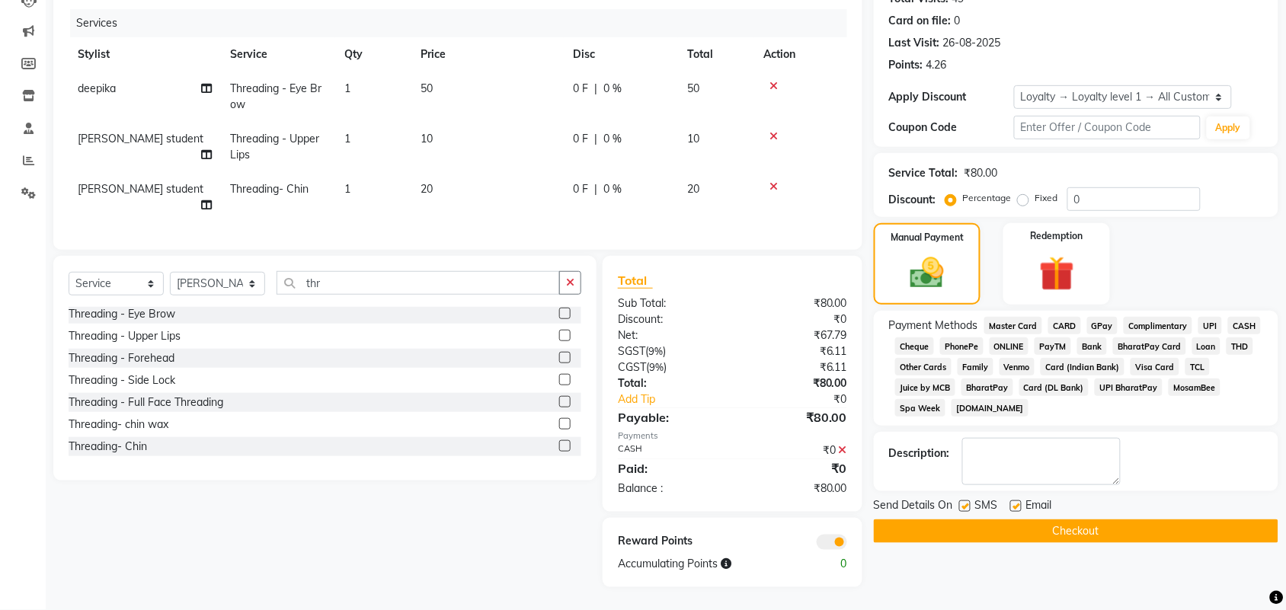
drag, startPoint x: 1070, startPoint y: 576, endPoint x: 1076, endPoint y: 568, distance: 9.8
click at [1076, 543] on button "Checkout" at bounding box center [1076, 531] width 404 height 24
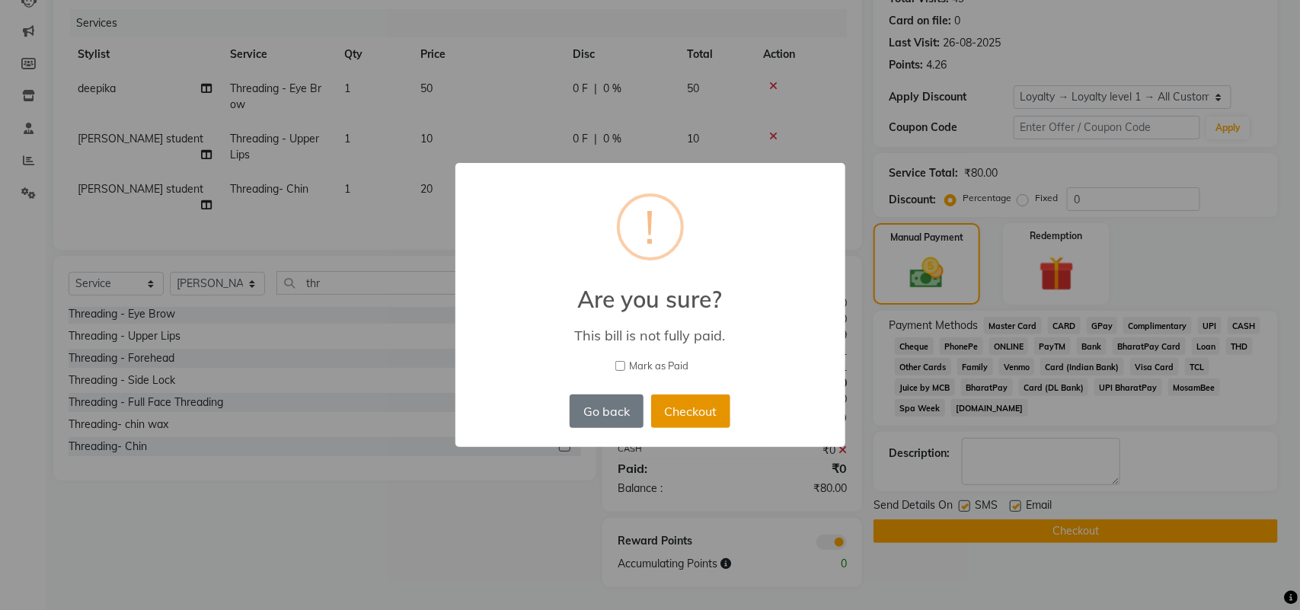
click at [717, 428] on button "Checkout" at bounding box center [690, 411] width 79 height 34
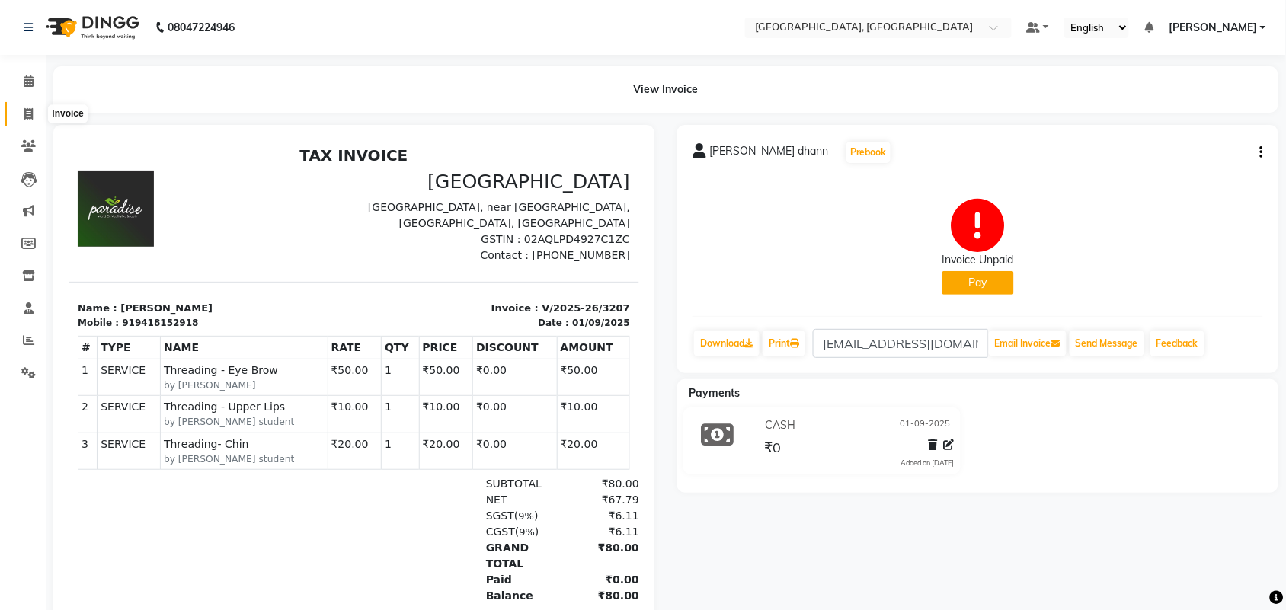
click at [19, 123] on span at bounding box center [28, 115] width 27 height 18
select select "service"
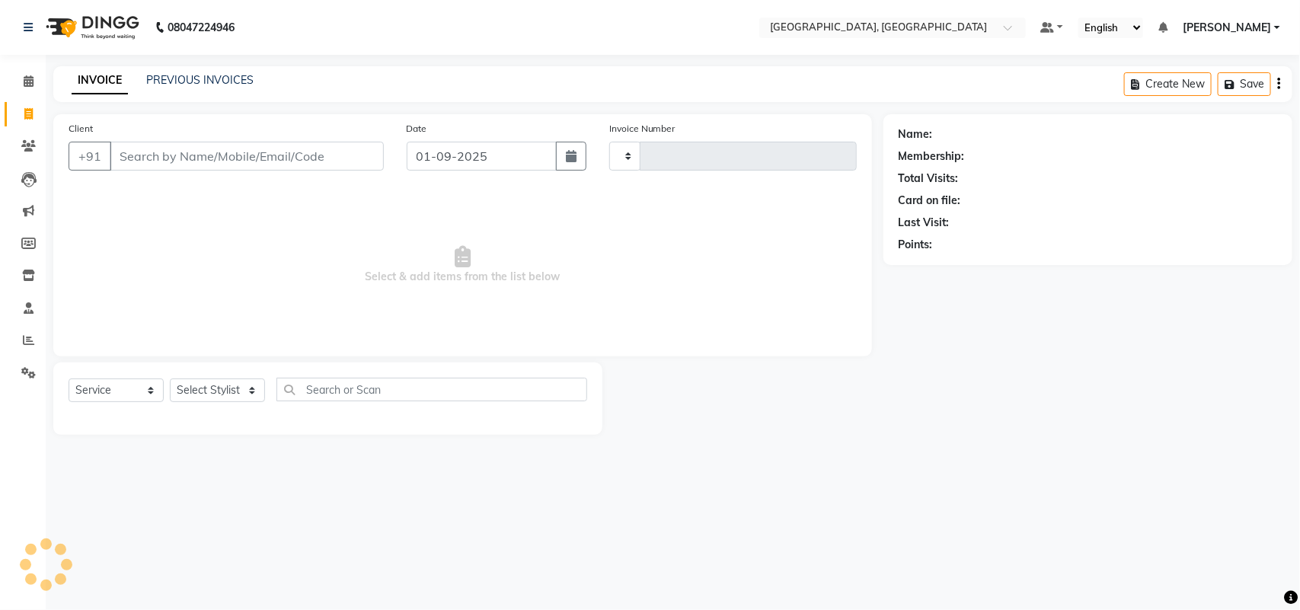
type input "3208"
select select "4462"
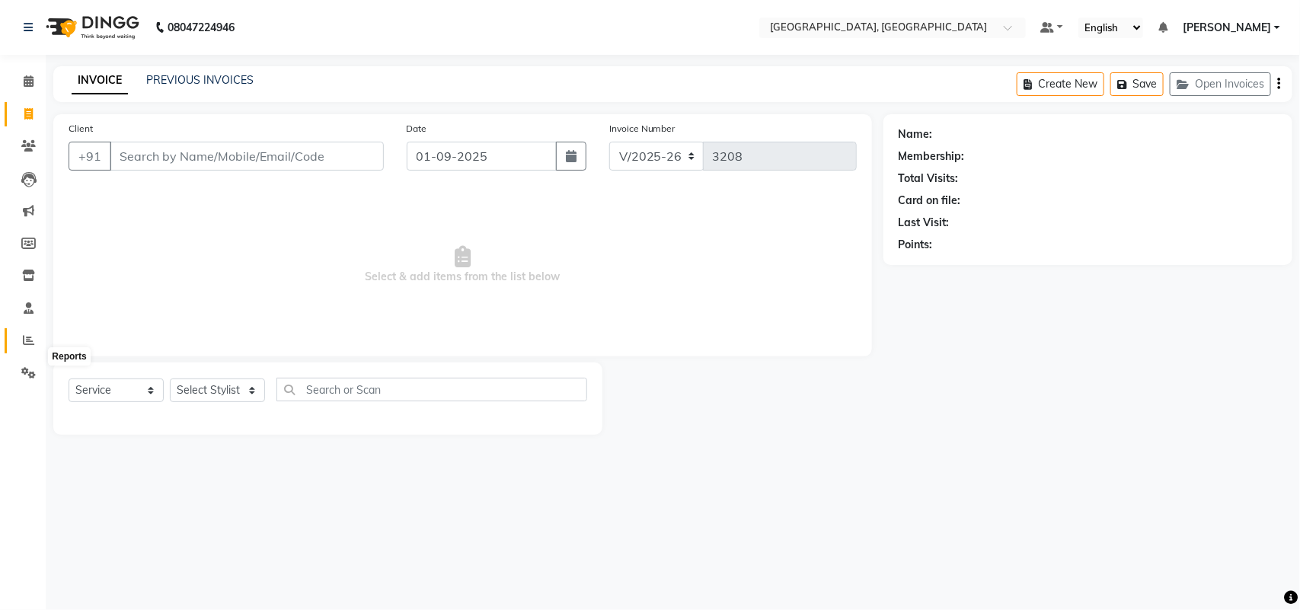
click at [31, 346] on icon at bounding box center [28, 339] width 11 height 11
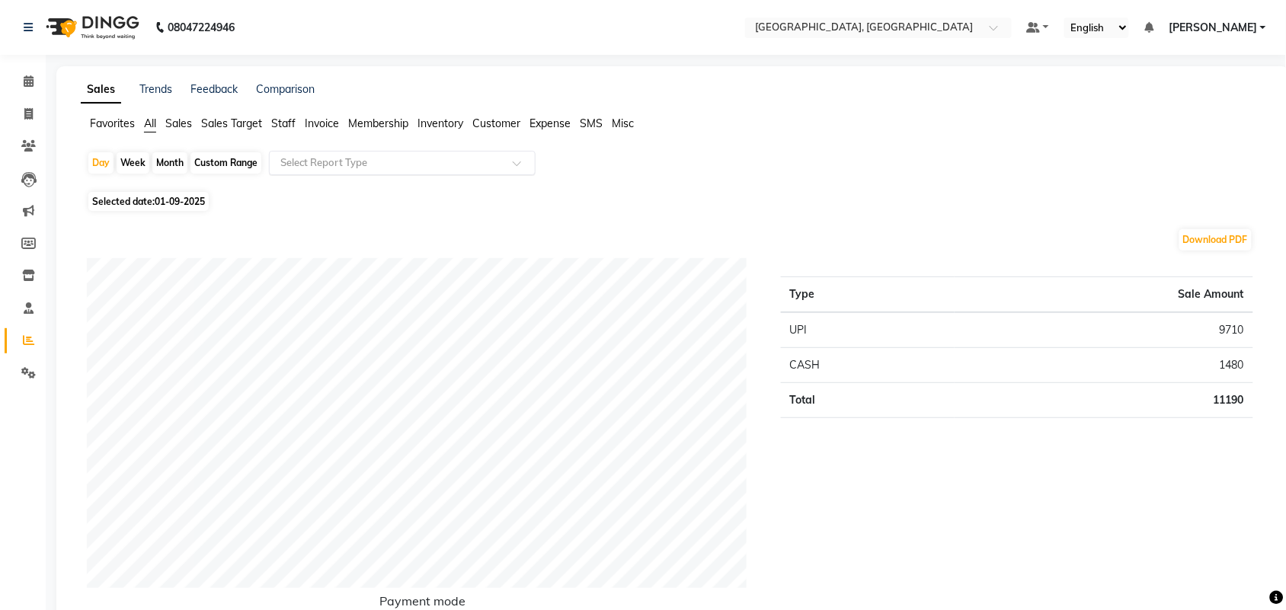
click at [385, 175] on div "Select Report Type" at bounding box center [402, 163] width 267 height 24
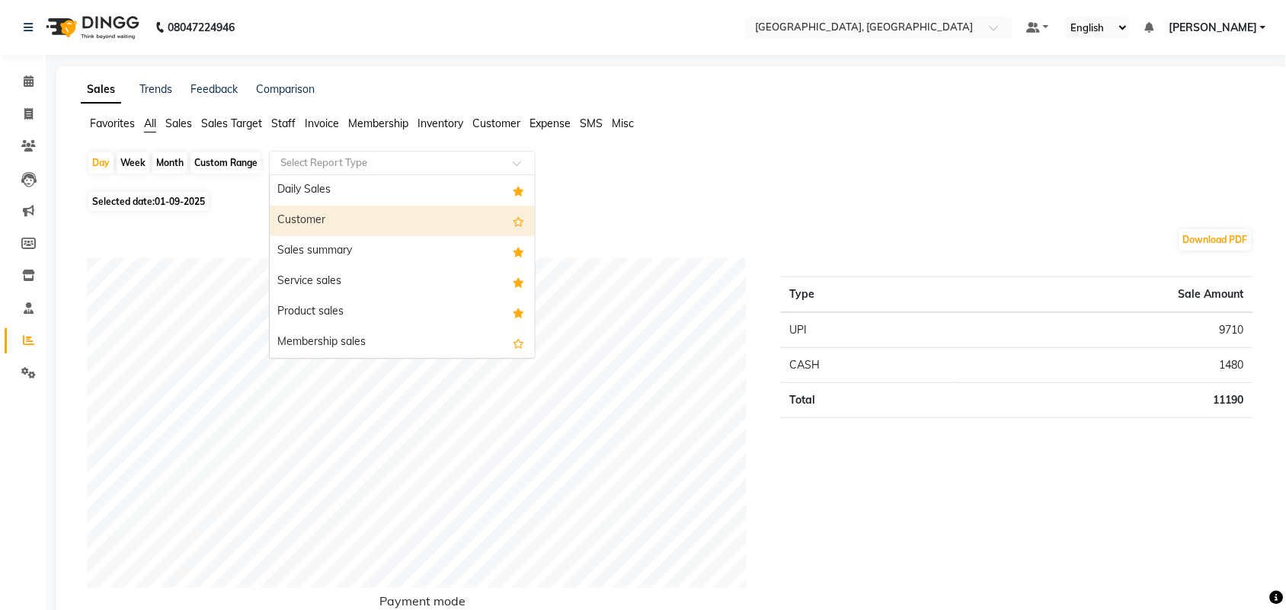
scroll to position [410, 0]
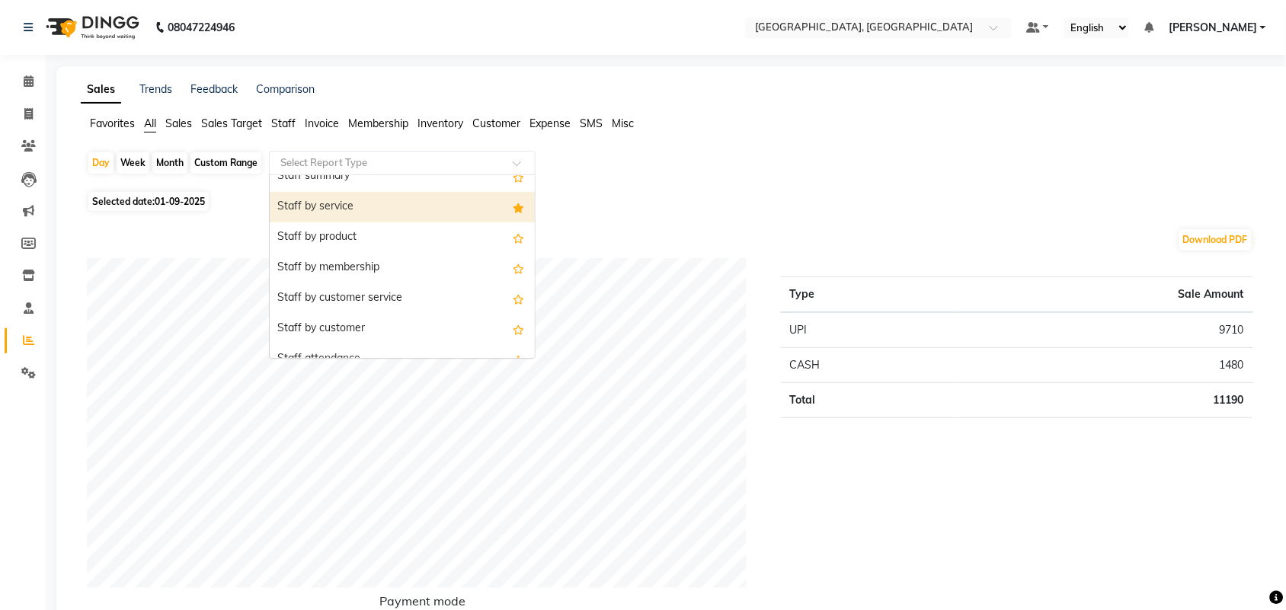
click at [409, 222] on div "Staff by service" at bounding box center [402, 207] width 265 height 30
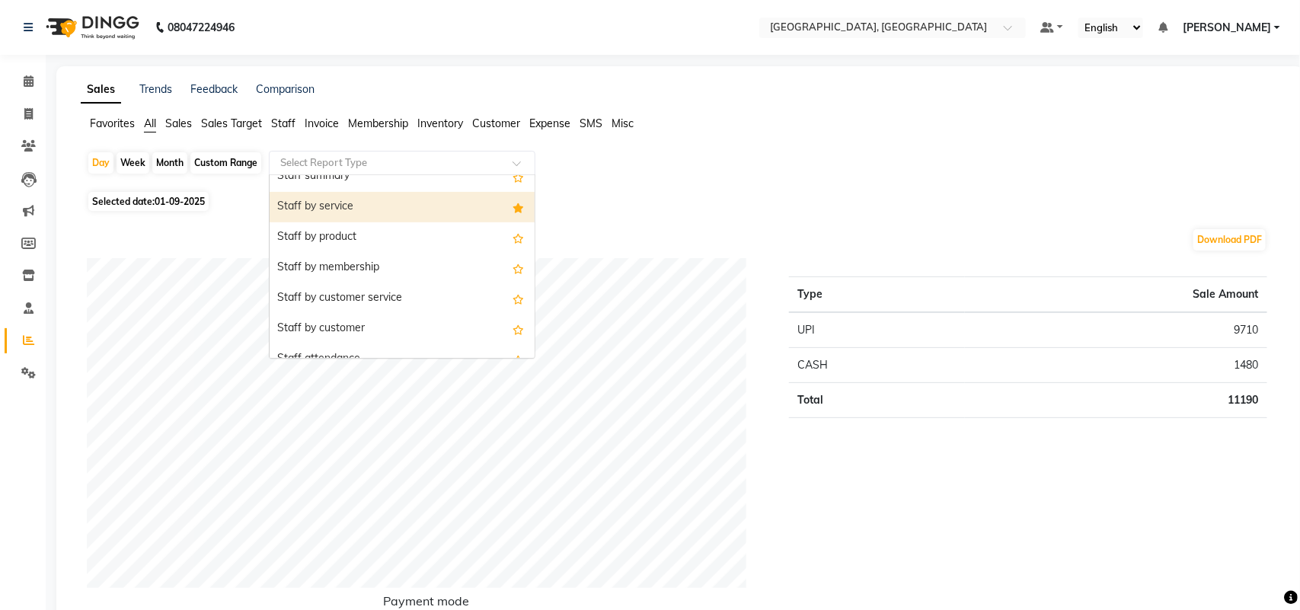
select select "full_report"
select select "csv"
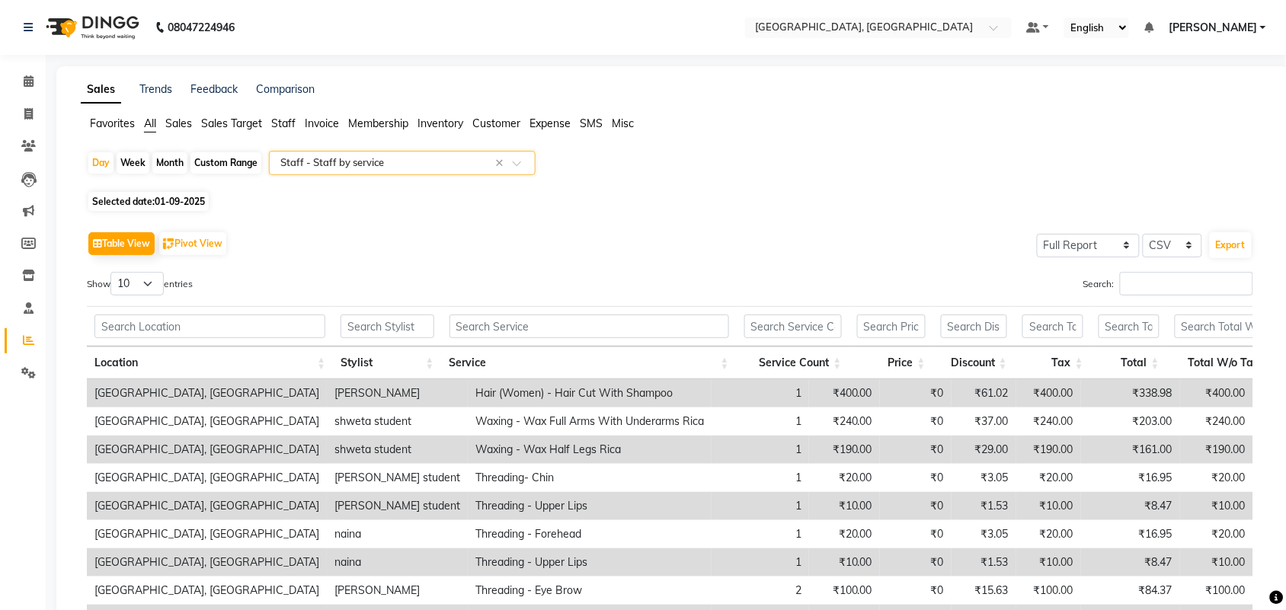
click at [187, 174] on div "Month" at bounding box center [169, 162] width 35 height 21
select select "9"
select select "2025"
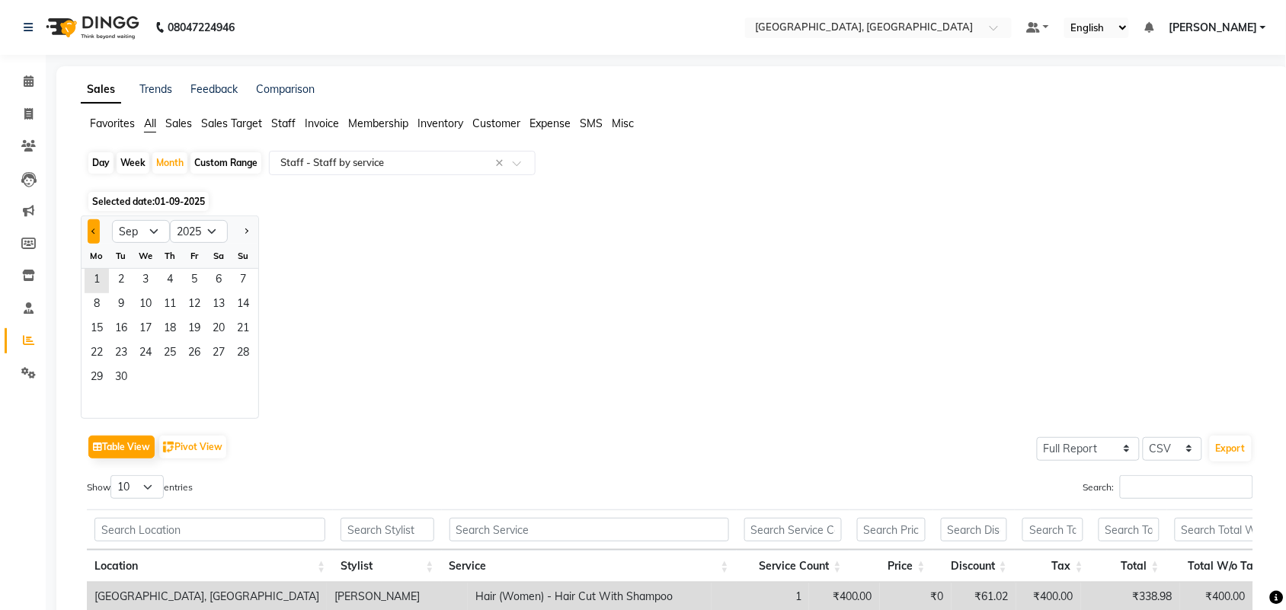
click at [97, 244] on button "Previous month" at bounding box center [94, 231] width 12 height 24
select select "8"
click at [206, 293] on span "1" at bounding box center [194, 281] width 24 height 24
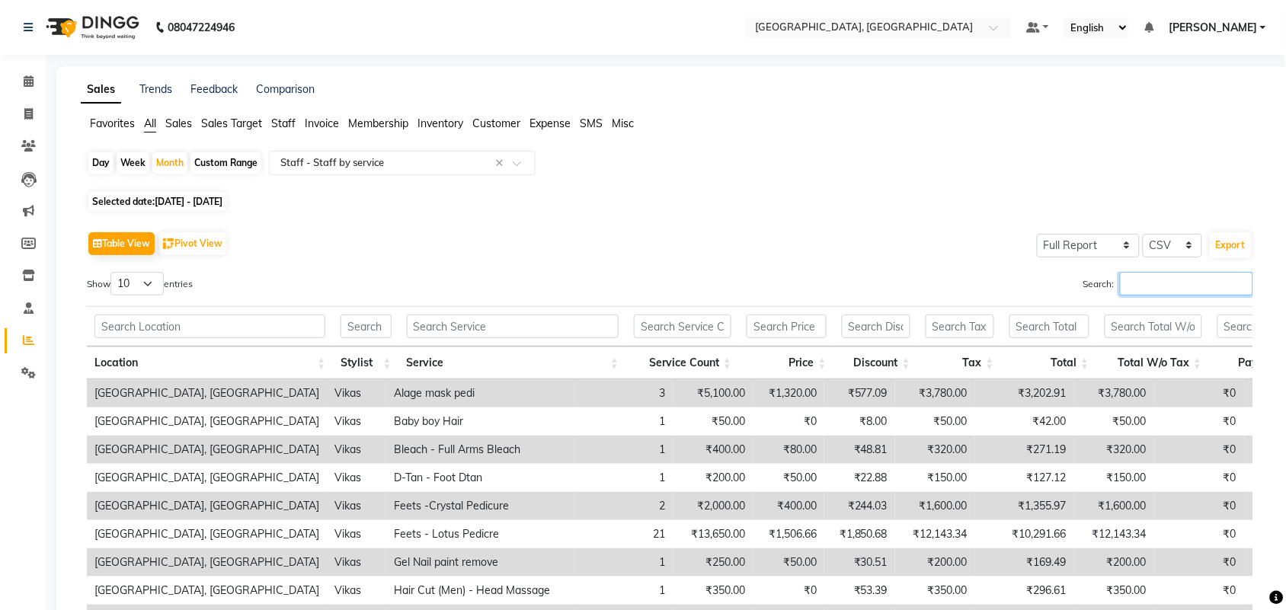
click at [1135, 295] on input "Search:" at bounding box center [1186, 284] width 133 height 24
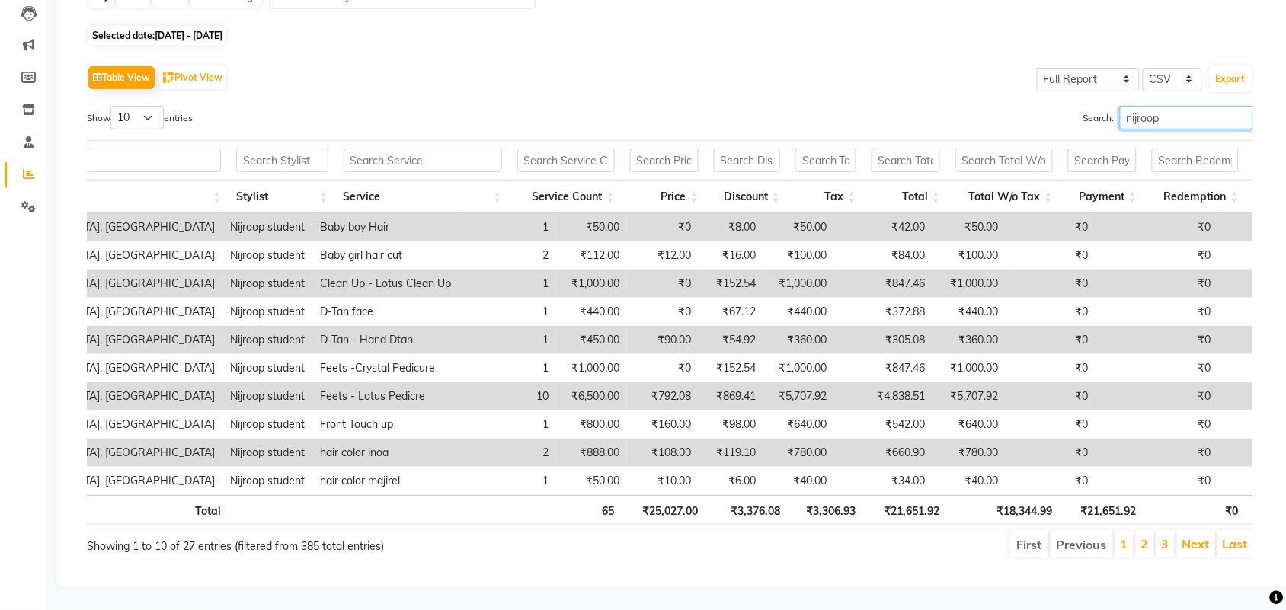
scroll to position [0, 0]
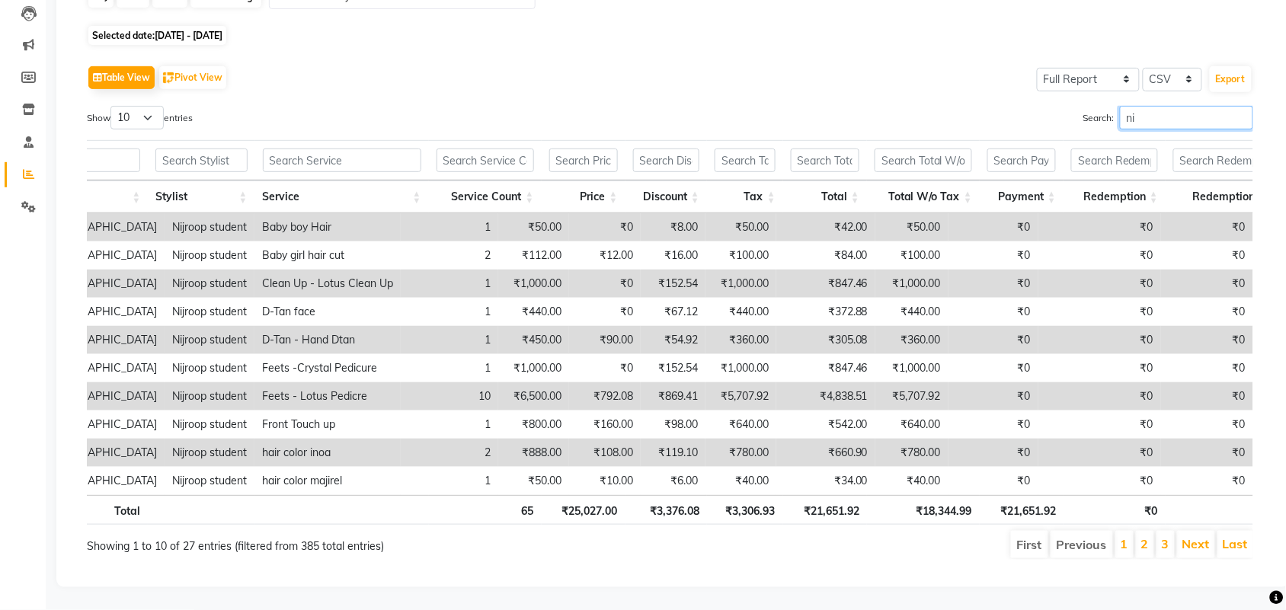
type input "n"
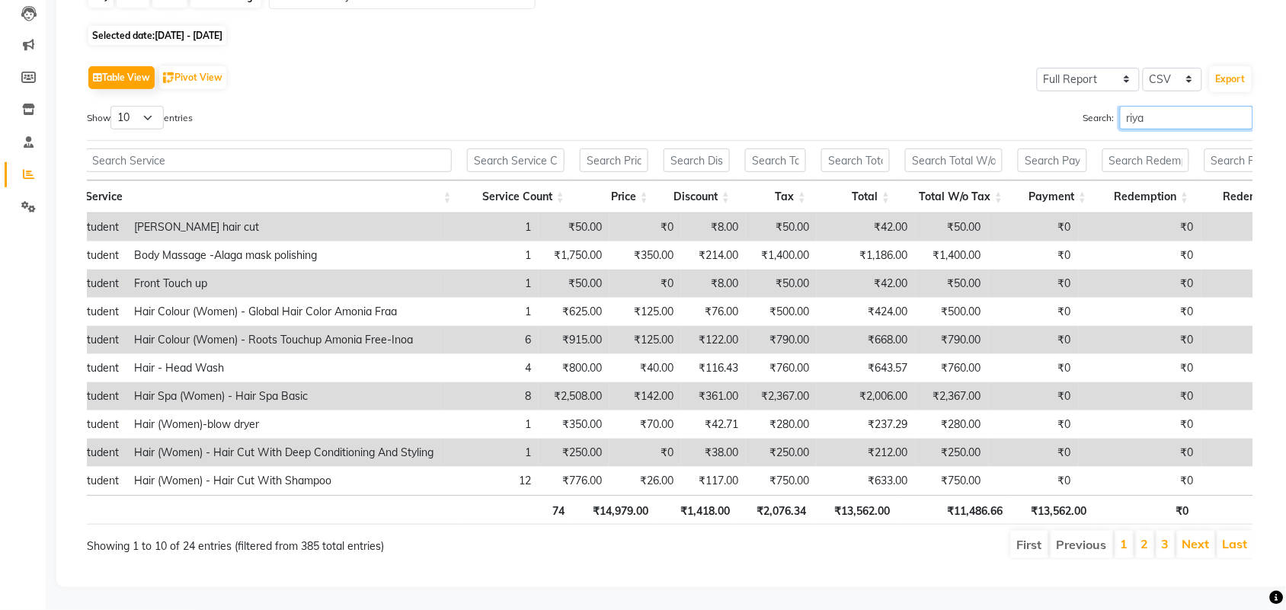
scroll to position [0, 344]
type input "r"
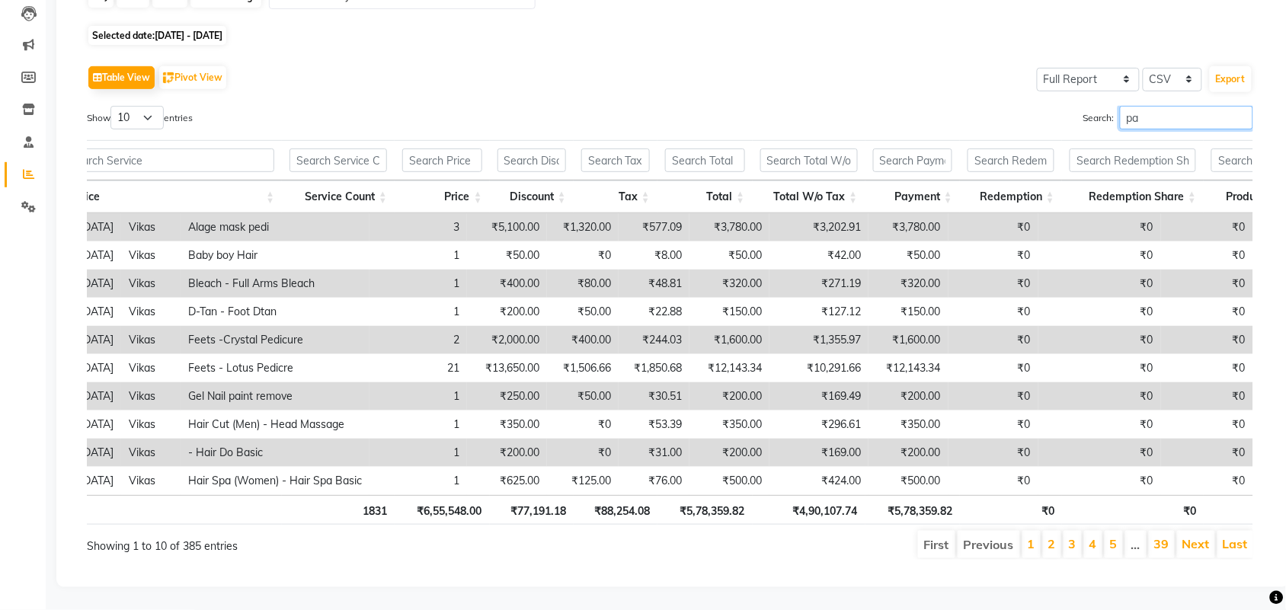
type input "p"
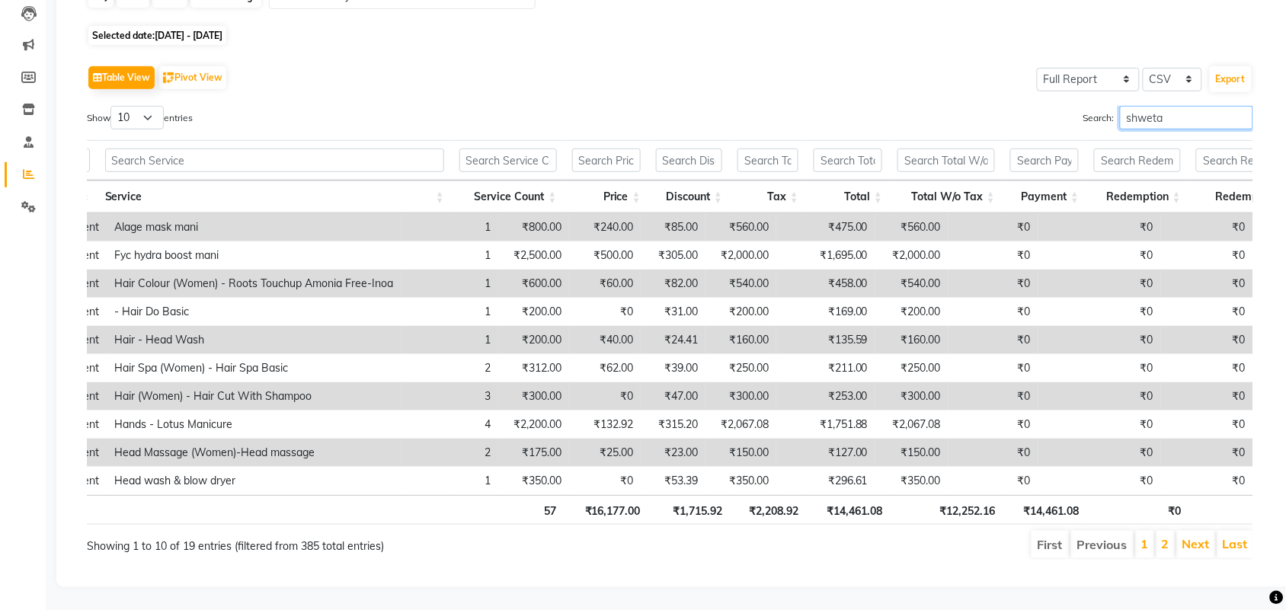
scroll to position [0, 0]
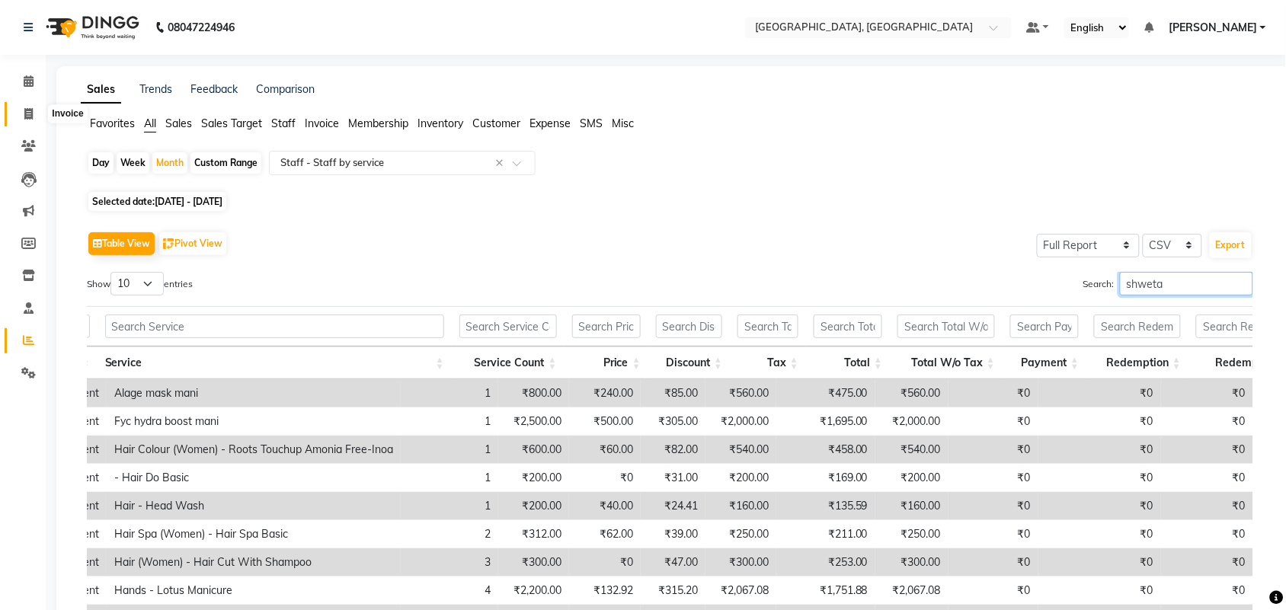
type input "shweta"
click at [28, 117] on icon at bounding box center [28, 113] width 8 height 11
select select "service"
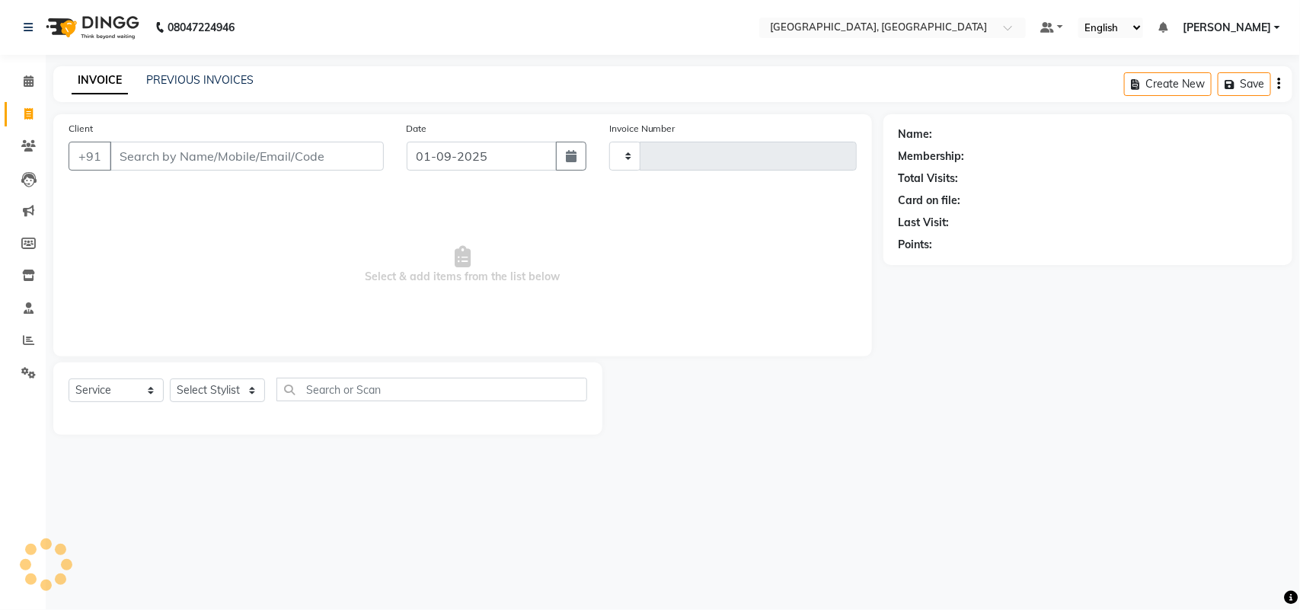
type input "3208"
select select "4462"
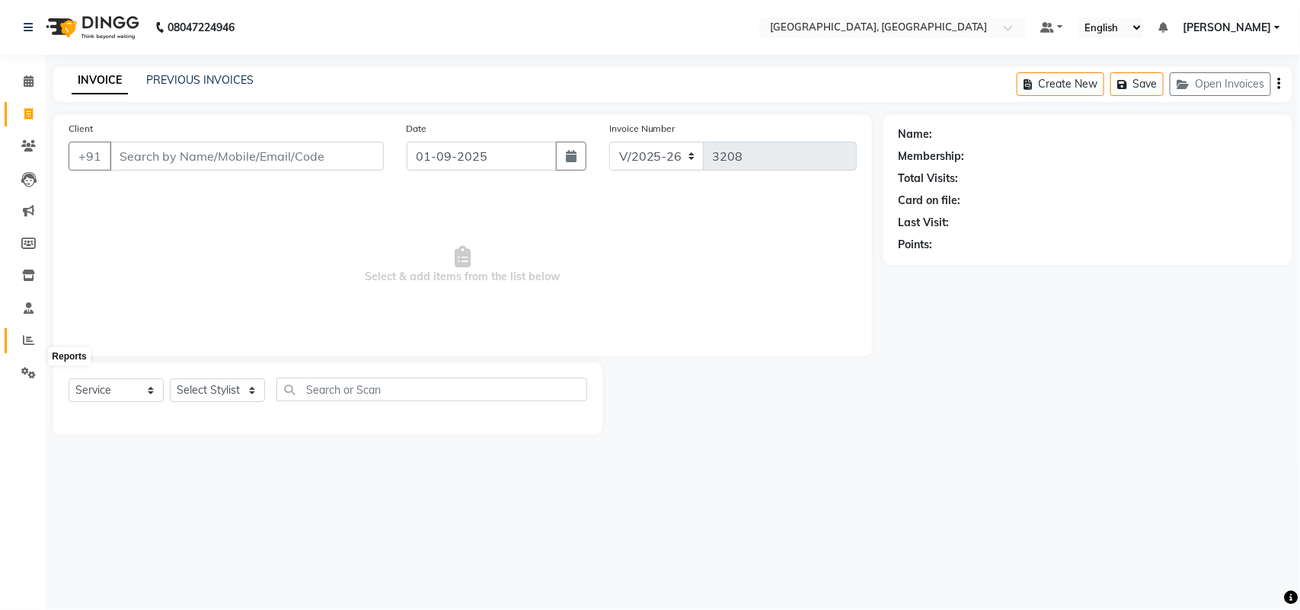
click at [23, 346] on icon at bounding box center [28, 339] width 11 height 11
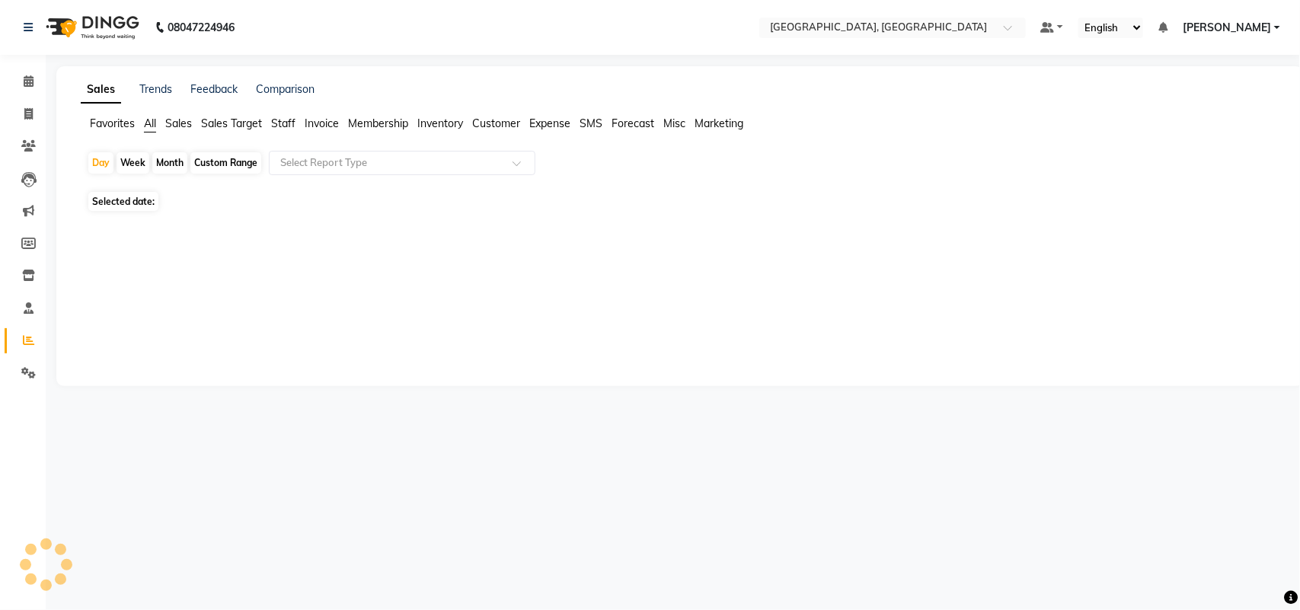
click at [181, 174] on div "Month" at bounding box center [169, 162] width 35 height 21
select select "9"
select select "2025"
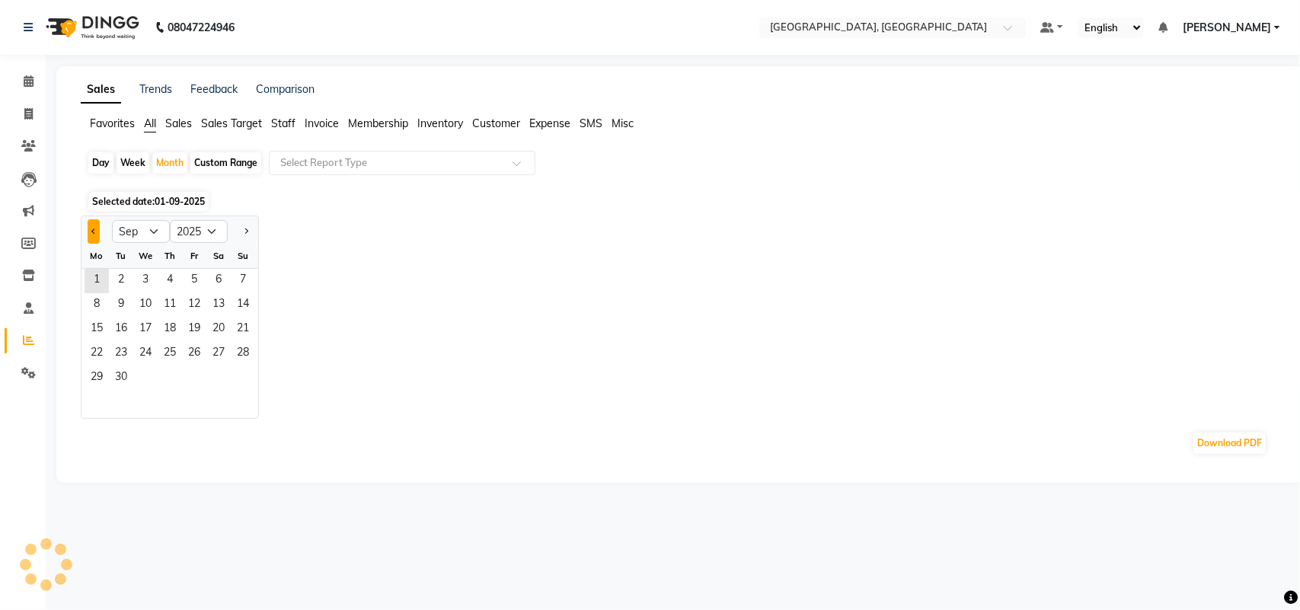
click at [99, 244] on button "Previous month" at bounding box center [94, 231] width 12 height 24
select select "8"
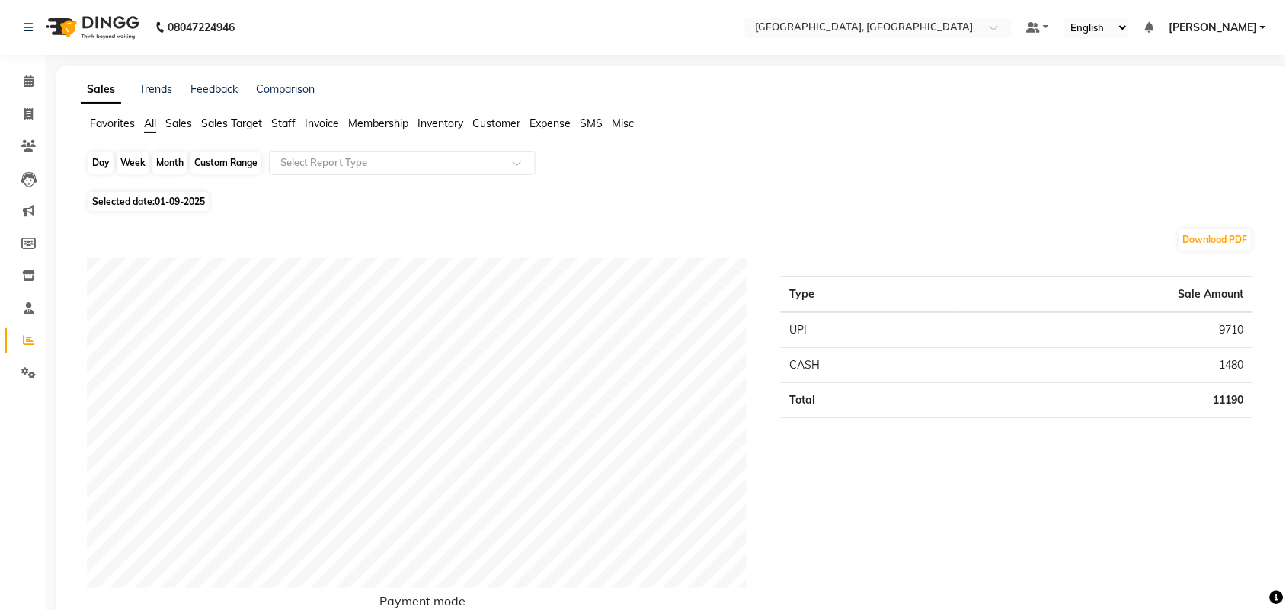
click at [187, 174] on div "Month" at bounding box center [169, 162] width 35 height 21
select select "9"
select select "2025"
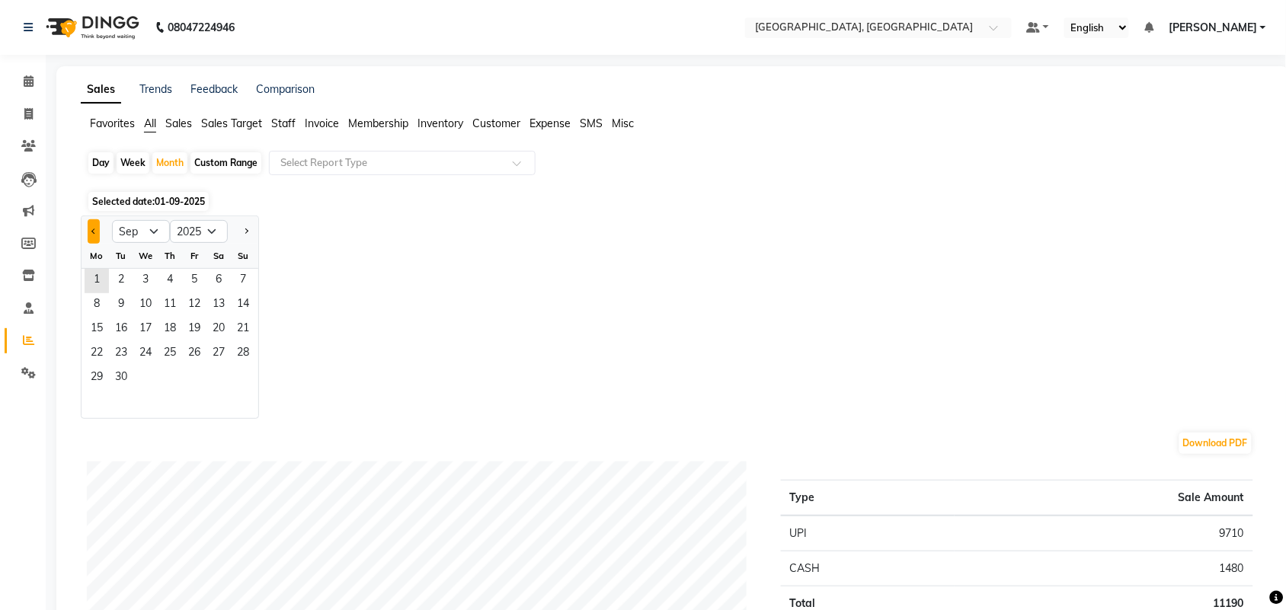
click at [100, 244] on button "Previous month" at bounding box center [94, 231] width 12 height 24
select select "8"
click at [206, 293] on span "1" at bounding box center [194, 281] width 24 height 24
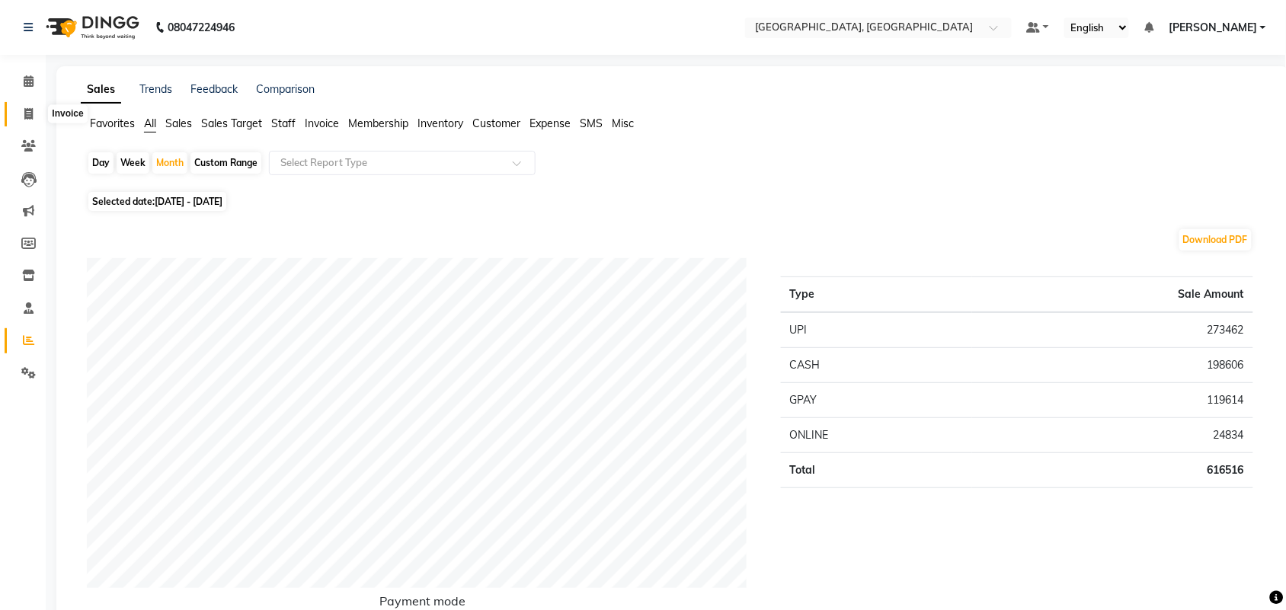
click at [24, 118] on icon at bounding box center [28, 113] width 8 height 11
select select "service"
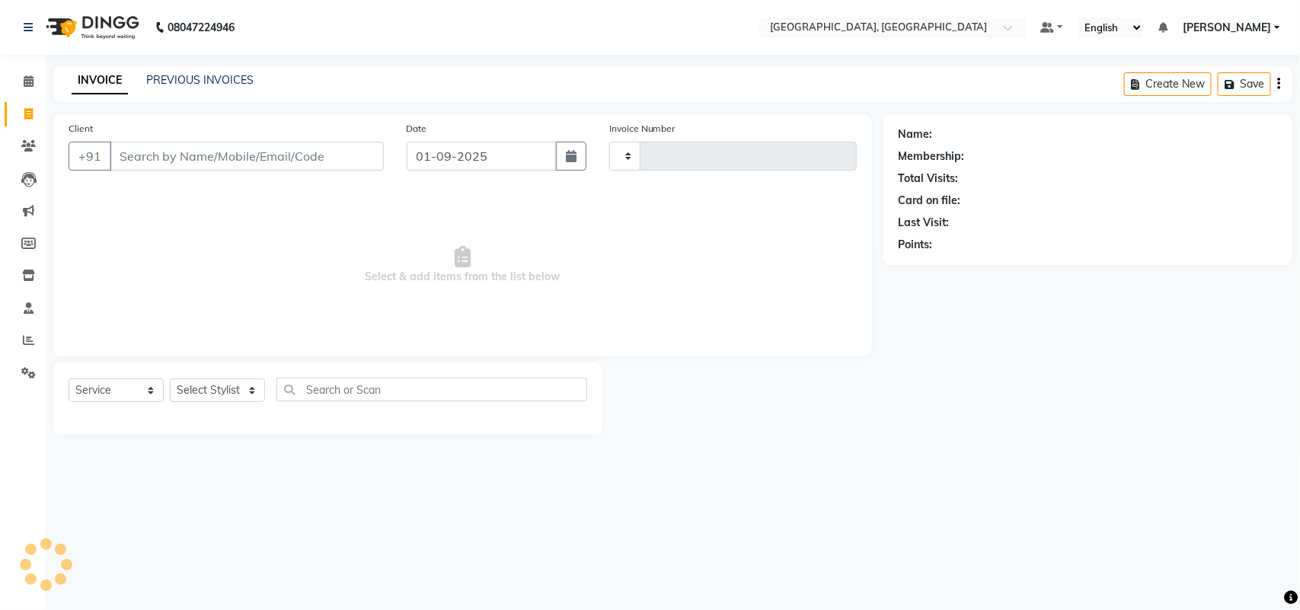
type input "3208"
select select "4462"
click at [233, 78] on link "PREVIOUS INVOICES" at bounding box center [199, 80] width 107 height 14
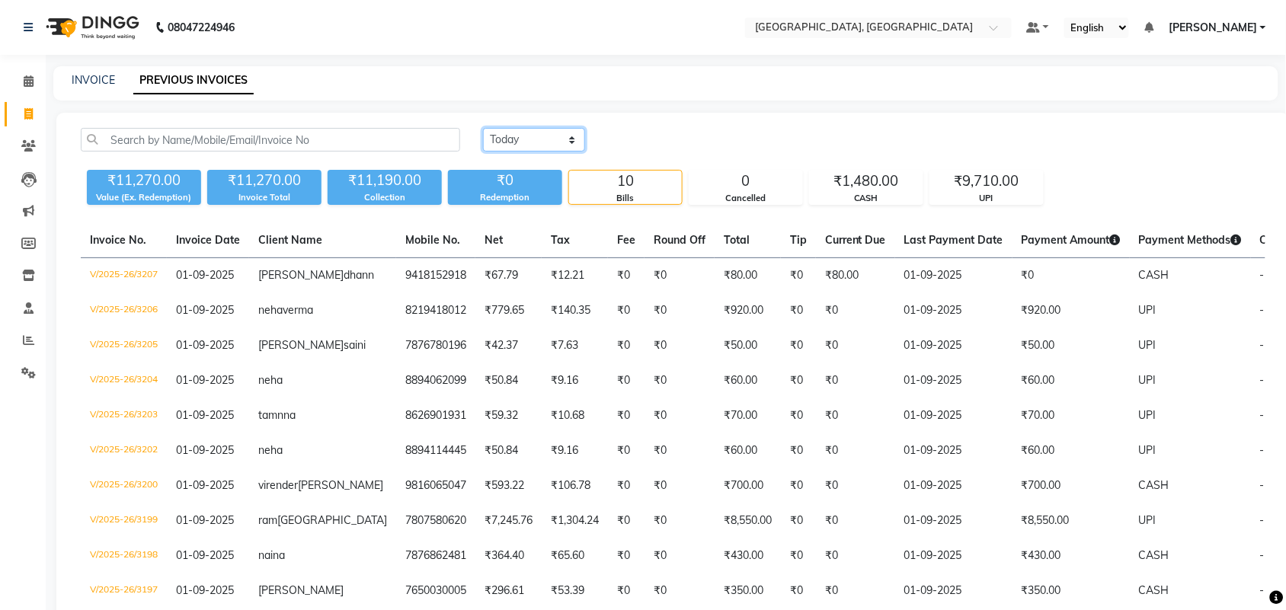
click at [532, 152] on select "[DATE] [DATE] Custom Range" at bounding box center [534, 140] width 102 height 24
select select "range"
click at [485, 145] on select "[DATE] [DATE] Custom Range" at bounding box center [534, 140] width 102 height 24
click at [711, 151] on input "01-09-2025" at bounding box center [658, 139] width 107 height 21
select select "9"
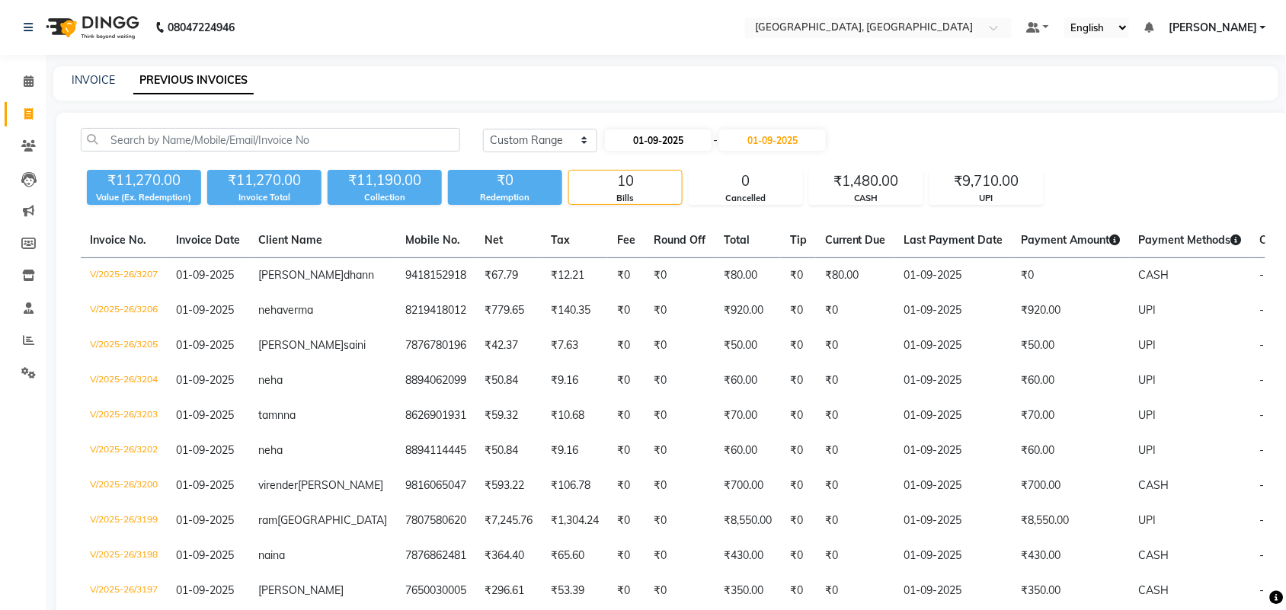
select select "2025"
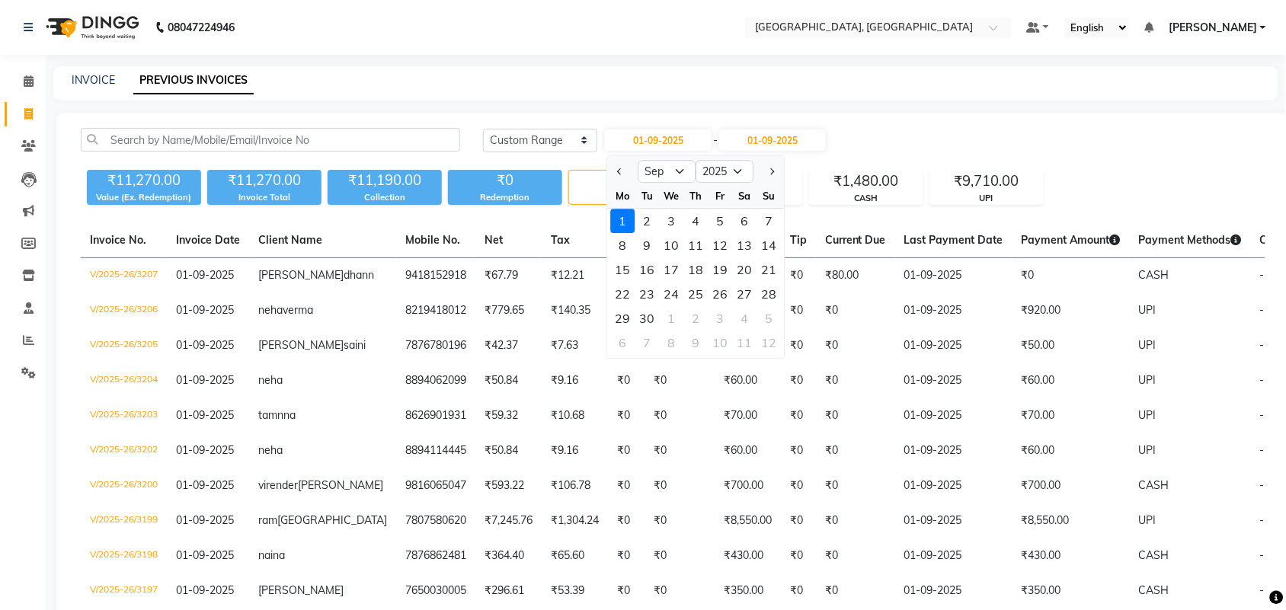
click at [615, 184] on div at bounding box center [623, 171] width 30 height 24
click at [621, 184] on button "Previous month" at bounding box center [620, 171] width 13 height 24
select select "8"
click at [733, 233] on div "1" at bounding box center [720, 221] width 24 height 24
type input "[DATE]"
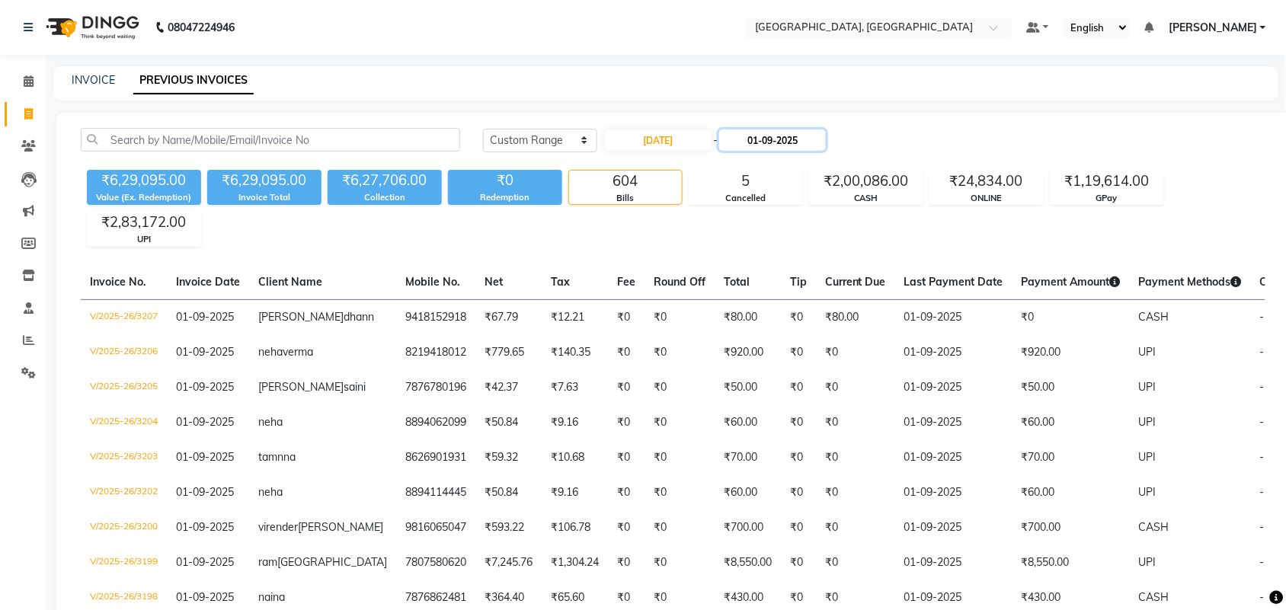
click at [826, 151] on input "01-09-2025" at bounding box center [772, 139] width 107 height 21
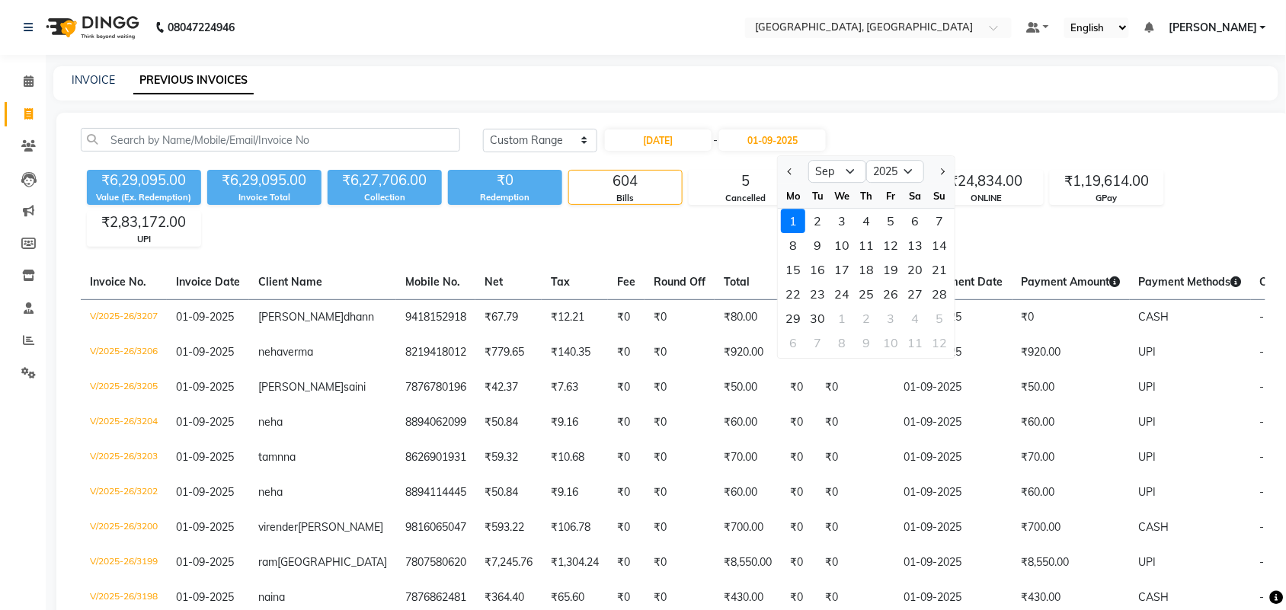
click at [794, 174] on span "Previous month" at bounding box center [790, 171] width 6 height 6
select select "8"
click at [952, 331] on div "31" at bounding box center [940, 318] width 24 height 24
type input "31-08-2025"
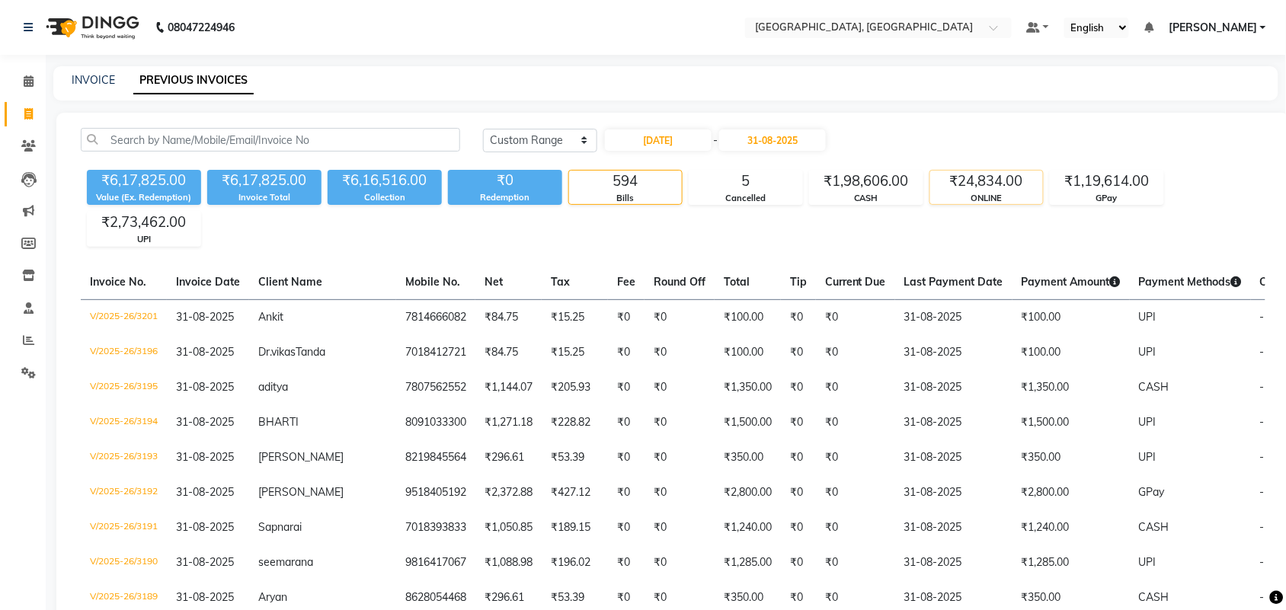
click at [1018, 192] on div "₹24,834.00" at bounding box center [986, 181] width 113 height 21
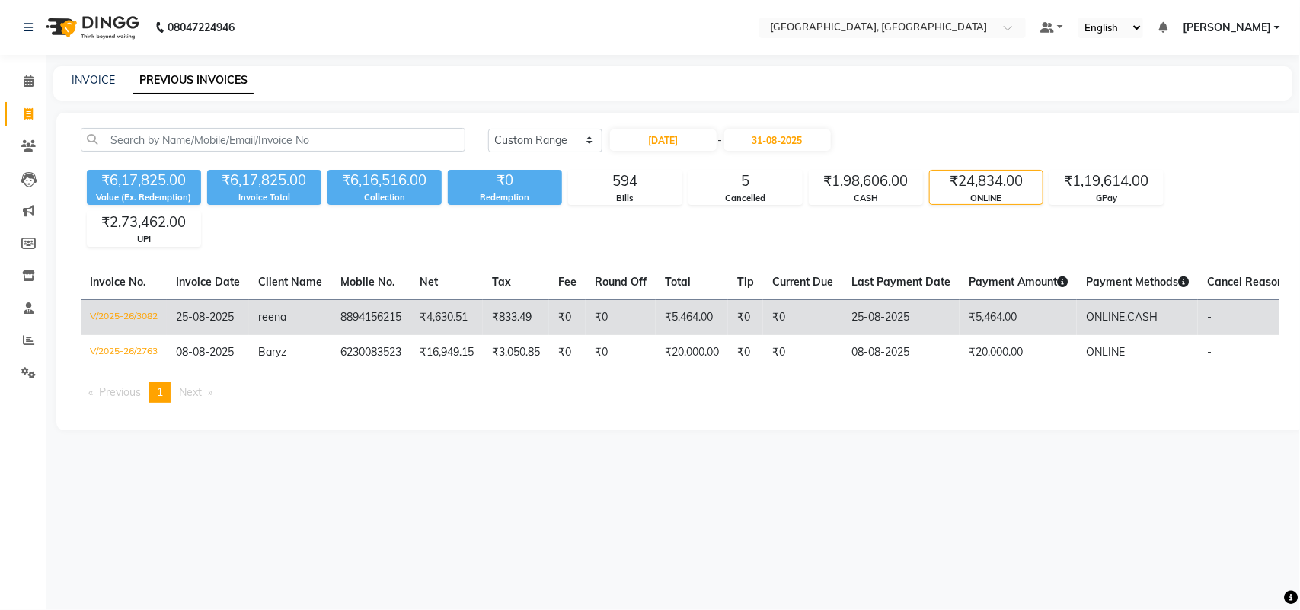
click at [728, 335] on td "₹5,464.00" at bounding box center [692, 317] width 72 height 36
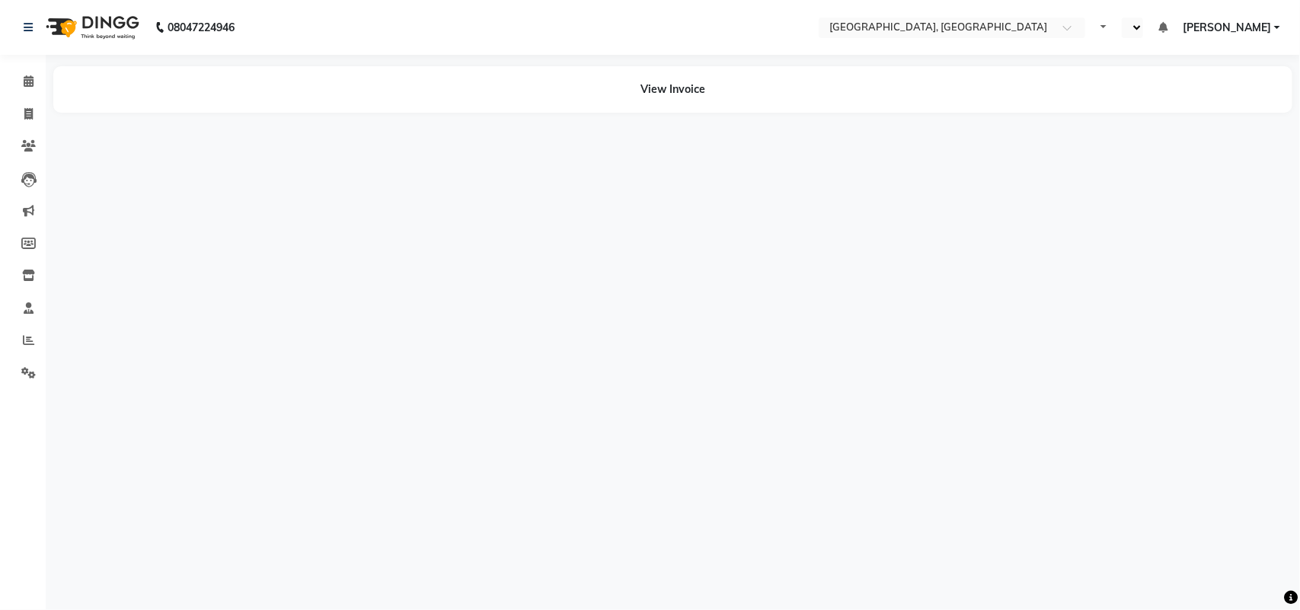
select select "en"
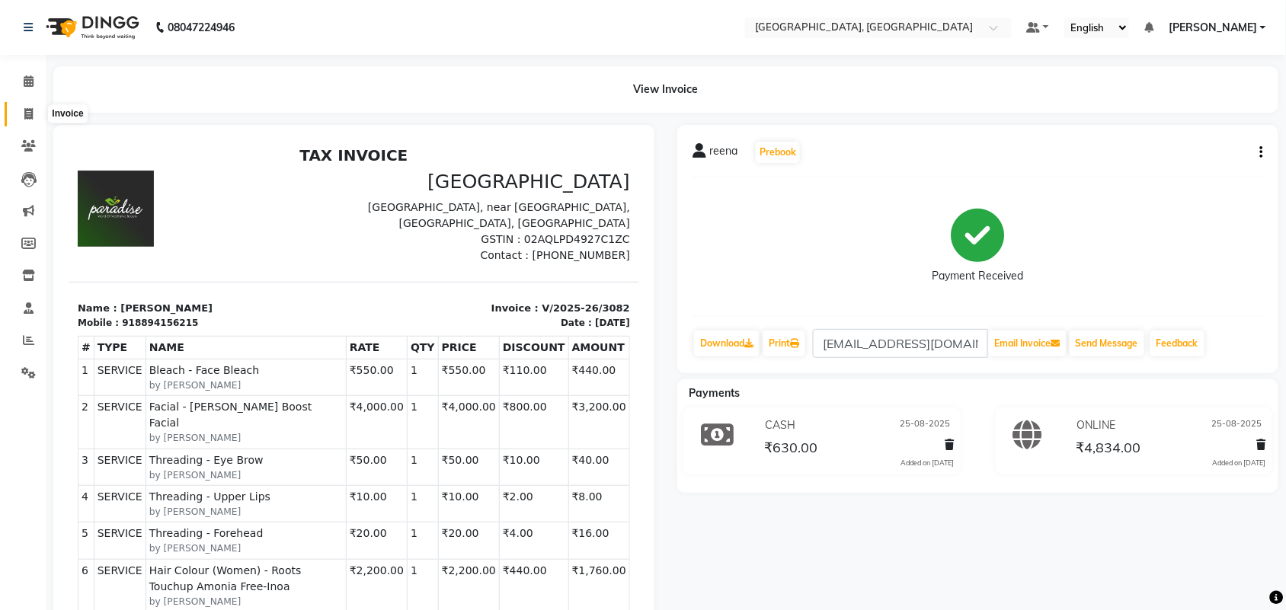
click at [29, 120] on icon at bounding box center [28, 113] width 8 height 11
select select "service"
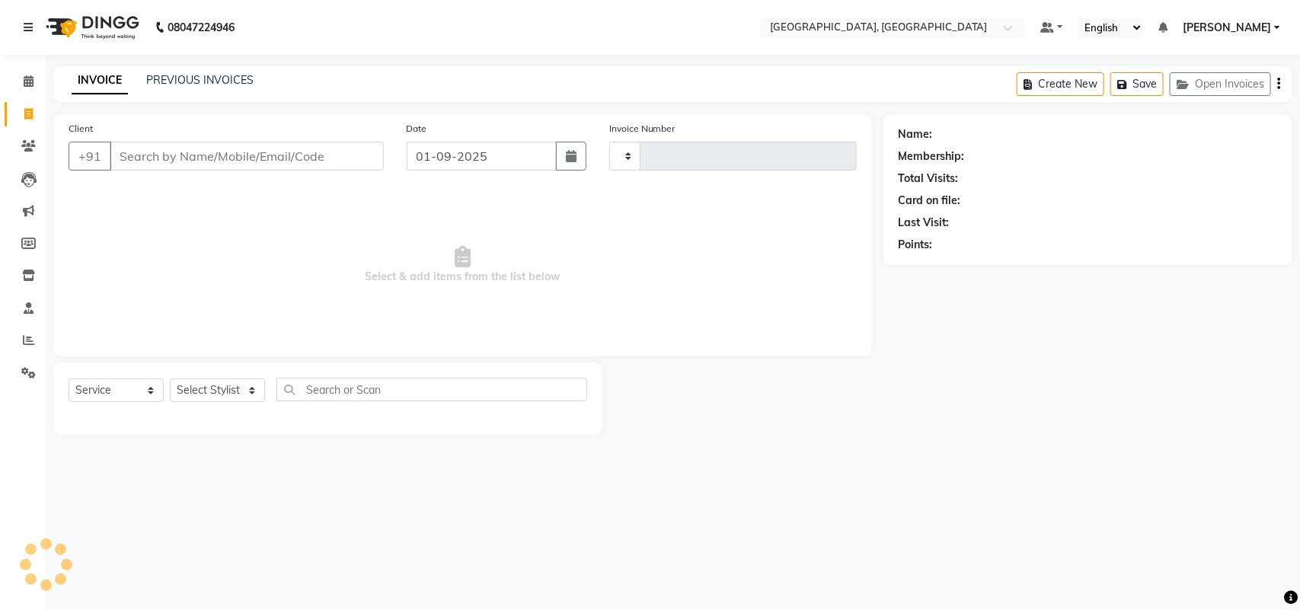
type input "3208"
select select "4462"
click at [254, 85] on link "PREVIOUS INVOICES" at bounding box center [199, 80] width 107 height 14
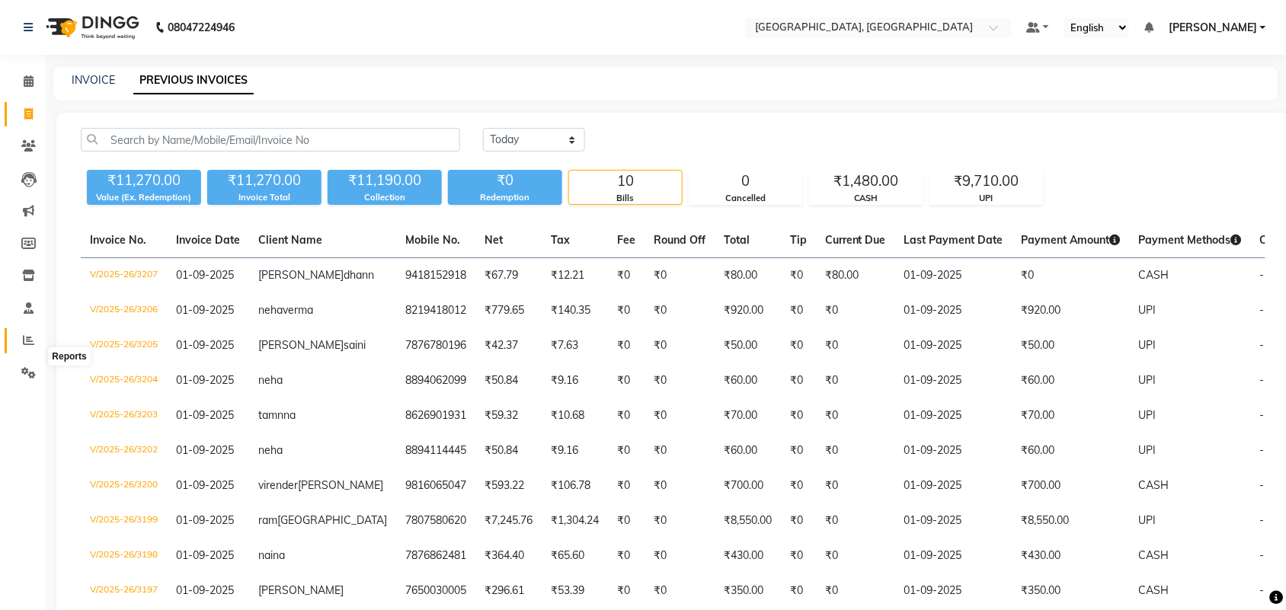
click at [32, 346] on icon at bounding box center [28, 339] width 11 height 11
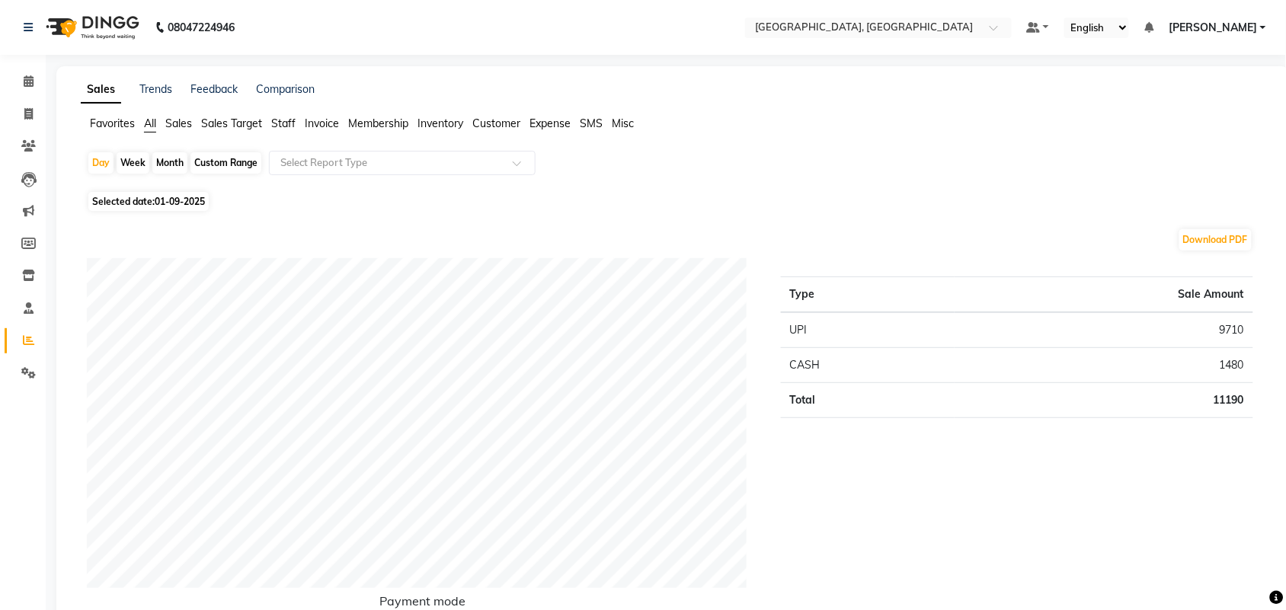
click at [187, 174] on div "Month" at bounding box center [169, 162] width 35 height 21
select select "9"
select select "2025"
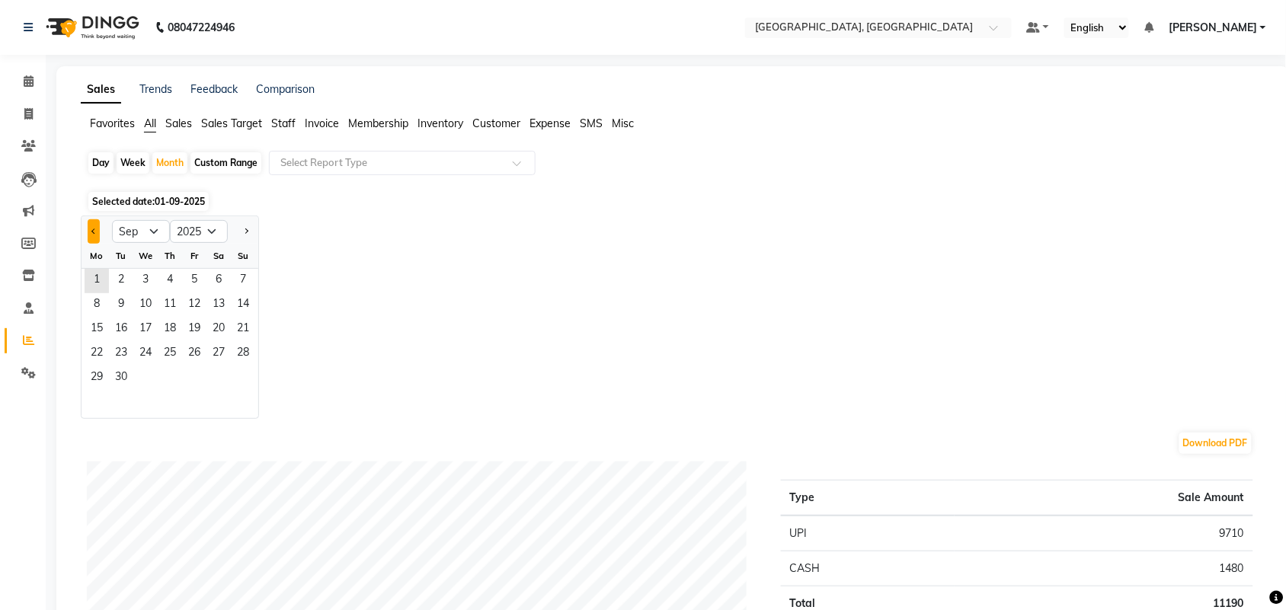
click at [100, 244] on button "Previous month" at bounding box center [94, 231] width 12 height 24
select select "8"
click at [206, 293] on span "1" at bounding box center [194, 281] width 24 height 24
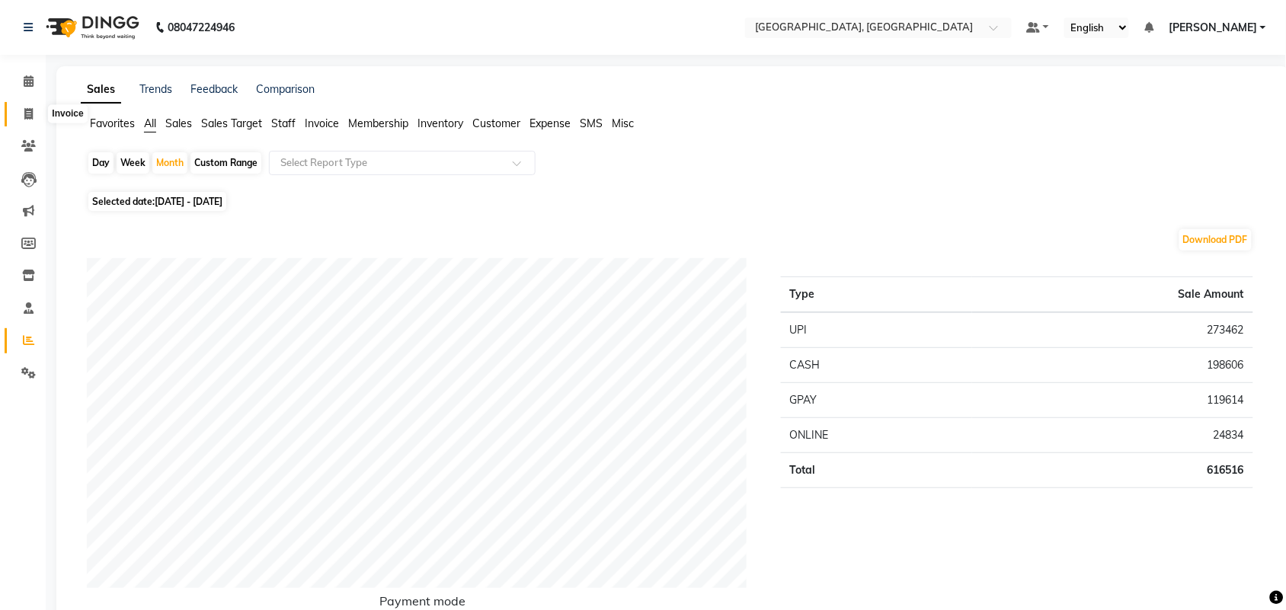
click at [24, 120] on icon at bounding box center [28, 113] width 8 height 11
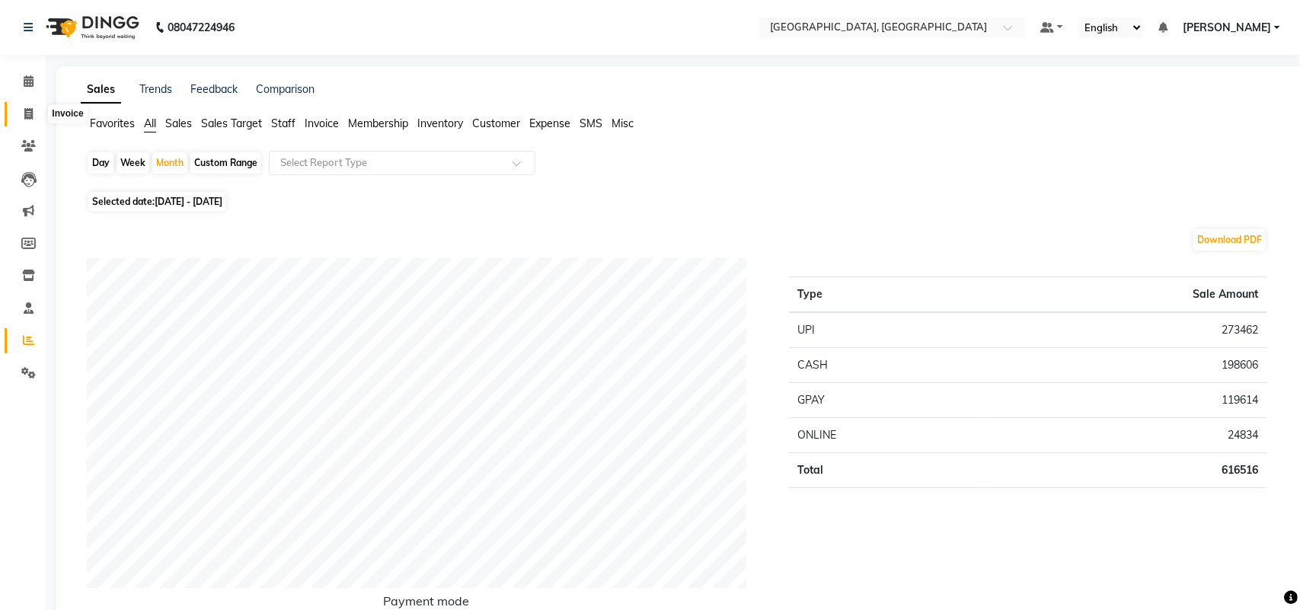
select select "4462"
select select "service"
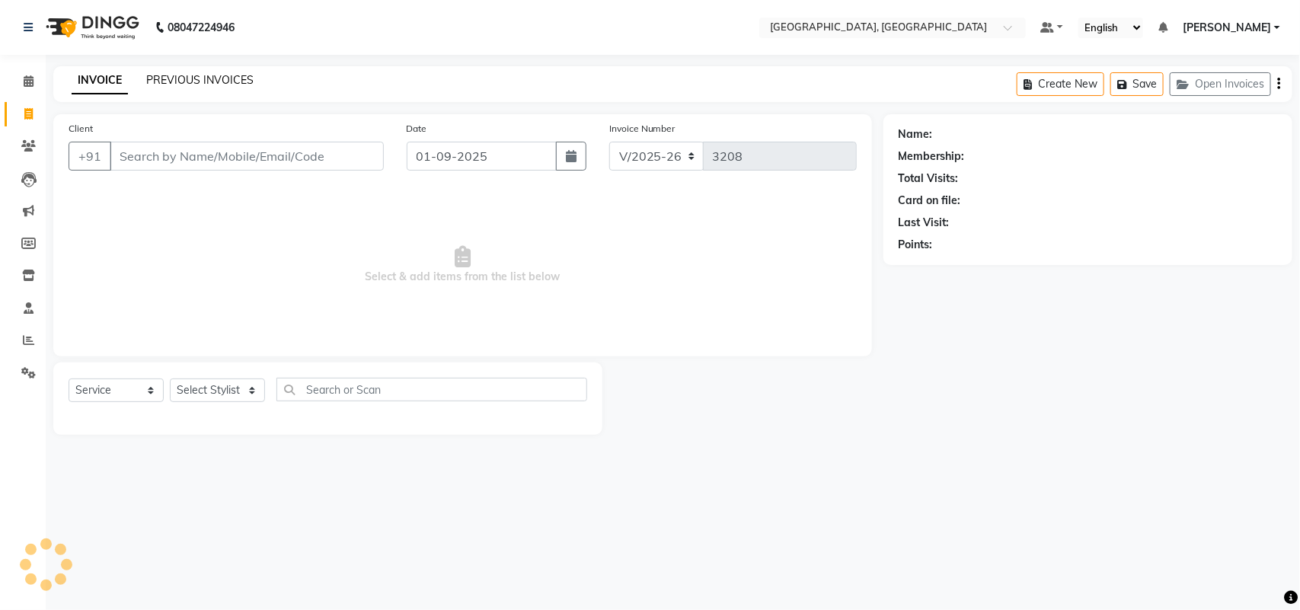
click at [240, 78] on link "PREVIOUS INVOICES" at bounding box center [199, 80] width 107 height 14
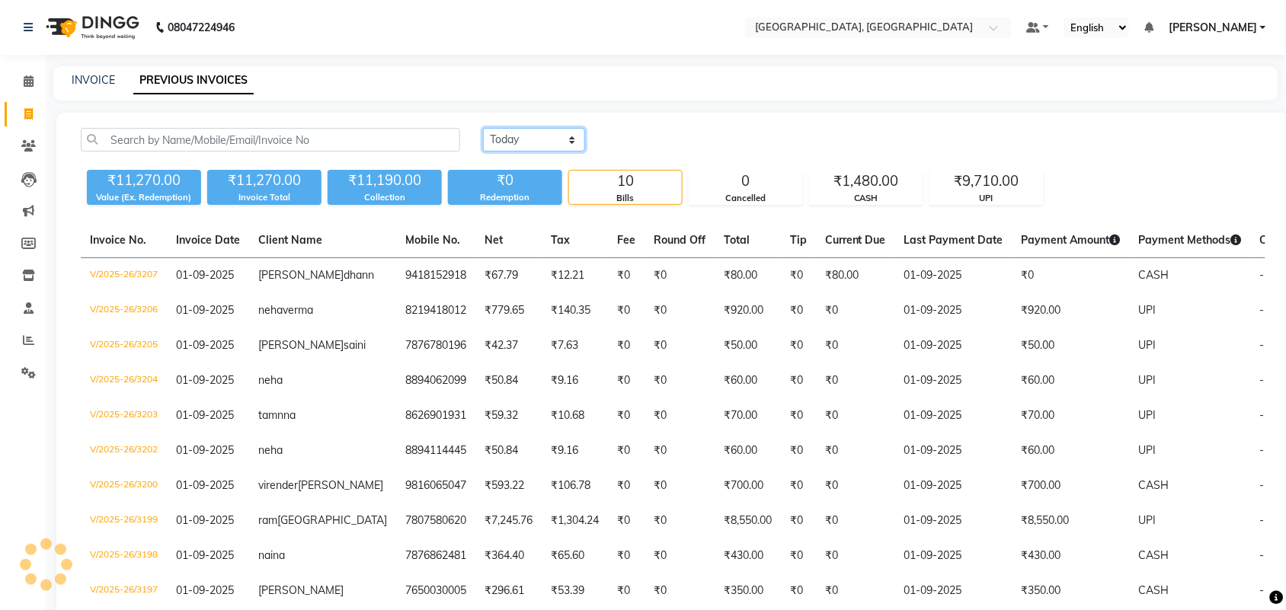
click at [562, 152] on select "[DATE] [DATE] Custom Range" at bounding box center [534, 140] width 102 height 24
select select "range"
click at [485, 145] on select "[DATE] [DATE] Custom Range" at bounding box center [534, 140] width 102 height 24
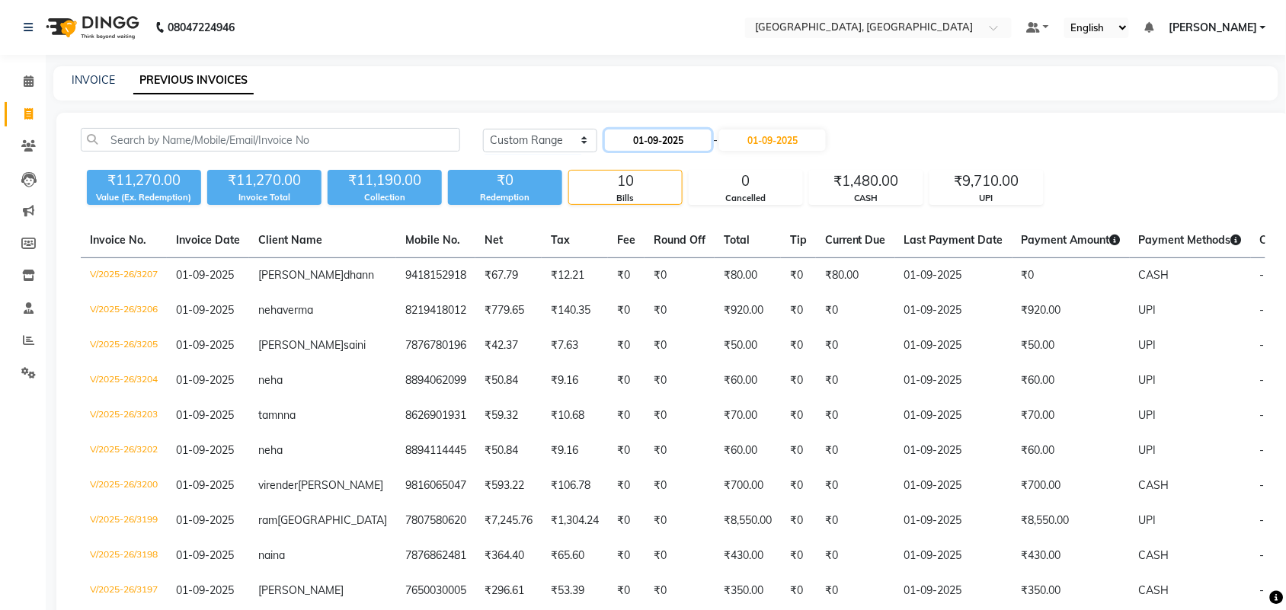
click at [707, 150] on input "01-09-2025" at bounding box center [658, 139] width 107 height 21
select select "9"
select select "2025"
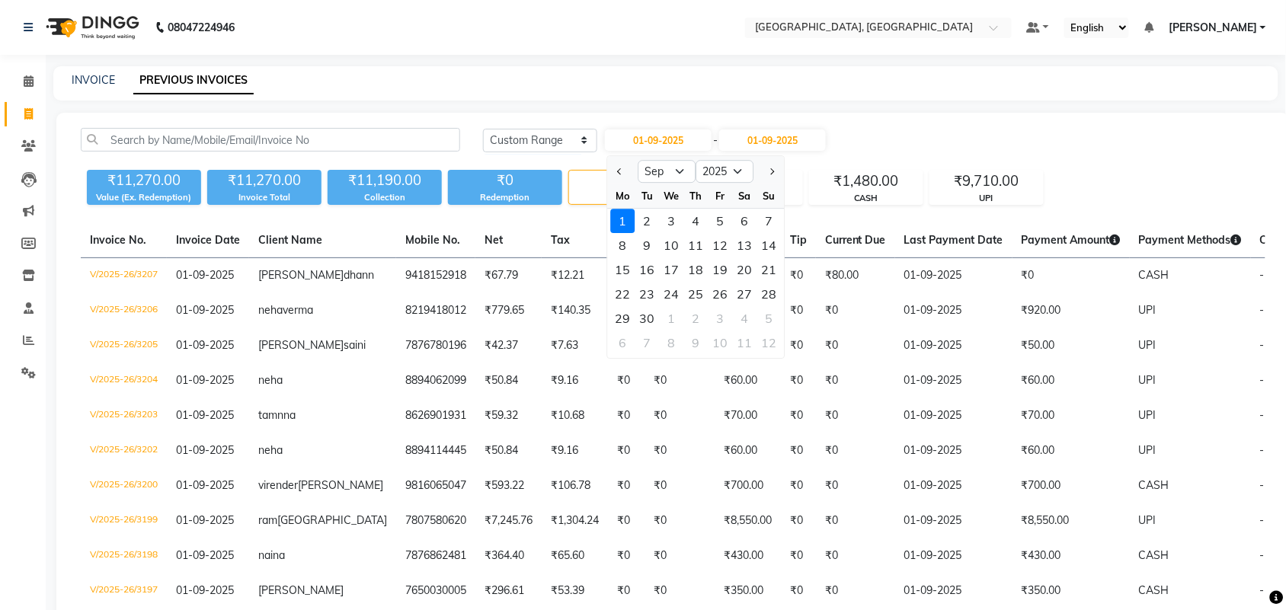
click at [634, 184] on div at bounding box center [623, 171] width 30 height 24
click at [618, 184] on button "Previous month" at bounding box center [620, 171] width 13 height 24
select select "8"
click at [733, 233] on div "1" at bounding box center [720, 221] width 24 height 24
type input "[DATE]"
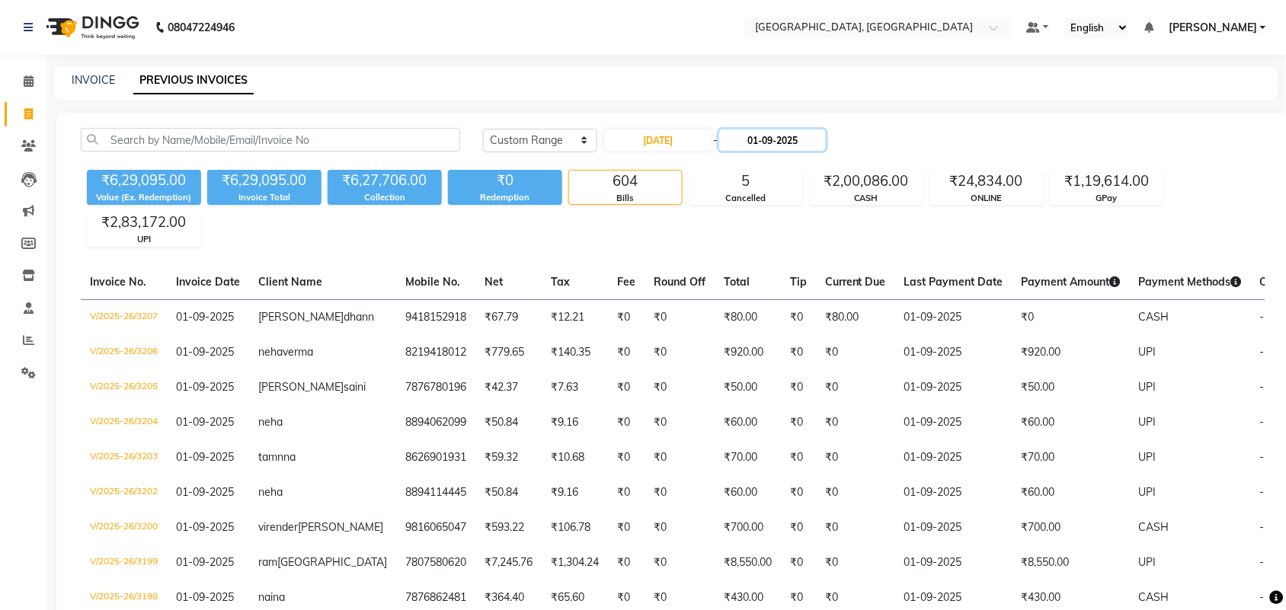
click at [826, 149] on input "01-09-2025" at bounding box center [772, 139] width 107 height 21
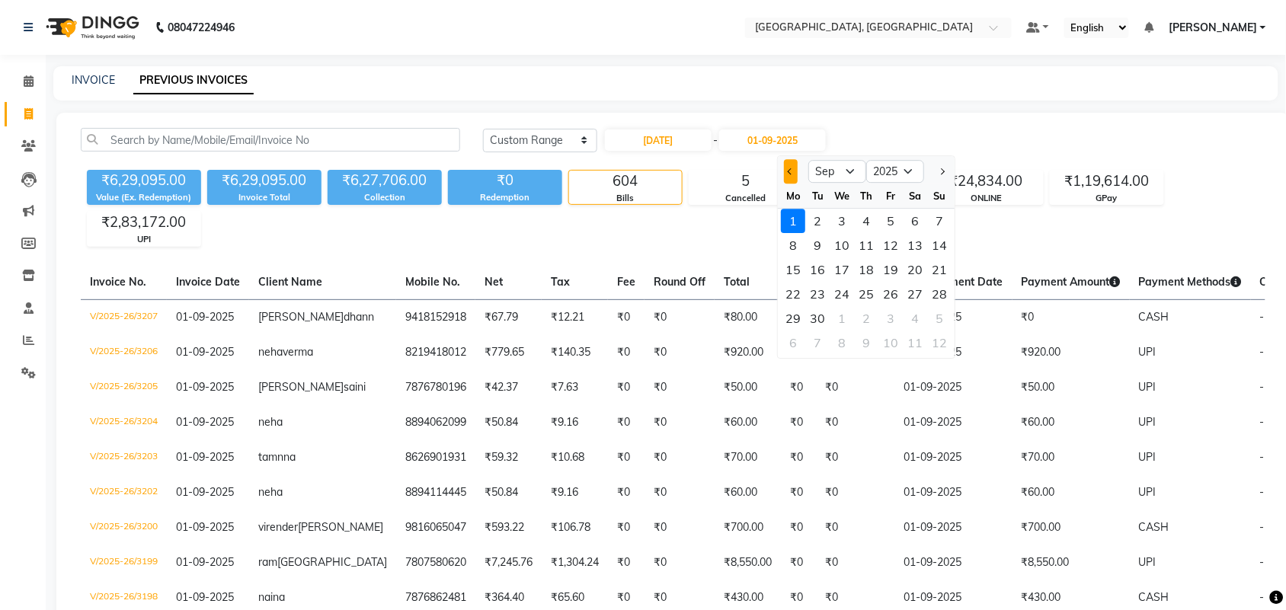
click at [794, 174] on span "Previous month" at bounding box center [790, 171] width 6 height 6
select select "8"
drag, startPoint x: 988, startPoint y: 373, endPoint x: 1056, endPoint y: 359, distance: 69.2
click at [952, 331] on div "31" at bounding box center [940, 318] width 24 height 24
type input "31-08-2025"
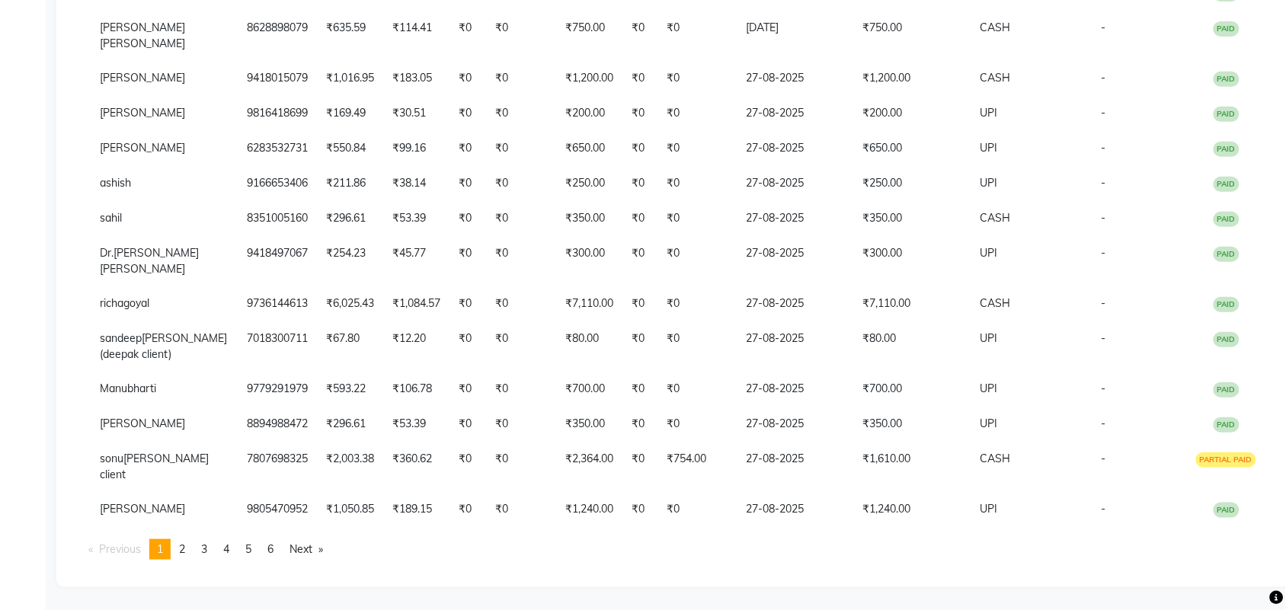
scroll to position [0, 383]
click at [273, 545] on span "6" at bounding box center [270, 549] width 6 height 14
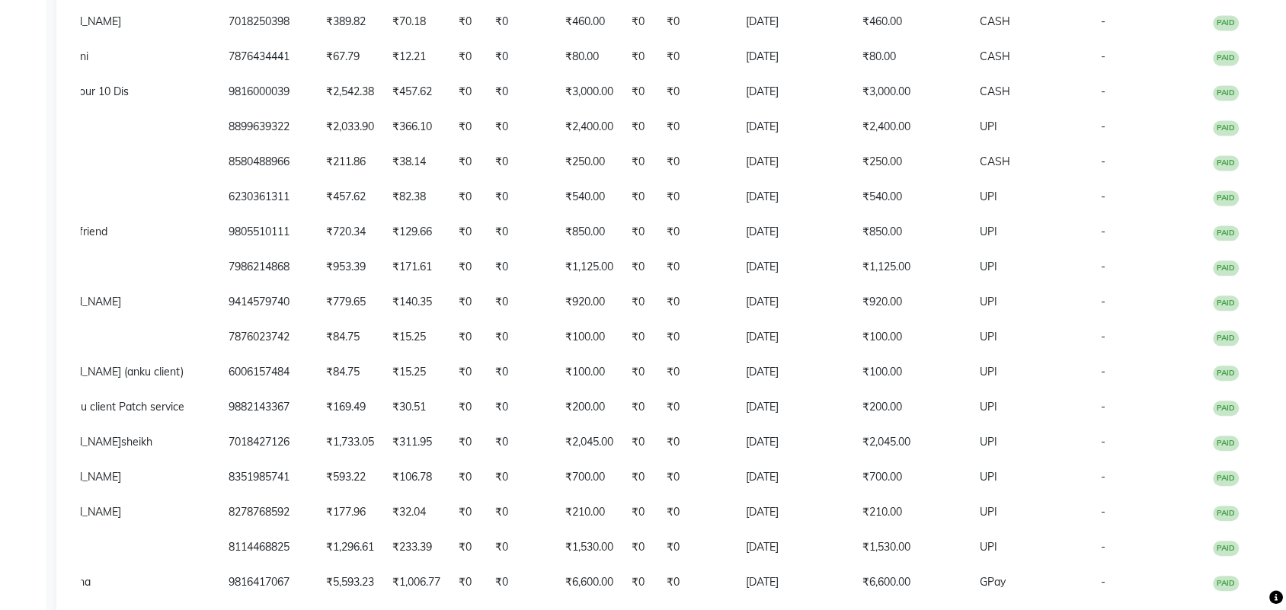
scroll to position [93, 0]
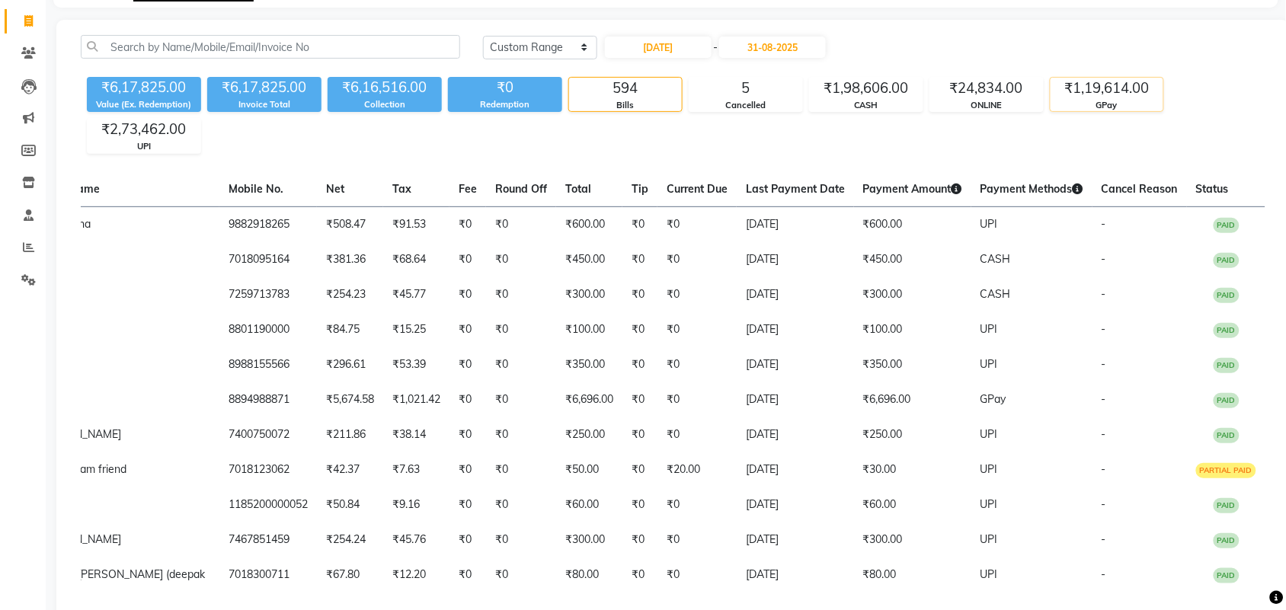
click at [1142, 112] on div "GPay" at bounding box center [1106, 105] width 113 height 13
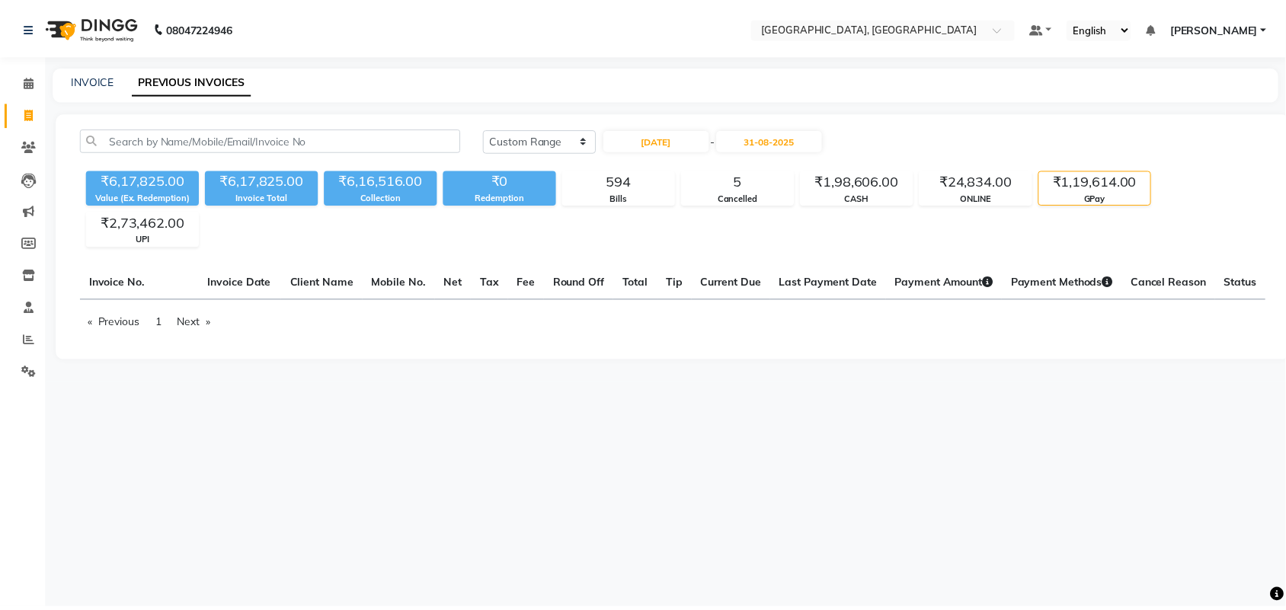
scroll to position [0, 218]
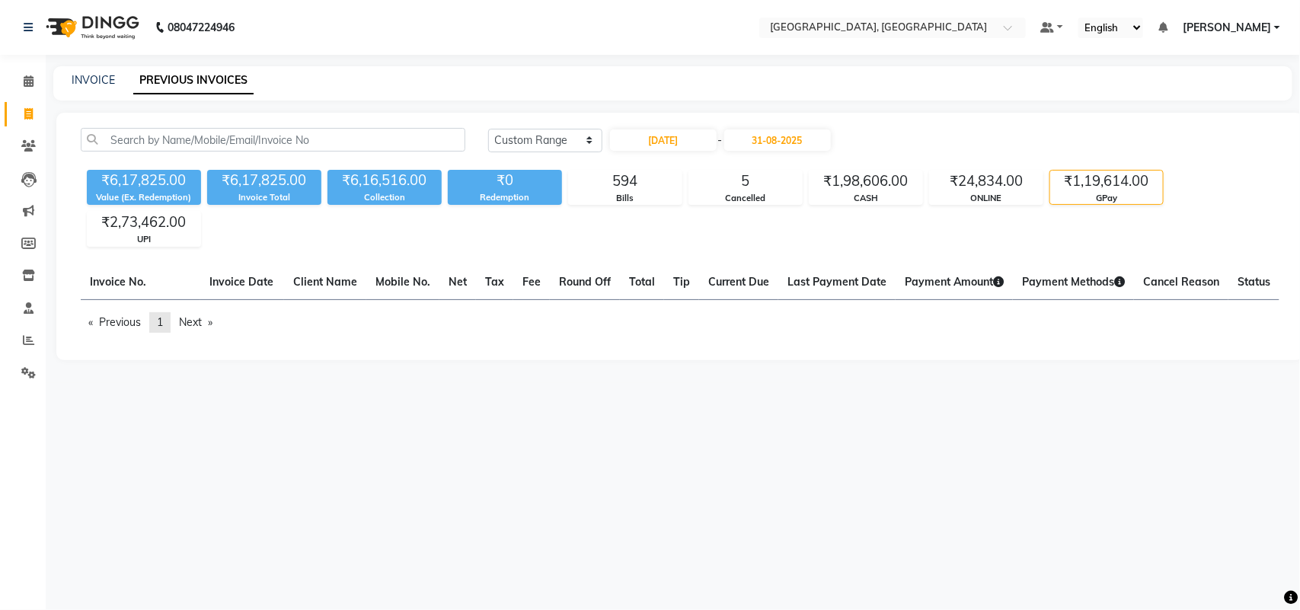
click at [163, 329] on span "1" at bounding box center [160, 322] width 6 height 14
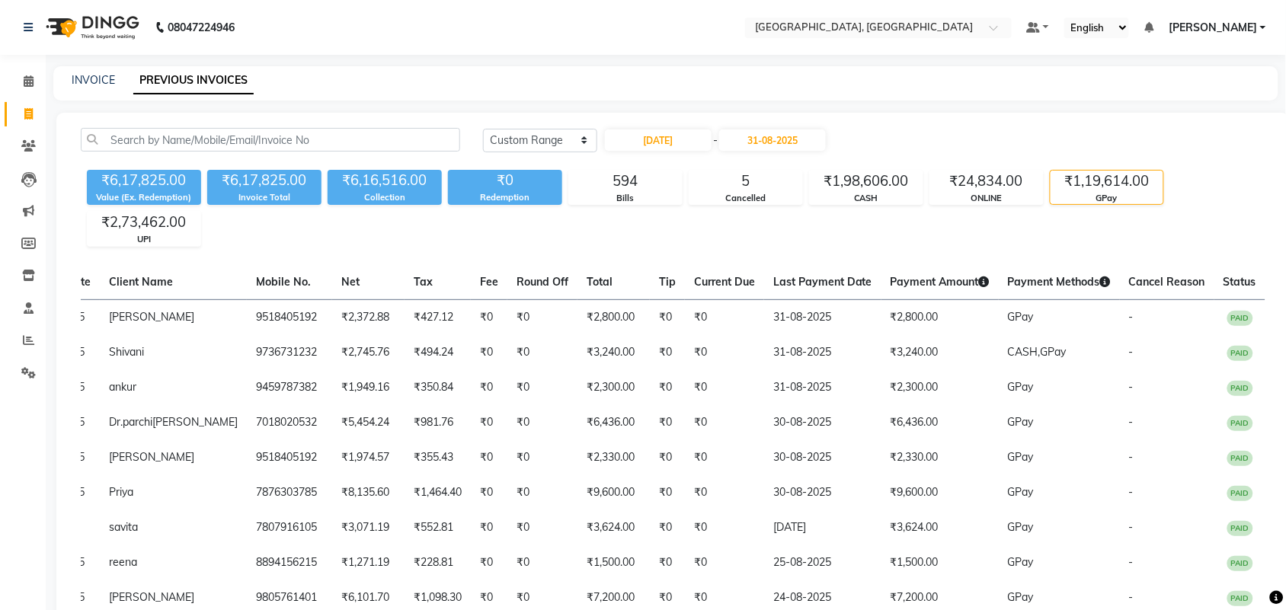
click at [1148, 192] on div "₹1,19,614.00" at bounding box center [1106, 181] width 113 height 21
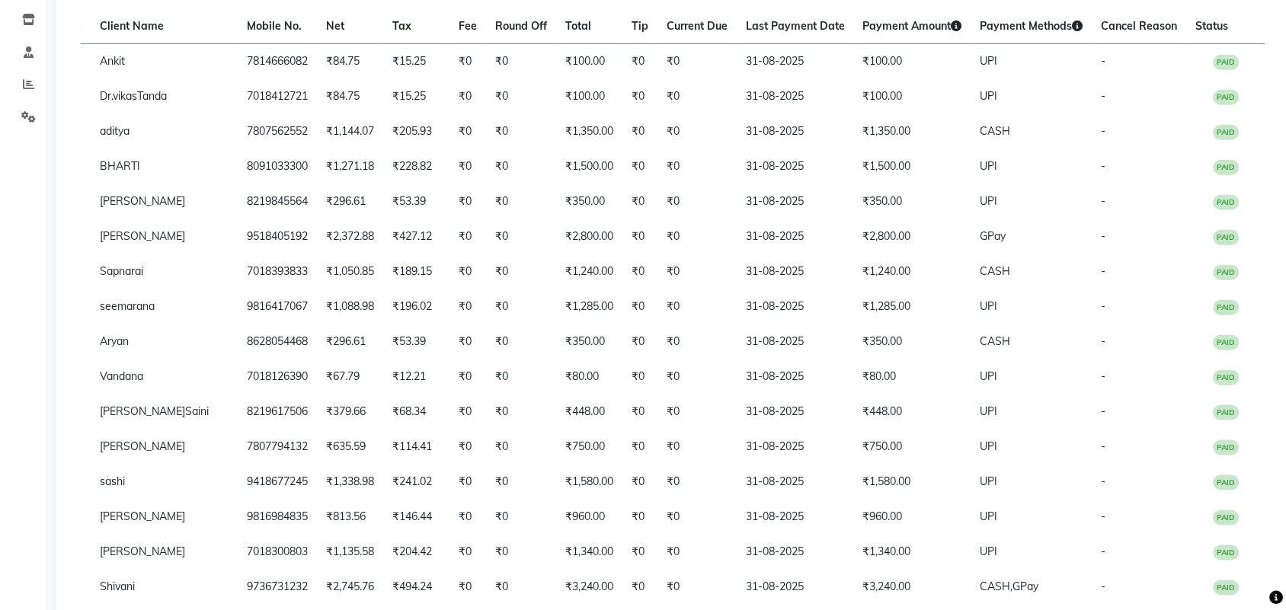
scroll to position [0, 0]
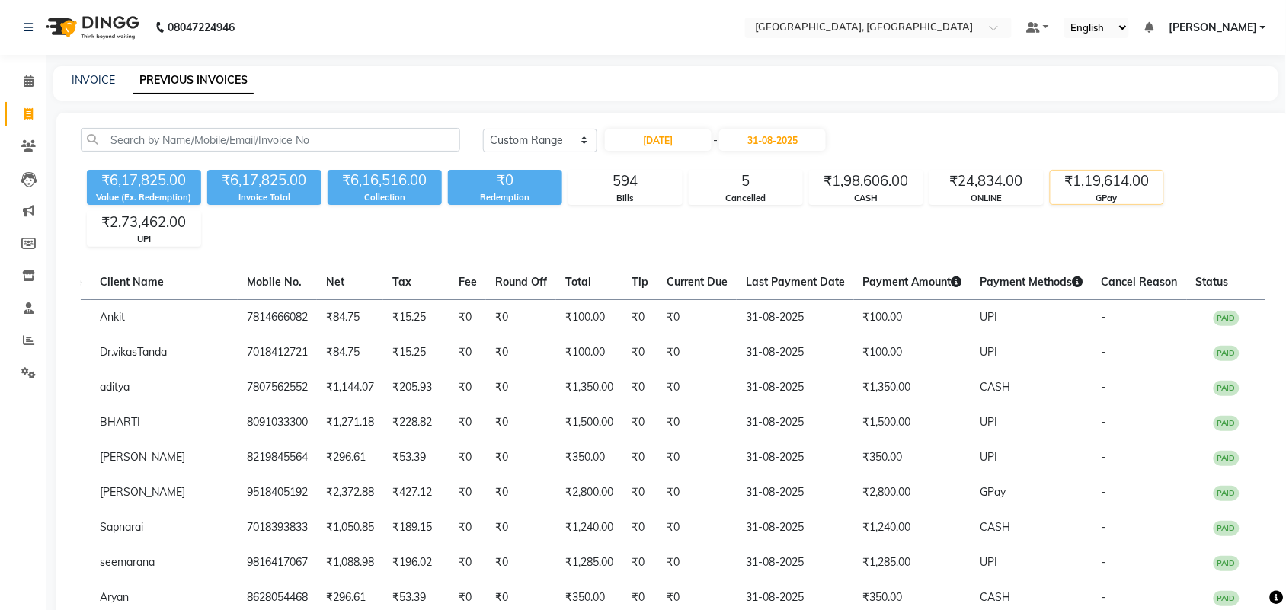
click at [1143, 192] on div "₹1,19,614.00" at bounding box center [1106, 181] width 113 height 21
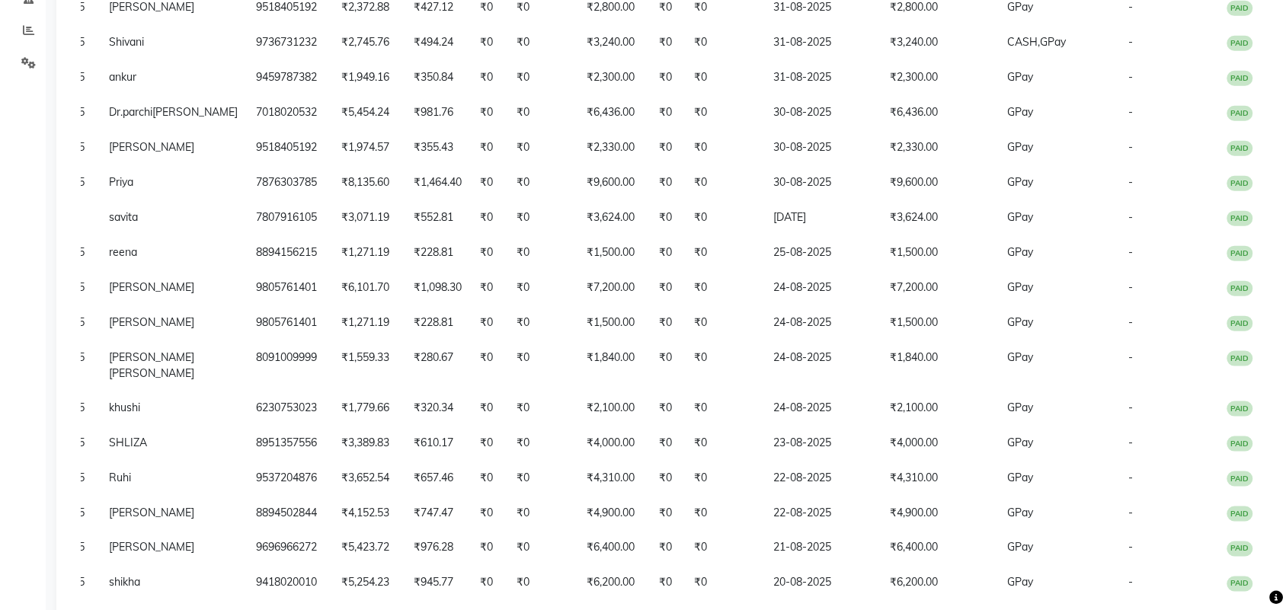
scroll to position [307, 0]
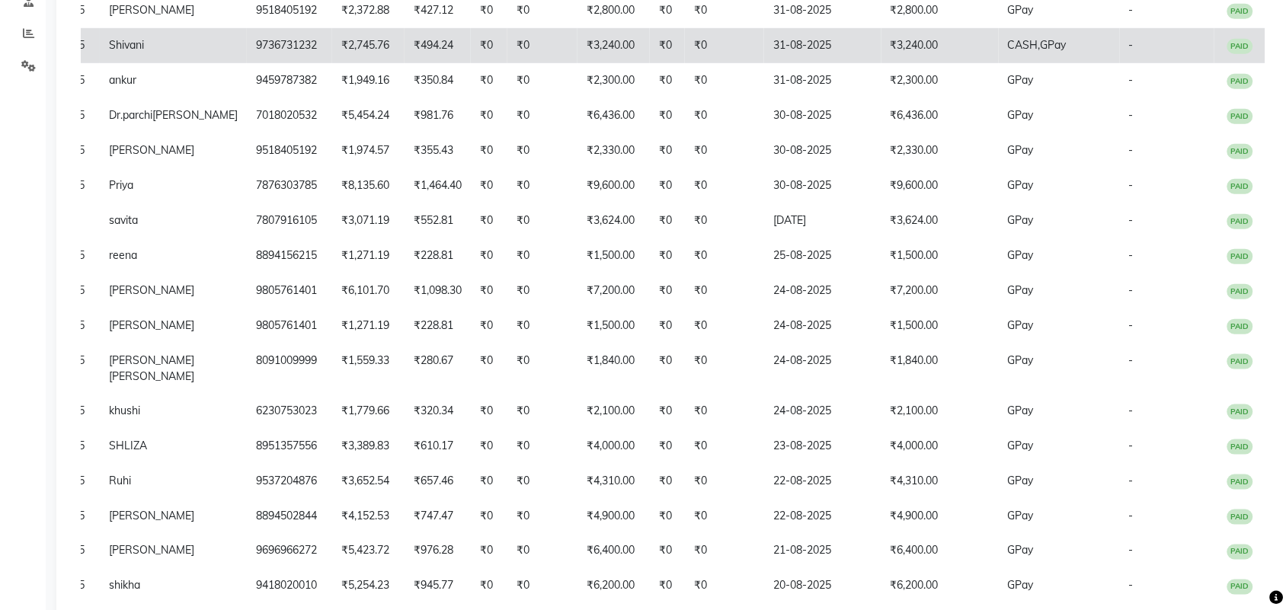
click at [996, 63] on td "₹3,240.00" at bounding box center [939, 45] width 117 height 35
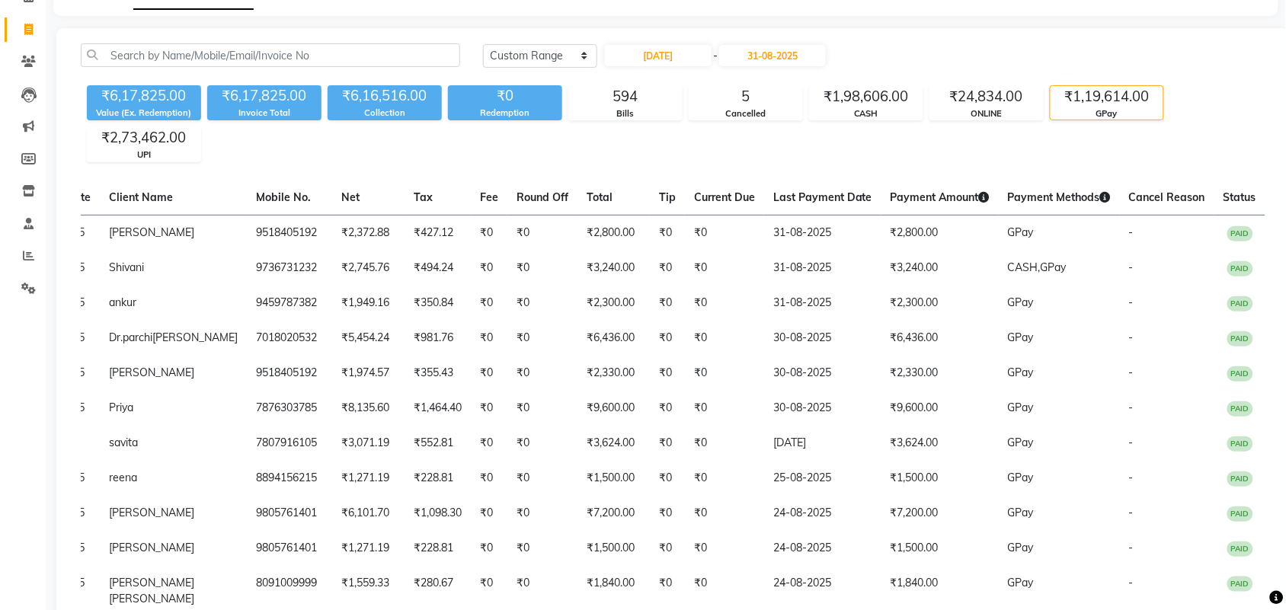
scroll to position [0, 0]
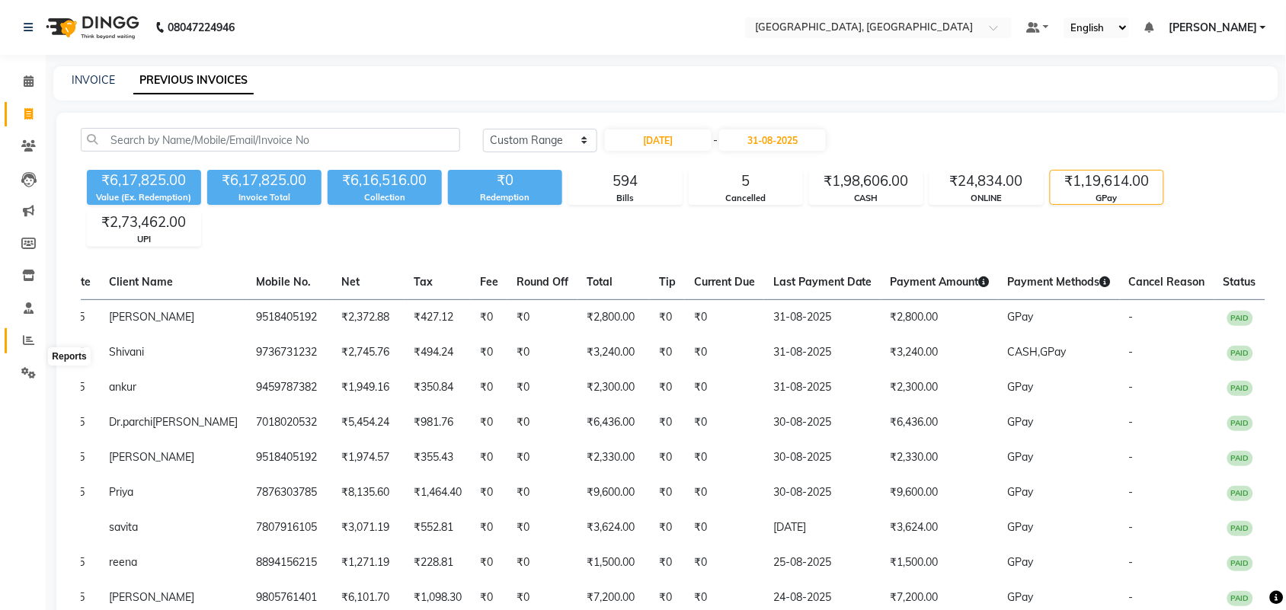
click at [23, 346] on icon at bounding box center [28, 339] width 11 height 11
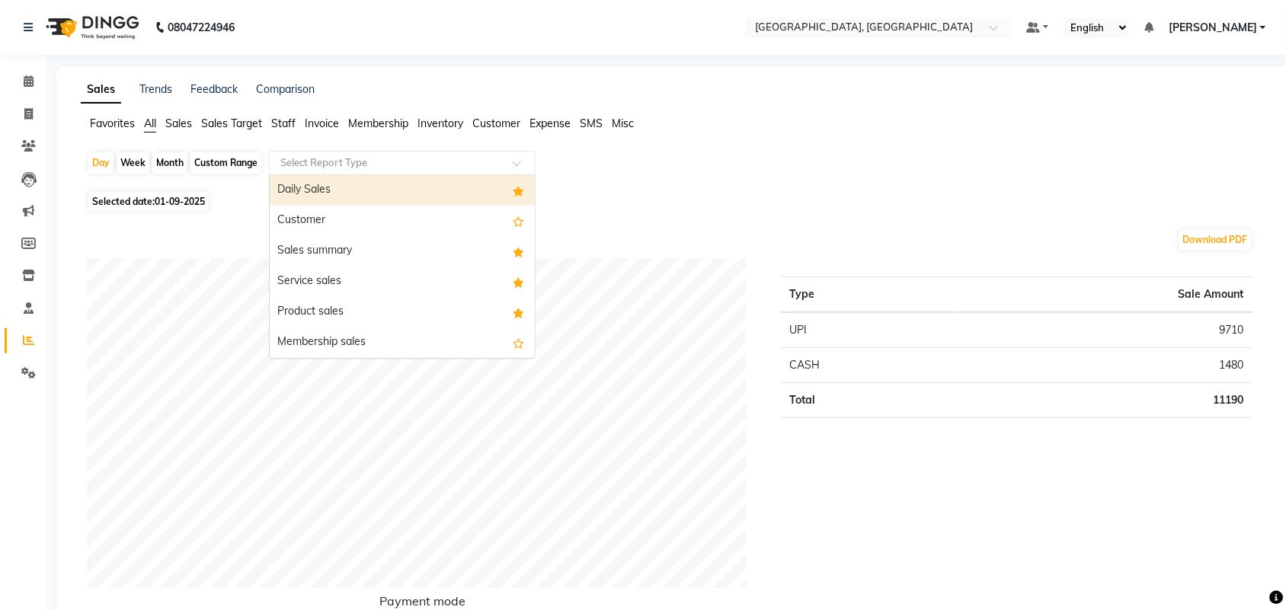
click at [449, 175] on div "Select Report Type" at bounding box center [402, 163] width 267 height 24
click at [187, 174] on div "Month" at bounding box center [169, 162] width 35 height 21
select select "9"
select select "2025"
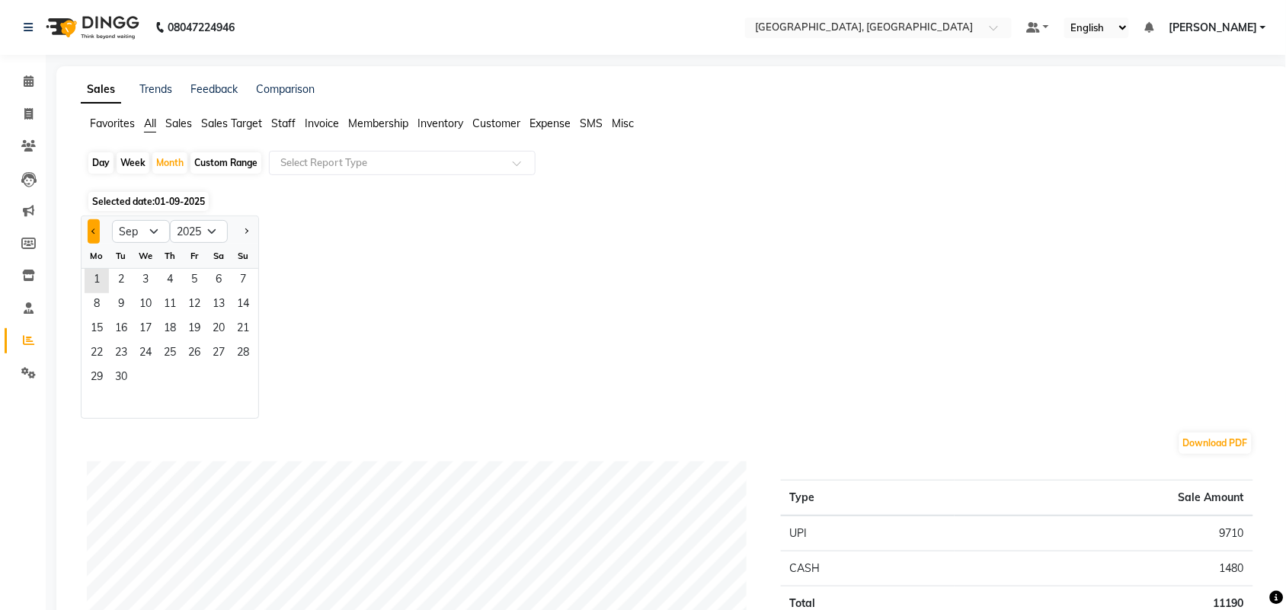
click at [97, 233] on span "Previous month" at bounding box center [93, 230] width 5 height 5
select select "8"
click at [206, 293] on span "1" at bounding box center [194, 281] width 24 height 24
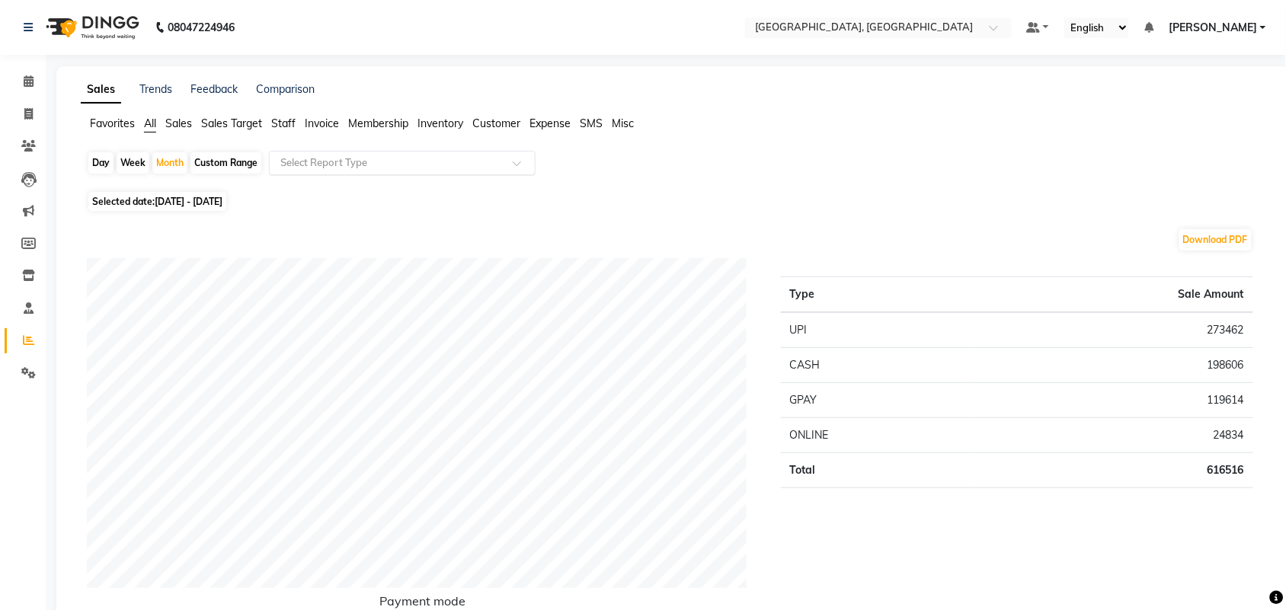
click at [394, 171] on input "text" at bounding box center [386, 162] width 219 height 15
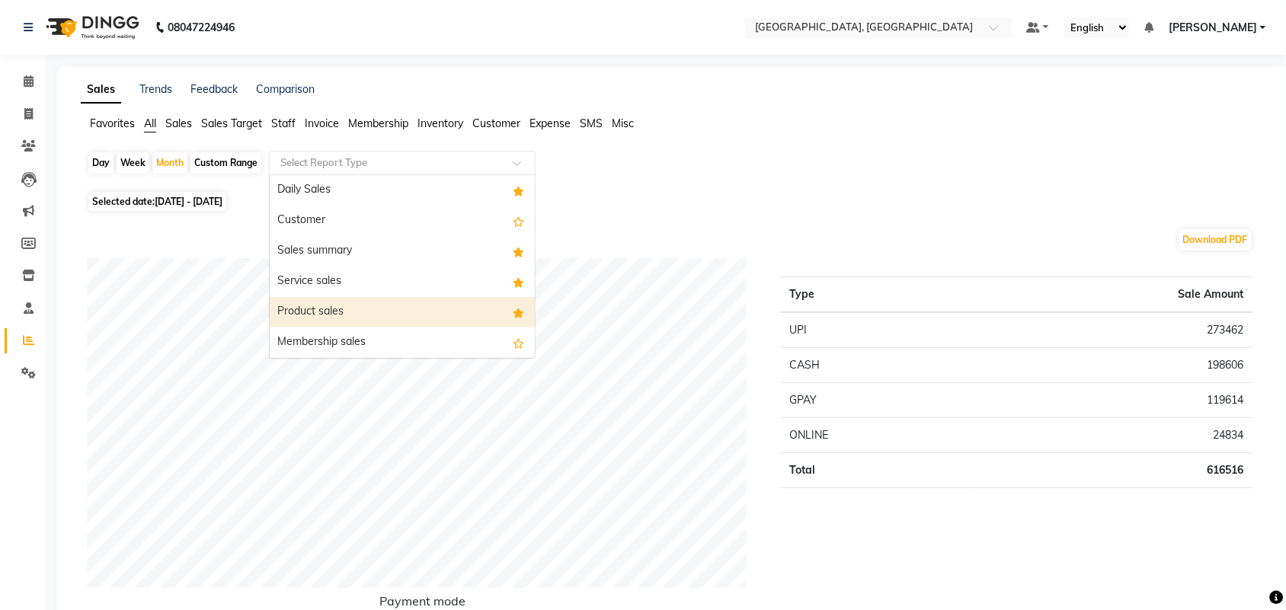
click at [406, 327] on div "Product sales" at bounding box center [402, 312] width 265 height 30
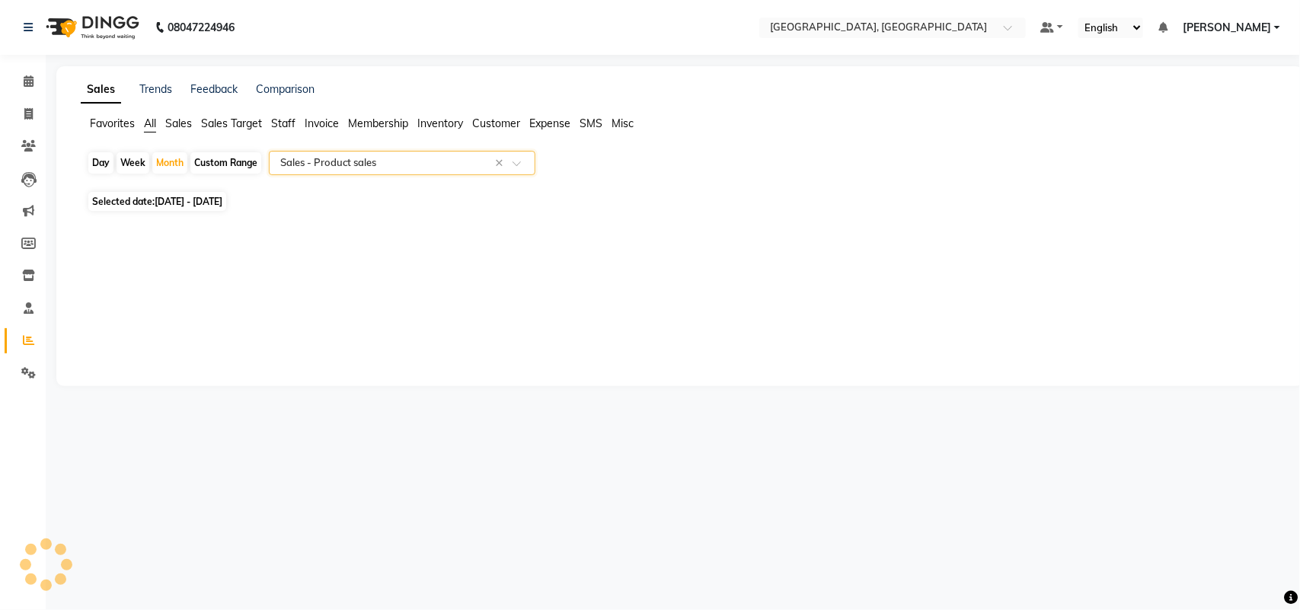
select select "full_report"
select select "csv"
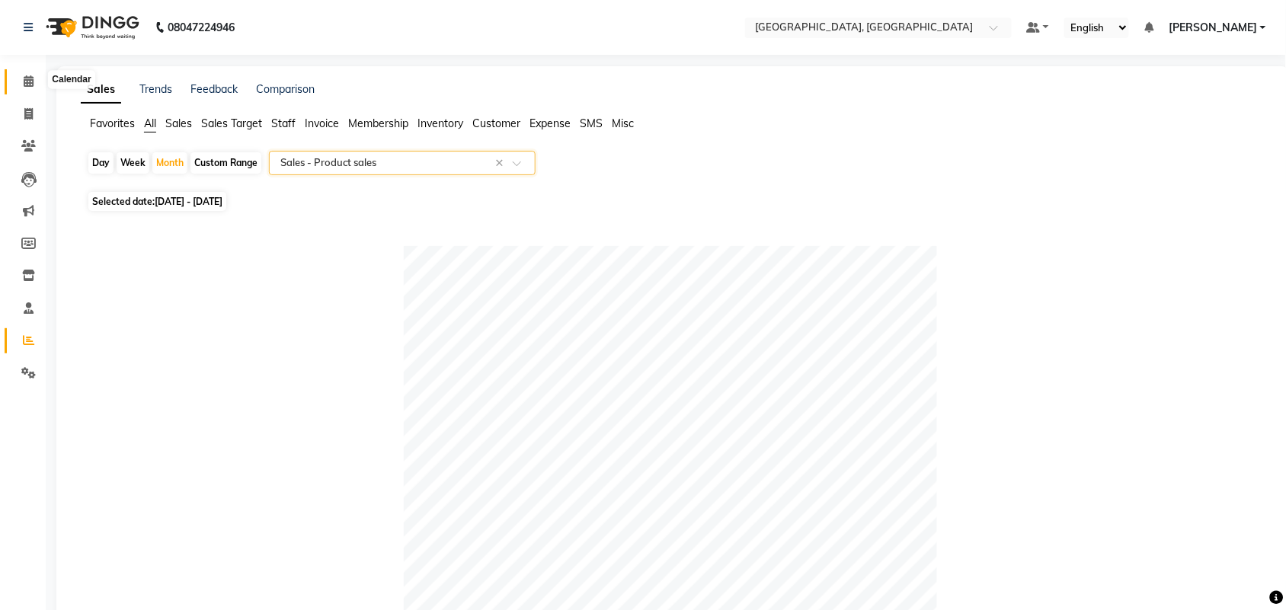
click at [29, 85] on icon at bounding box center [29, 80] width 10 height 11
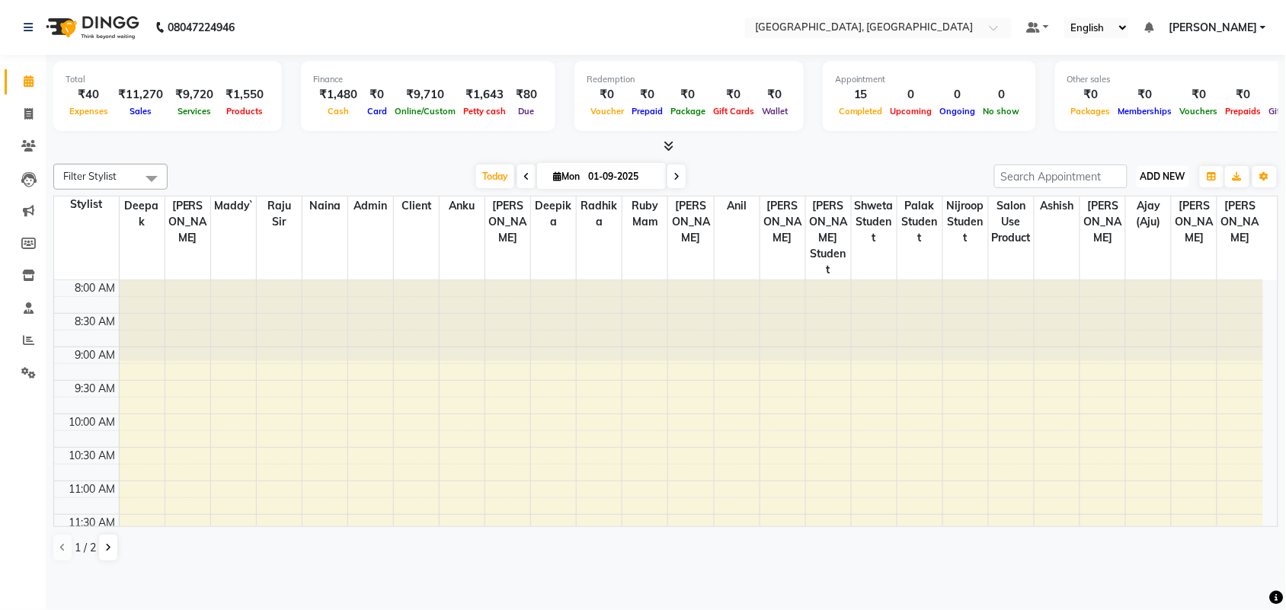
click at [1156, 182] on span "ADD NEW" at bounding box center [1162, 176] width 45 height 11
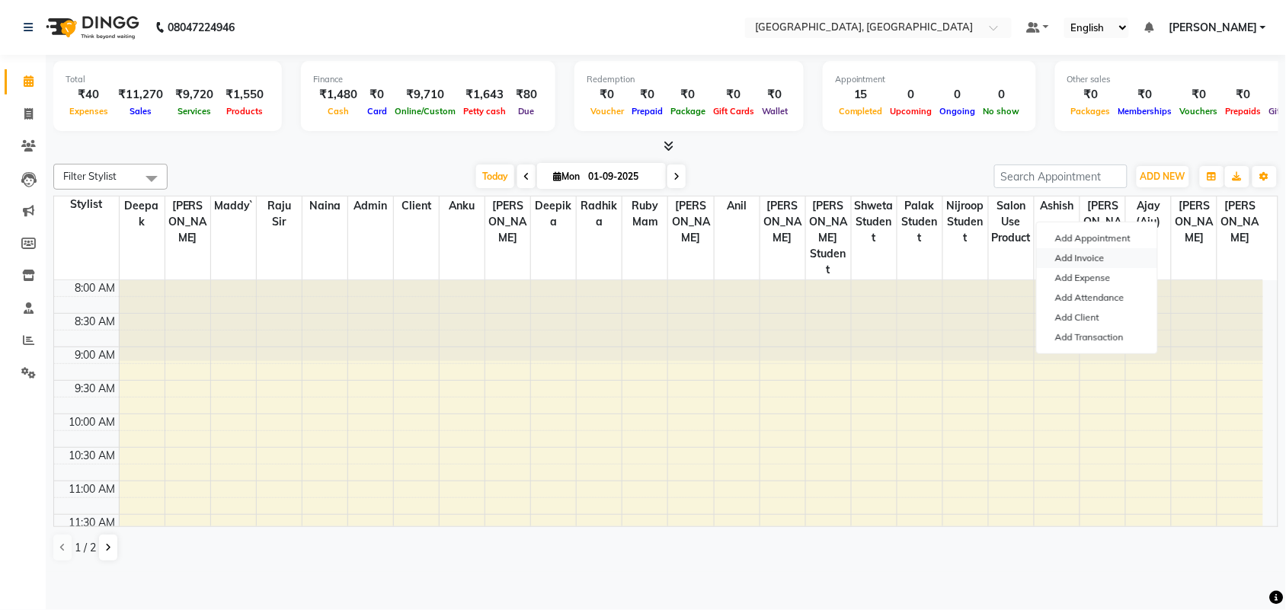
click at [1120, 268] on link "Add Invoice" at bounding box center [1096, 258] width 120 height 20
select select "service"
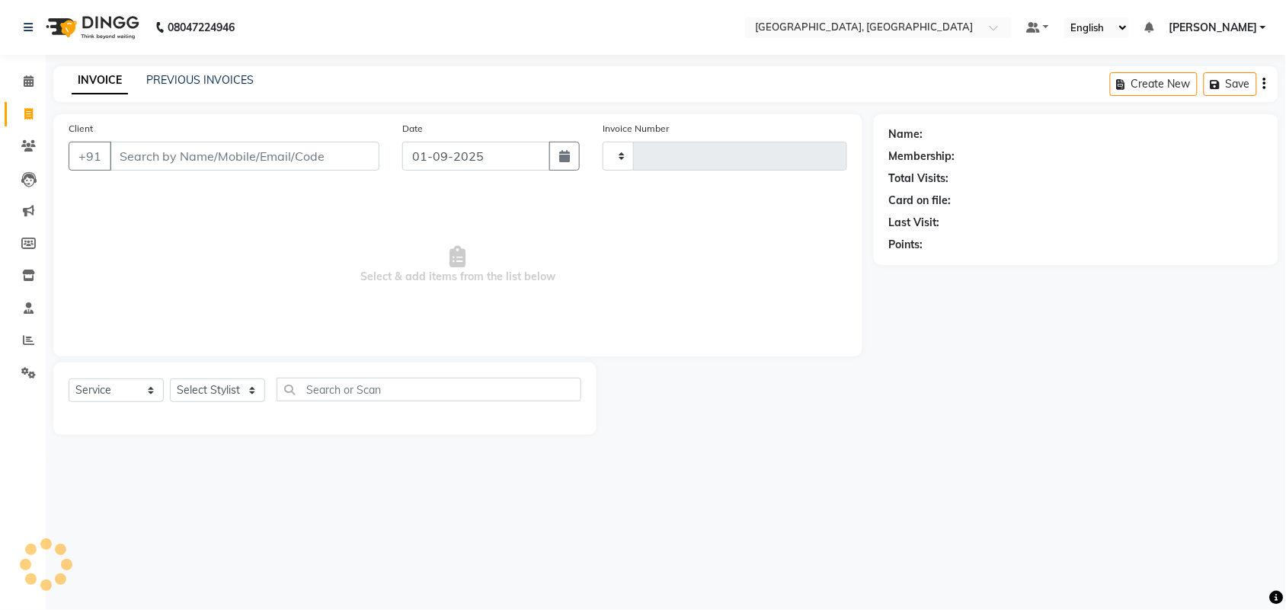
type input "3208"
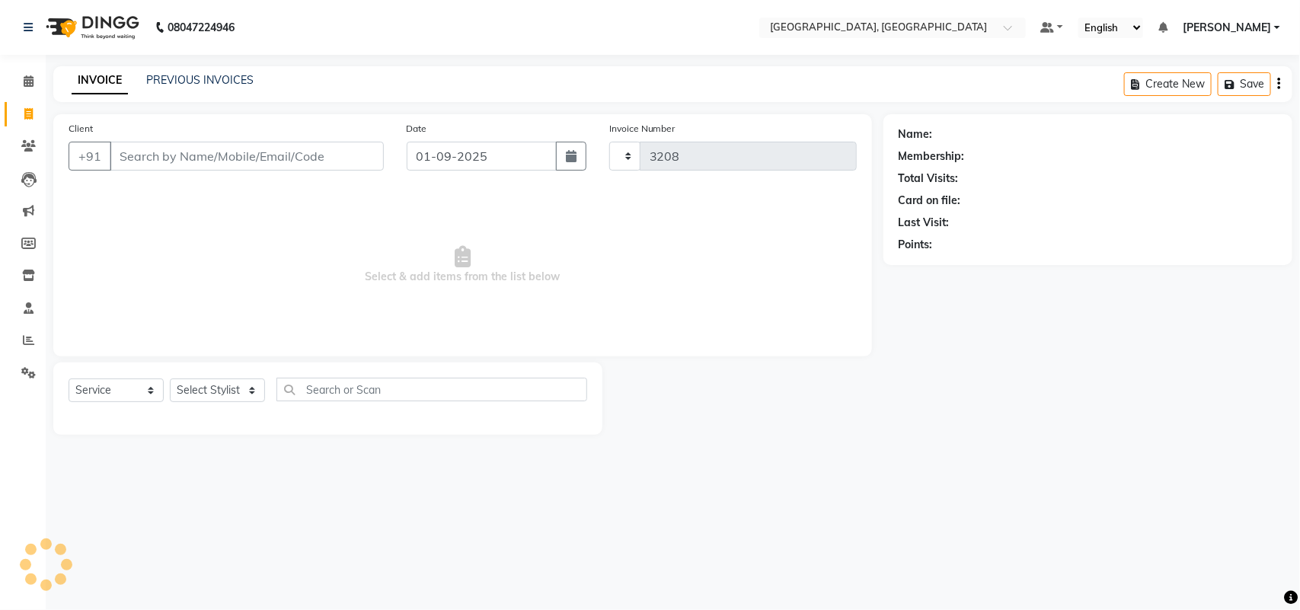
select select "4462"
click at [250, 81] on link "PREVIOUS INVOICES" at bounding box center [199, 80] width 107 height 14
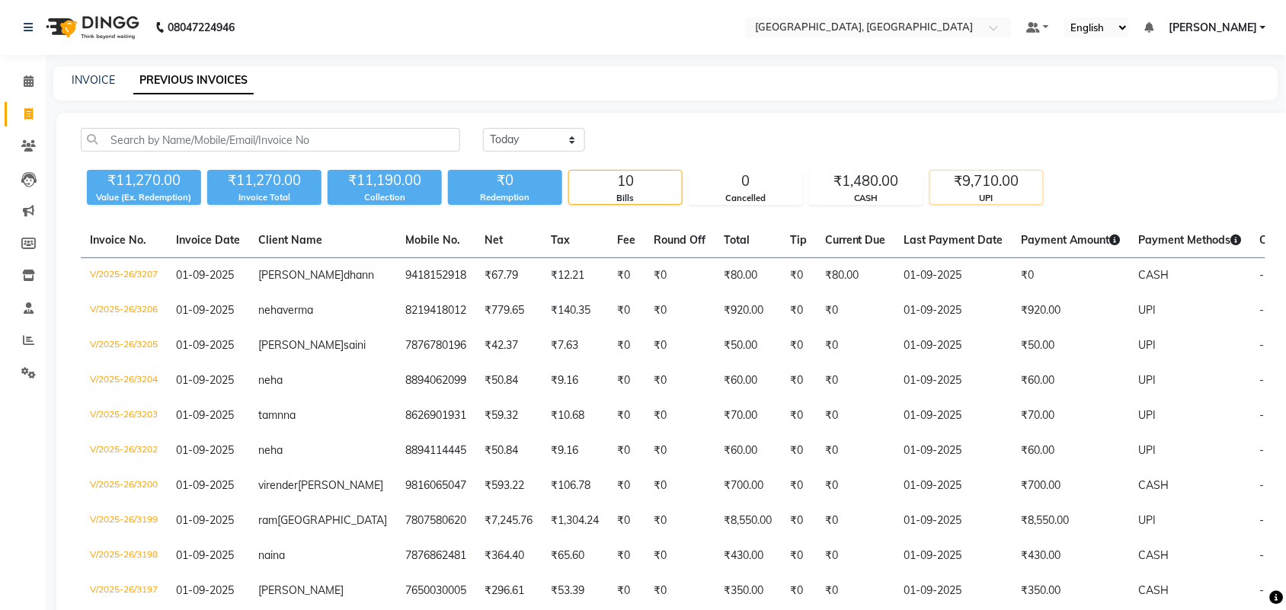
click at [1017, 192] on div "₹9,710.00" at bounding box center [986, 181] width 113 height 21
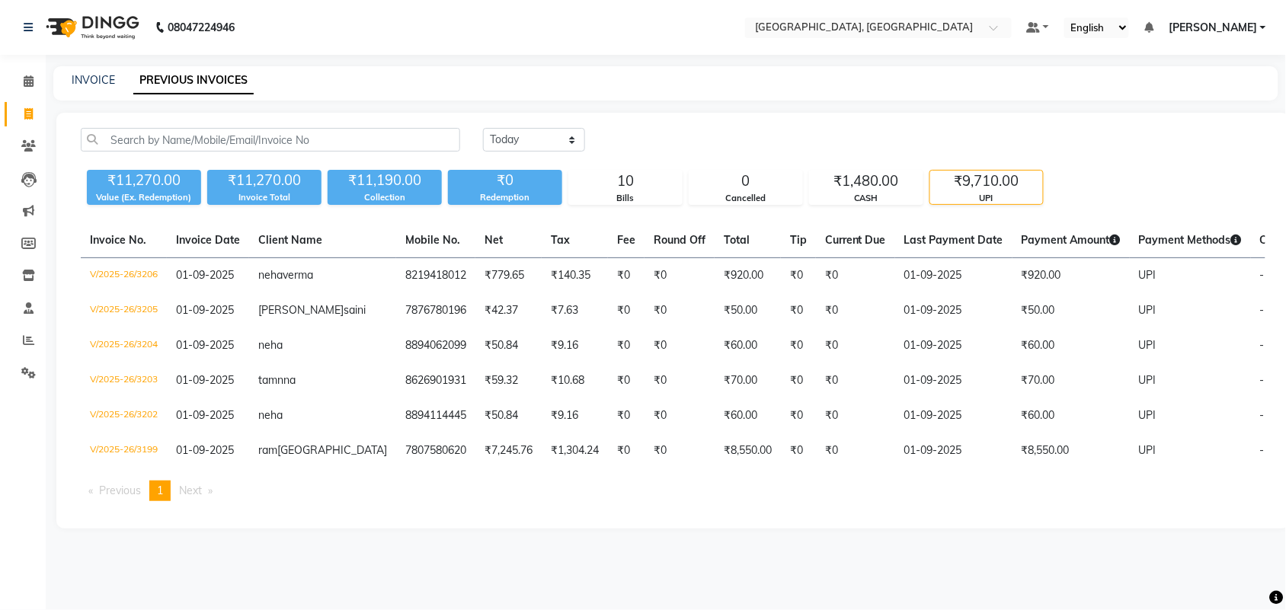
scroll to position [107, 0]
click at [32, 367] on icon at bounding box center [28, 372] width 14 height 11
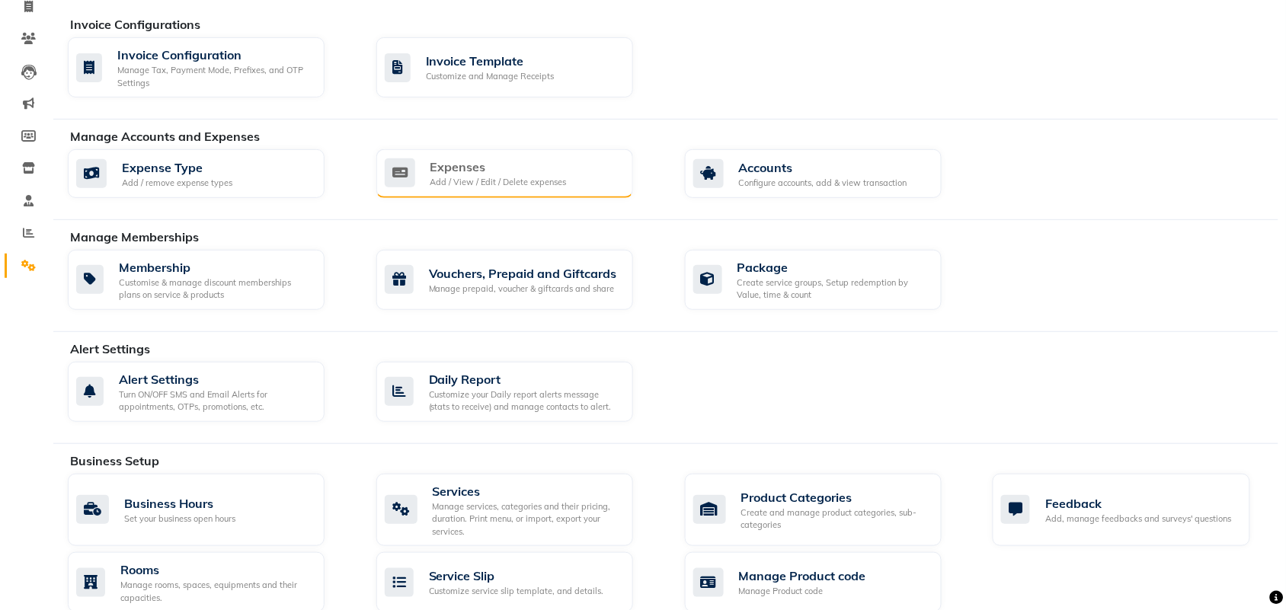
click at [457, 189] on div "Add / View / Edit / Delete expenses" at bounding box center [498, 182] width 136 height 13
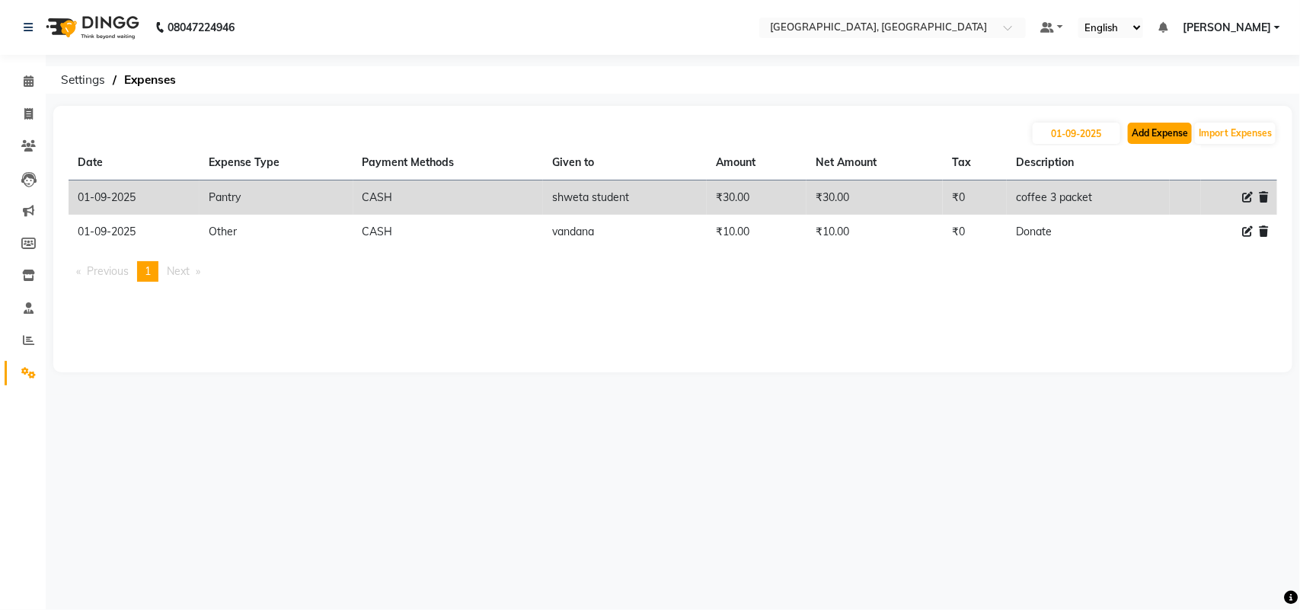
click at [1128, 144] on button "Add Expense" at bounding box center [1160, 133] width 64 height 21
select select "1"
select select "3279"
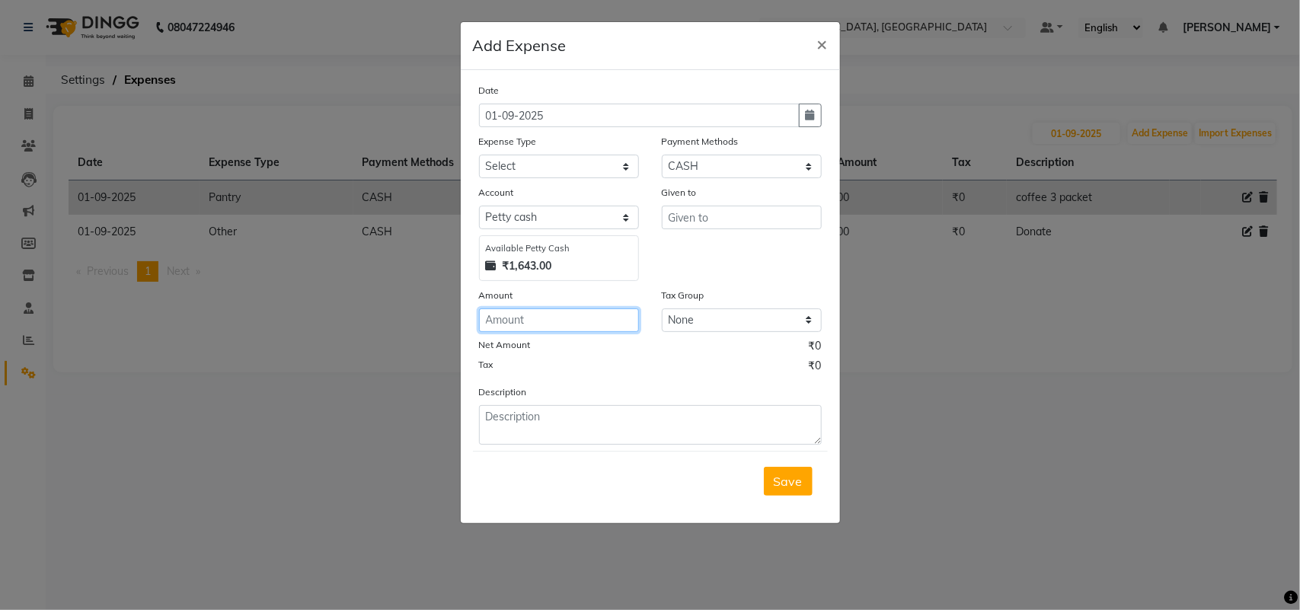
click at [531, 332] on input "number" at bounding box center [559, 320] width 160 height 24
type input "500"
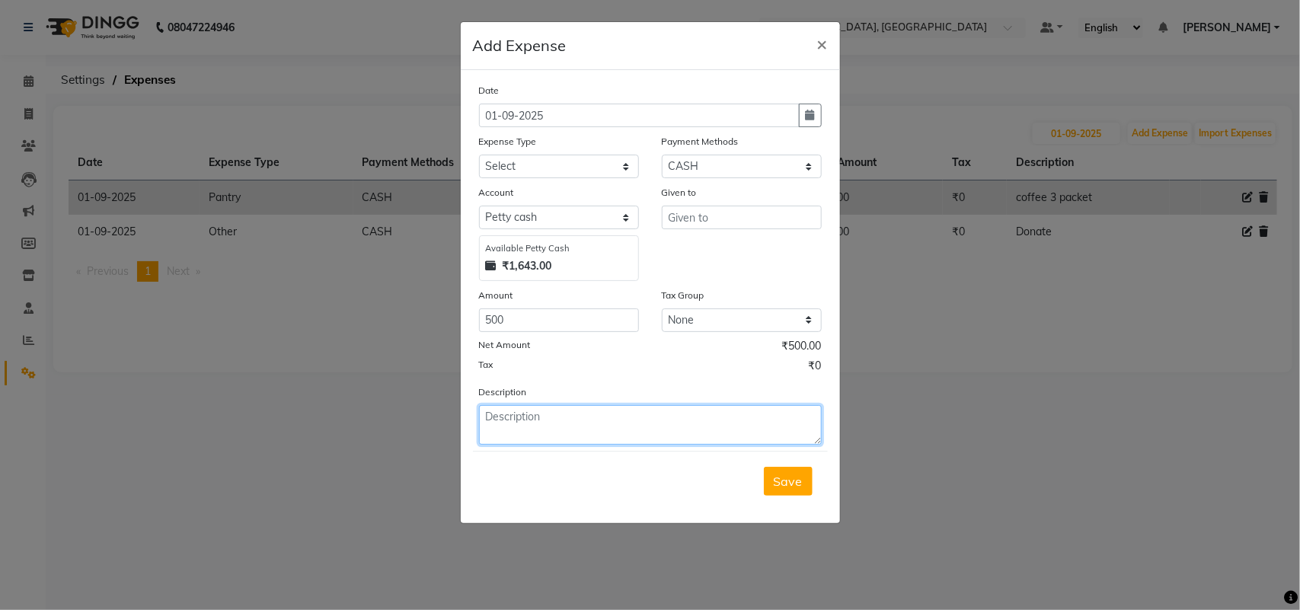
click at [554, 445] on textarea at bounding box center [650, 425] width 343 height 40
type textarea "c"
type textarea "ashish adv"
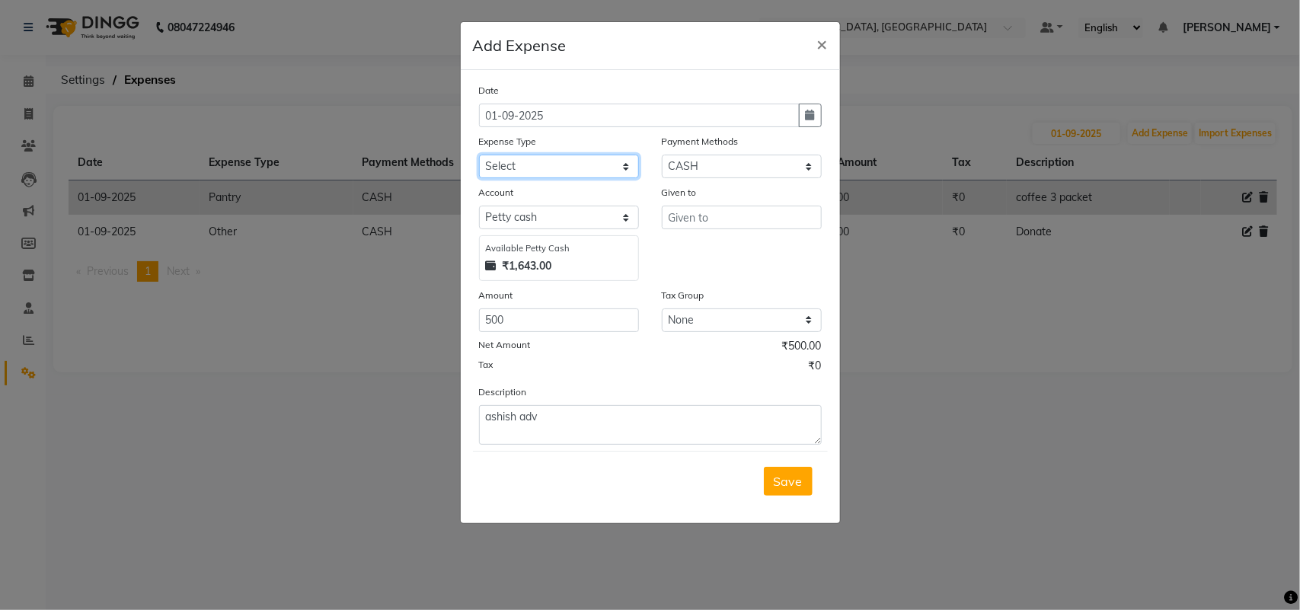
click at [528, 178] on select "Select Advance Salary Bank charges Car maintenance Cash transfer to bank Cash t…" at bounding box center [559, 167] width 160 height 24
select select "5688"
click at [479, 178] on select "Select Advance Salary Bank charges Car maintenance Cash transfer to bank Cash t…" at bounding box center [559, 167] width 160 height 24
click at [740, 229] on input "text" at bounding box center [742, 218] width 160 height 24
type input "vandan"
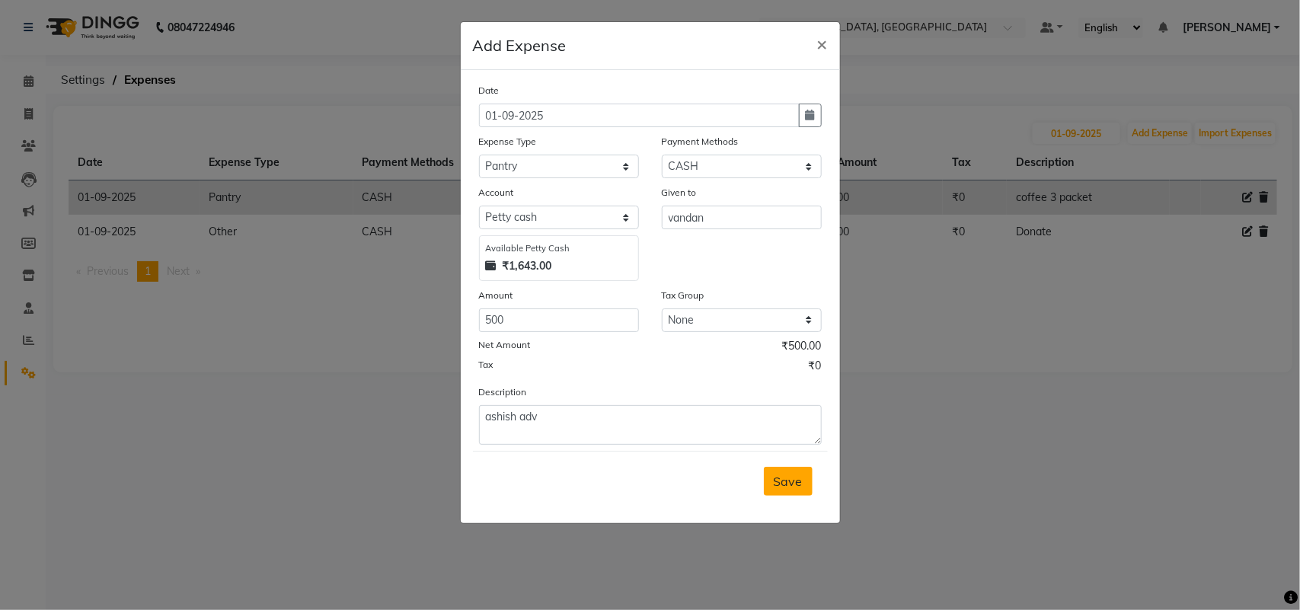
click at [778, 496] on button "Save" at bounding box center [788, 481] width 49 height 29
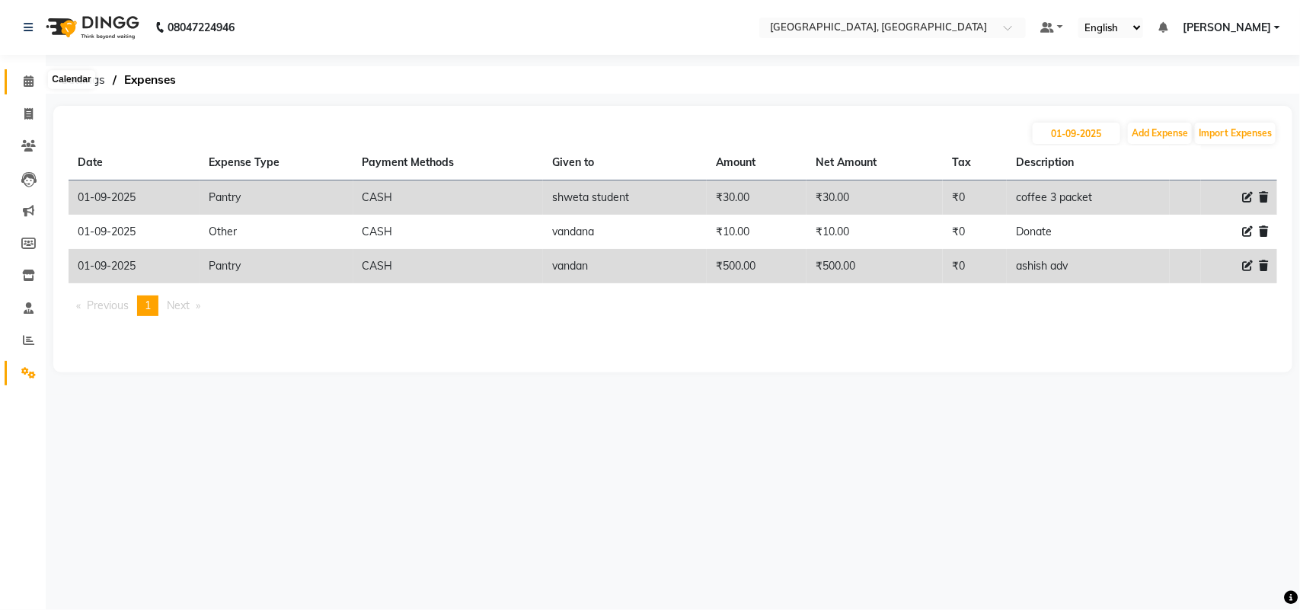
click at [28, 81] on icon at bounding box center [29, 80] width 10 height 11
